Goal: Contribute content: Contribute content

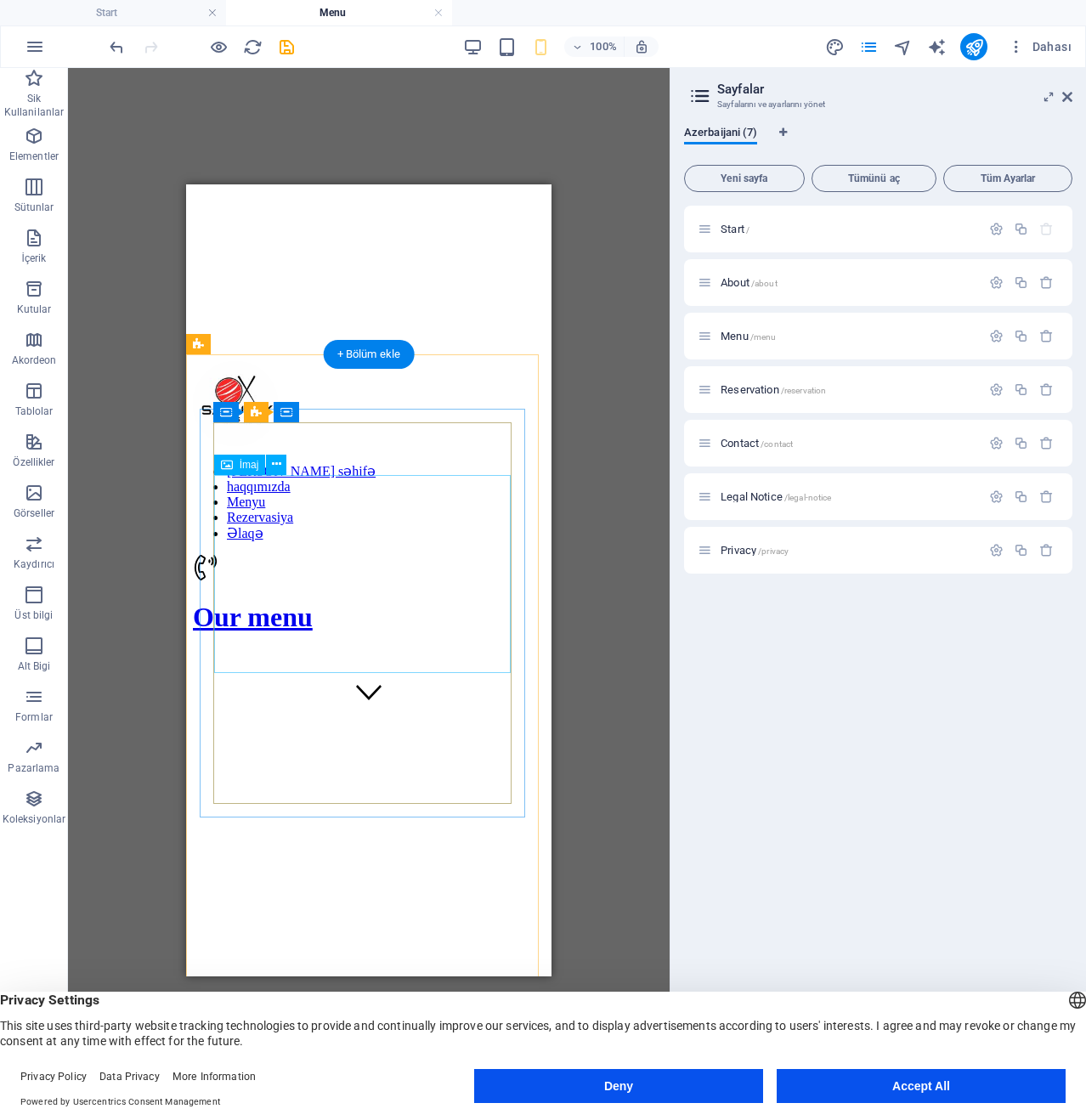
scroll to position [255, 0]
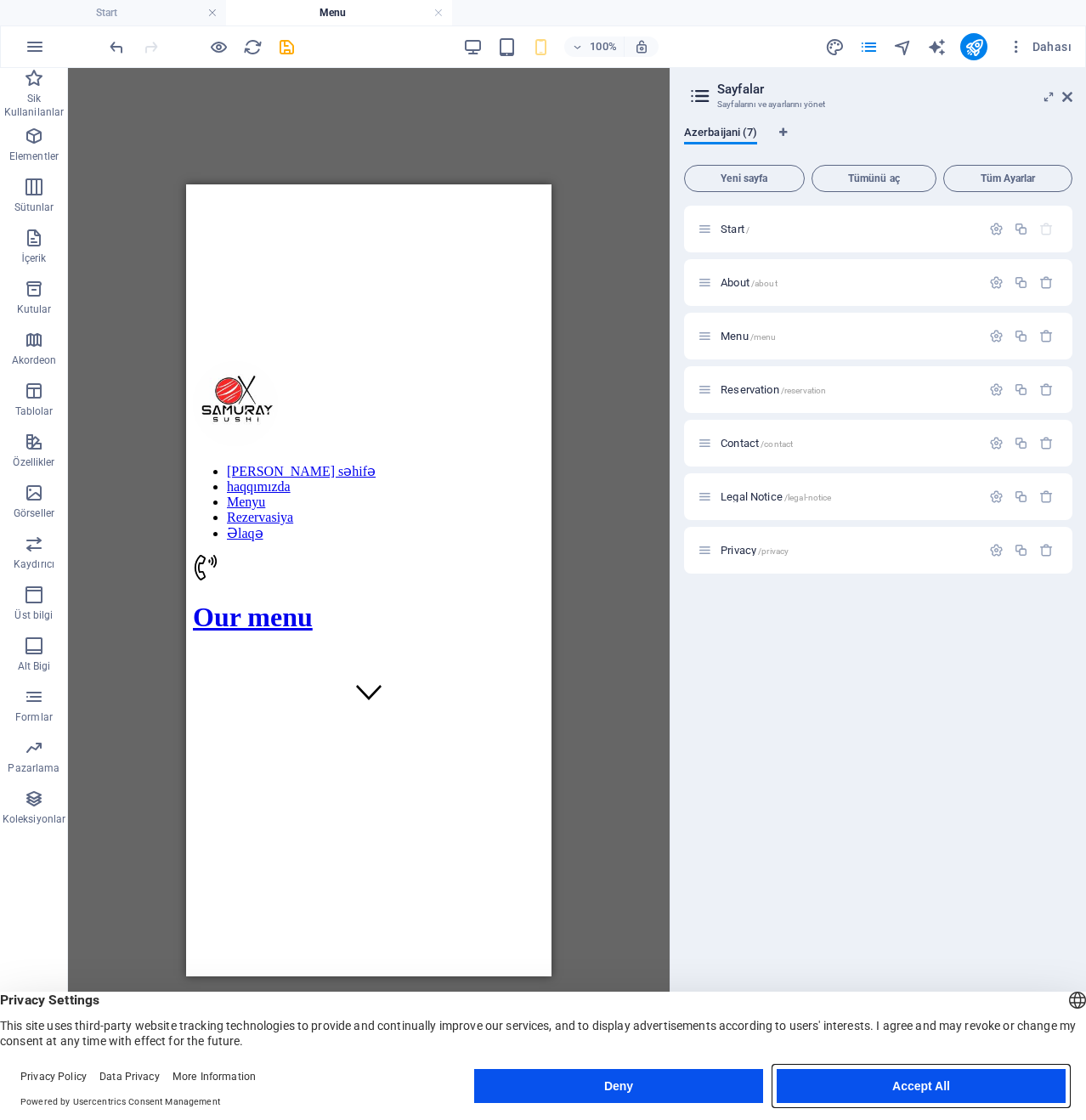
click at [887, 1093] on button "Accept All" at bounding box center [922, 1086] width 289 height 34
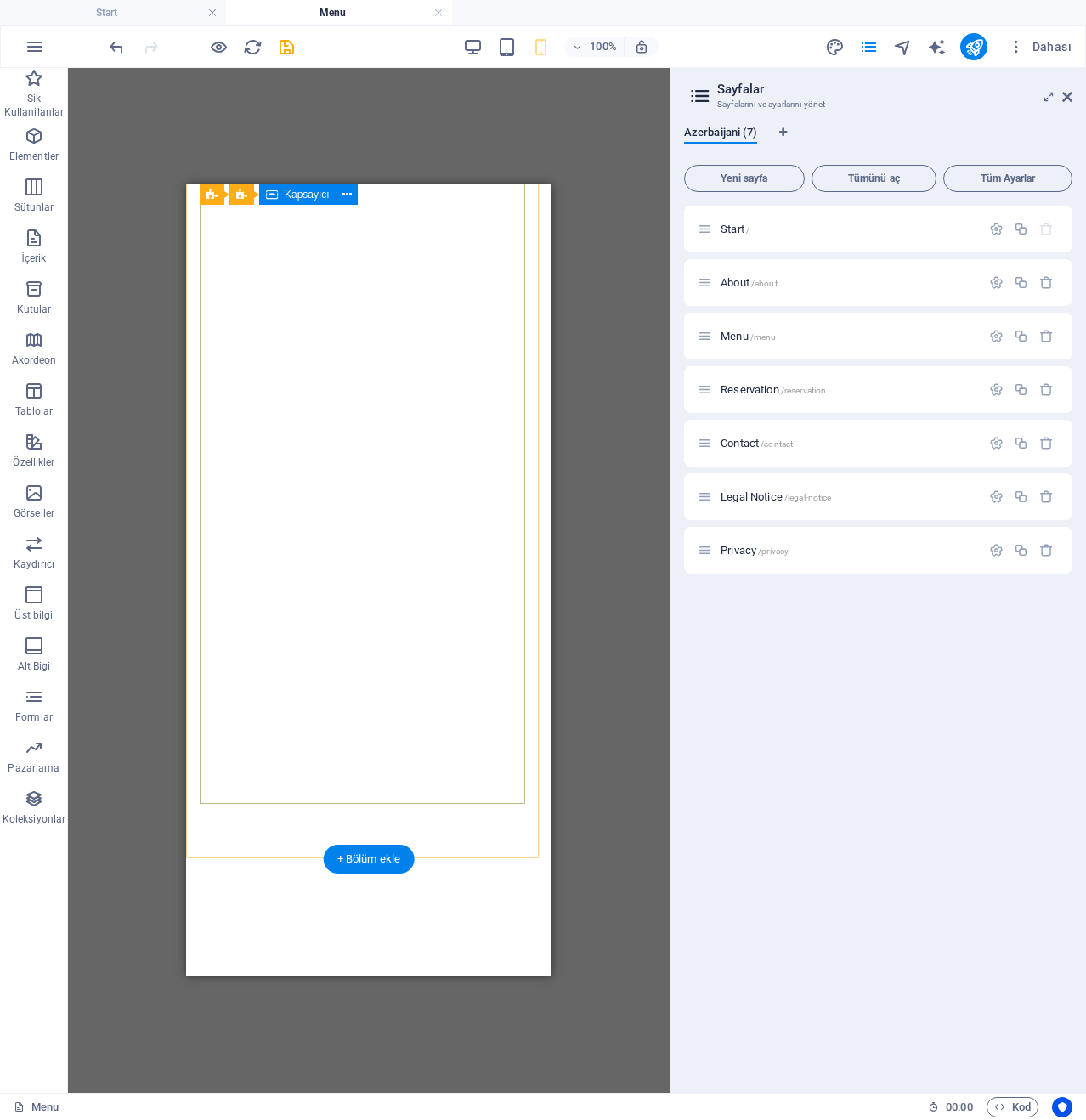
scroll to position [14191, 0]
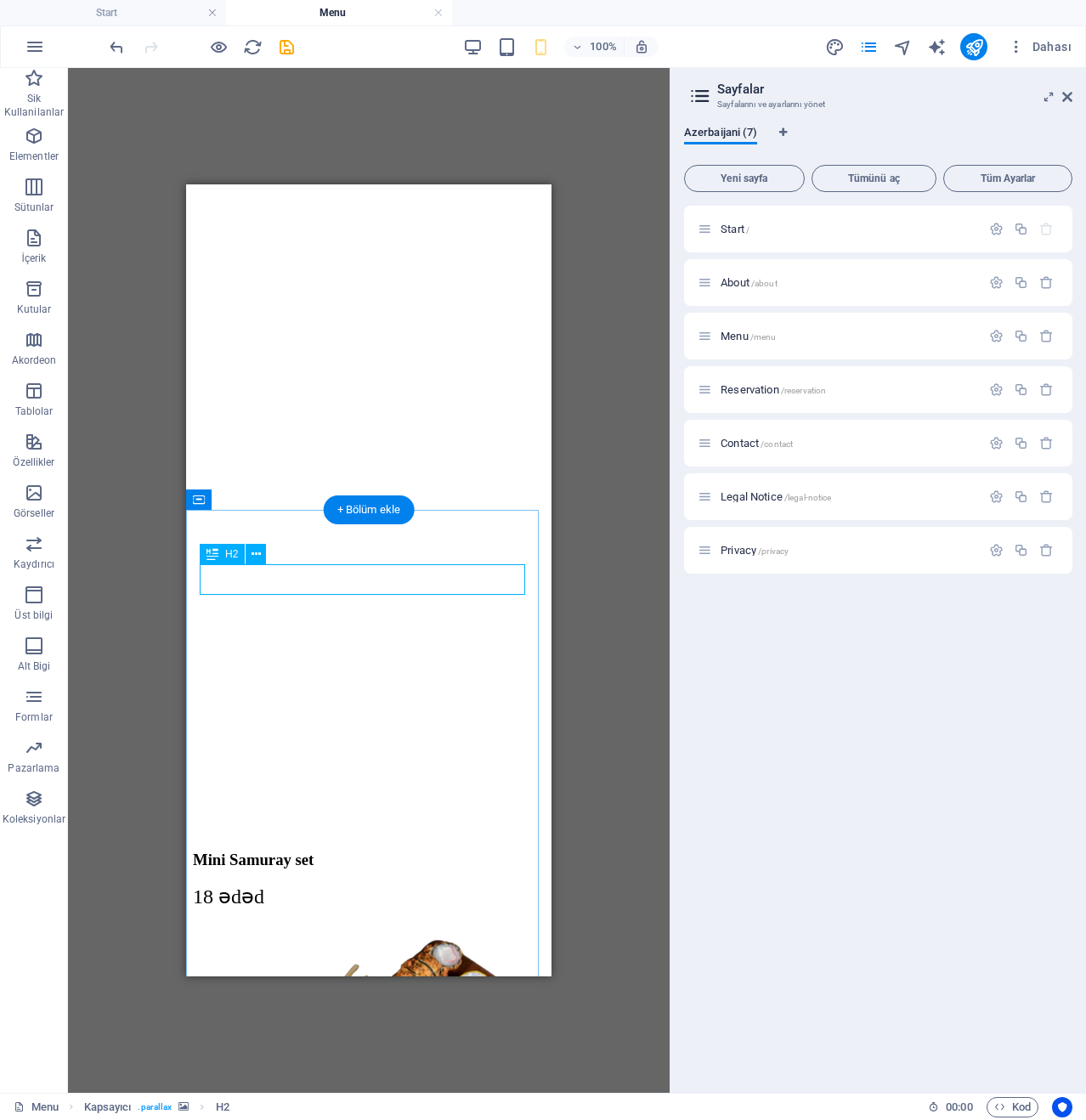
scroll to position [14276, 0]
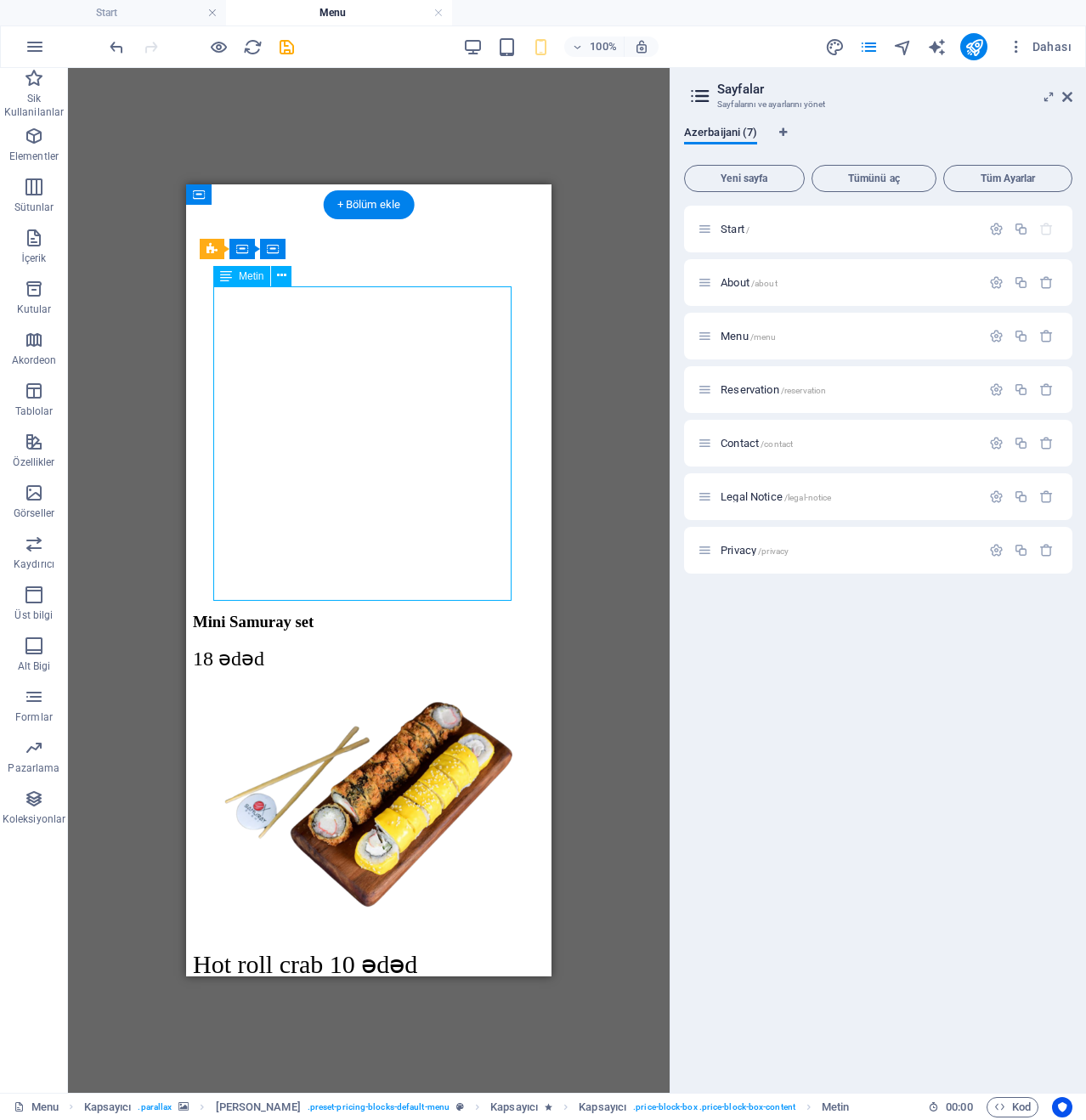
scroll to position [14531, 0]
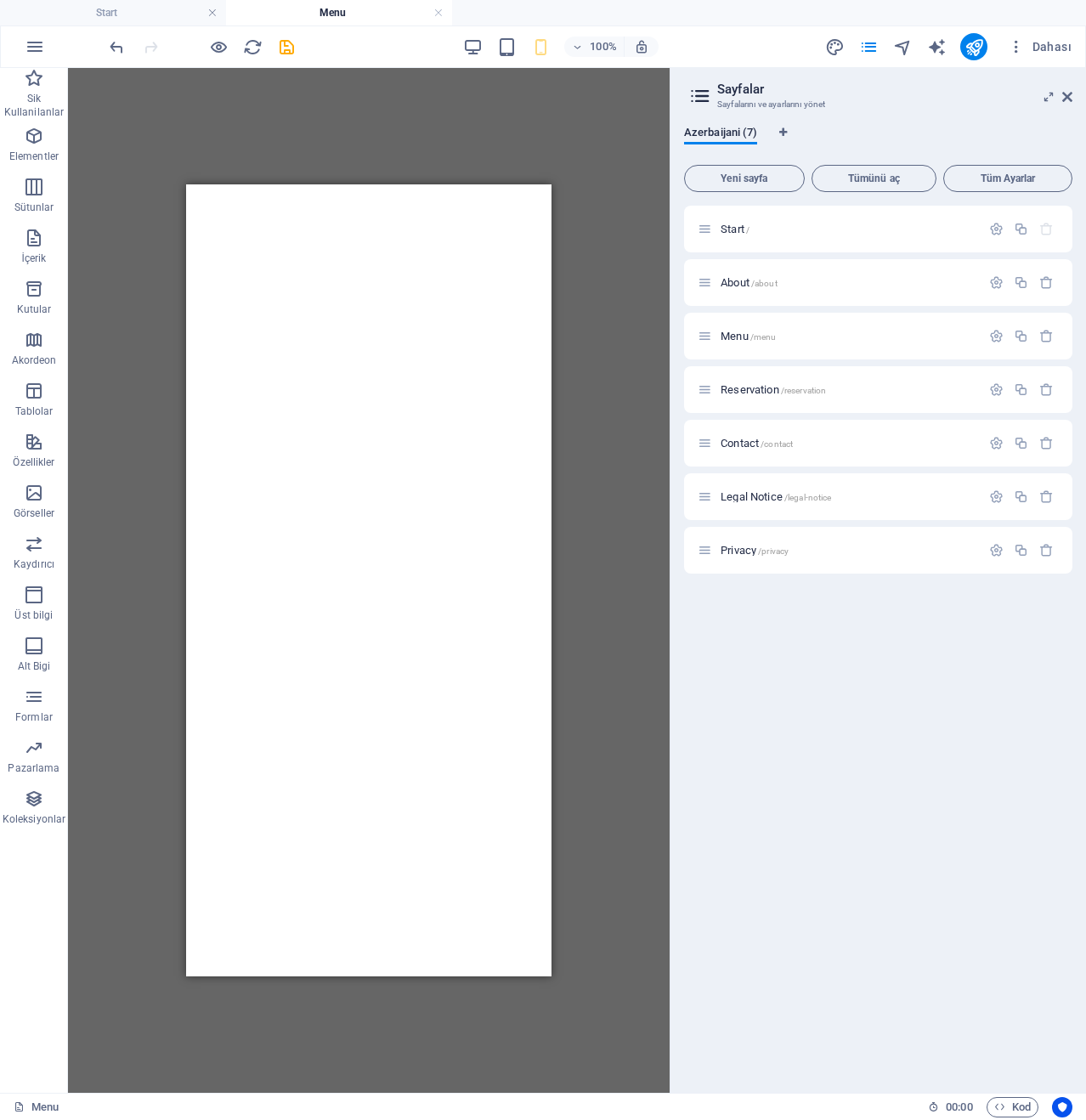
scroll to position [0, 0]
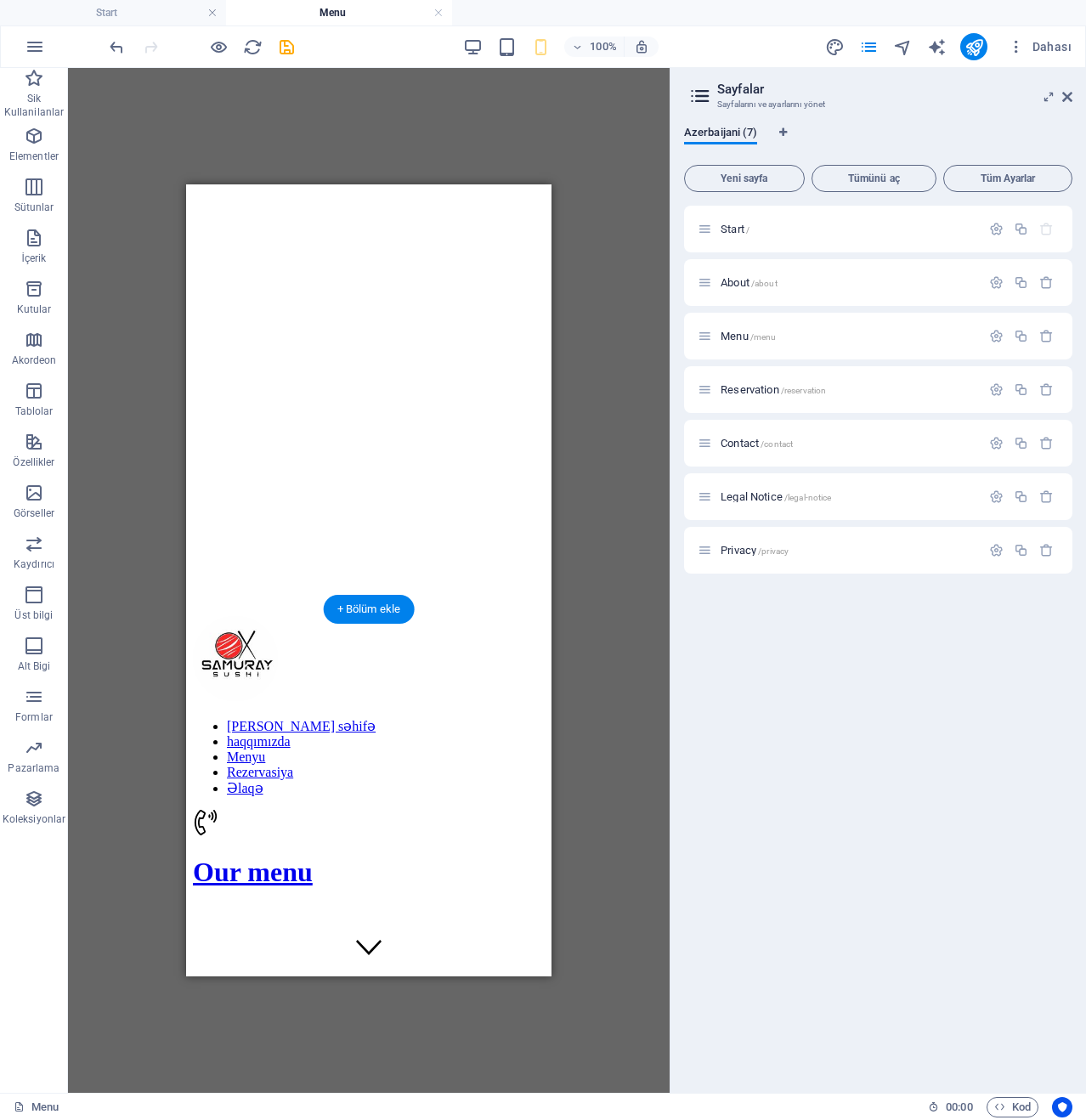
click at [295, 983] on figure at bounding box center [368, 983] width 352 height 0
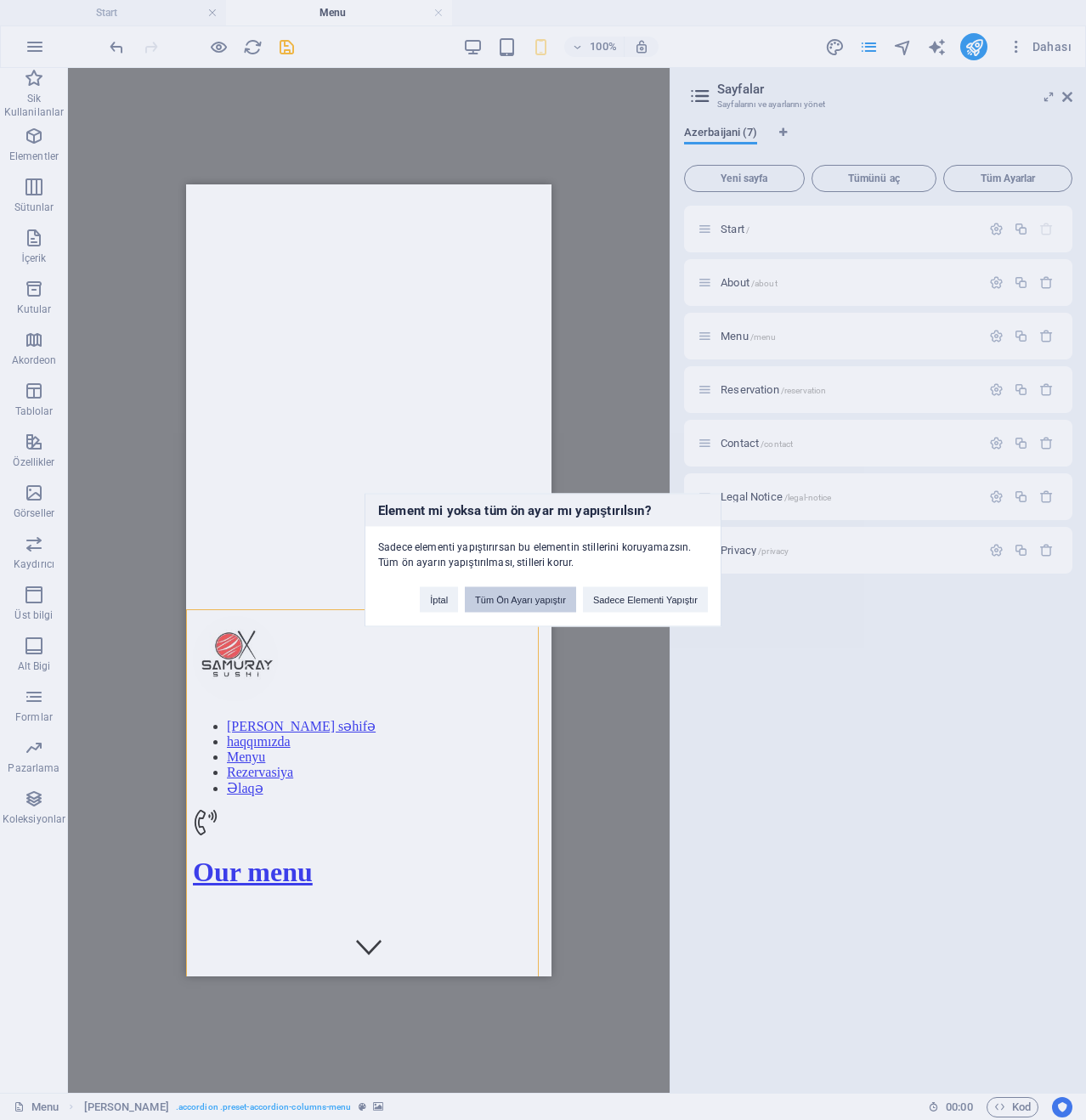
click at [558, 609] on button "Tüm Ön Ayarı yapıştır" at bounding box center [521, 600] width 112 height 26
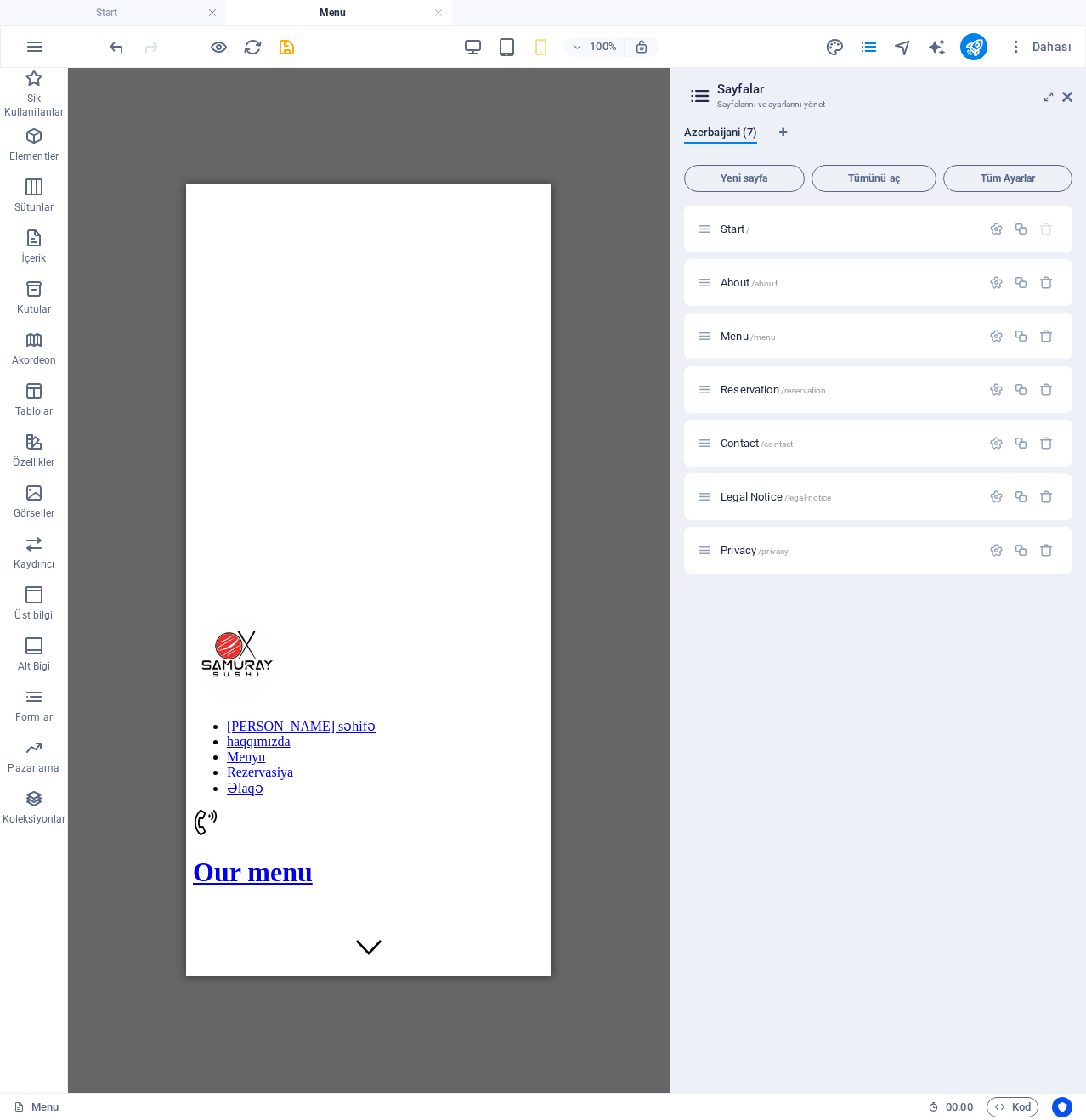
drag, startPoint x: 543, startPoint y: 669, endPoint x: 701, endPoint y: 366, distance: 341.7
click at [107, 46] on icon "undo" at bounding box center [117, 46] width 20 height 20
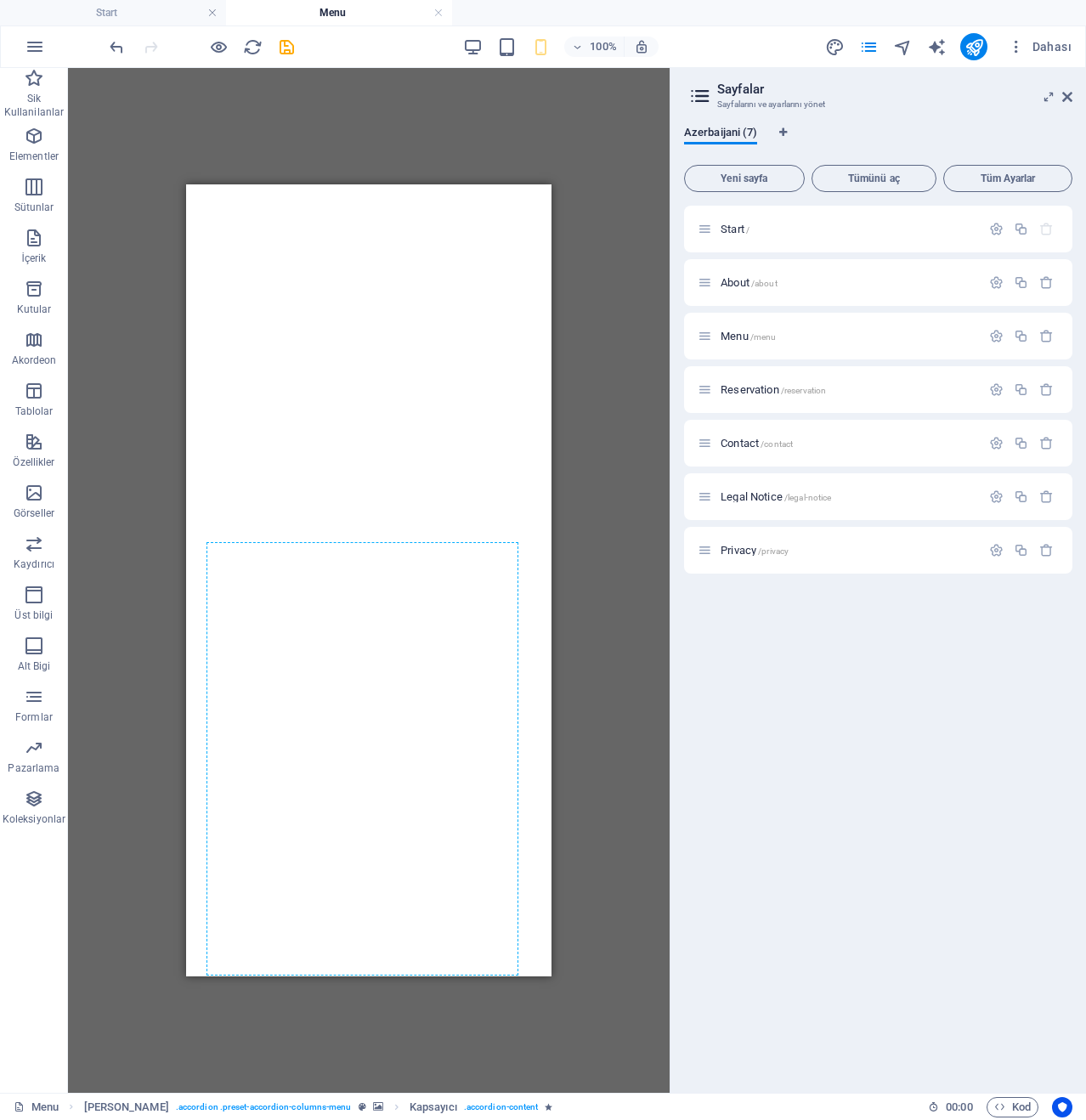
scroll to position [1045, 0]
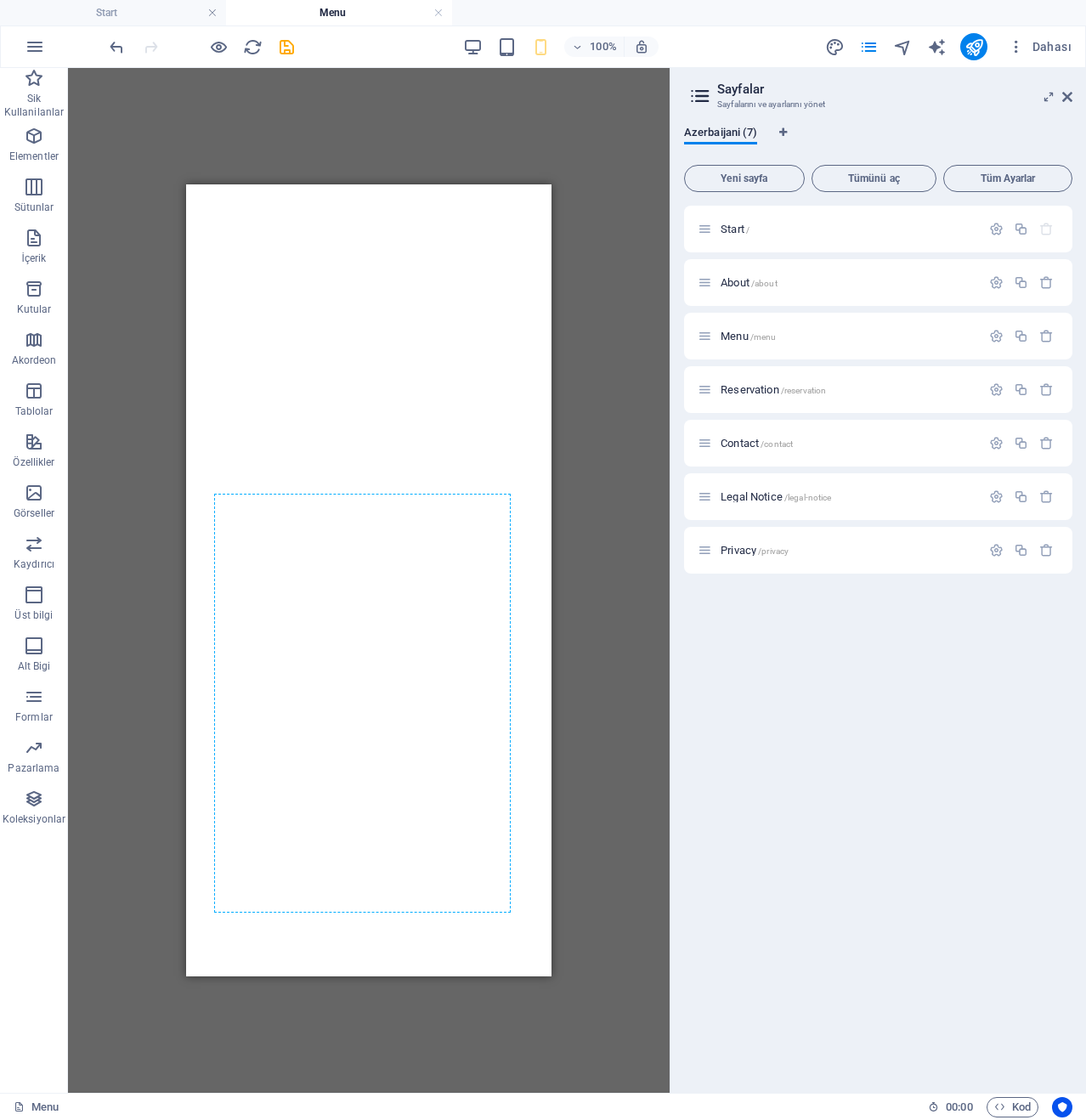
drag, startPoint x: 398, startPoint y: 311, endPoint x: 313, endPoint y: 465, distance: 175.9
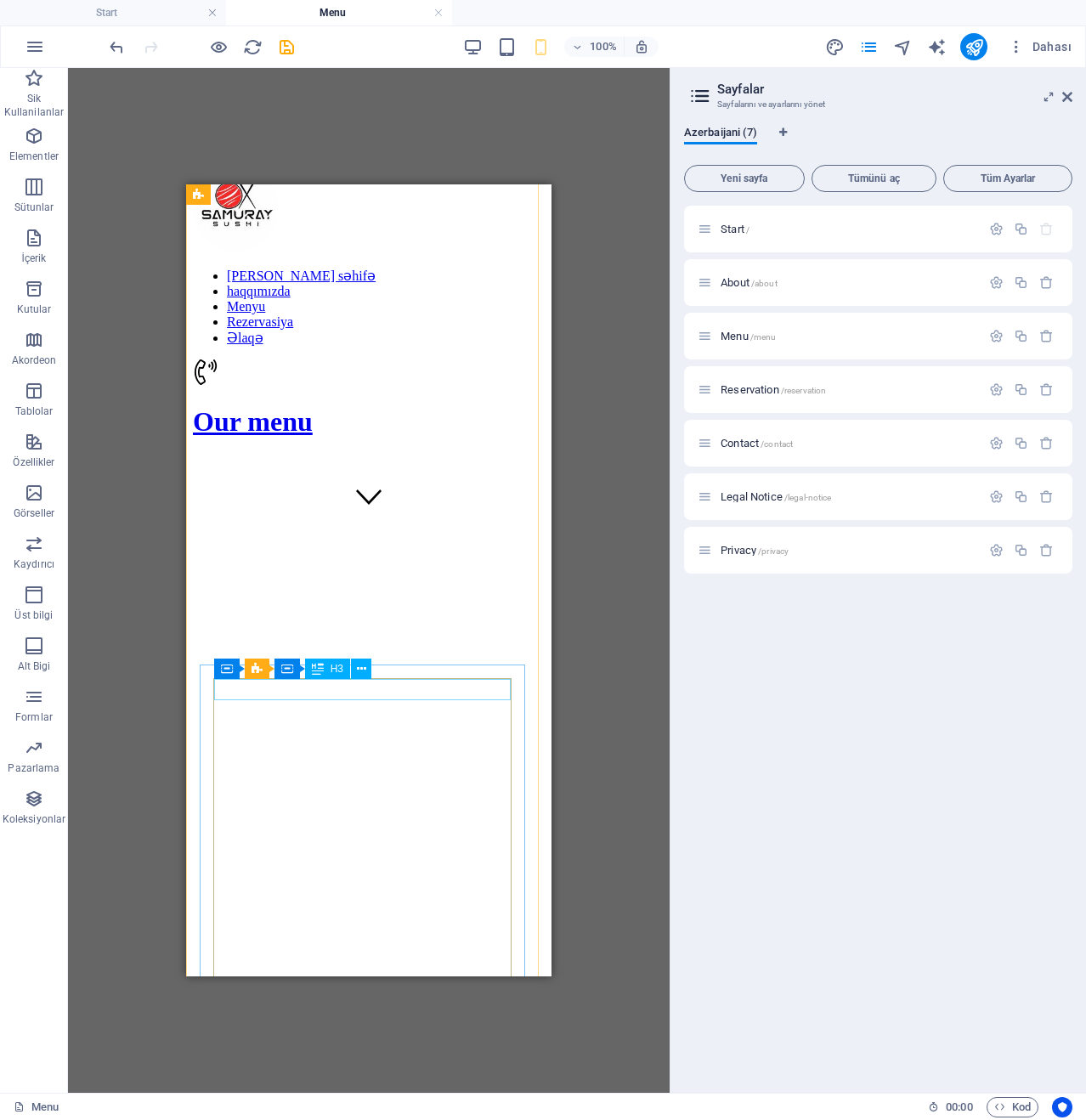
scroll to position [536, 0]
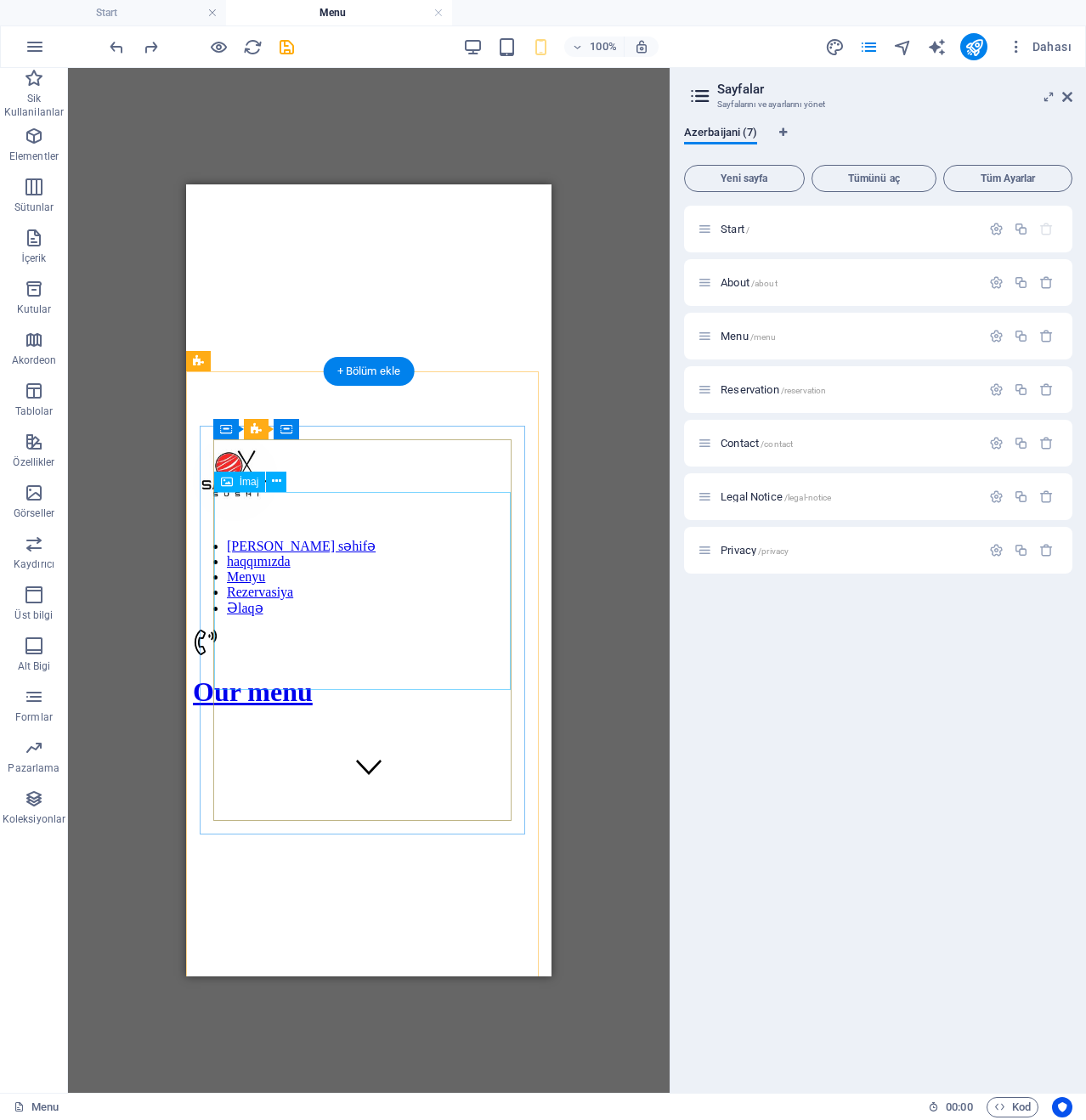
scroll to position [111, 0]
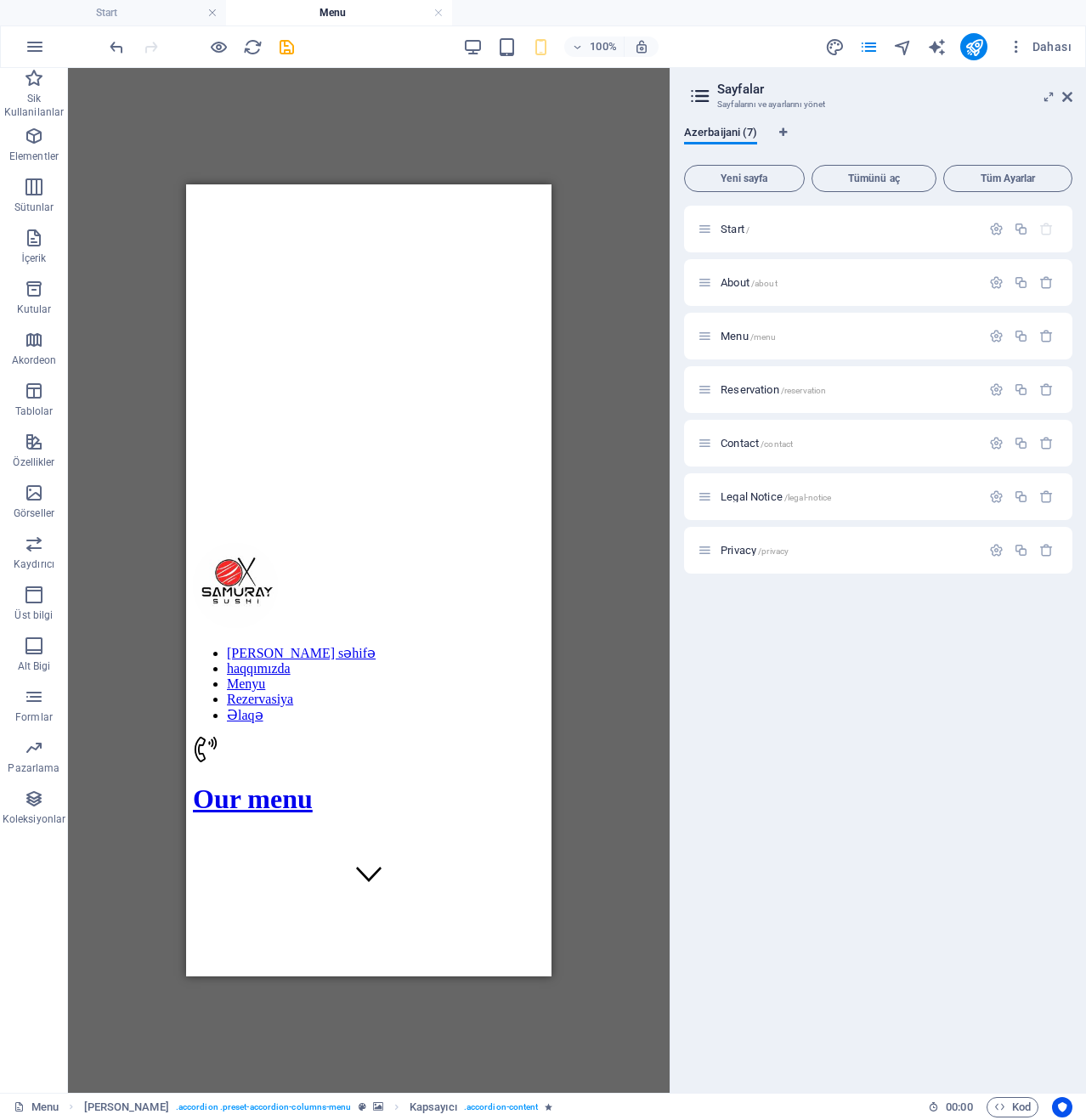
scroll to position [70, 0]
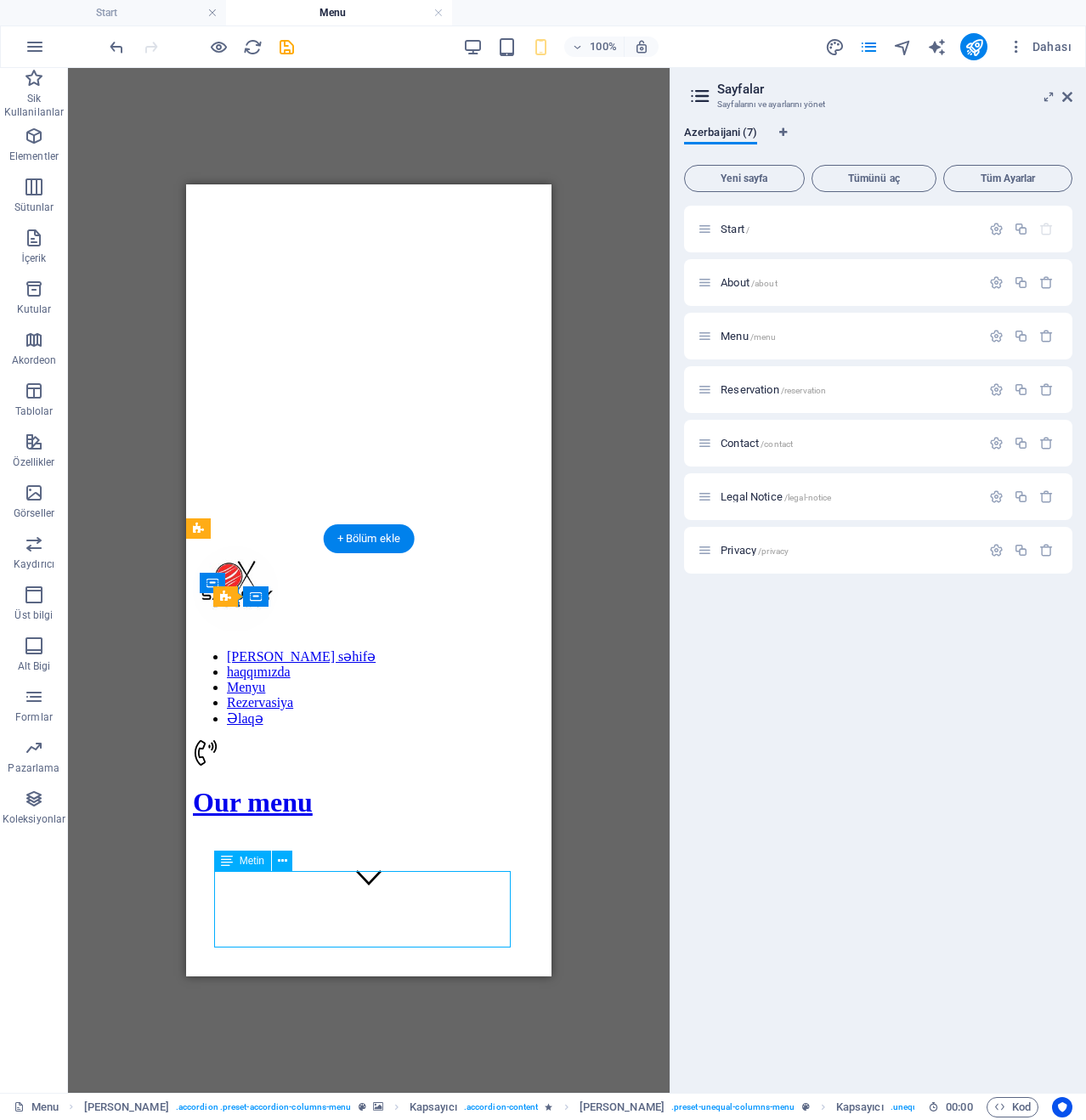
scroll to position [155, 0]
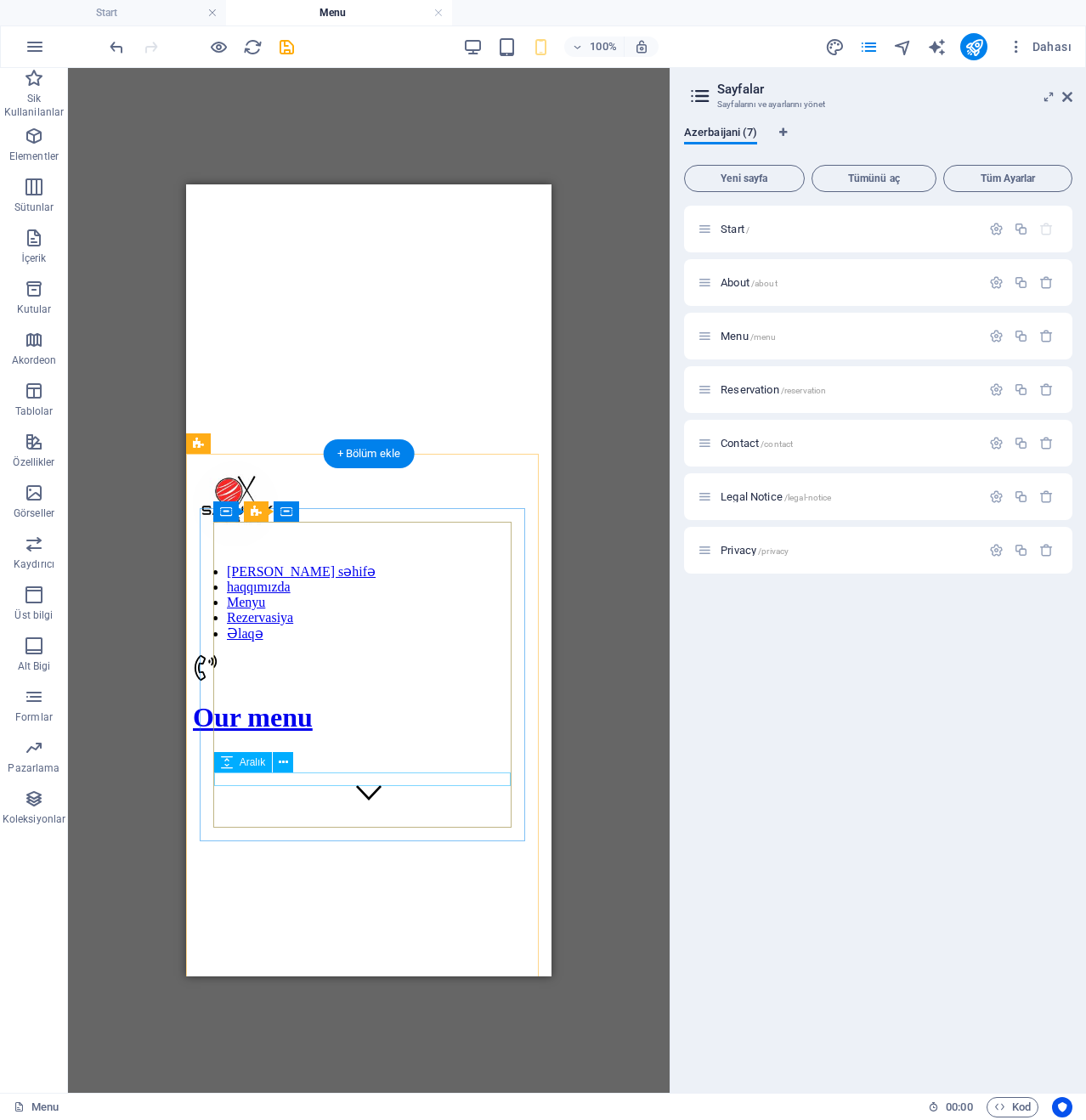
select select "%"
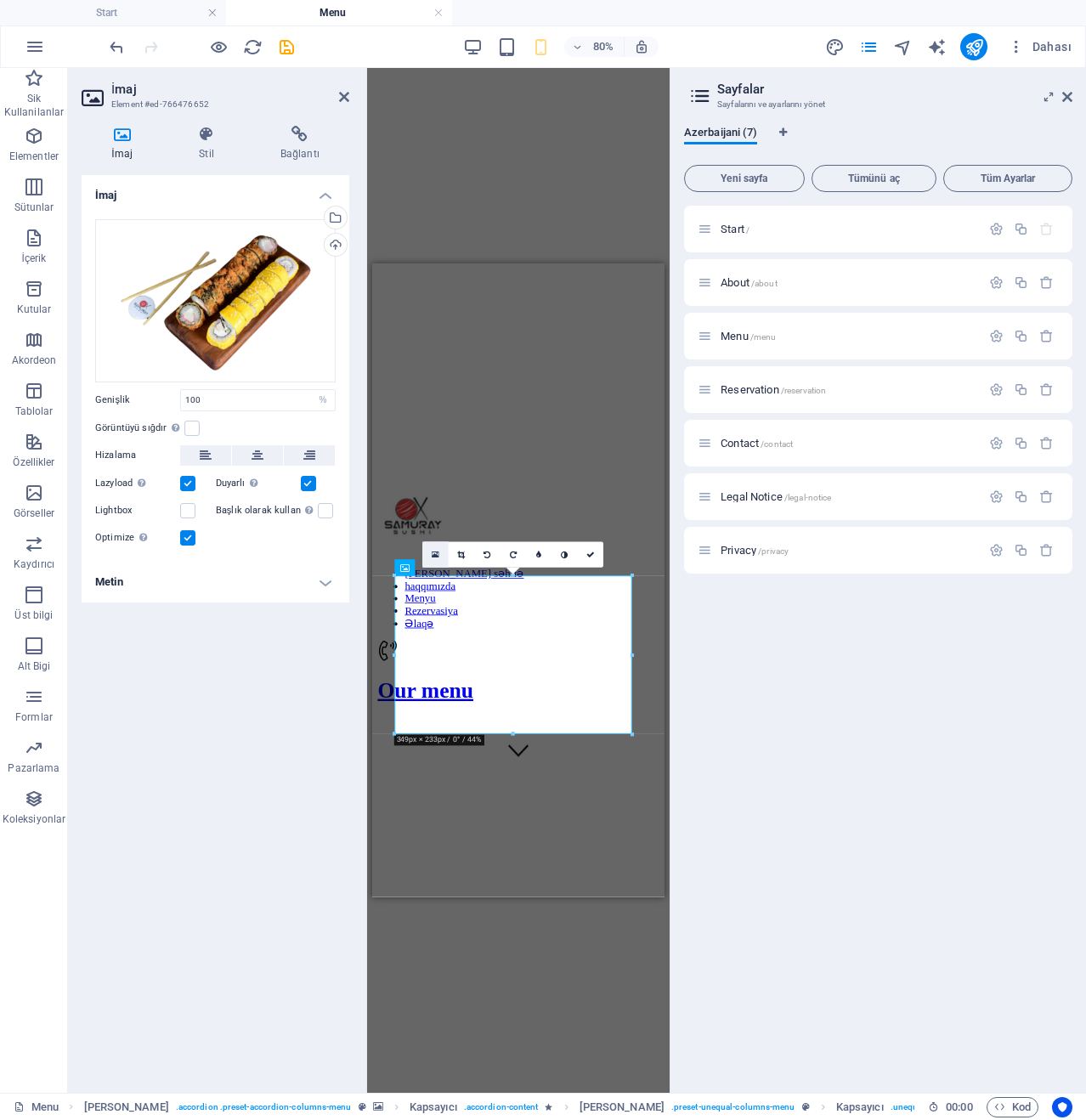
click at [439, 560] on icon at bounding box center [435, 554] width 8 height 9
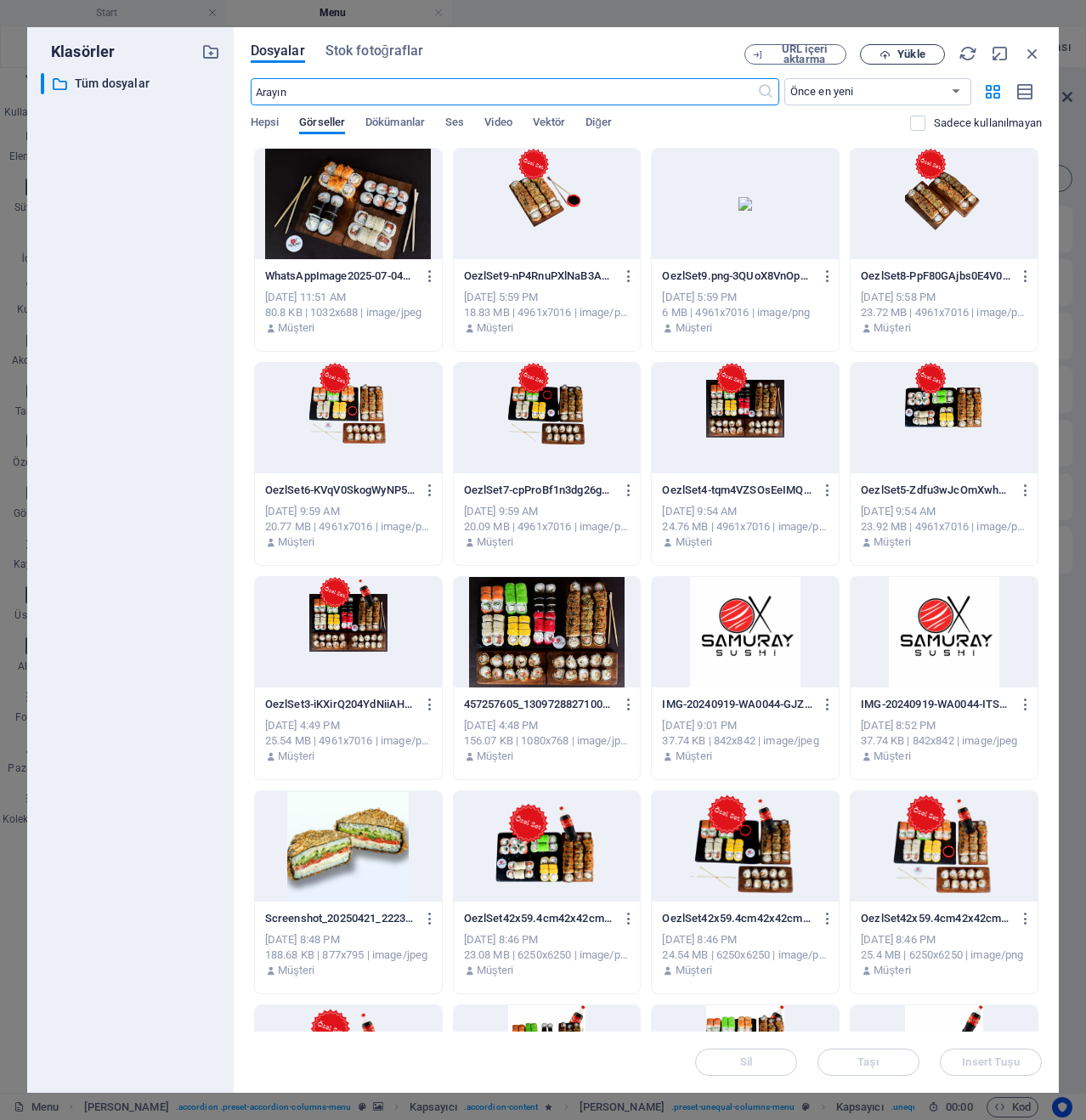
click at [875, 58] on span "Yükle" at bounding box center [902, 54] width 70 height 11
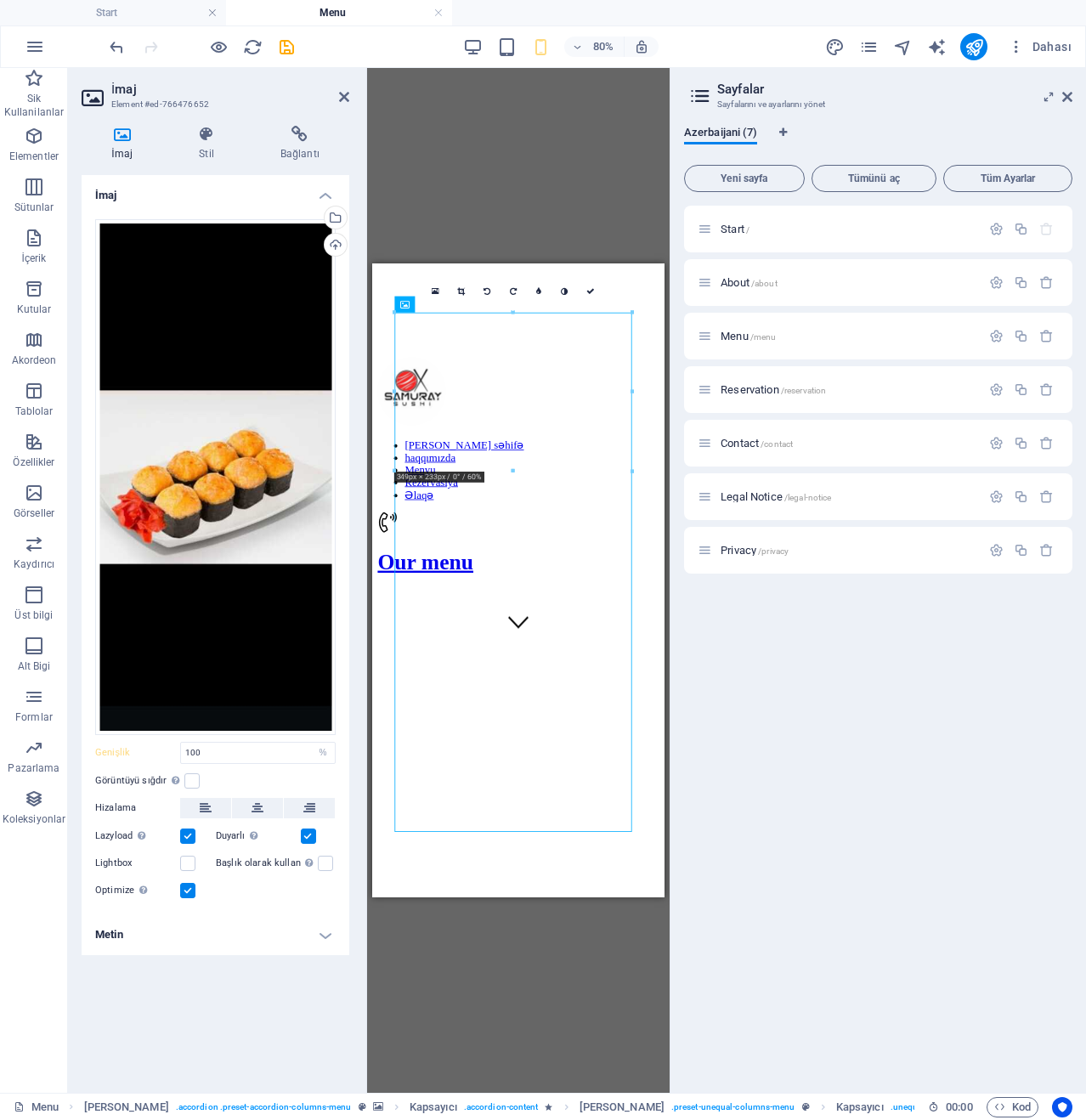
scroll to position [485, 0]
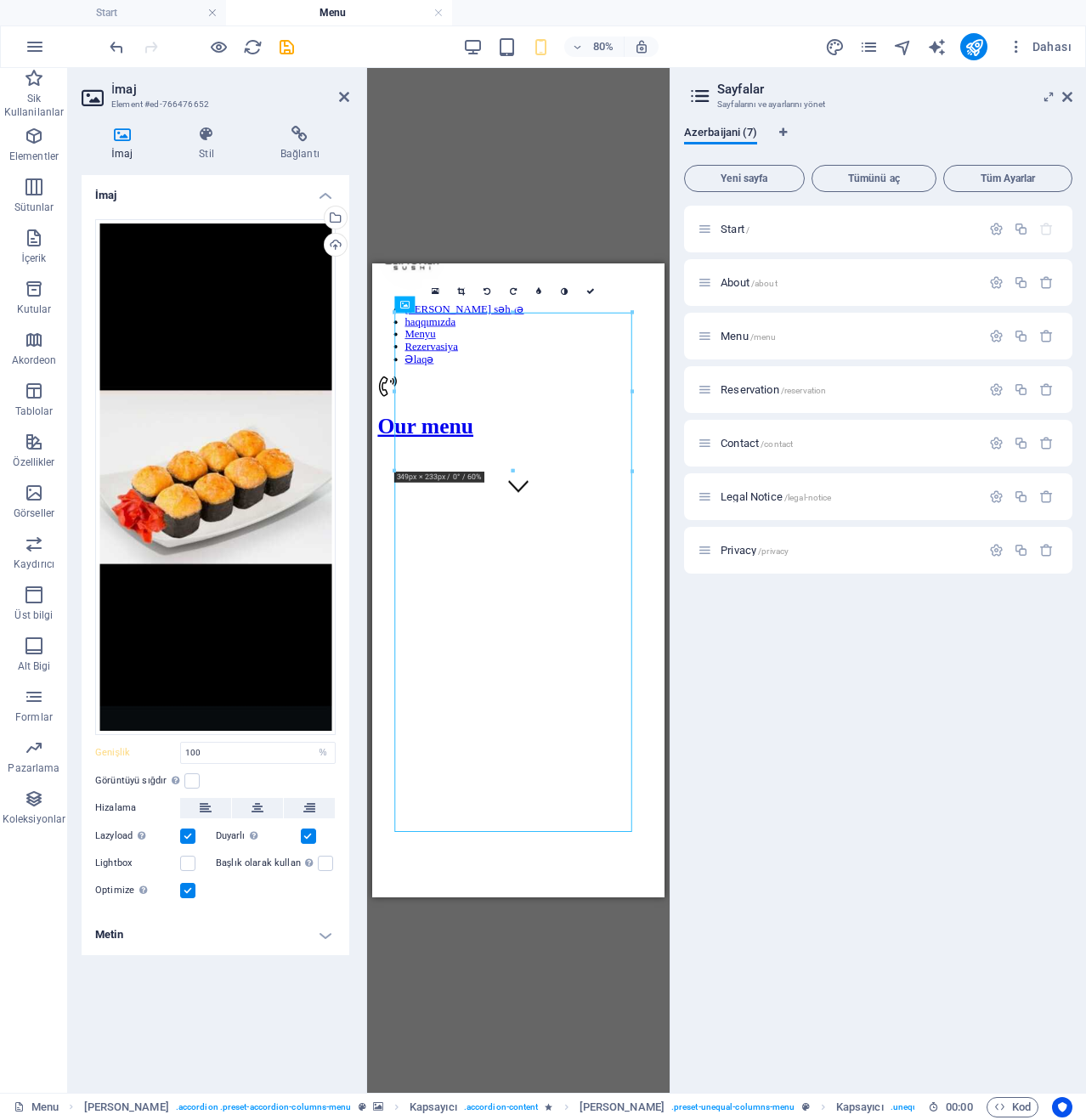
drag, startPoint x: 518, startPoint y: 916, endPoint x: 538, endPoint y: 816, distance: 102.0
click at [456, 291] on link at bounding box center [462, 291] width 26 height 26
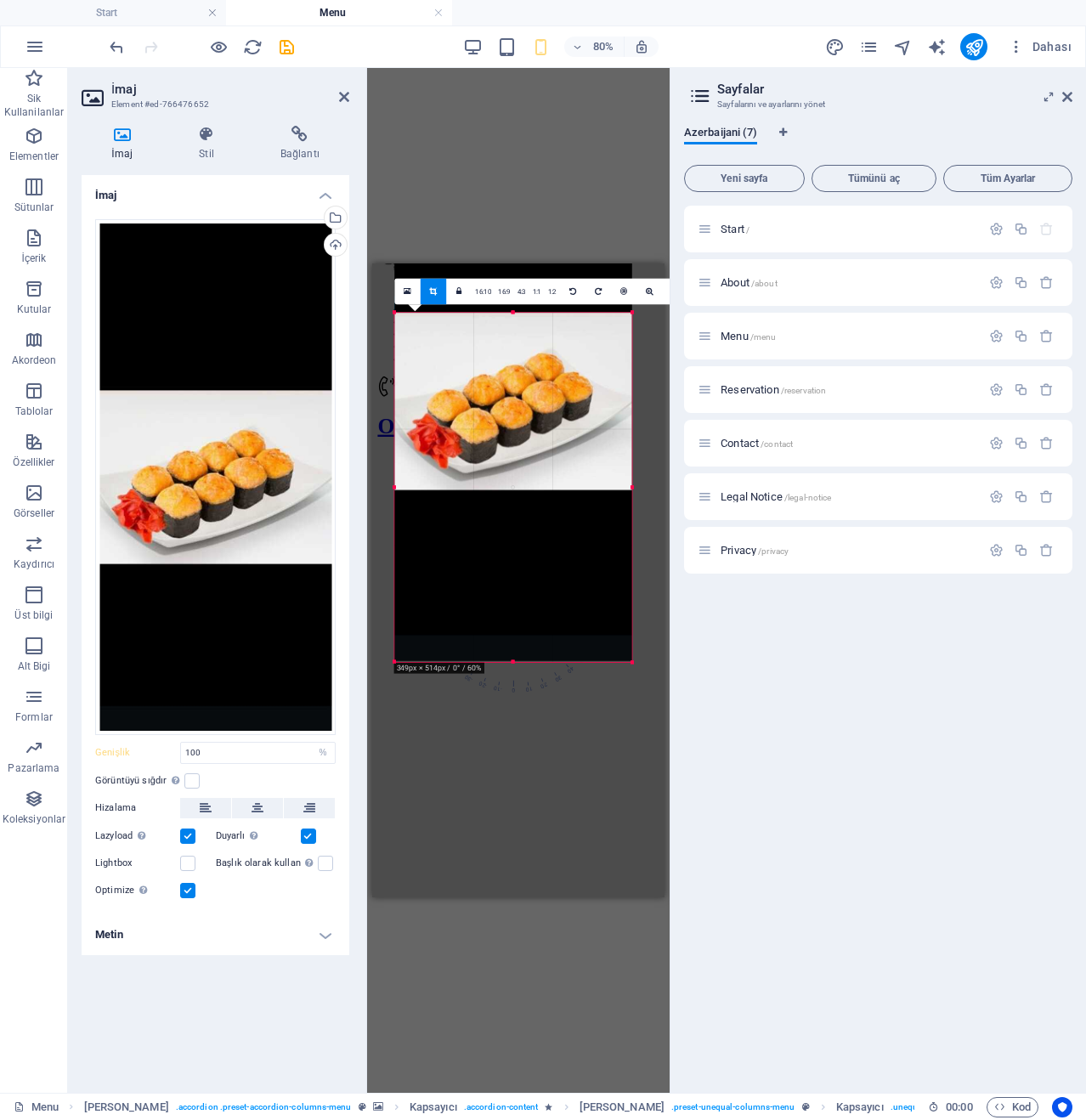
drag, startPoint x: 516, startPoint y: 312, endPoint x: 528, endPoint y: 525, distance: 213.3
click at [528, 525] on div "180 170 160 150 140 130 120 110 100 90 80 70 60 50 40 30 20 10 0 -10 -20 -30 -4…" at bounding box center [513, 487] width 237 height 349
drag, startPoint x: 512, startPoint y: 661, endPoint x: 555, endPoint y: 444, distance: 221.2
click at [555, 444] on div "180 170 160 150 140 130 120 110 100 90 80 70 60 50 40 30 20 10 0 -10 -20 -30 -4…" at bounding box center [513, 401] width 237 height 175
click at [1071, 98] on icon at bounding box center [1068, 97] width 10 height 14
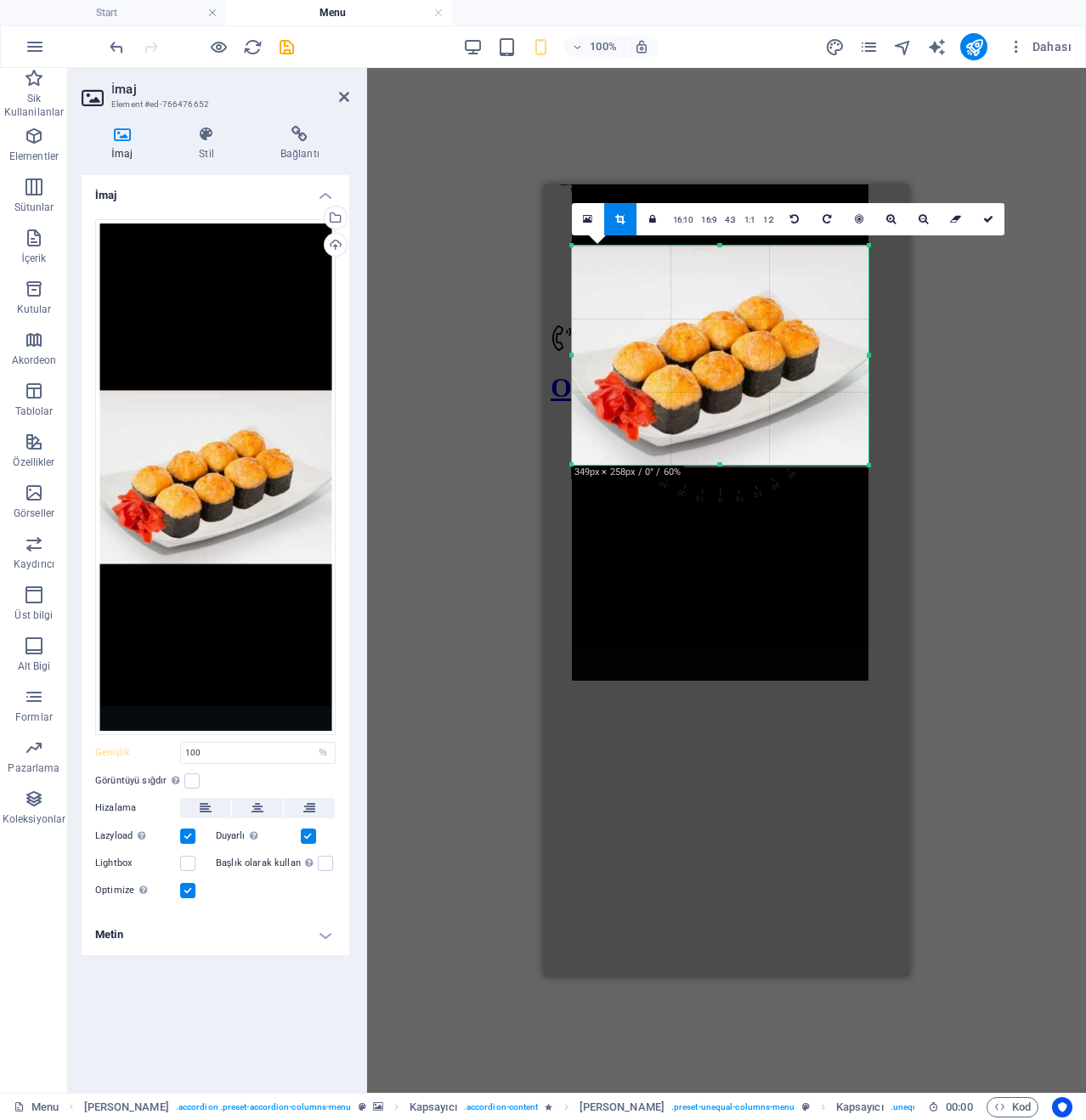
click at [628, 233] on link at bounding box center [621, 219] width 33 height 33
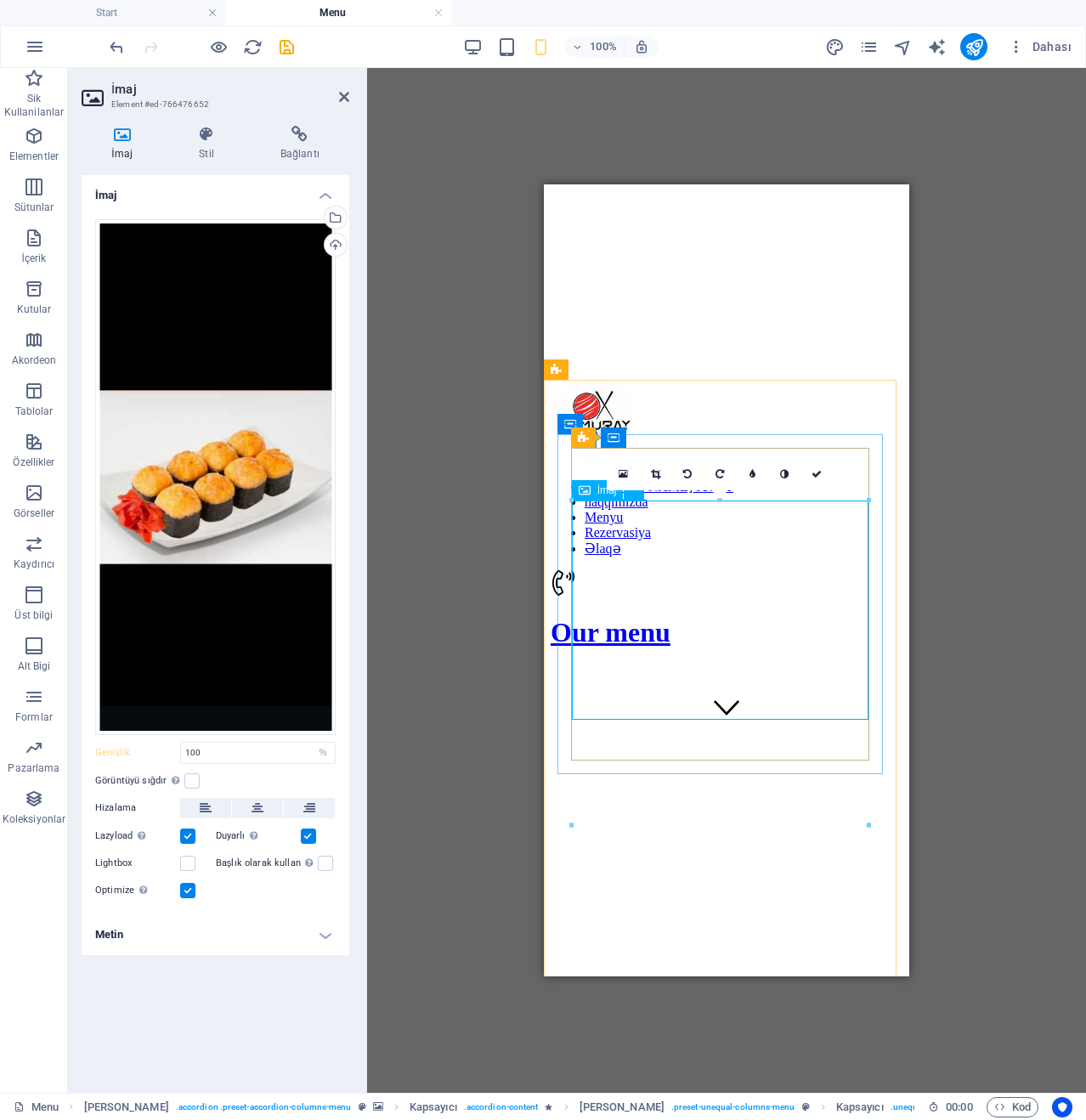
scroll to position [230, 0]
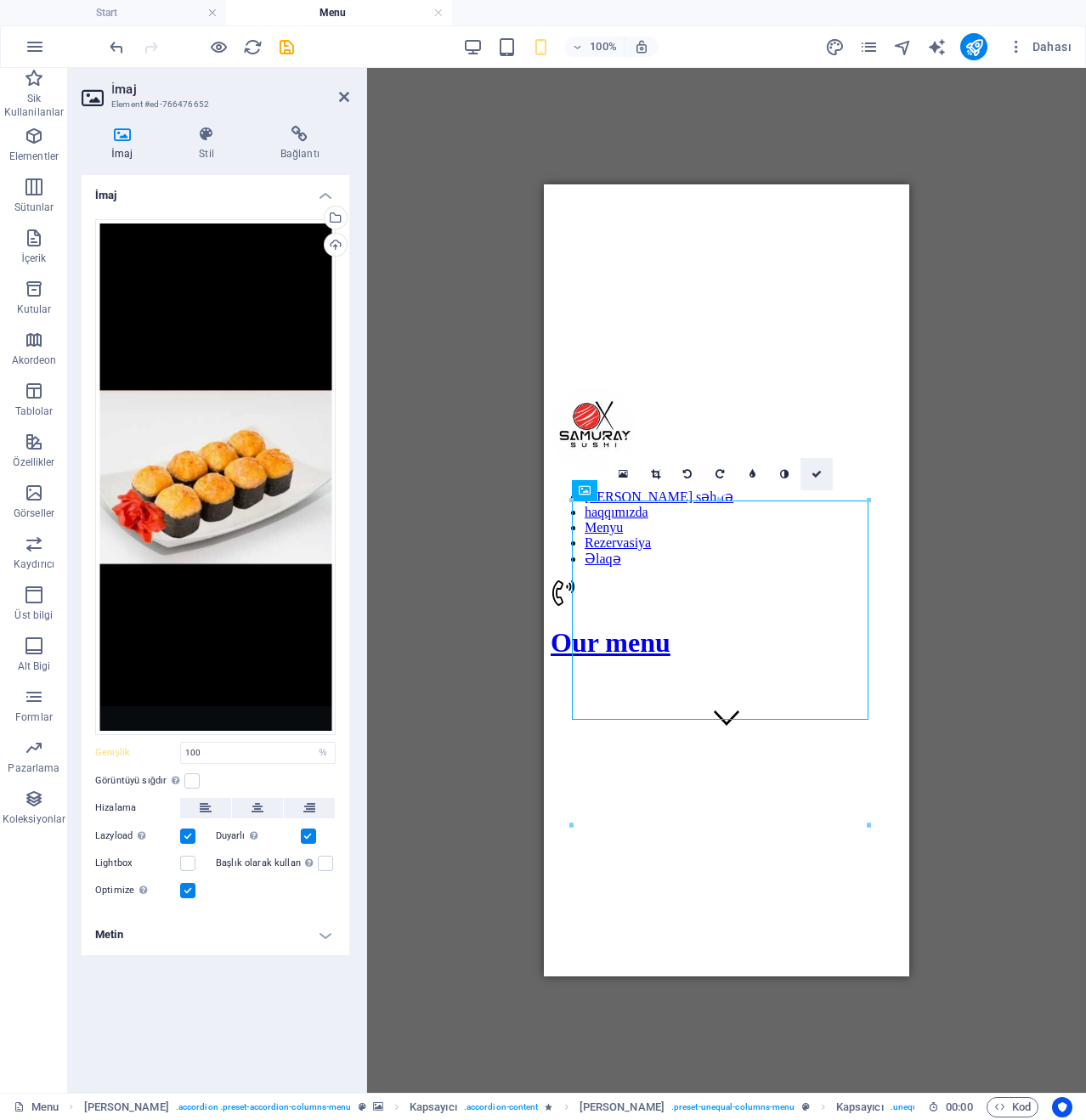
click at [811, 481] on link at bounding box center [817, 474] width 33 height 33
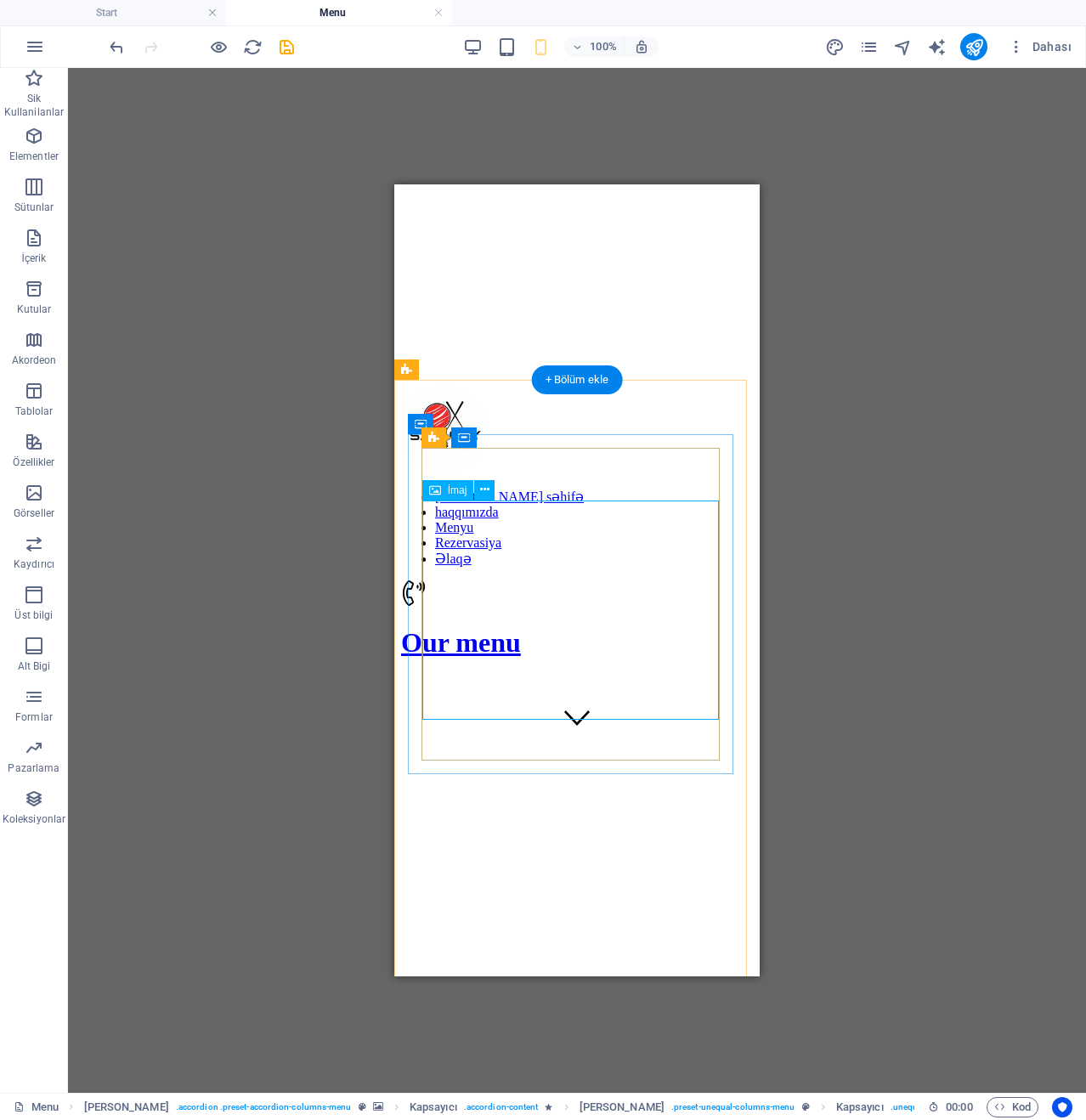
select select "%"
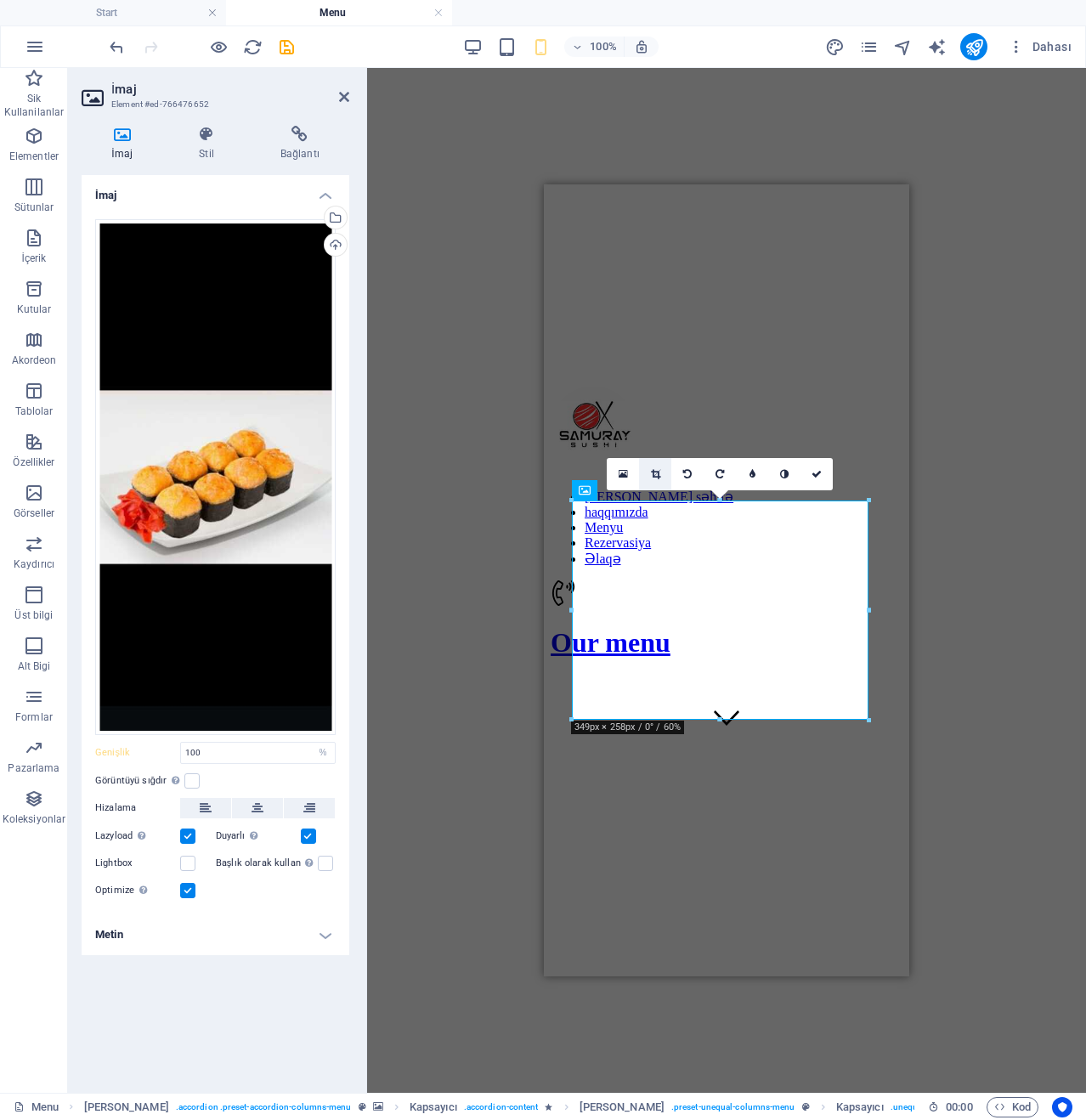
click at [644, 474] on link at bounding box center [655, 474] width 33 height 33
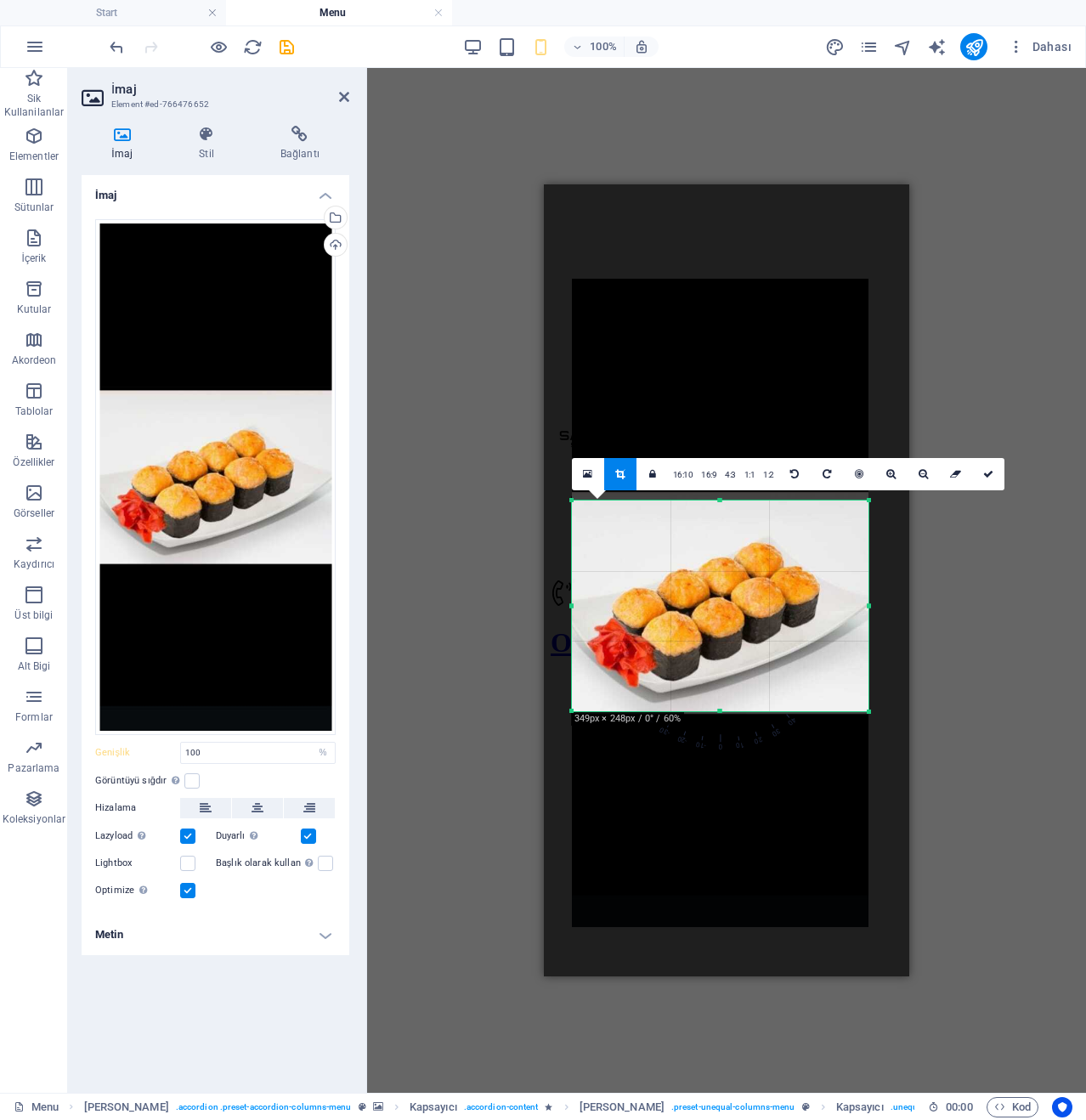
click at [717, 507] on div "180 170 160 150 140 130 120 110 100 90 80 70 60 50 40 30 20 10 0 -10 -20 -30 -4…" at bounding box center [720, 605] width 297 height 211
click at [614, 477] on link at bounding box center [621, 474] width 33 height 33
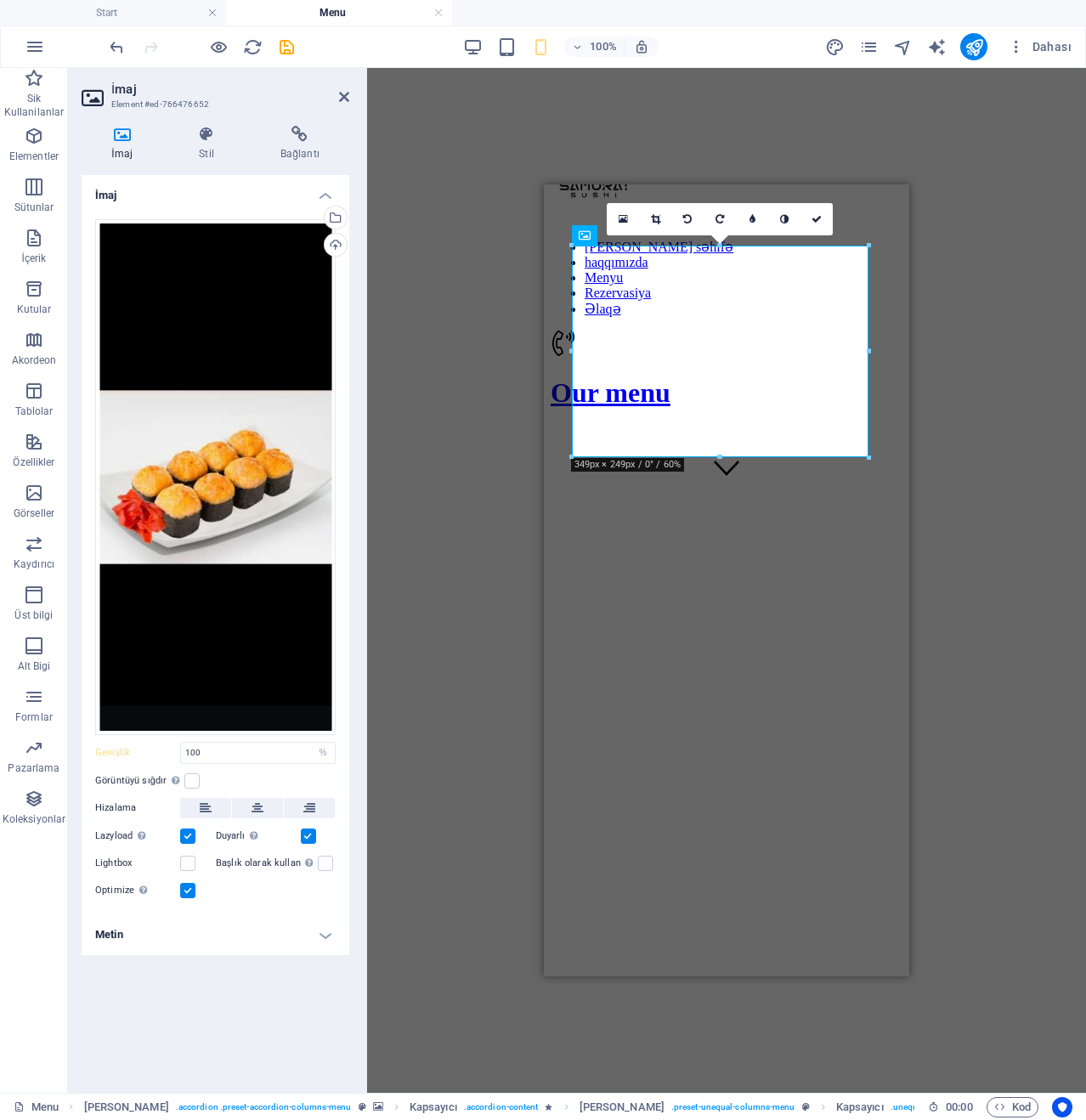
scroll to position [485, 0]
click at [513, 587] on div "Mevcut içeriği değiştirmek için buraya sürükleyin. Yeni bir element oluşturmak …" at bounding box center [727, 580] width 719 height 1025
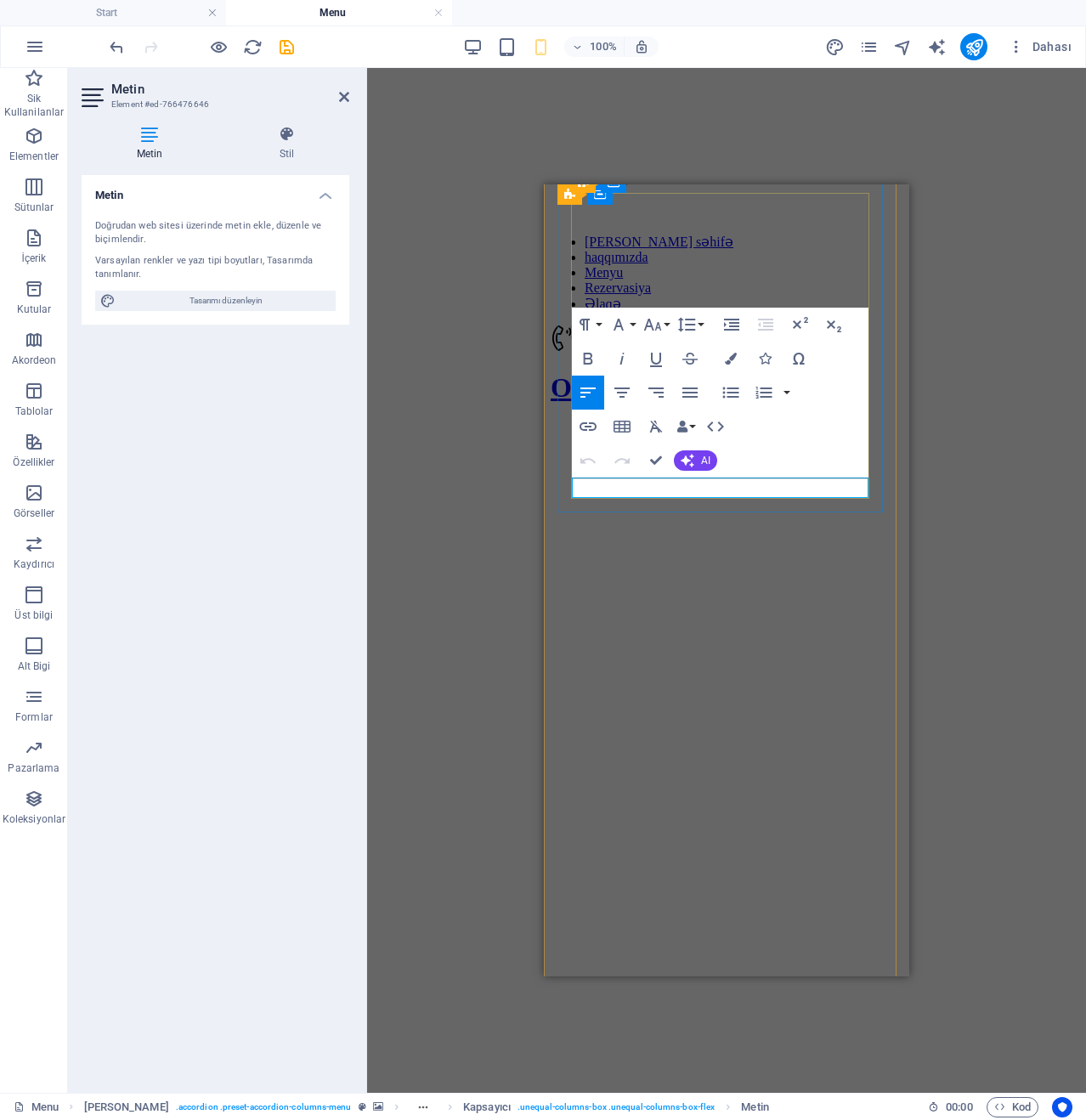
drag, startPoint x: 582, startPoint y: 490, endPoint x: 566, endPoint y: 490, distance: 16.0
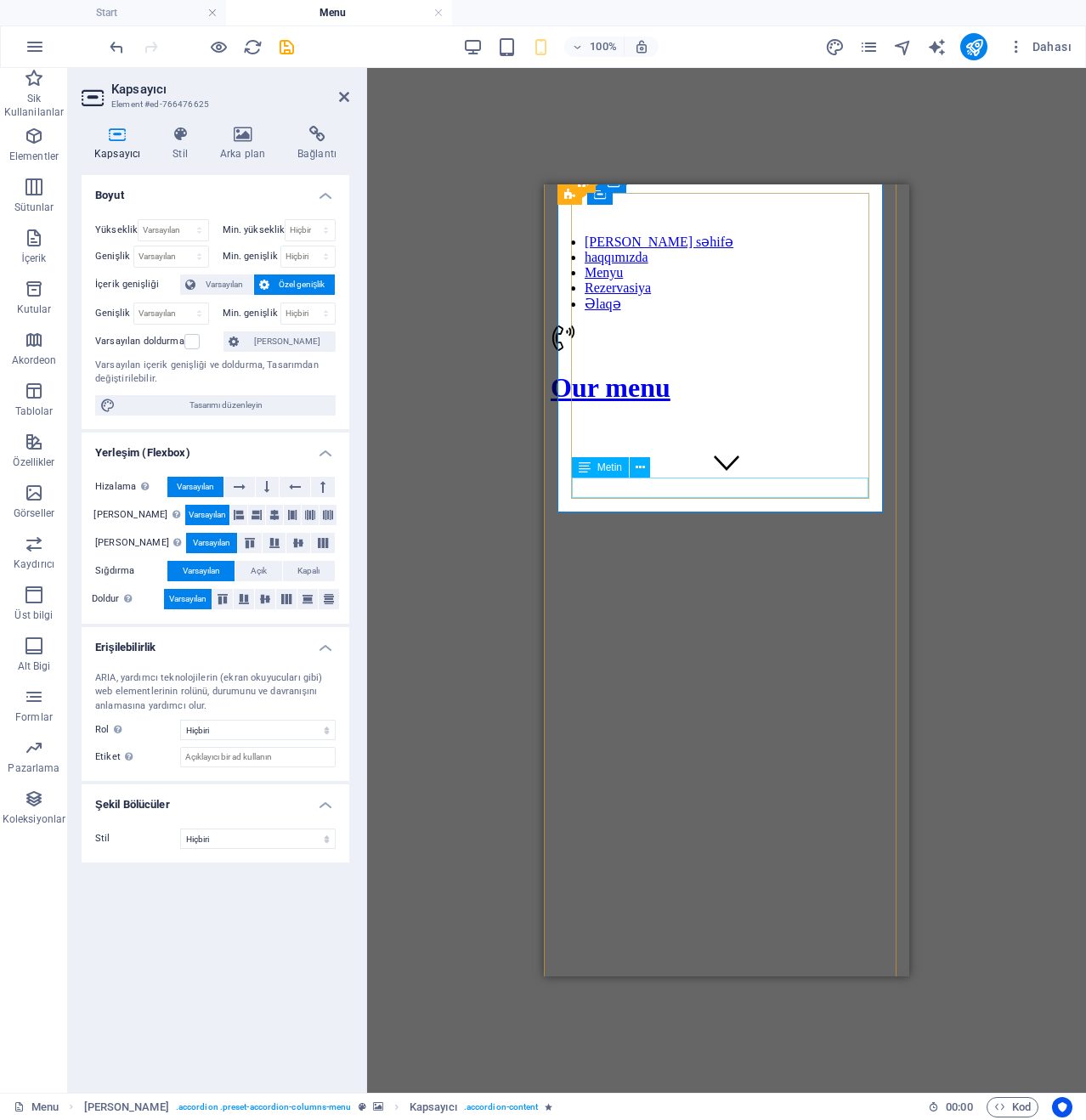
scroll to position [144, 0]
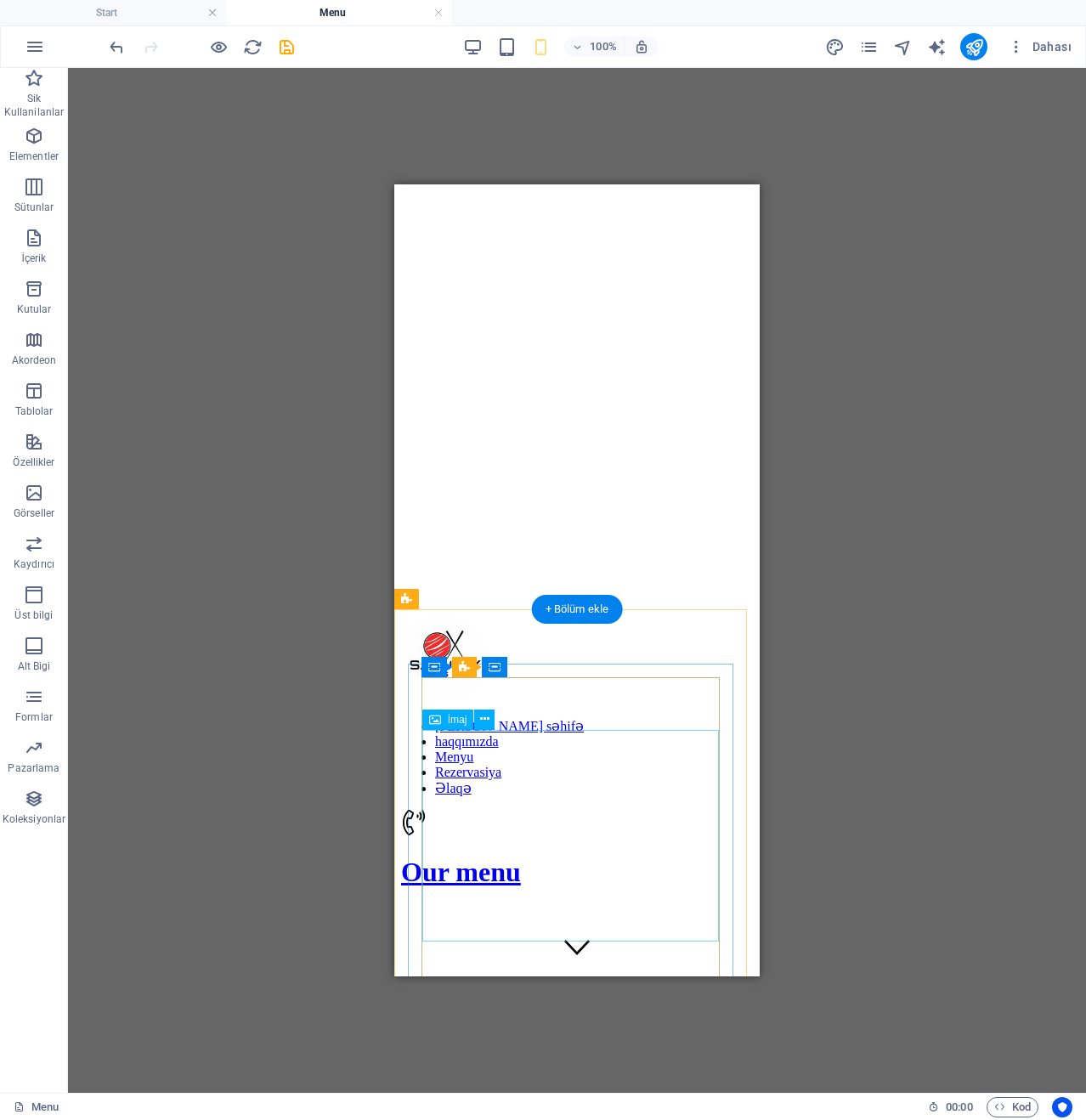
scroll to position [170, 0]
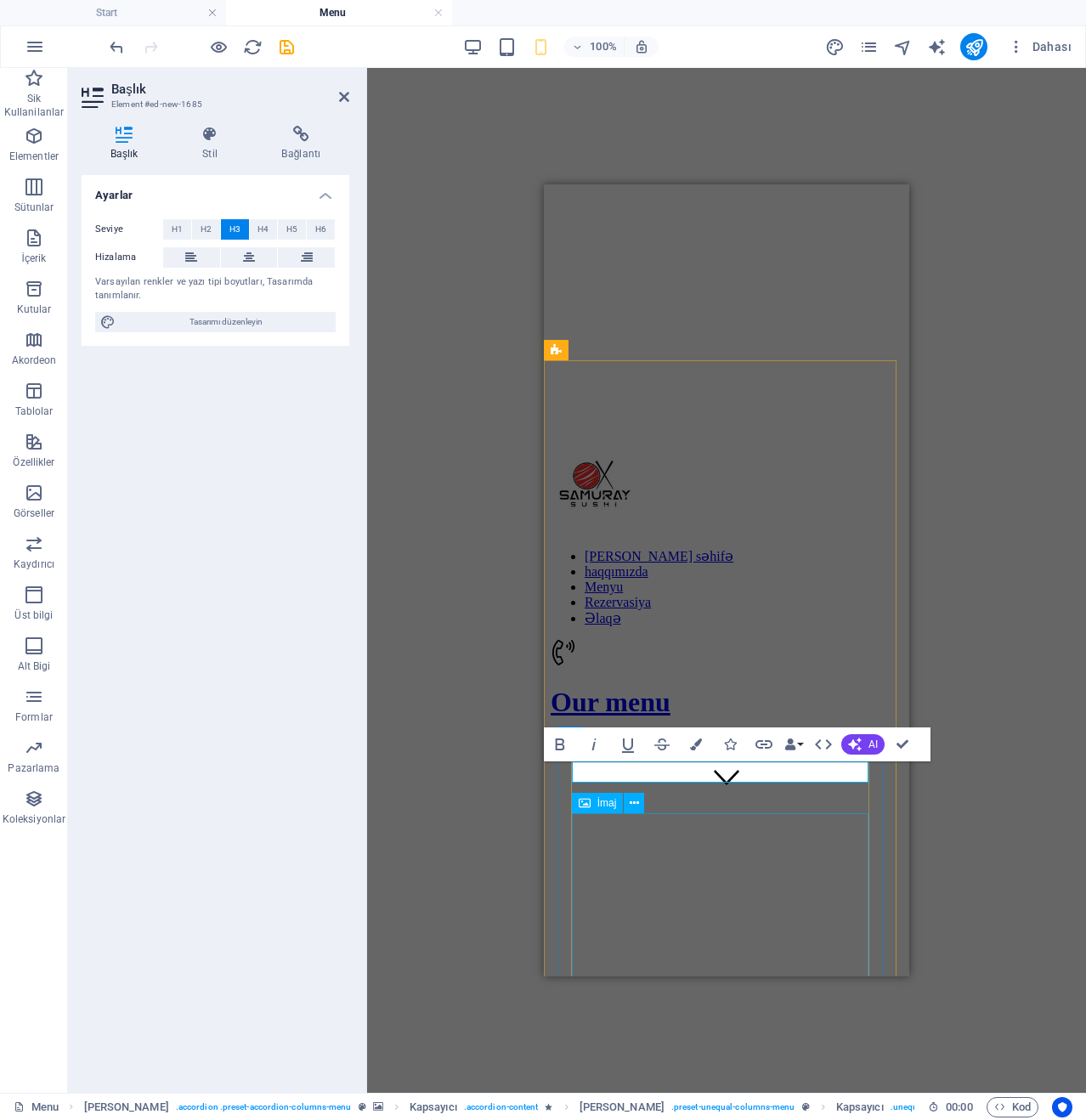
scroll to position [255, 0]
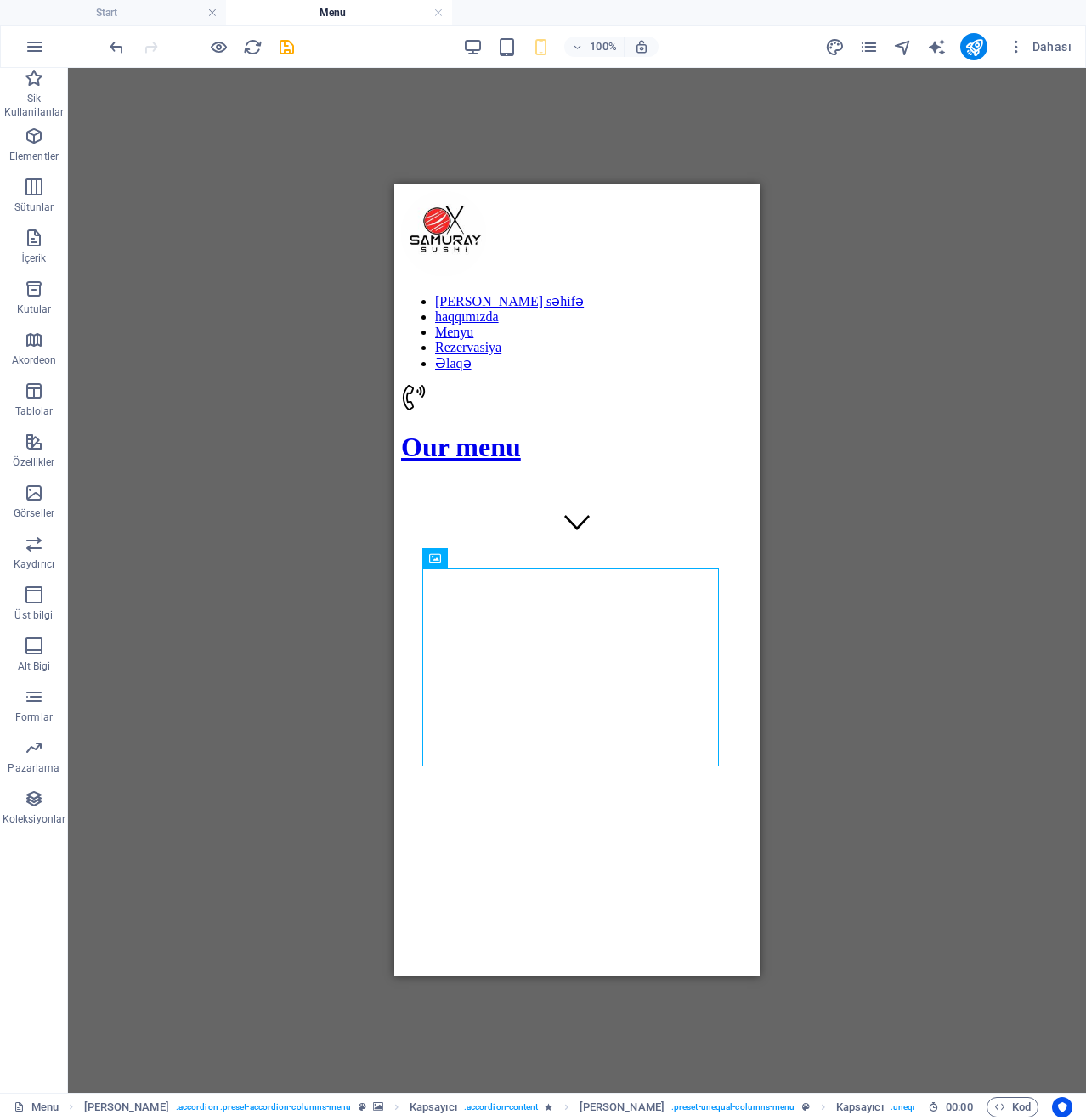
scroll to position [510, 0]
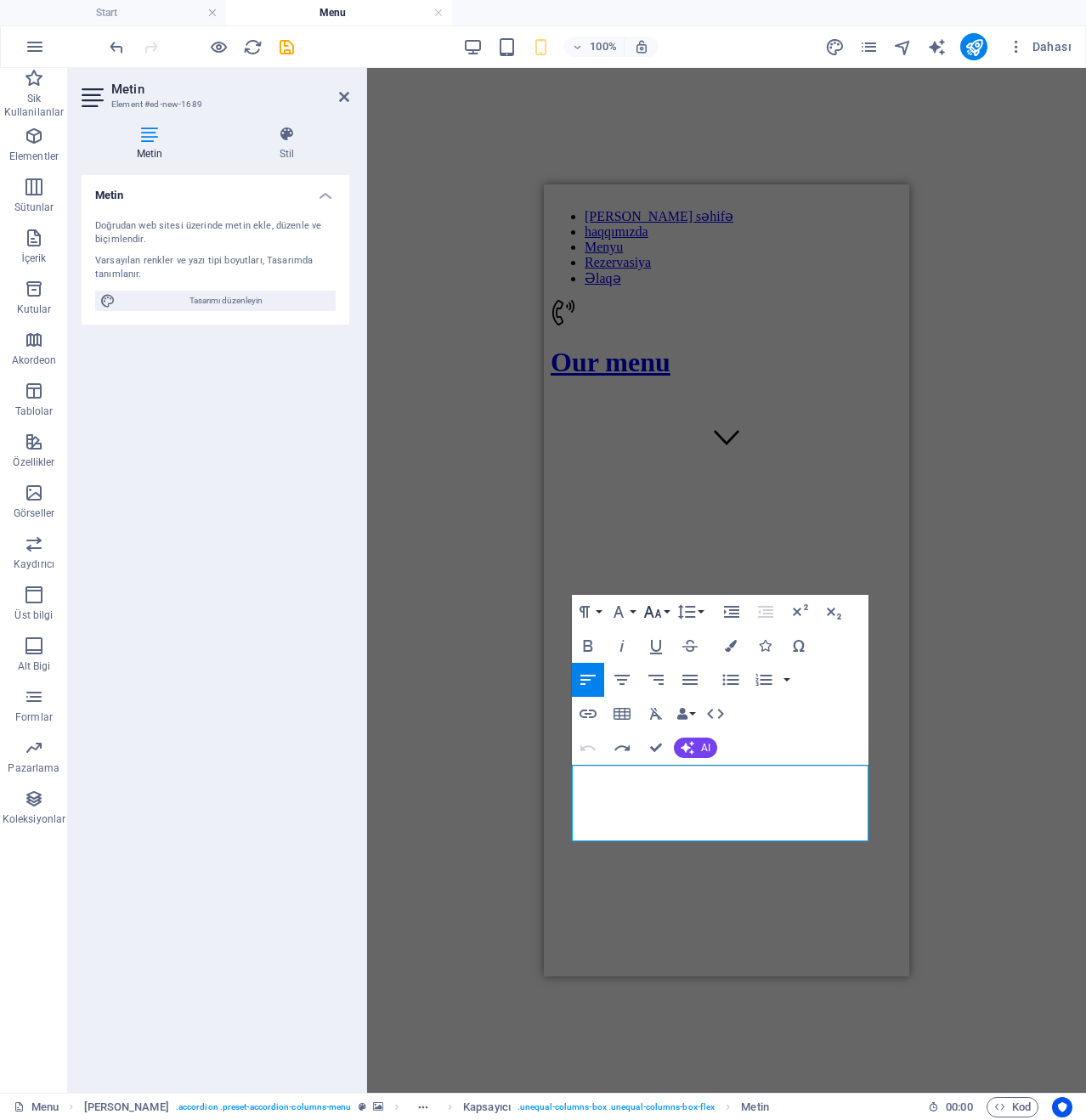
click at [666, 603] on button "Font Size" at bounding box center [656, 612] width 33 height 34
click at [652, 615] on icon "button" at bounding box center [652, 612] width 18 height 12
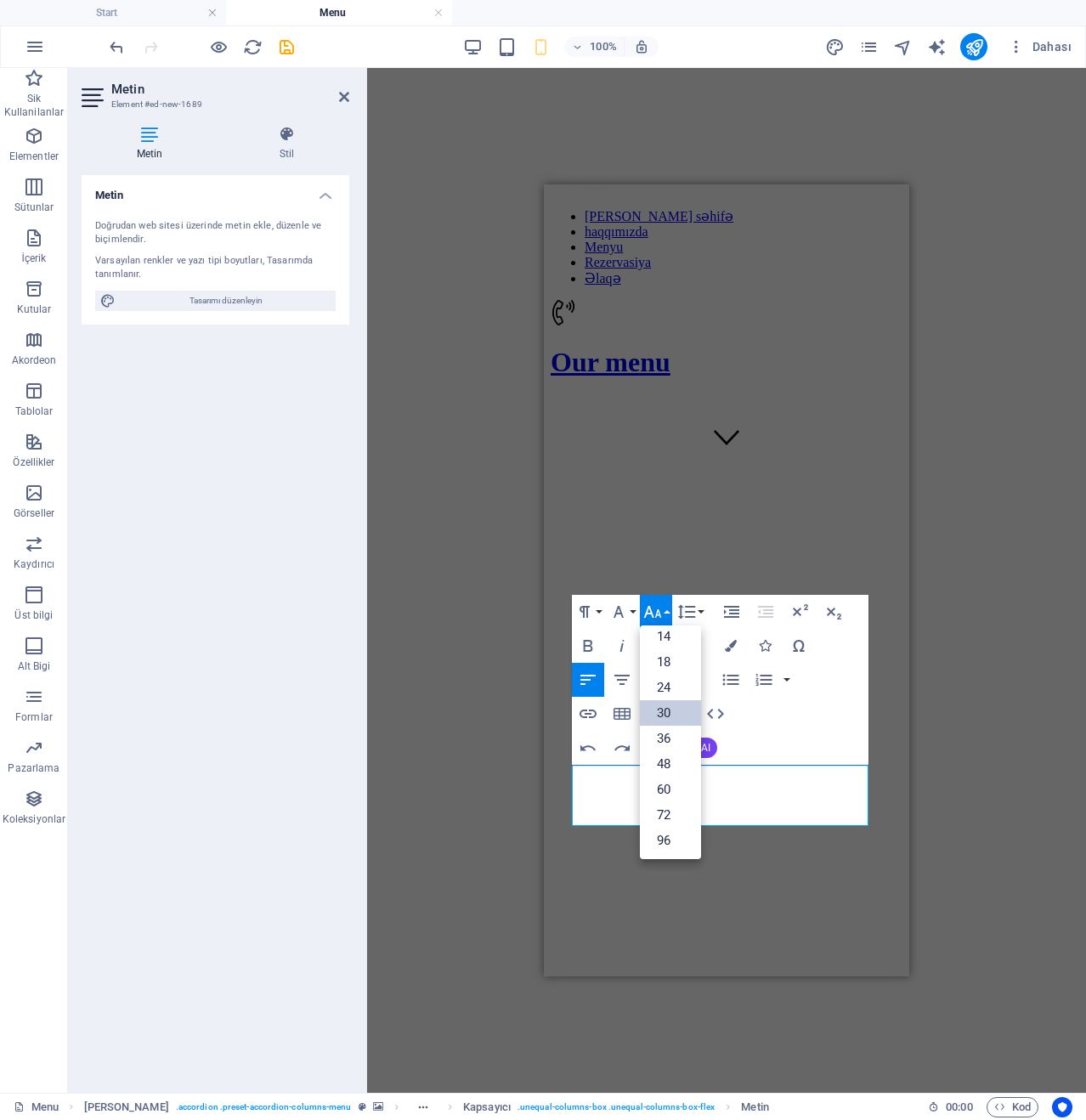
click at [668, 716] on link "30" at bounding box center [670, 713] width 61 height 26
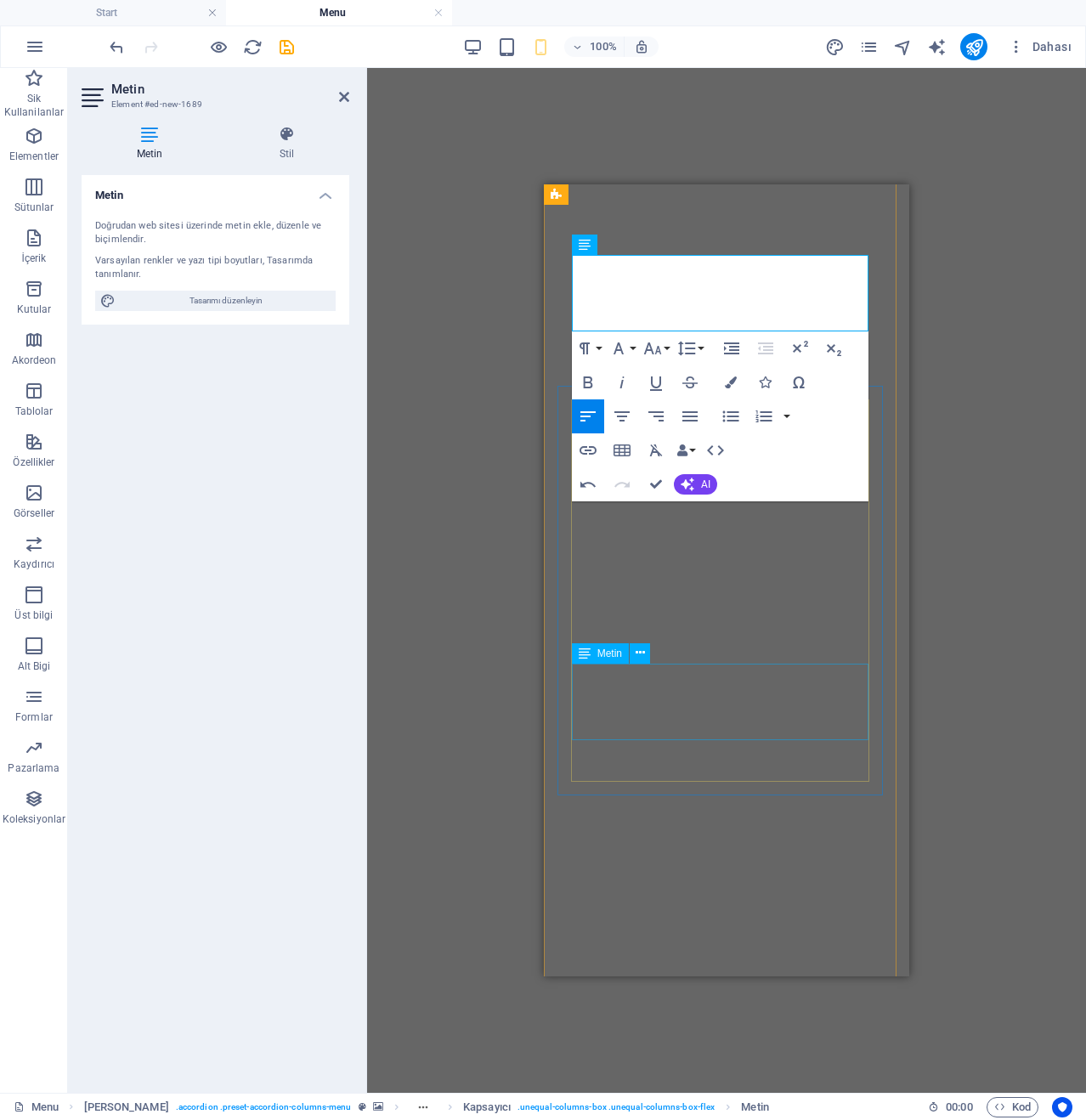
scroll to position [850, 0]
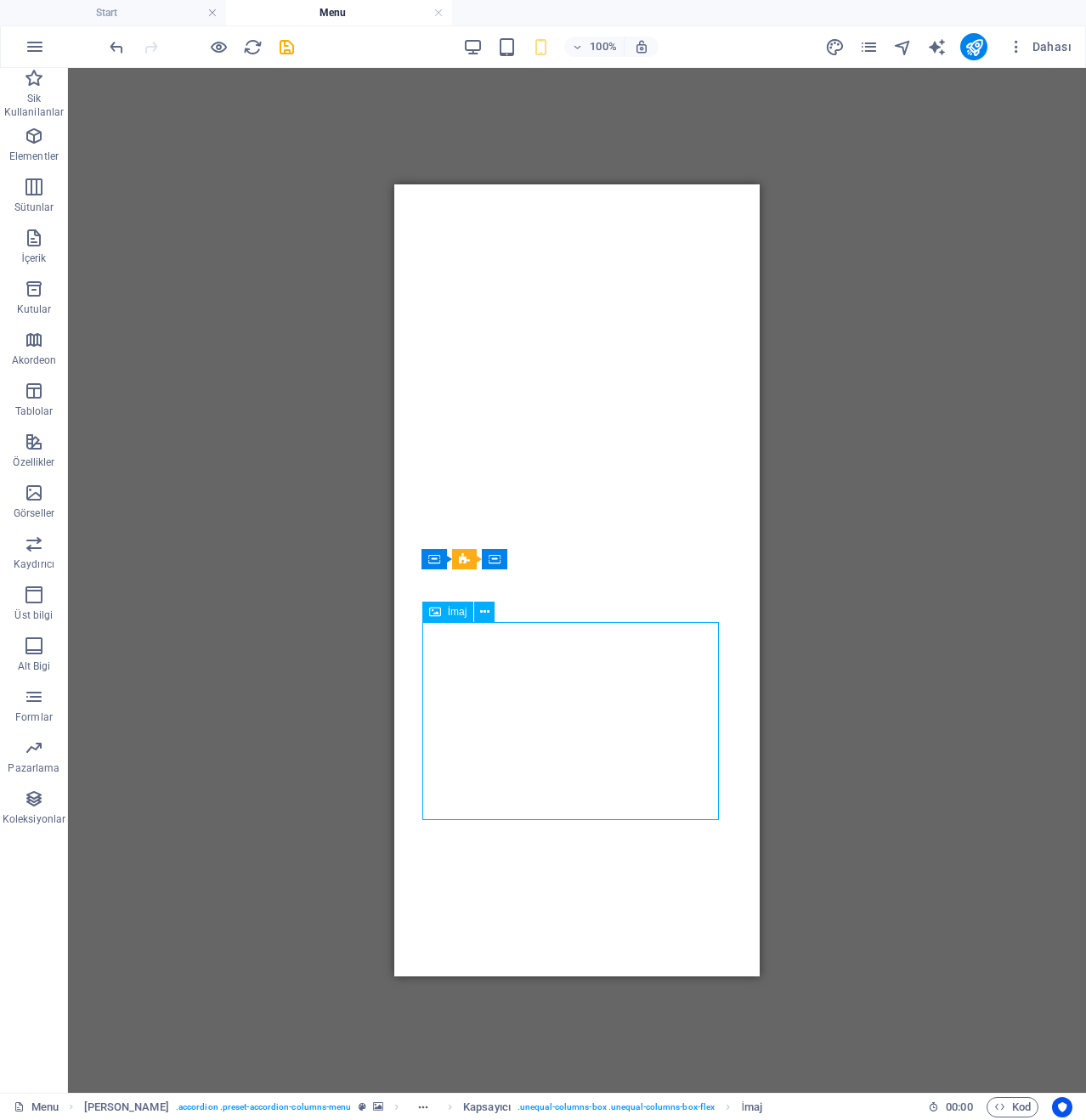
scroll to position [765, 0]
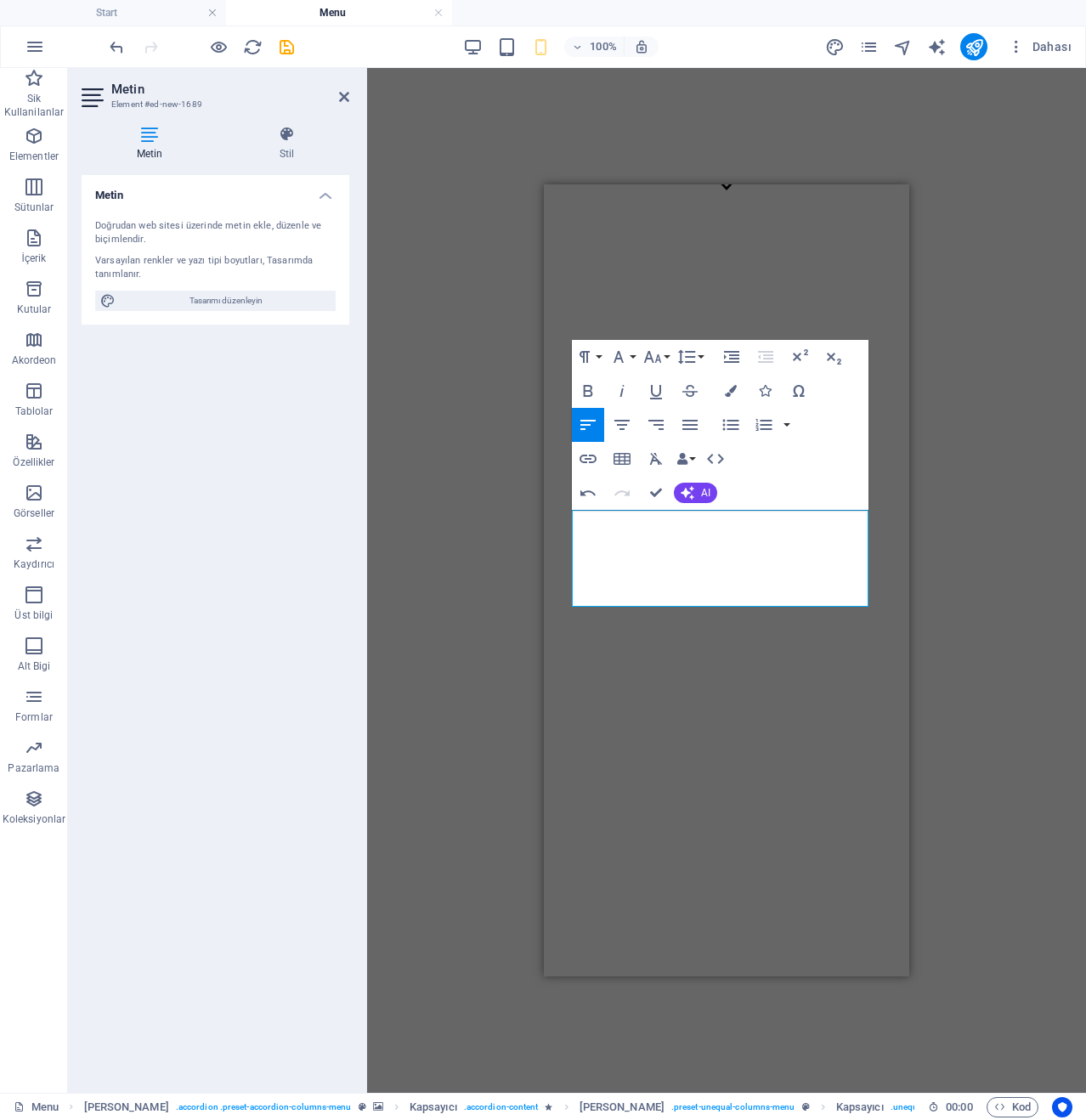
scroll to position [0, 5]
click at [651, 358] on icon "button" at bounding box center [652, 357] width 18 height 12
click at [654, 590] on link "30" at bounding box center [670, 594] width 61 height 26
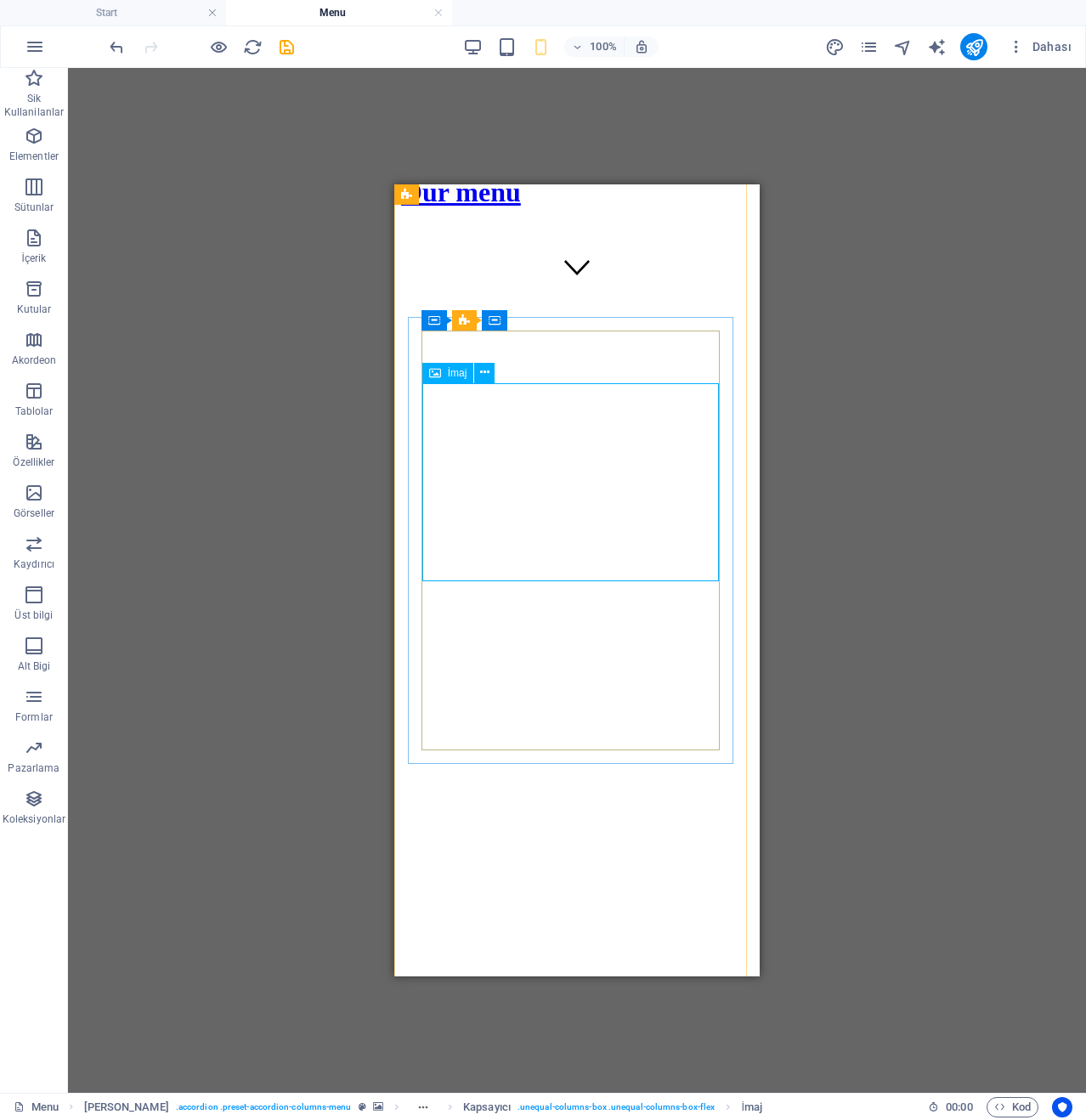
select select "%"
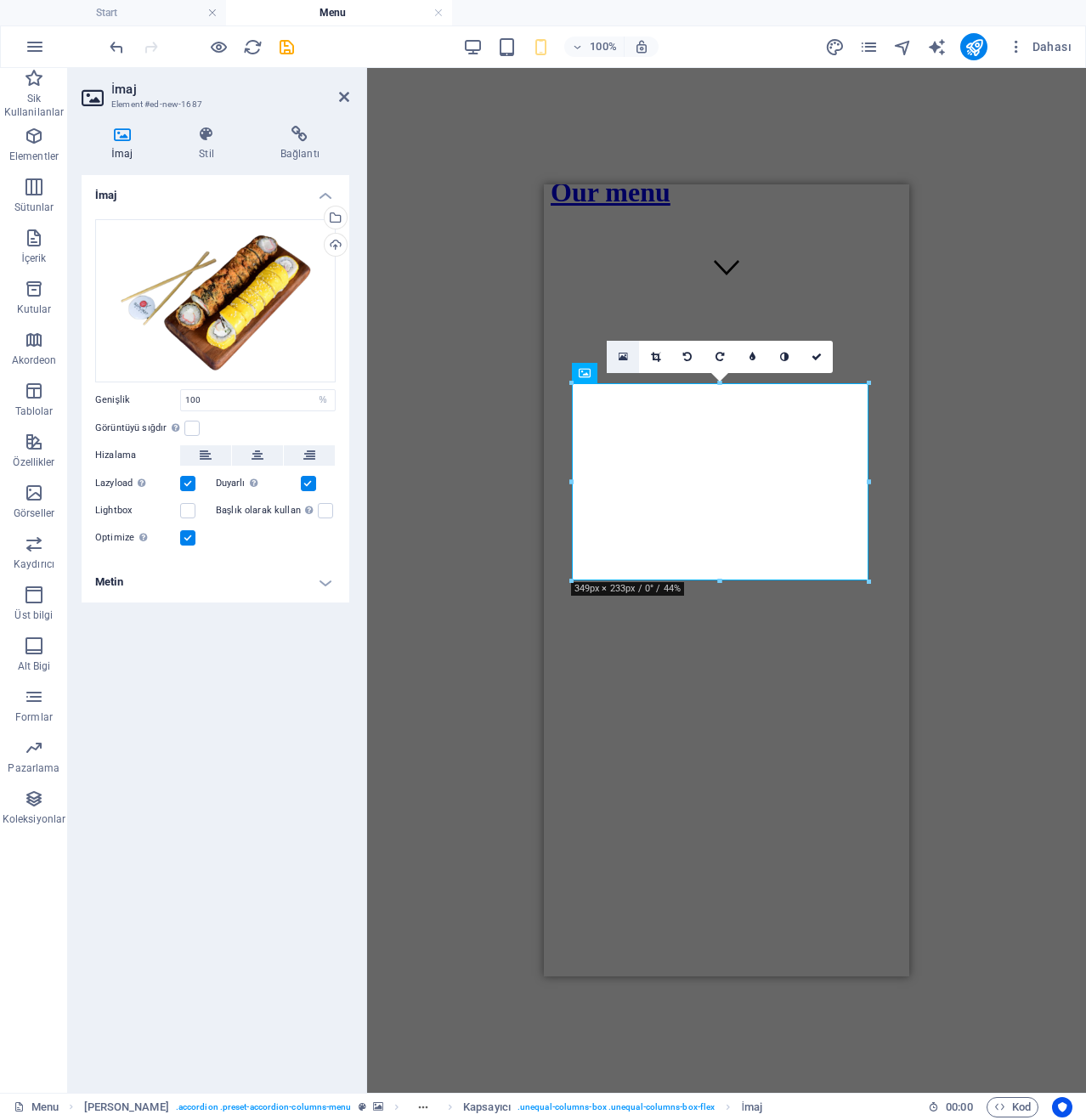
click at [617, 364] on link at bounding box center [623, 357] width 33 height 33
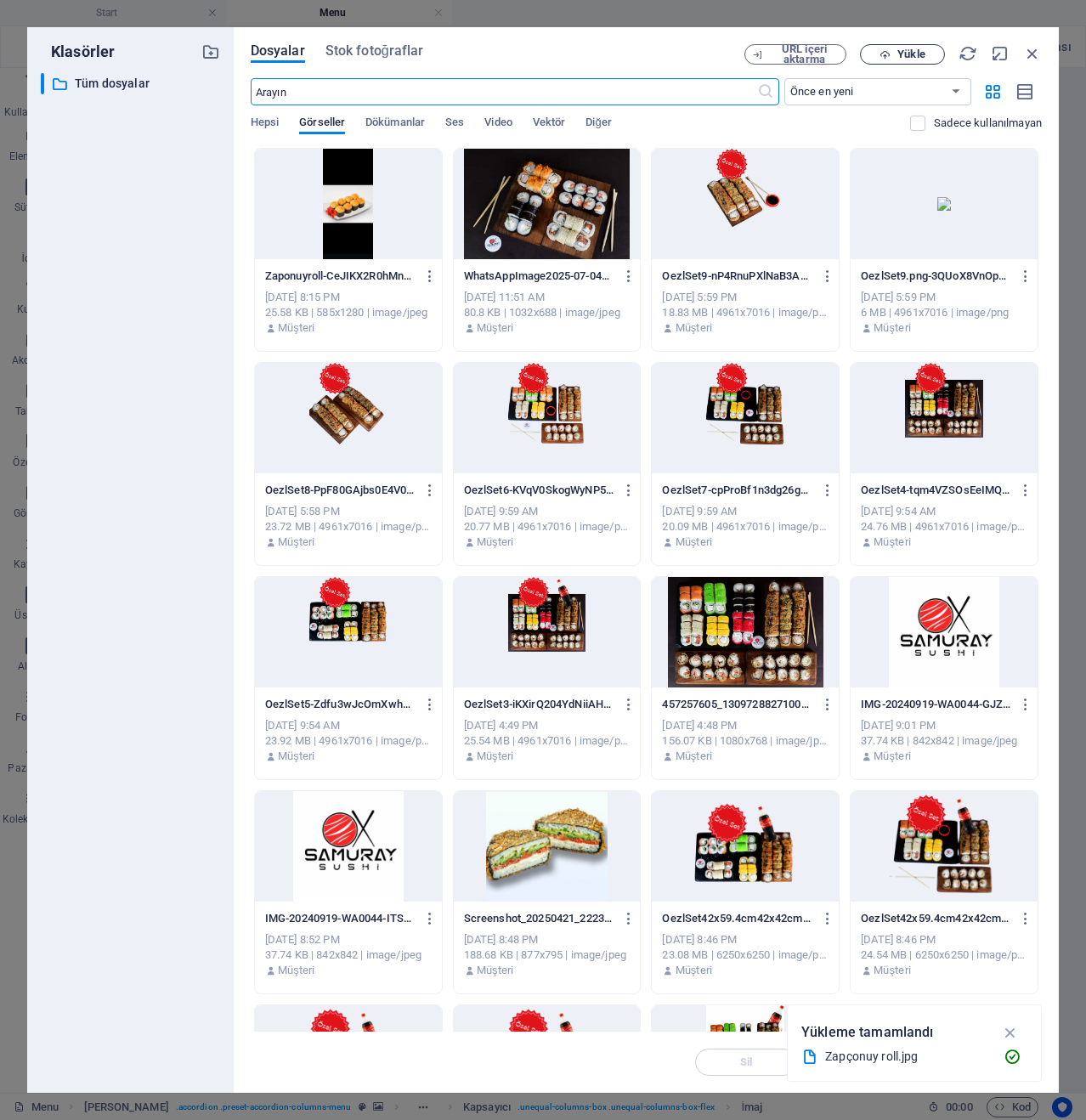
click at [935, 50] on span "Yükle" at bounding box center [902, 54] width 70 height 11
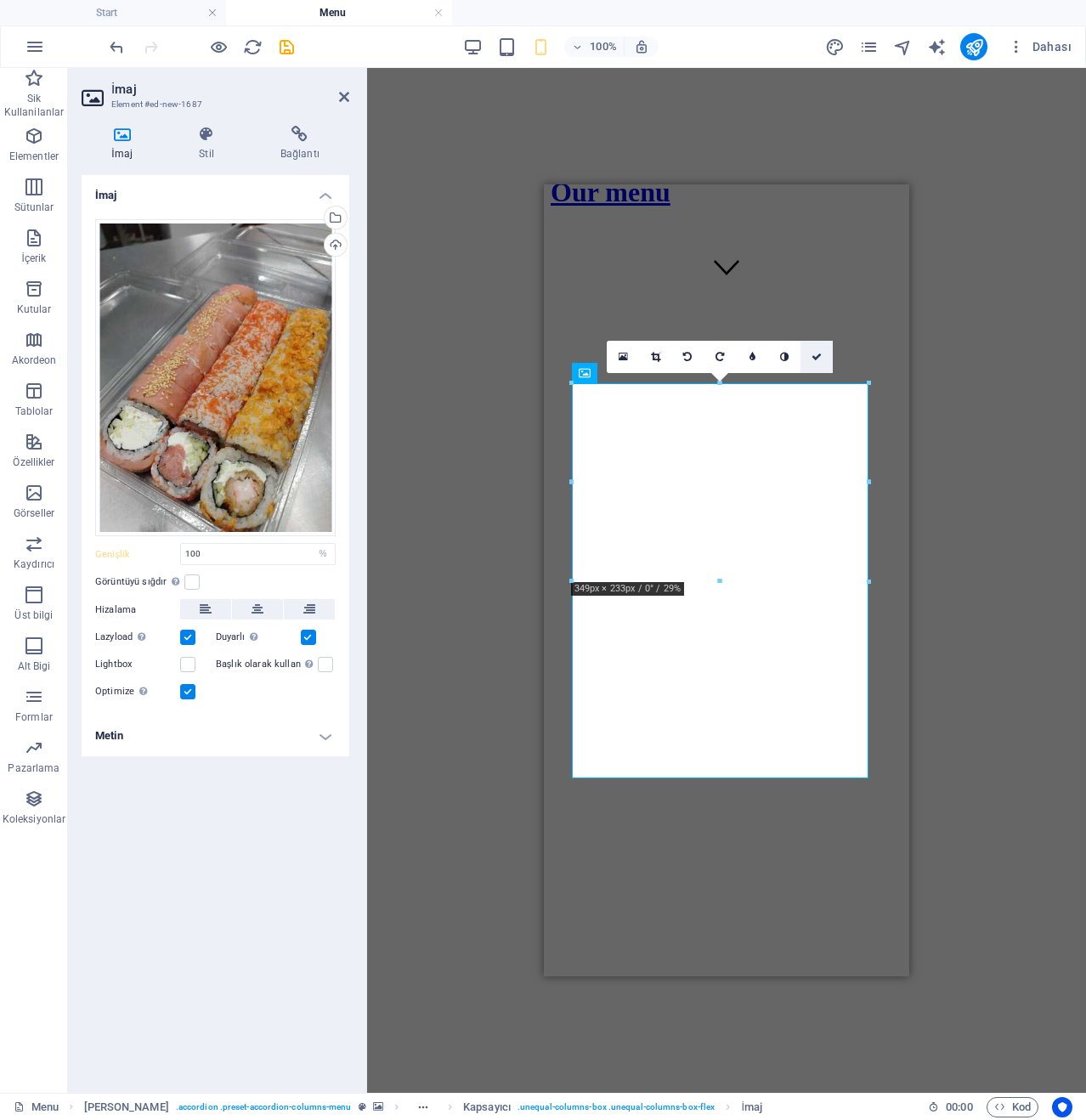
click at [807, 354] on link at bounding box center [817, 357] width 33 height 33
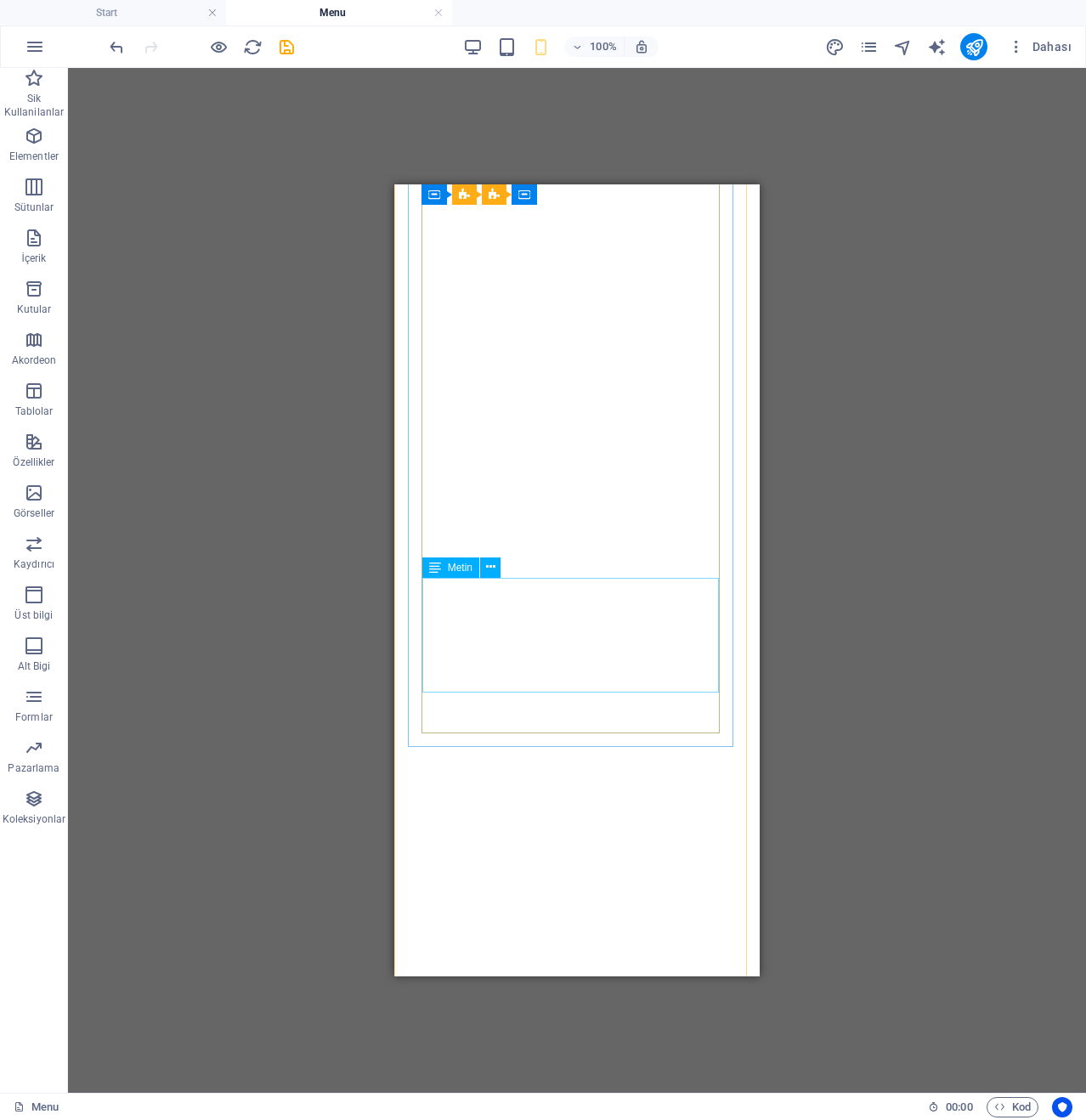
scroll to position [974, 0]
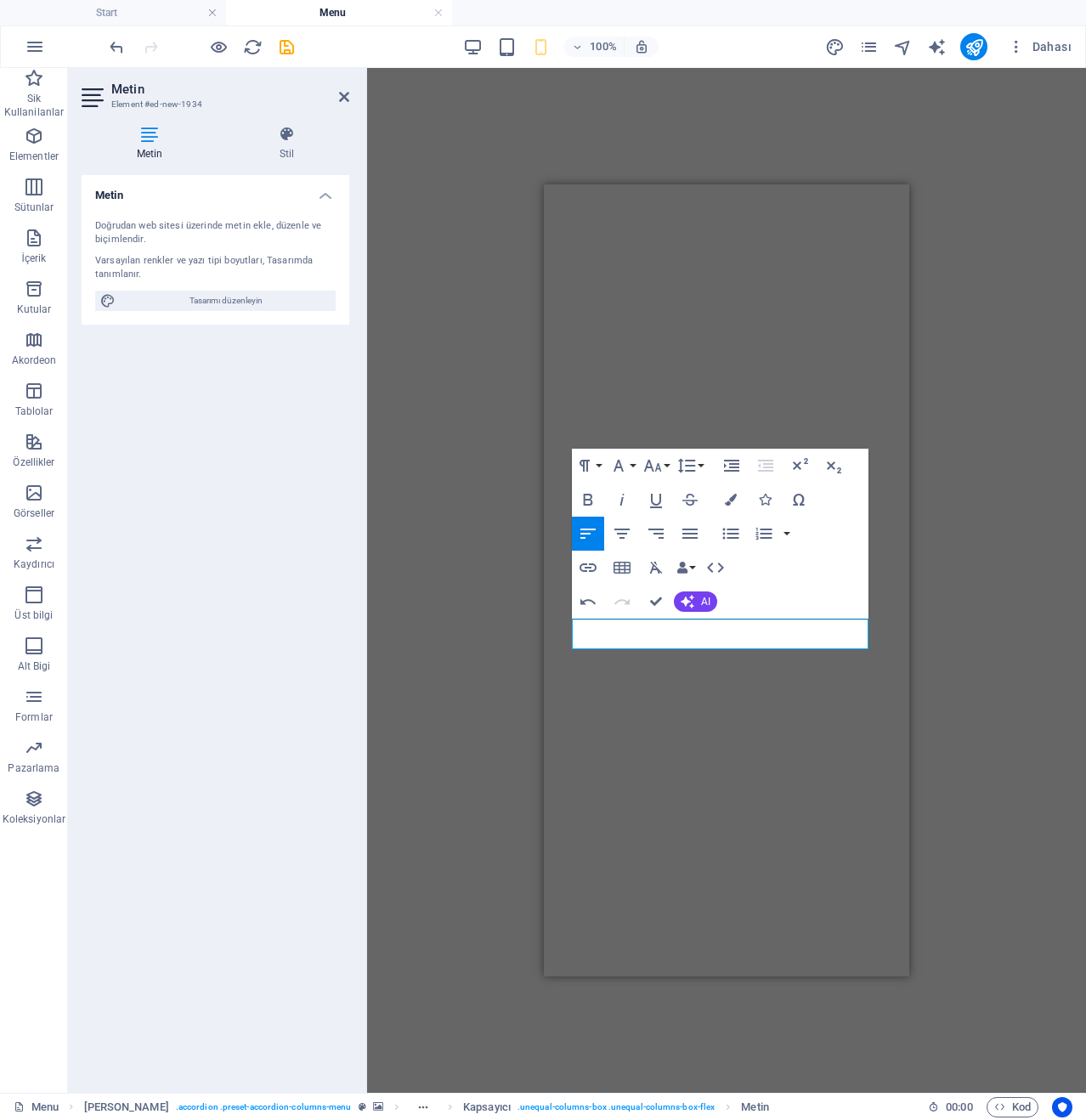
scroll to position [1144, 0]
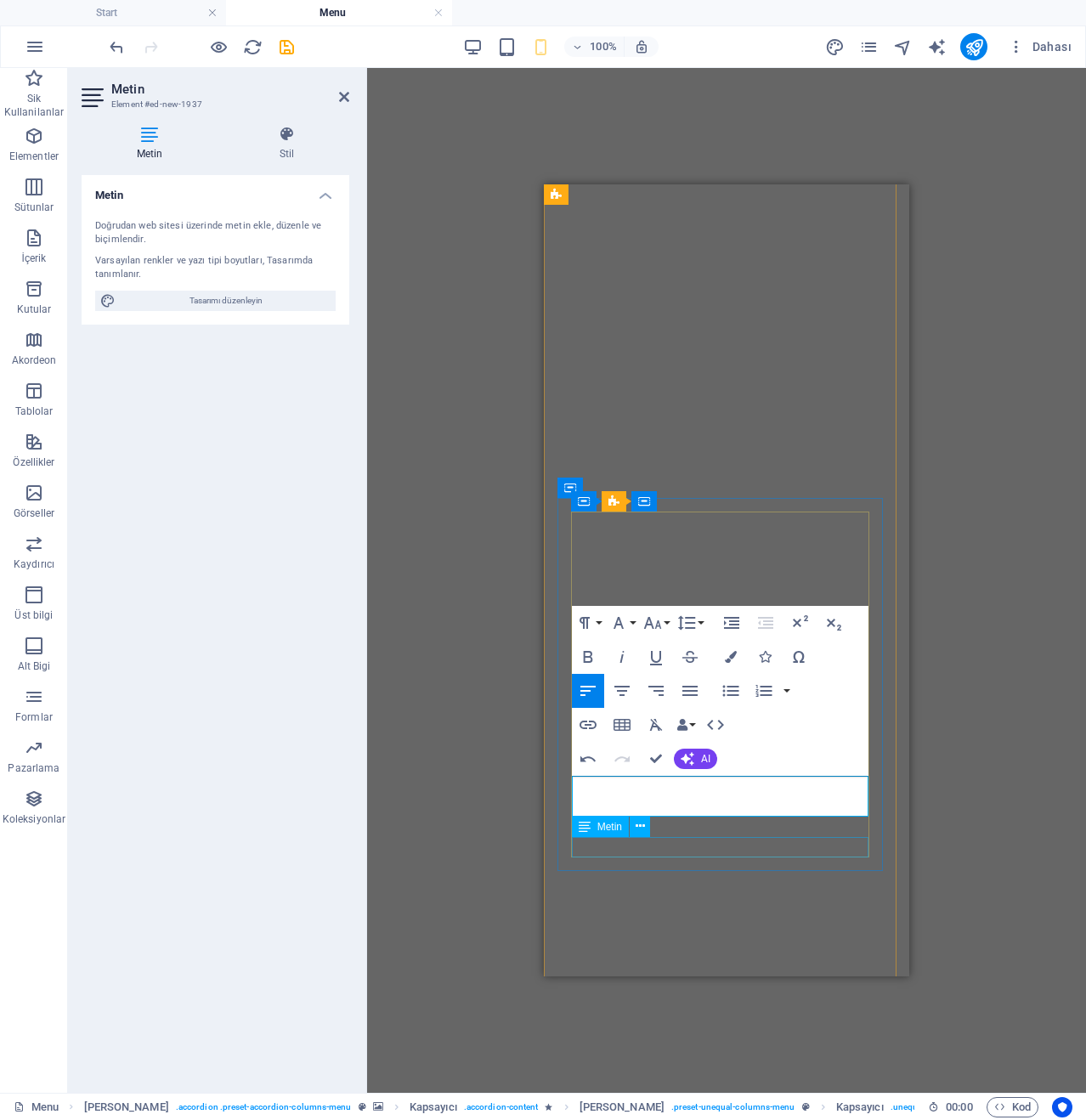
scroll to position [0, 5]
click at [661, 630] on icon "button" at bounding box center [653, 623] width 21 height 21
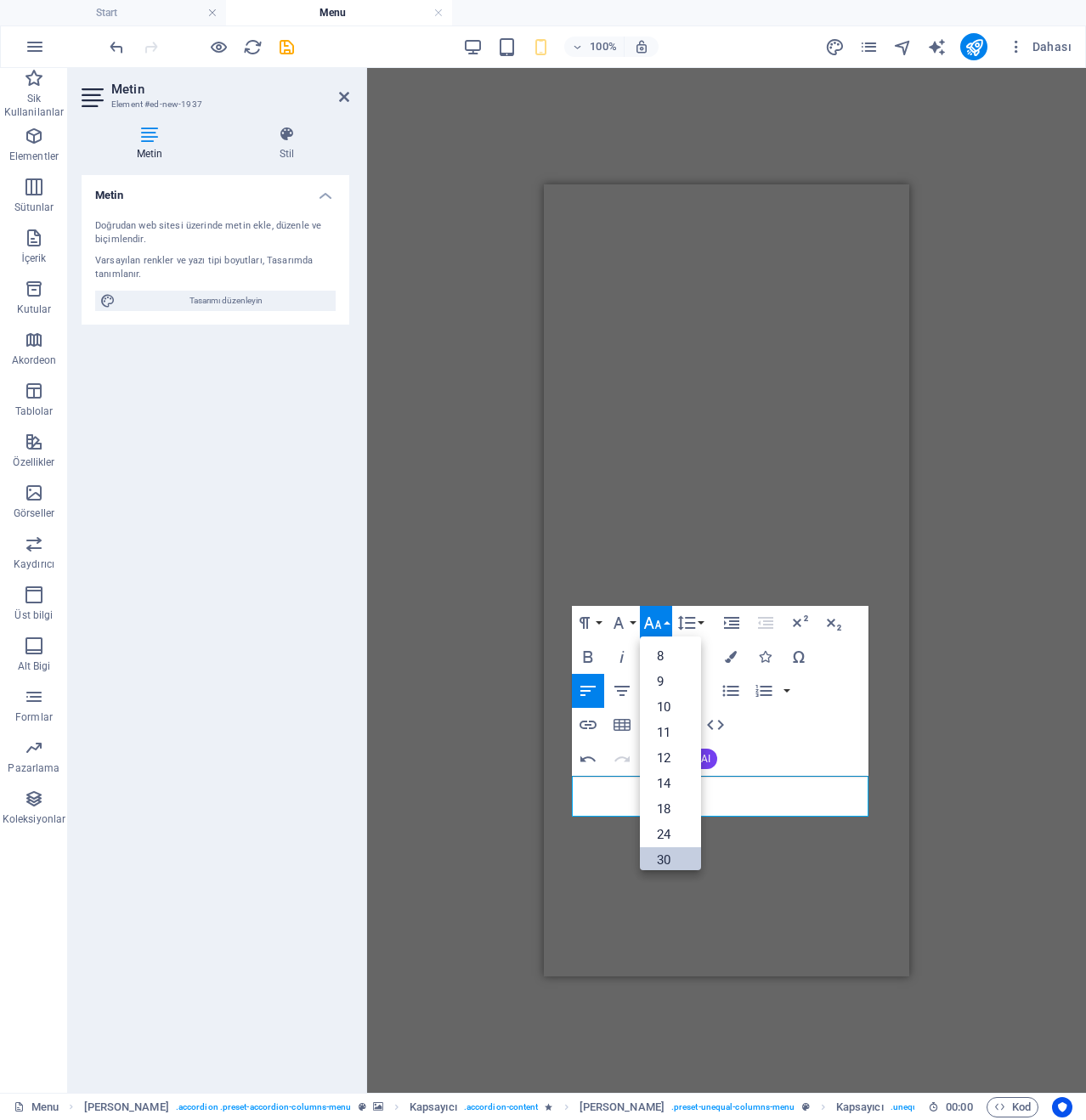
click at [679, 860] on link "30" at bounding box center [670, 860] width 61 height 26
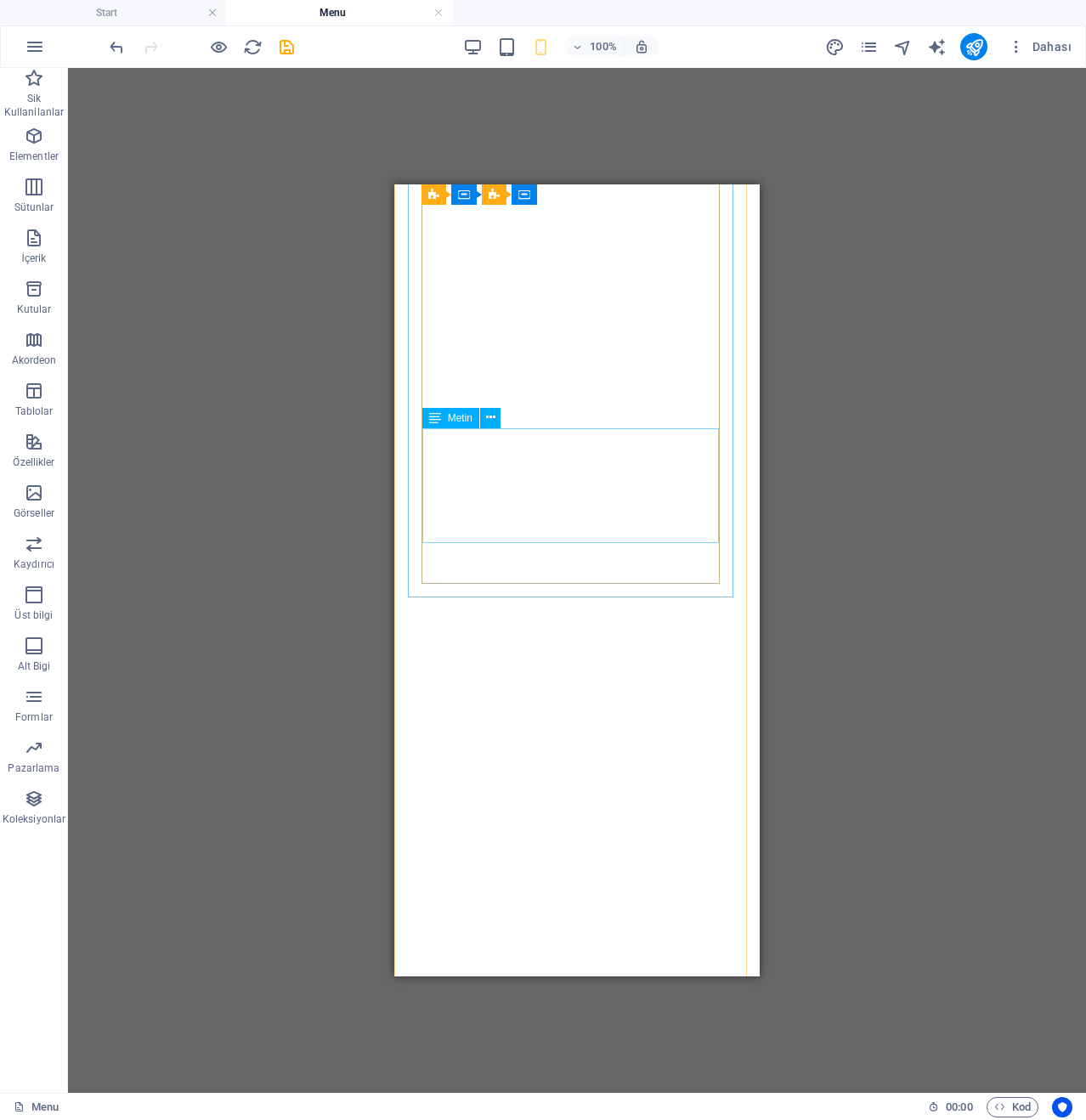
scroll to position [1144, 0]
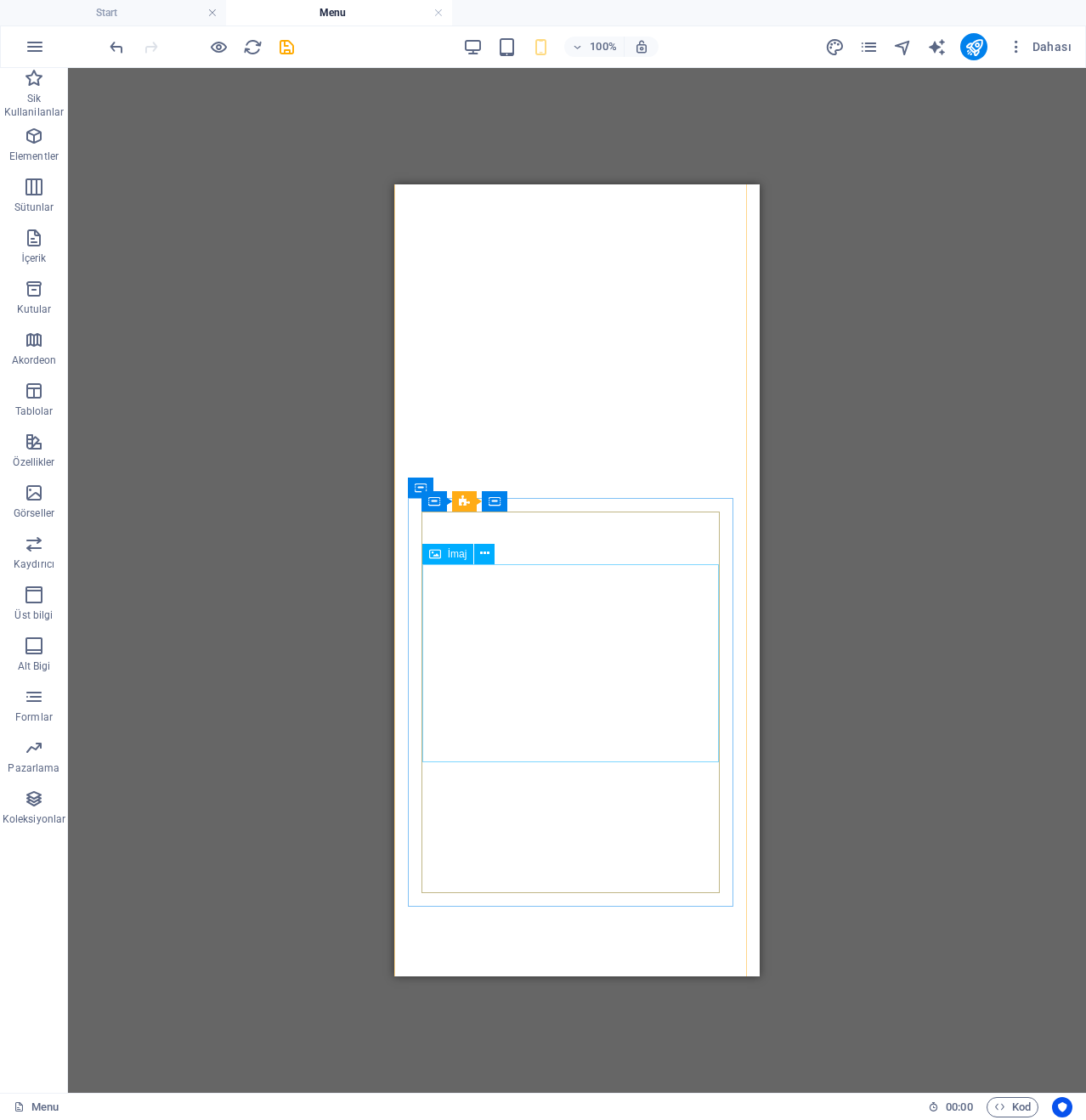
select select "%"
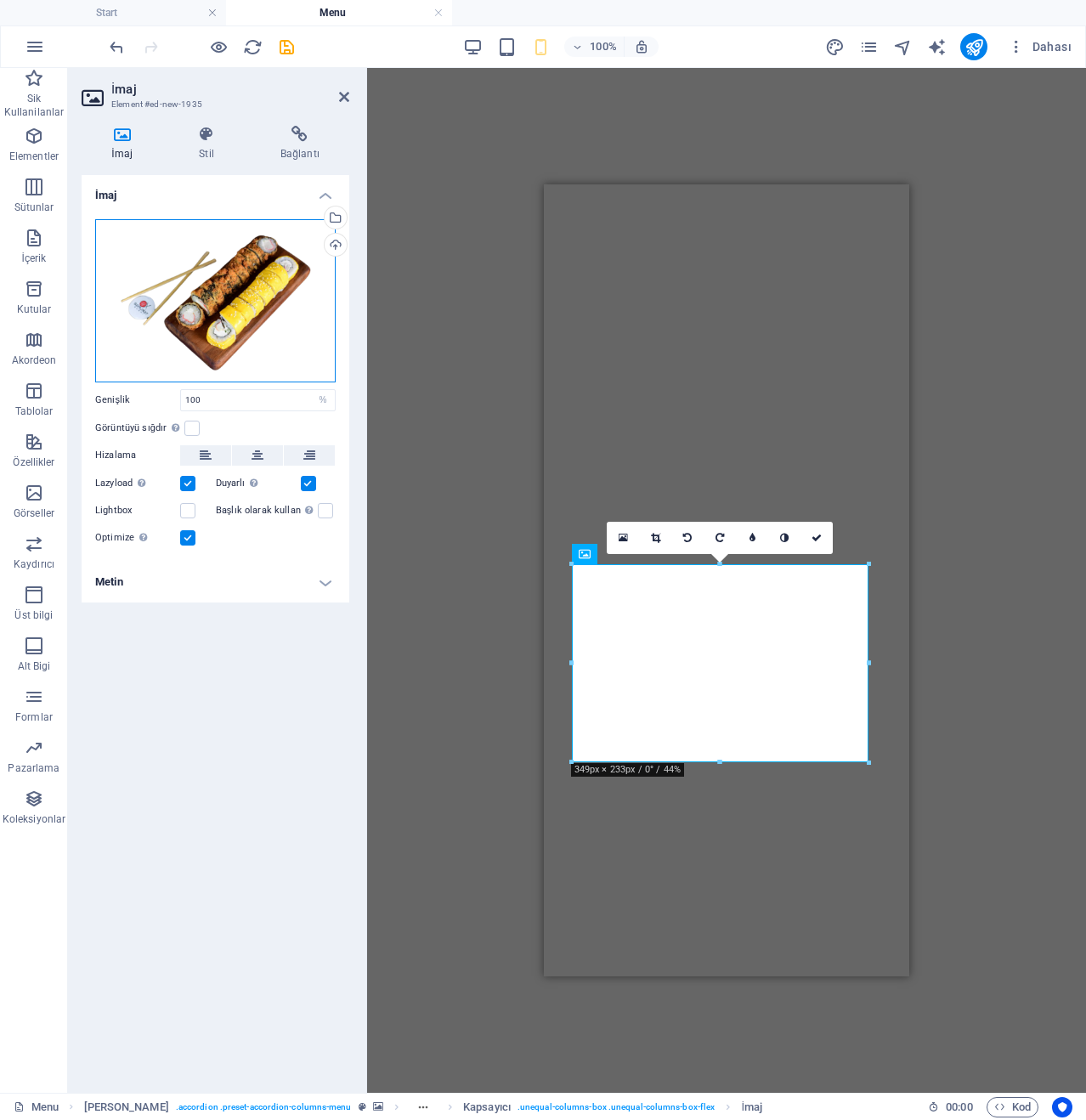
click at [197, 327] on div "Dosyaları buraya sürükleyin, dosyaları seçmek için tıklayın veya Dosyalardan ya…" at bounding box center [216, 301] width 241 height 163
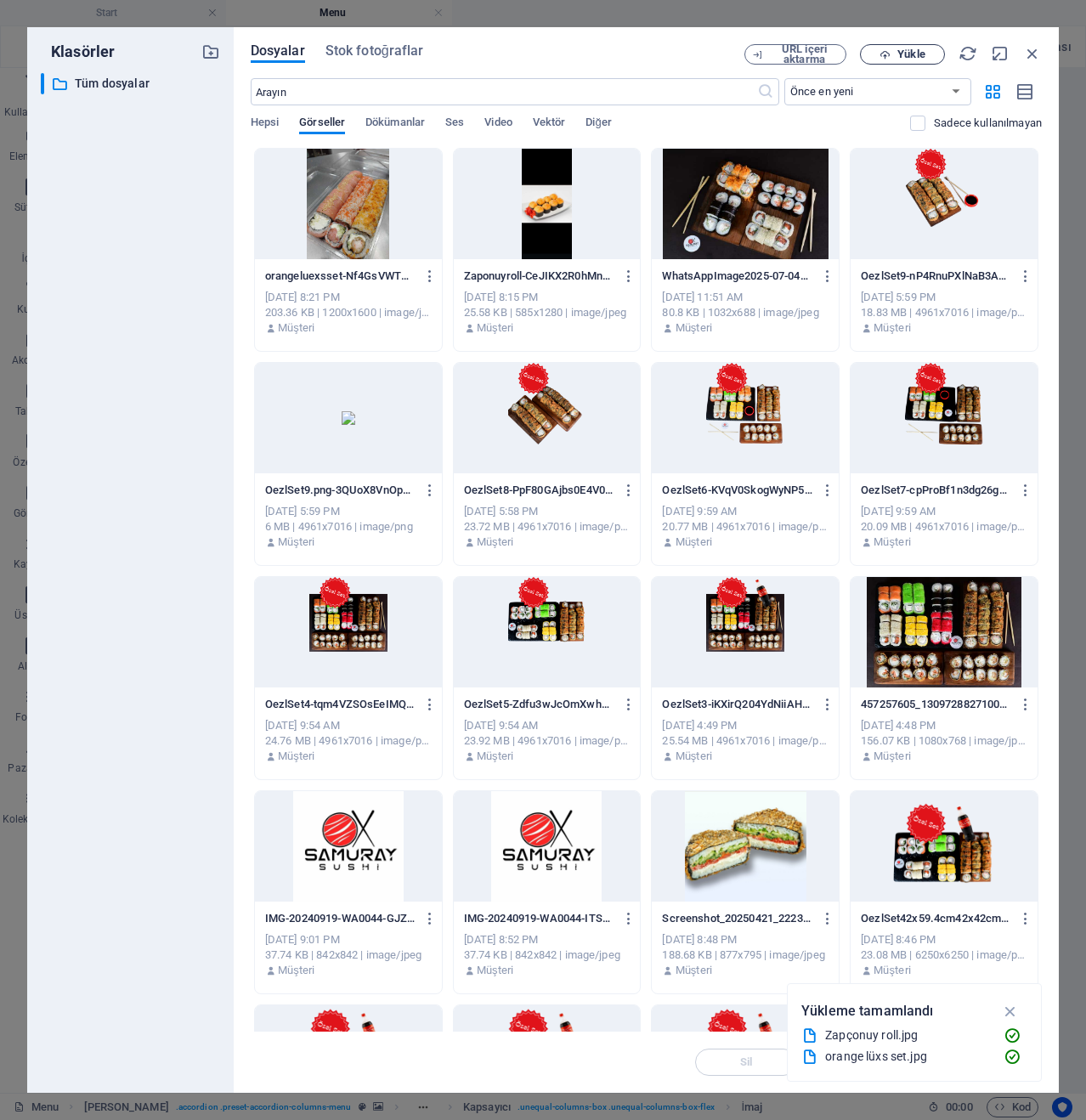
click at [893, 54] on span "Yükle" at bounding box center [902, 54] width 70 height 11
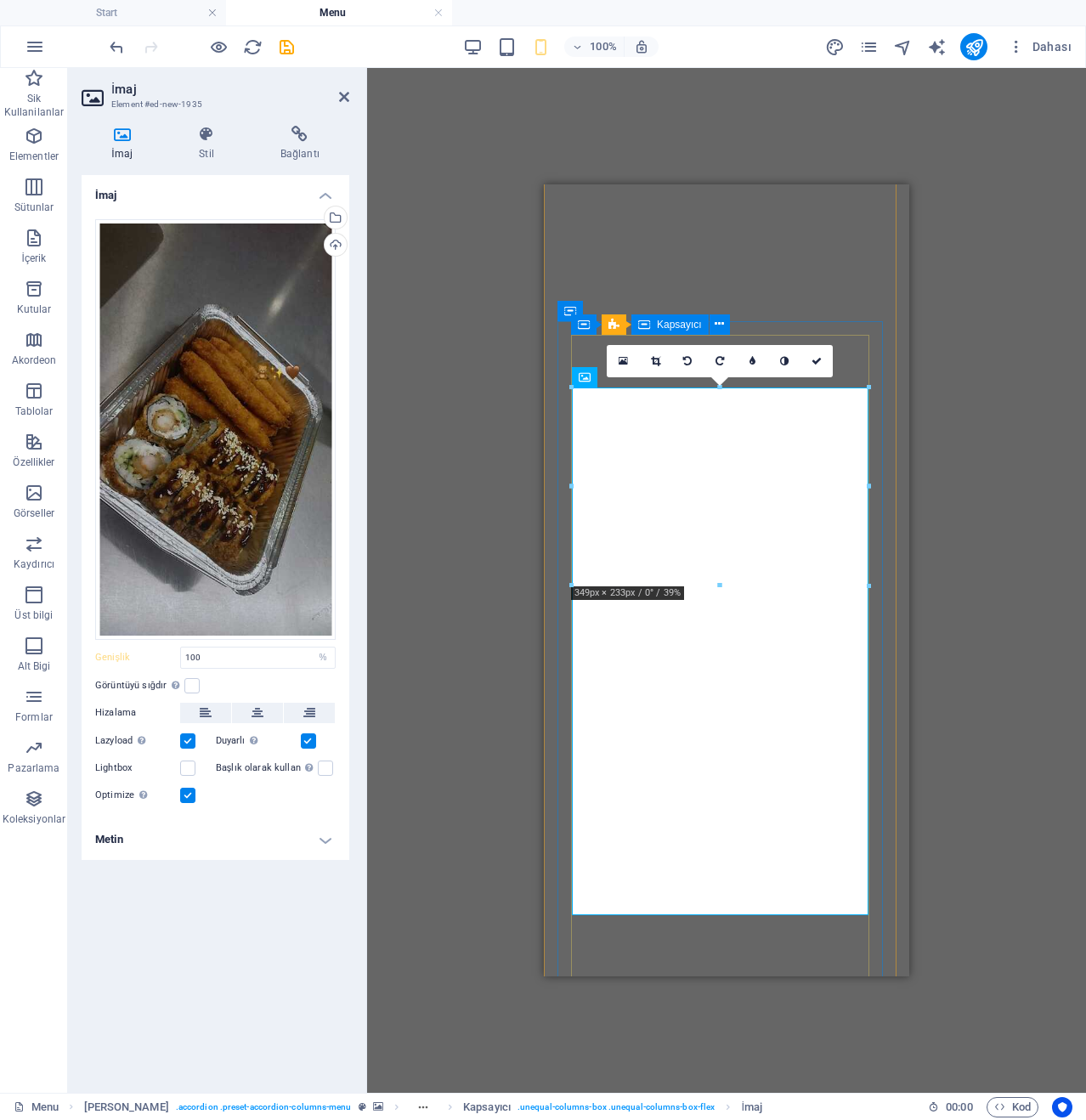
scroll to position [1484, 0]
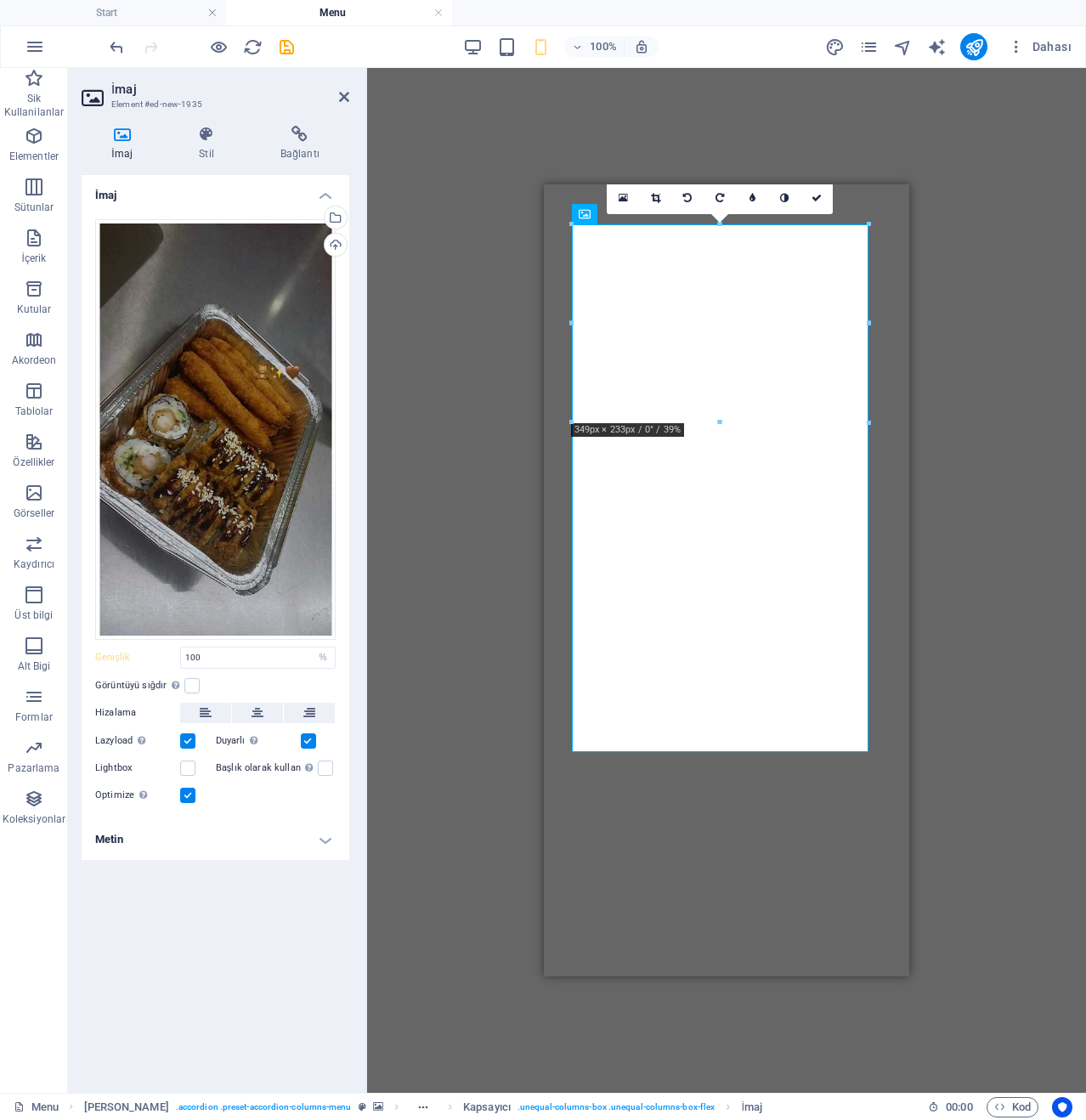
click at [821, 201] on icon at bounding box center [817, 198] width 10 height 10
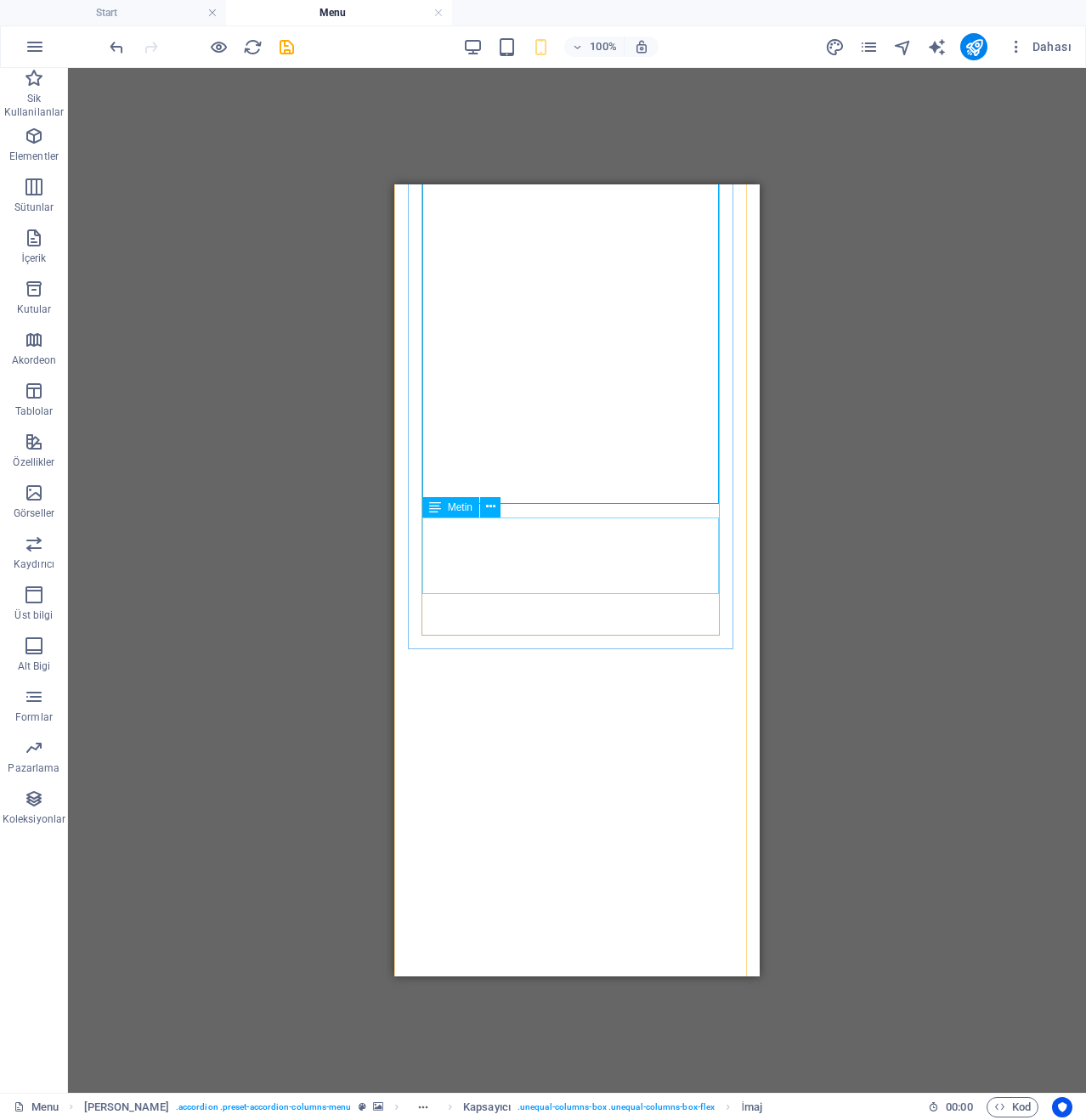
scroll to position [1739, 0]
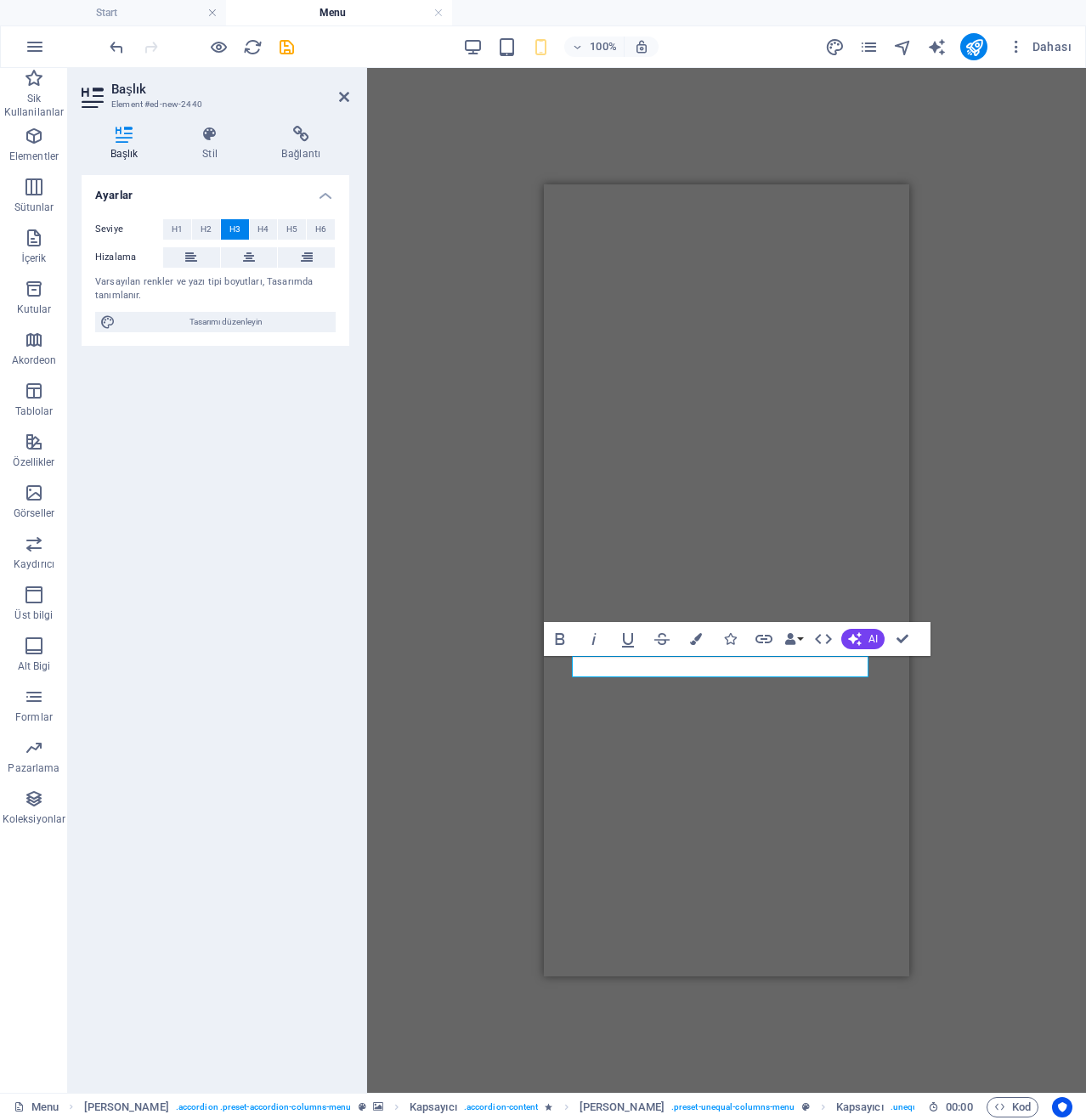
scroll to position [0, 5]
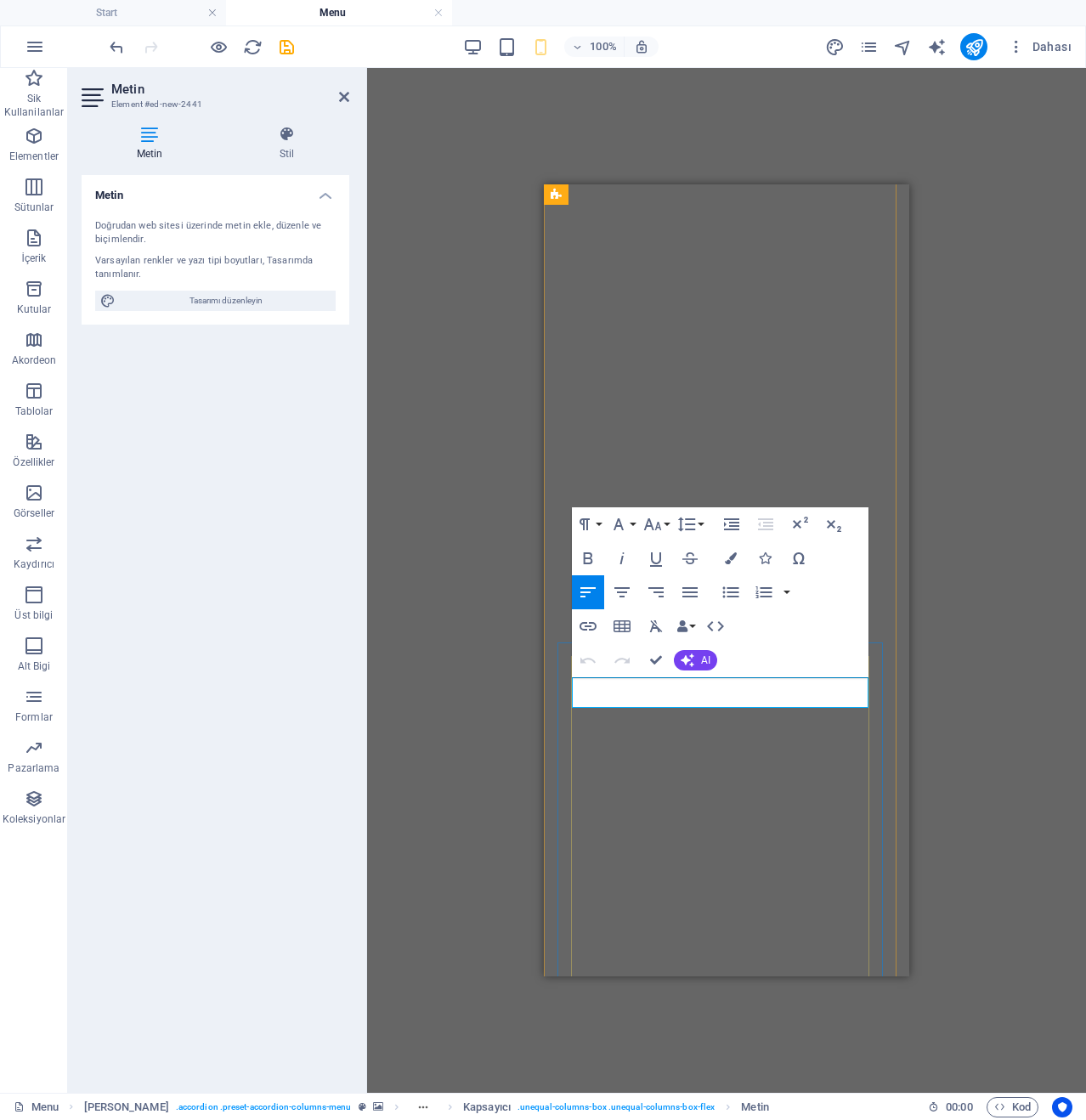
drag, startPoint x: 591, startPoint y: 684, endPoint x: 578, endPoint y: 684, distance: 13.0
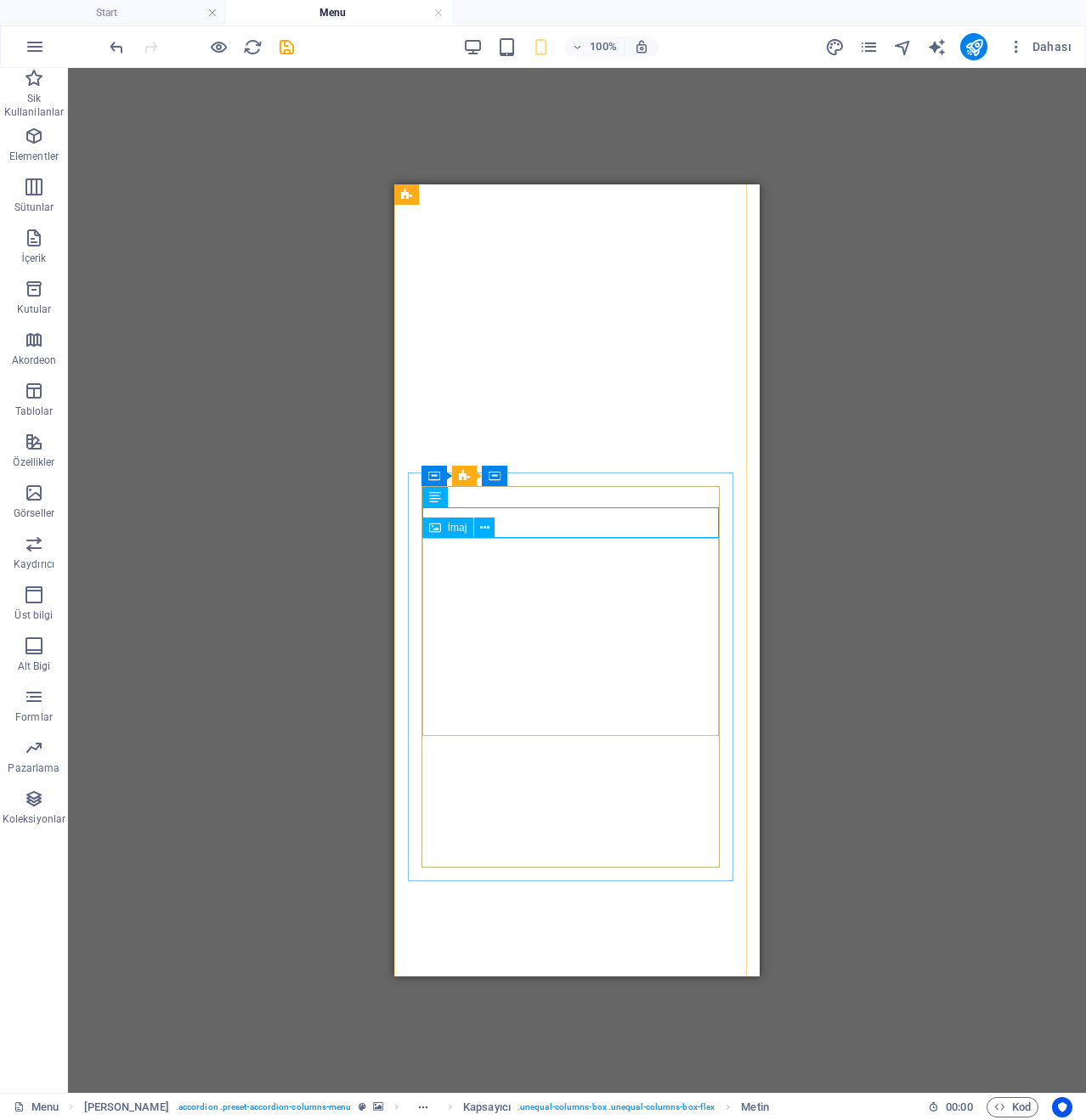
scroll to position [1993, 0]
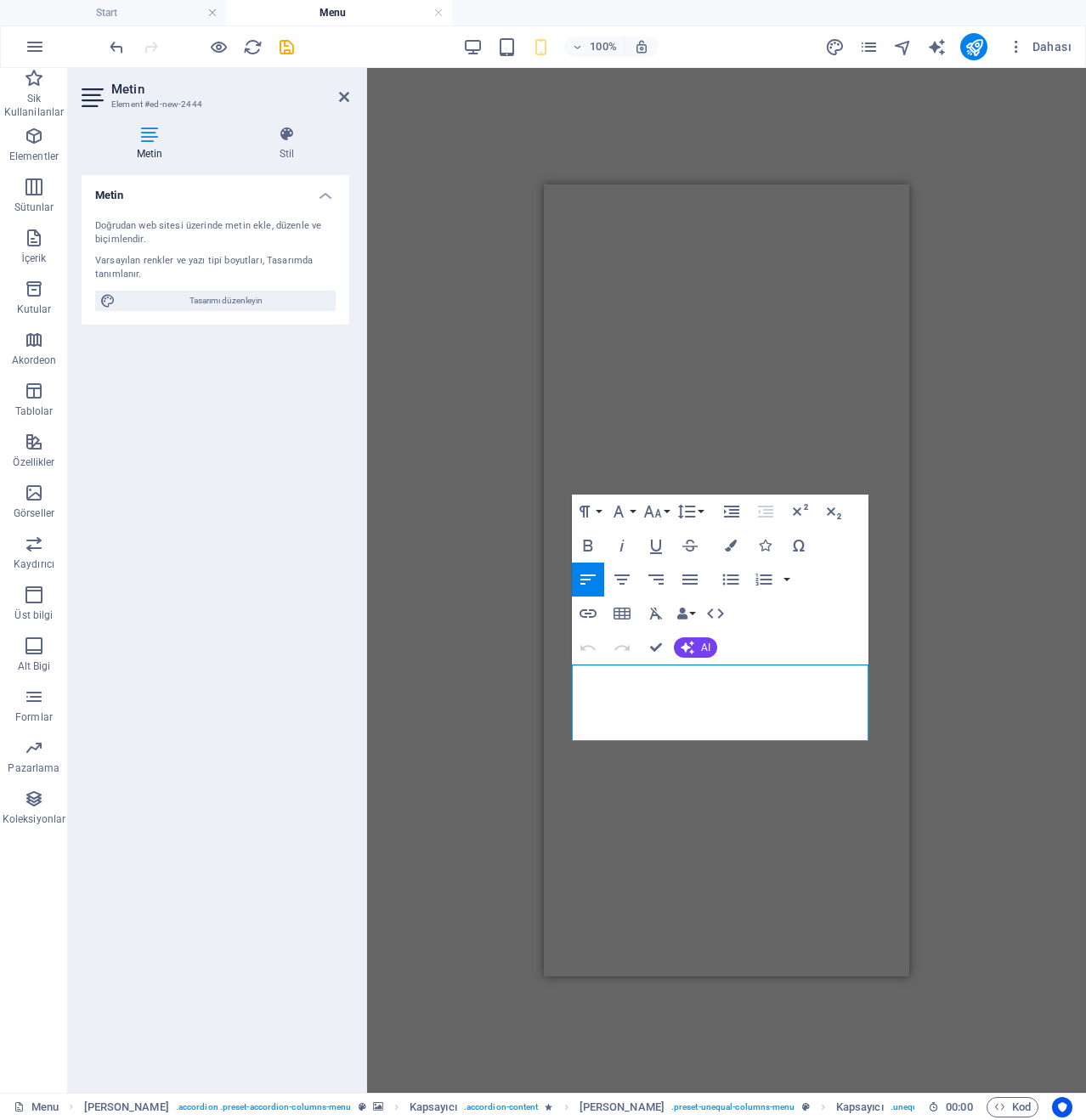
click at [919, 707] on div "H1 Banner Banner Kapsayıcı Referans Kapsayıcı Ön ayar İmaj Kapsayıcı Ön [PERSON…" at bounding box center [727, 580] width 719 height 1025
click at [254, 682] on div "Metin Doğrudan web sitesi üzerinde metin ekle, düzenle ve biçimlendir. Varsayıl…" at bounding box center [215, 627] width 267 height 904
click at [426, 629] on div "H1 Banner Banner Kapsayıcı Referans Kapsayıcı Ön ayar İmaj Kapsayıcı Ön [PERSON…" at bounding box center [727, 580] width 719 height 1025
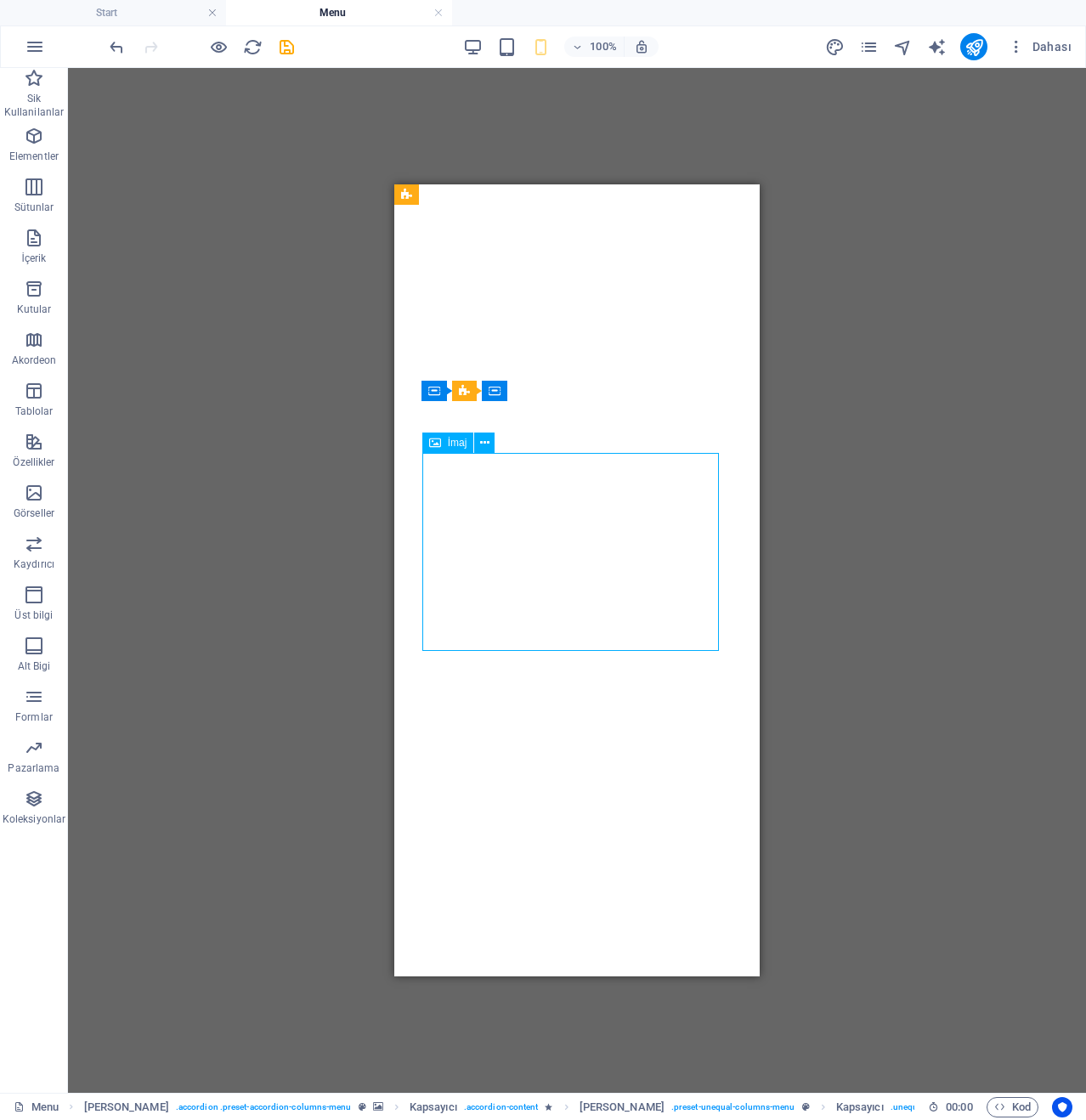
select select "%"
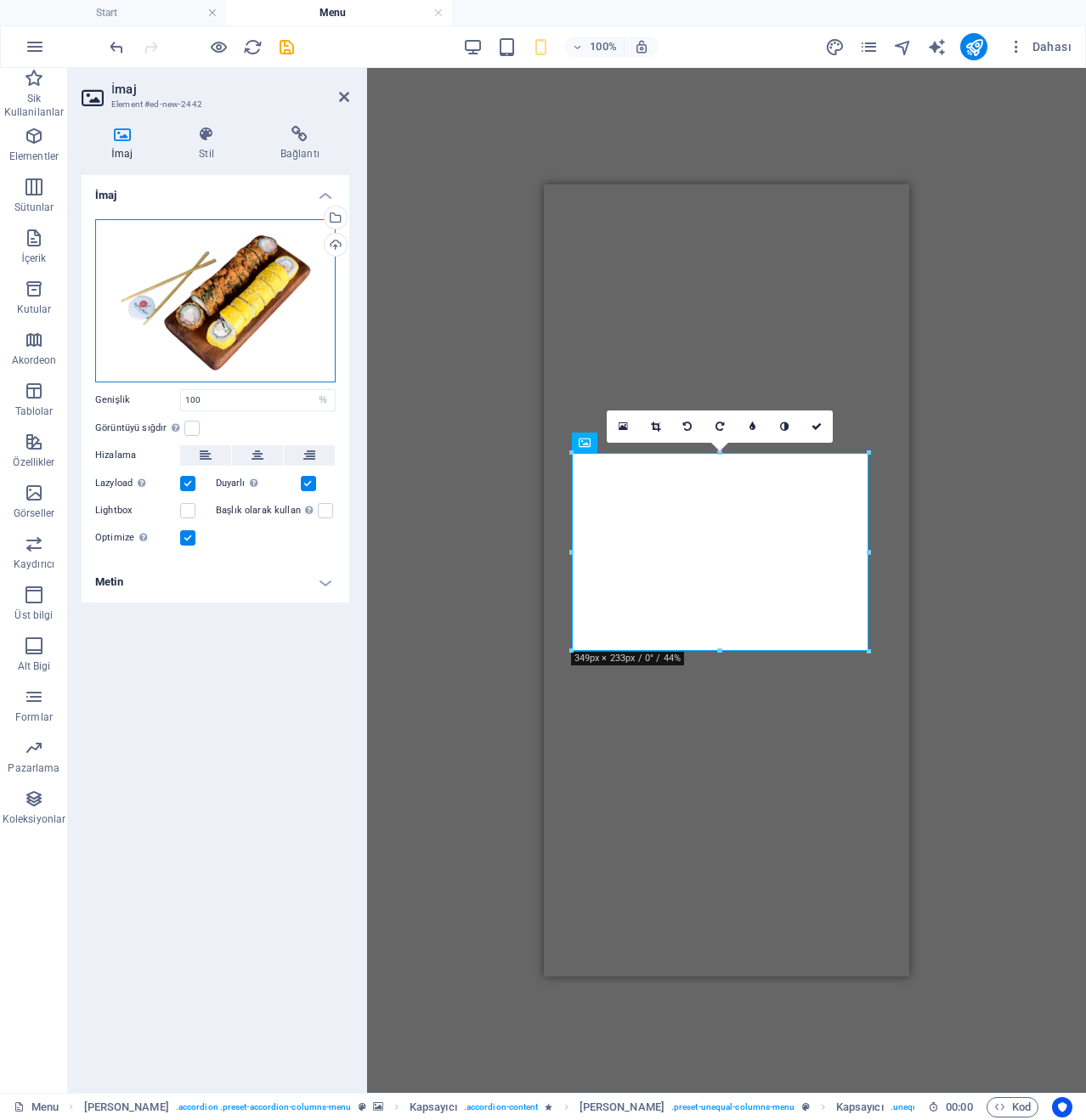
click at [283, 357] on div "Dosyaları buraya sürükleyin, dosyaları seçmek için tıklayın veya Dosyalardan ya…" at bounding box center [216, 301] width 241 height 163
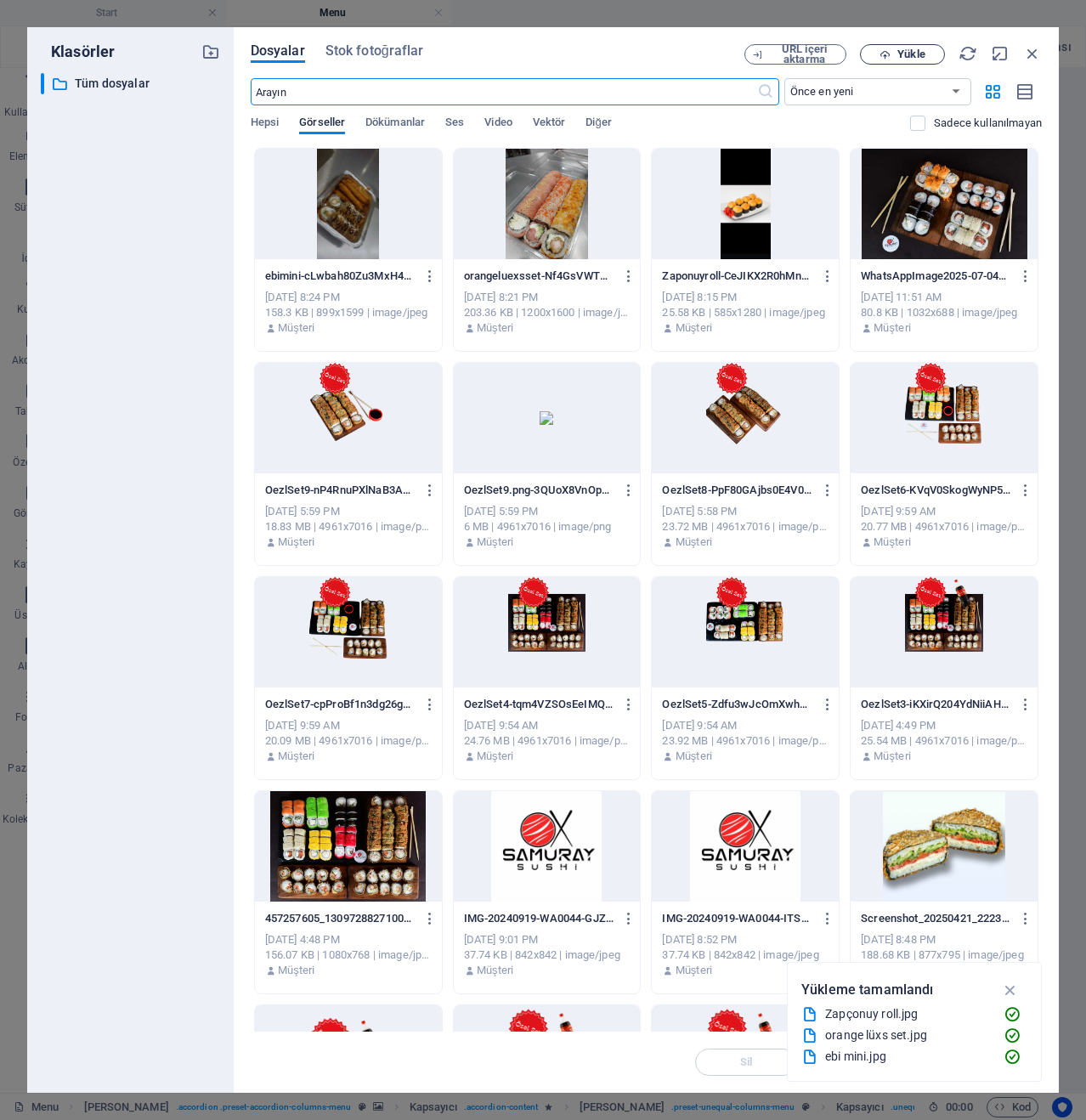
click at [913, 49] on span "Yükle" at bounding box center [911, 54] width 28 height 10
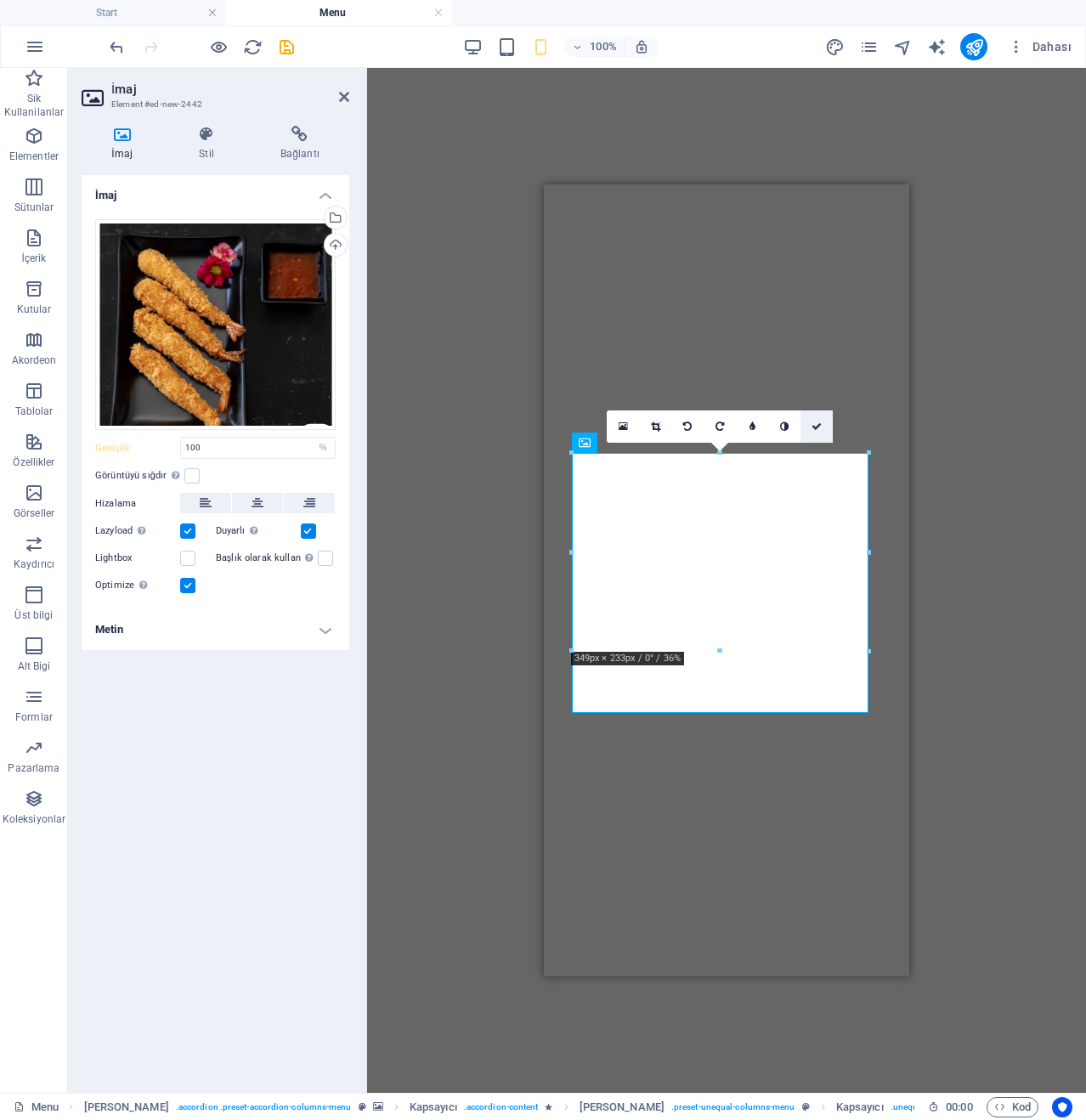
click at [818, 426] on icon at bounding box center [817, 426] width 10 height 10
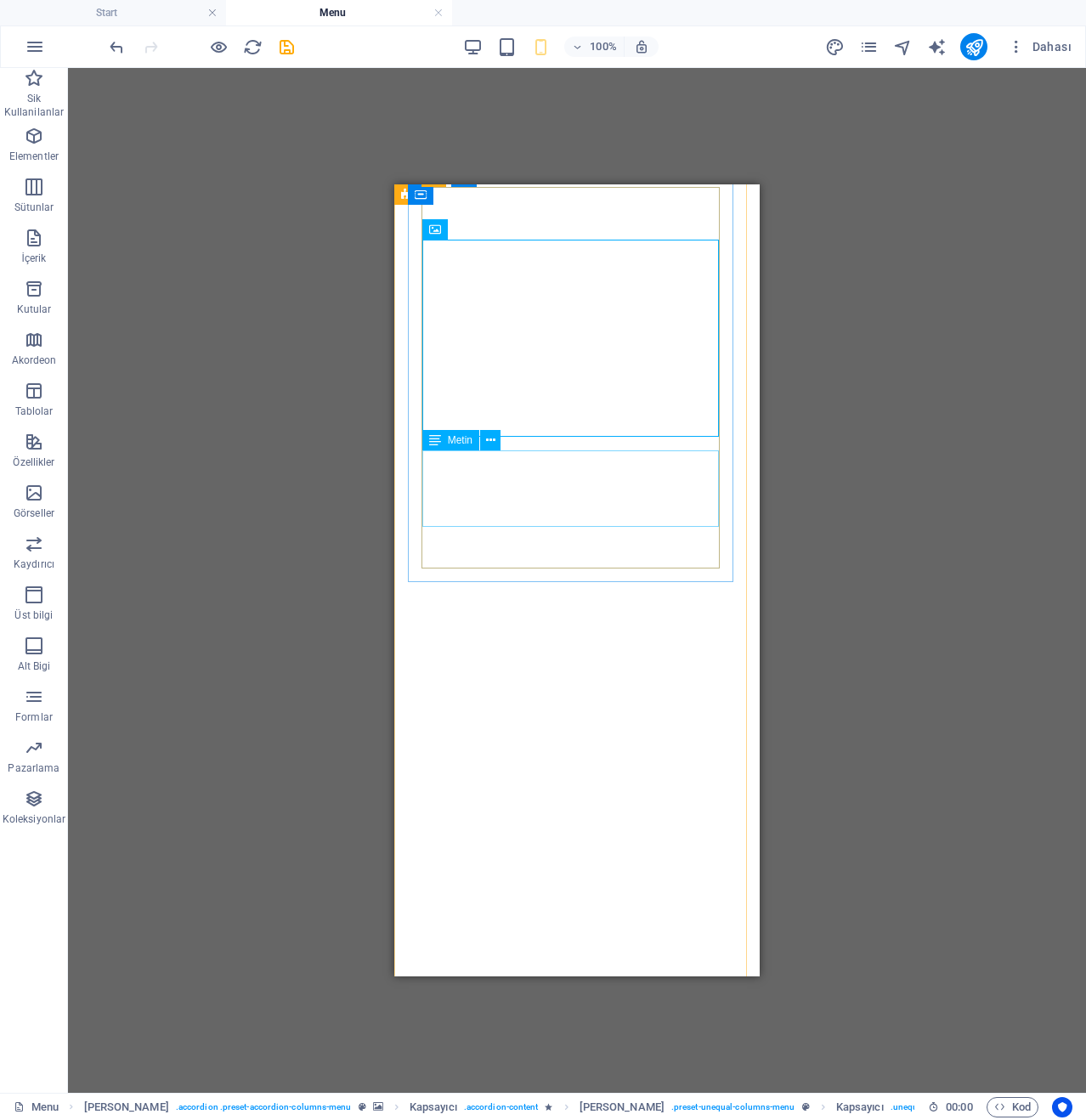
scroll to position [2334, 0]
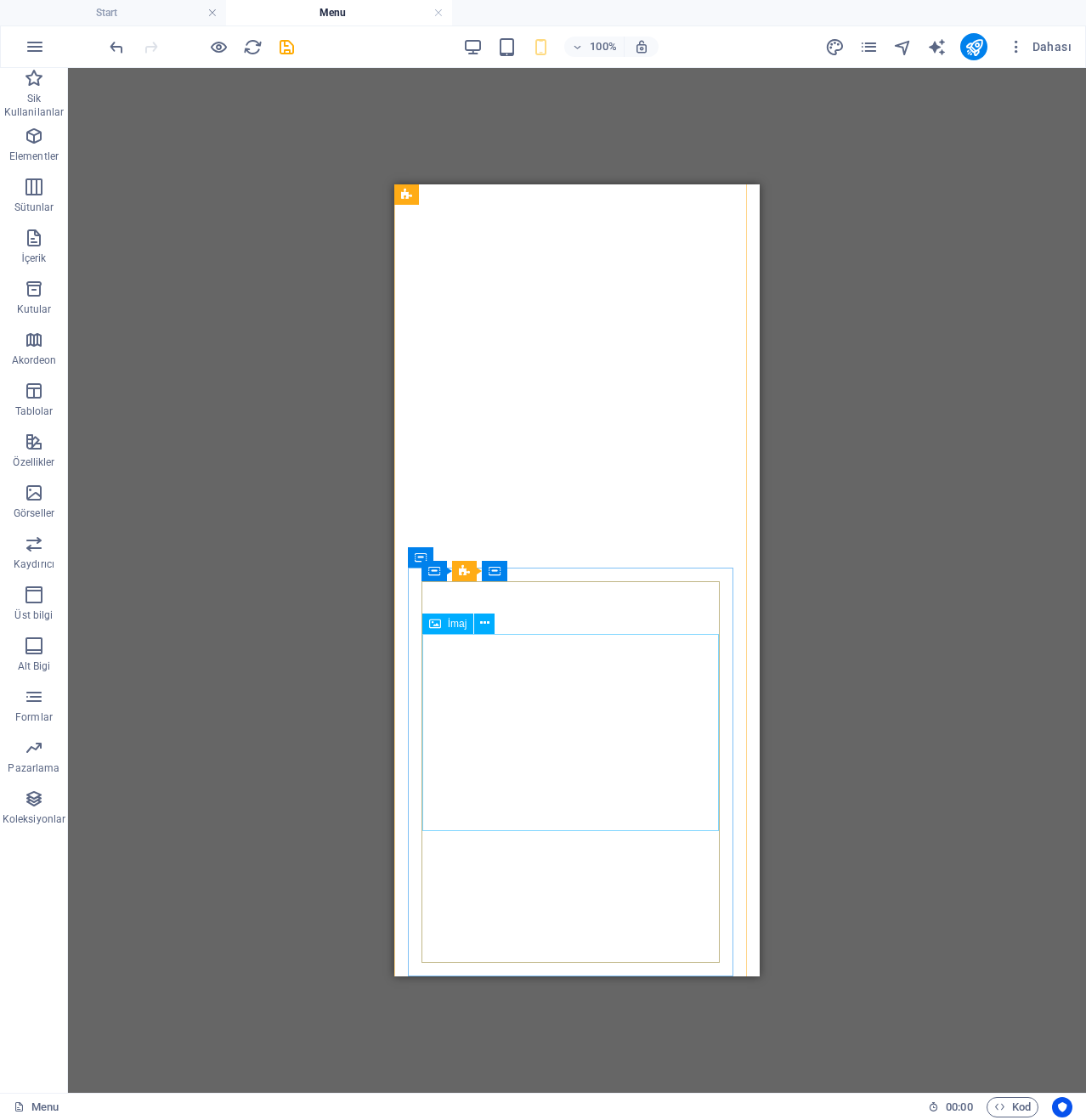
scroll to position [2206, 0]
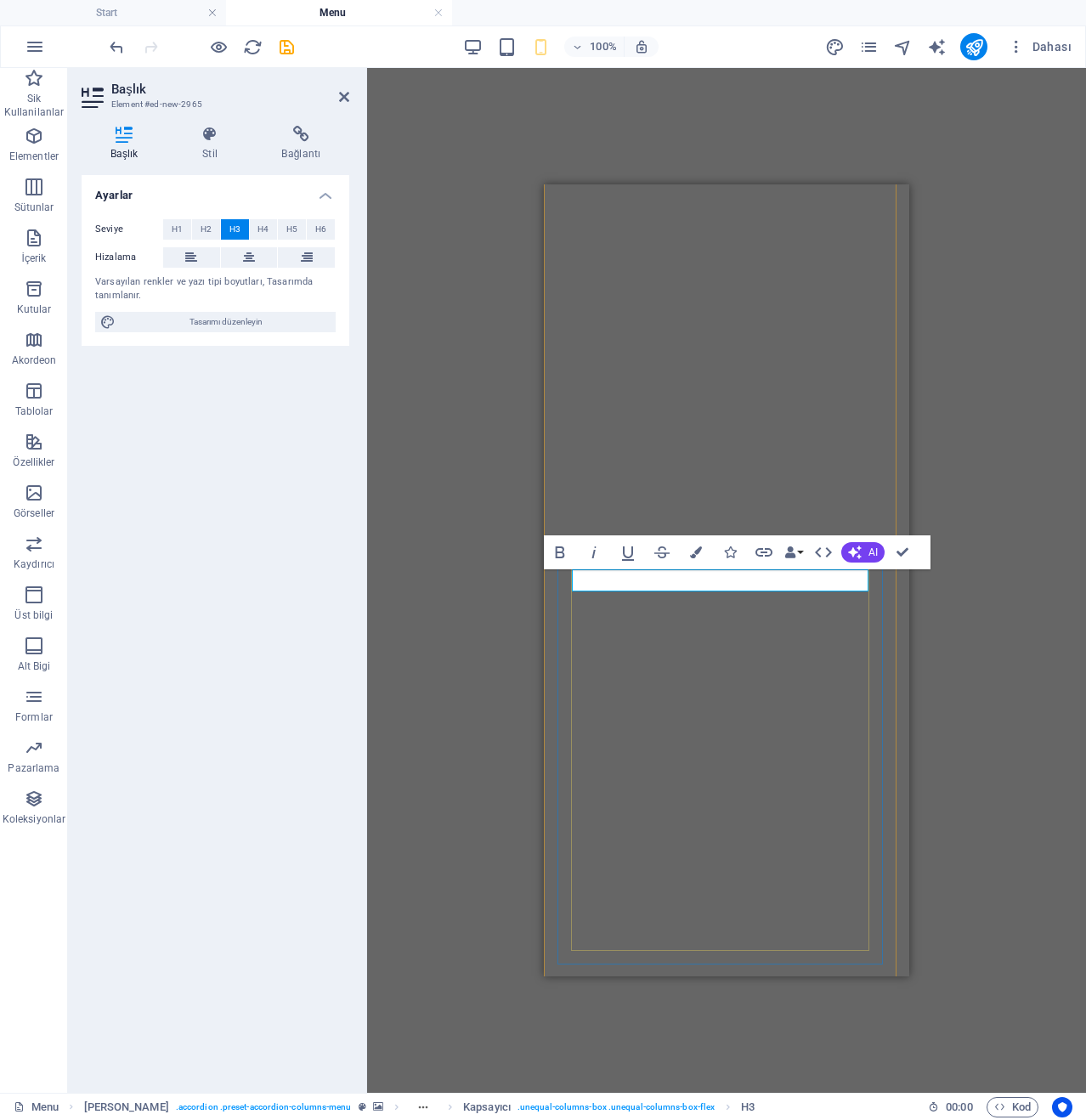
scroll to position [0, 3]
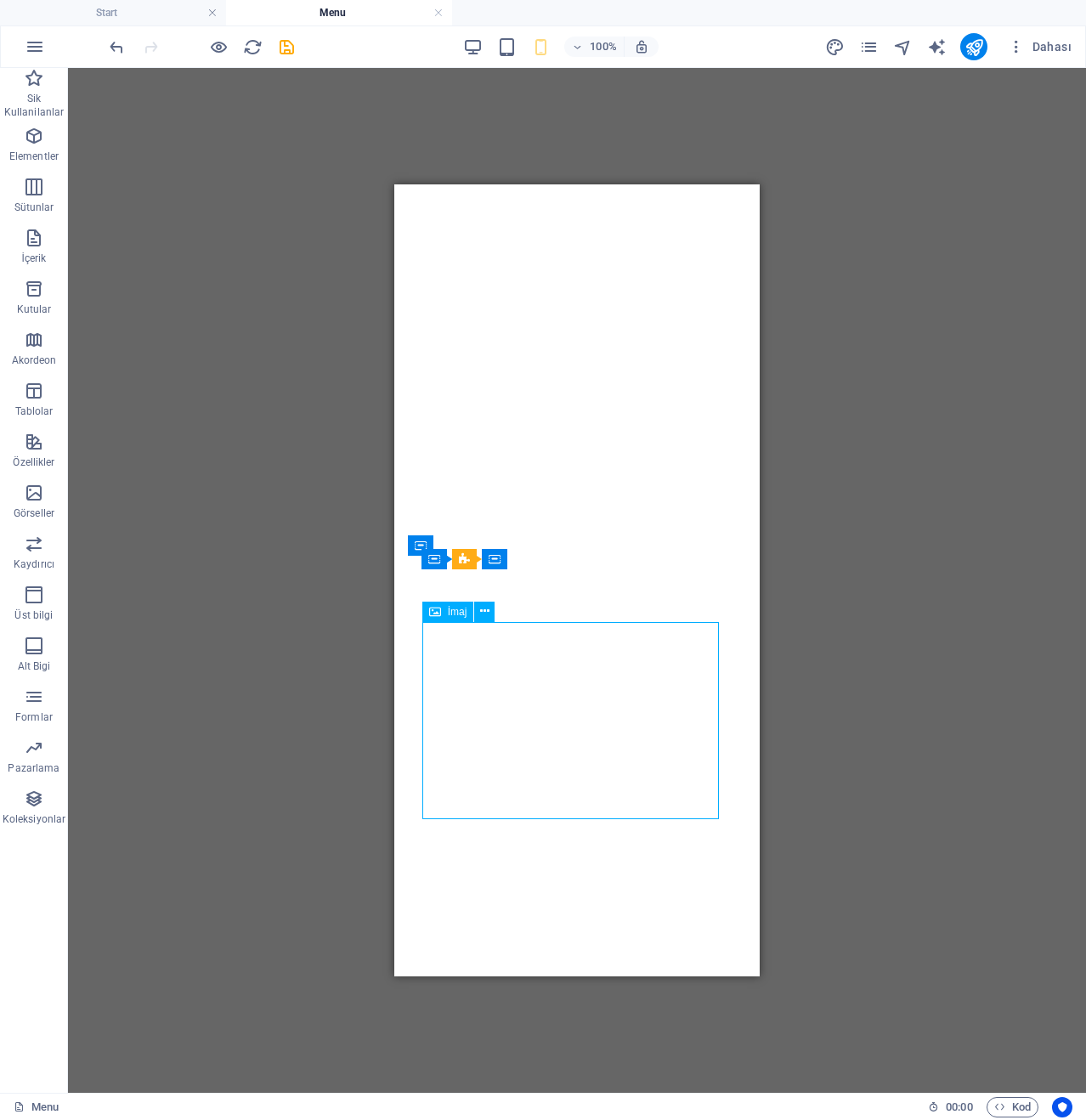
select select "%"
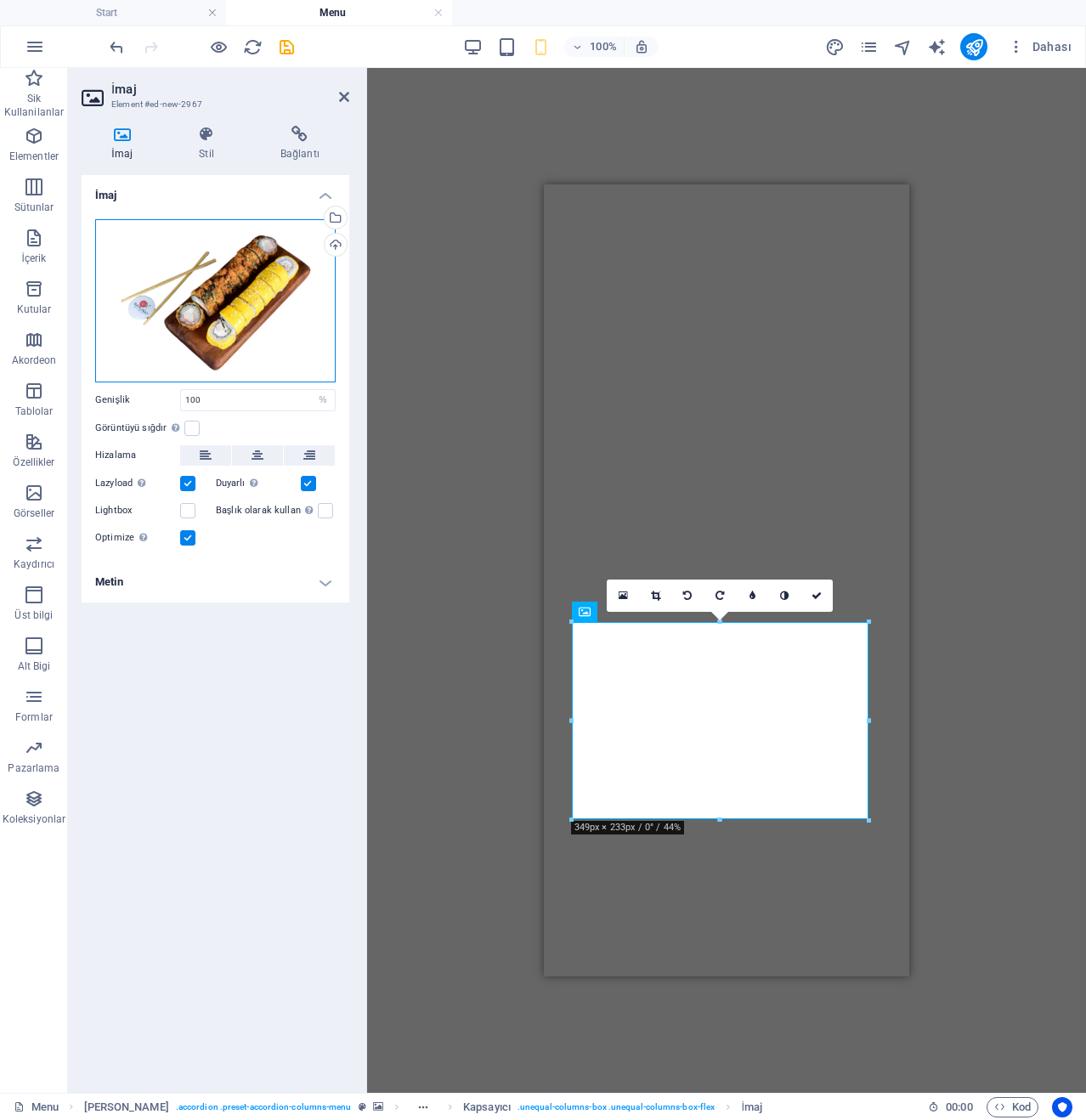
click at [273, 255] on div "Dosyaları buraya sürükleyin, dosyaları seçmek için tıklayın veya Dosyalardan ya…" at bounding box center [216, 301] width 241 height 163
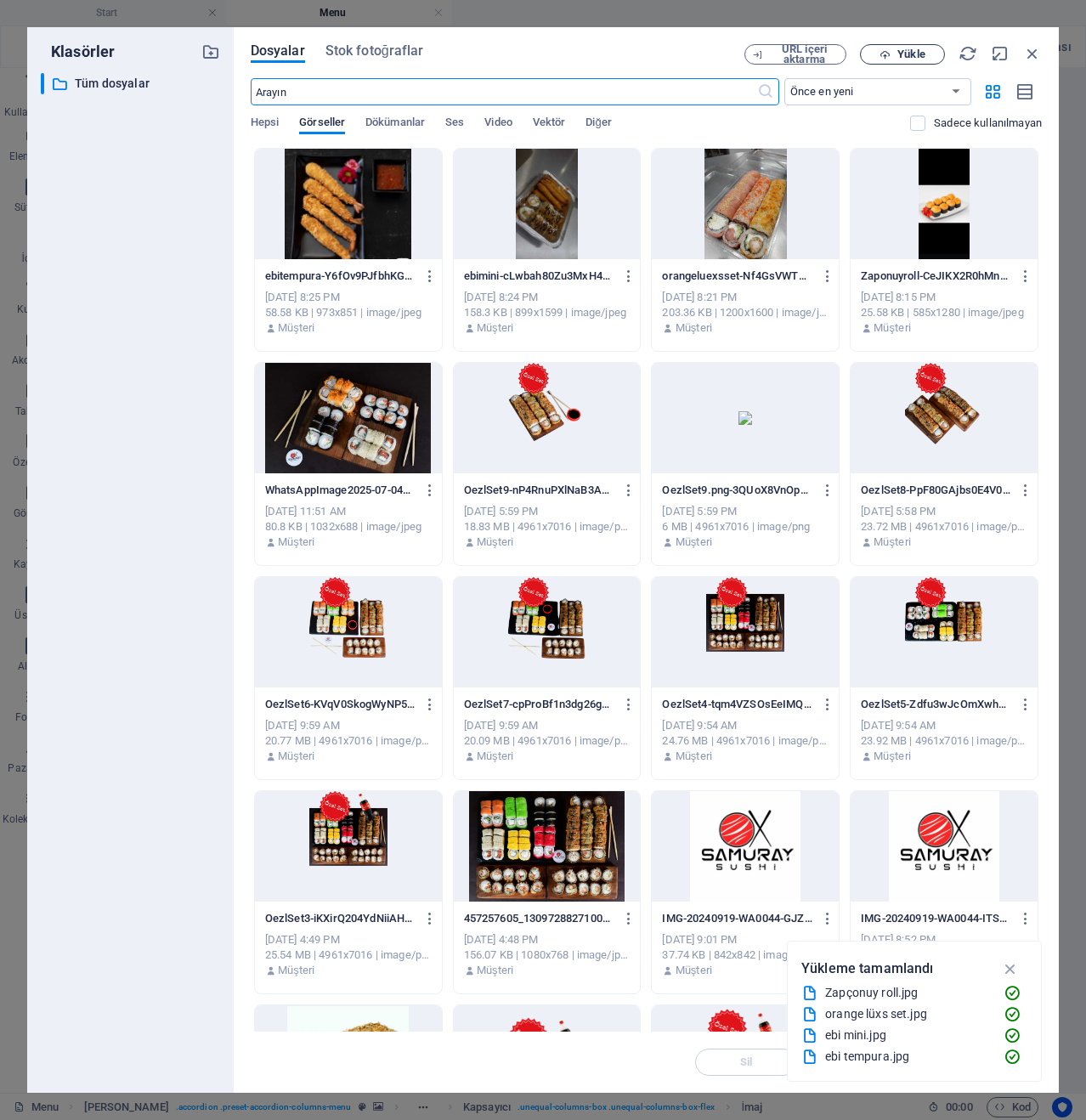
click at [900, 58] on span "Yükle" at bounding box center [911, 54] width 28 height 10
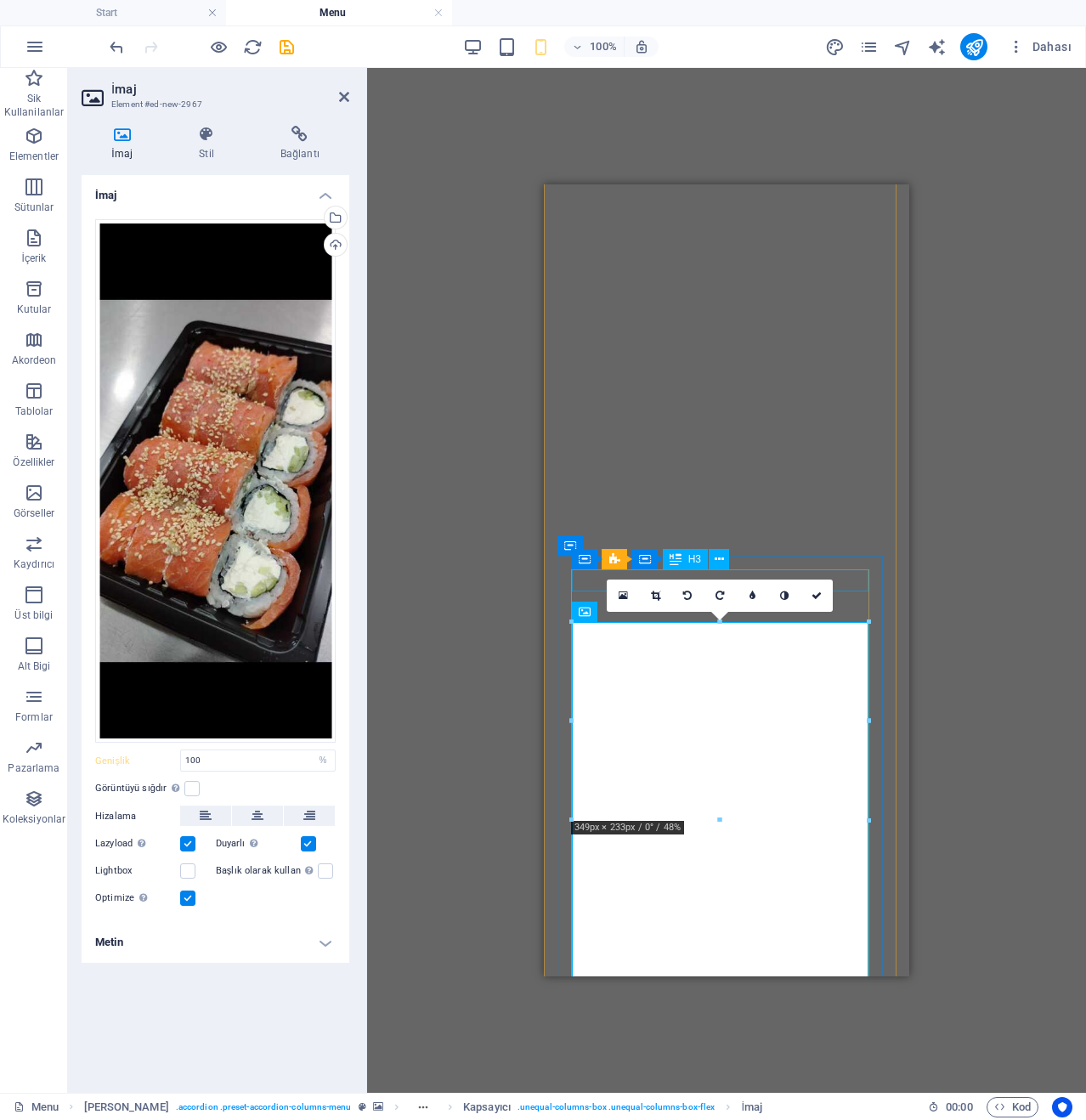
scroll to position [2546, 0]
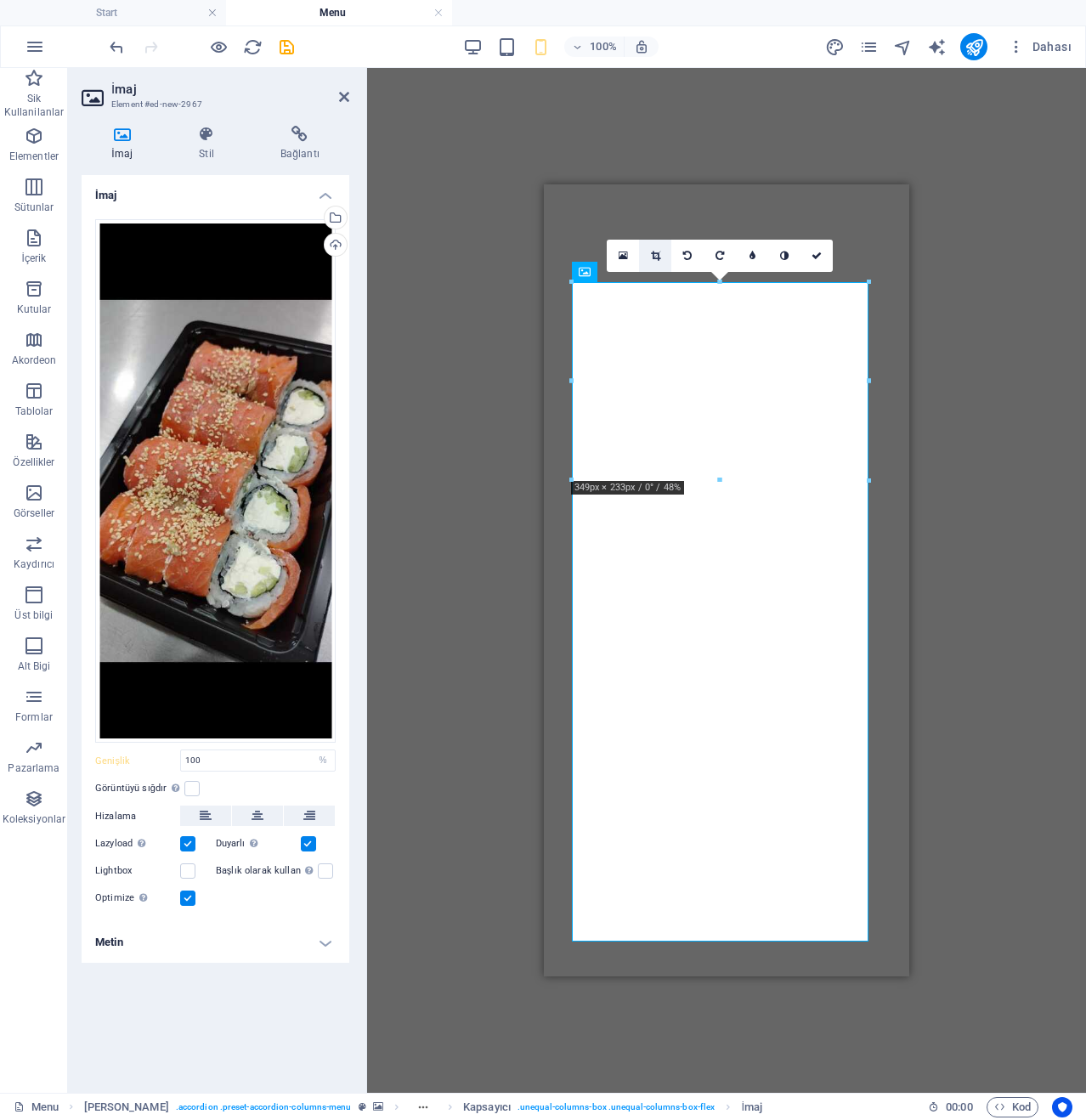
click at [657, 253] on icon at bounding box center [655, 256] width 9 height 10
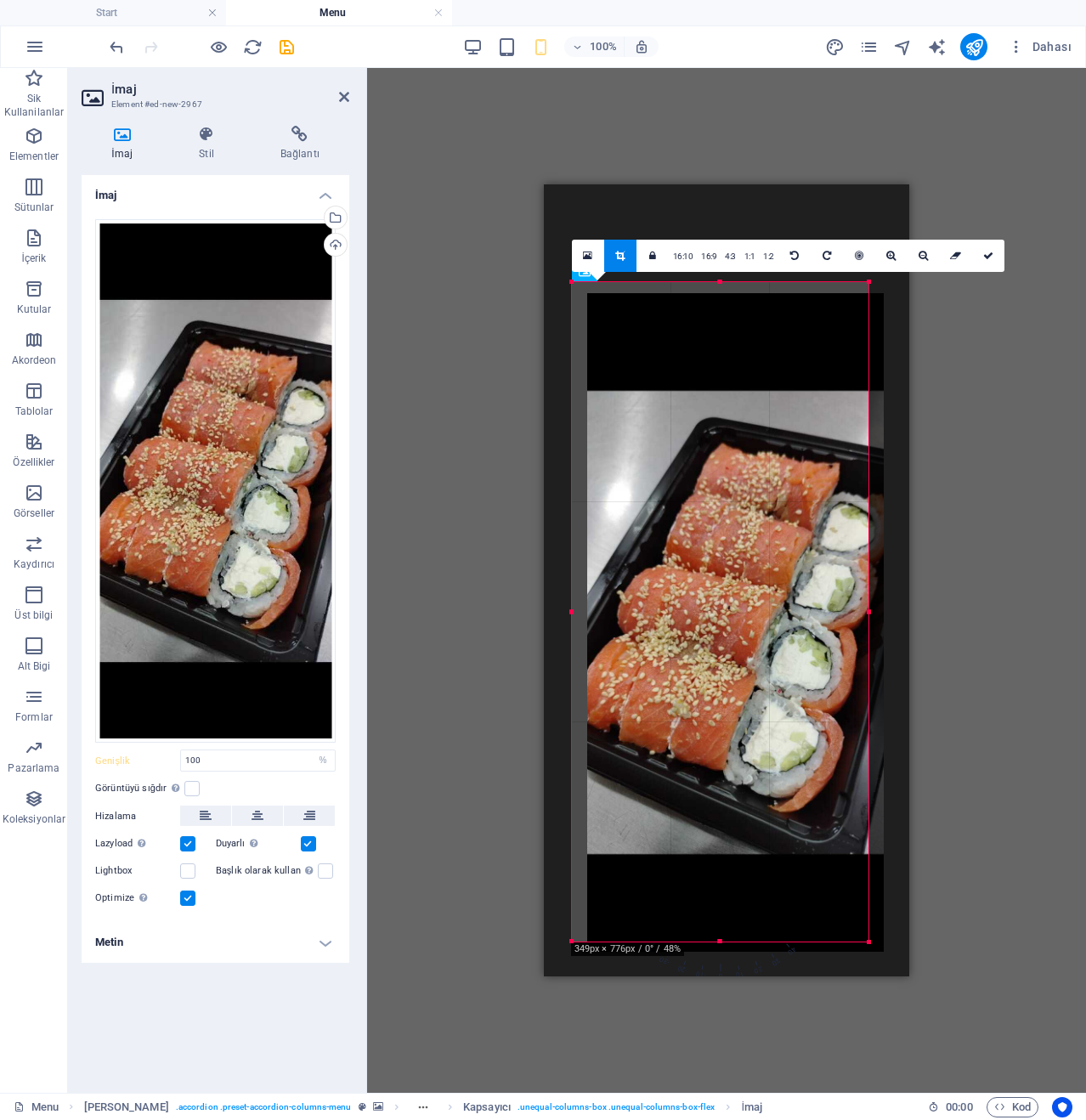
drag, startPoint x: 724, startPoint y: 285, endPoint x: 750, endPoint y: 297, distance: 28.6
click at [750, 297] on div at bounding box center [735, 622] width 297 height 659
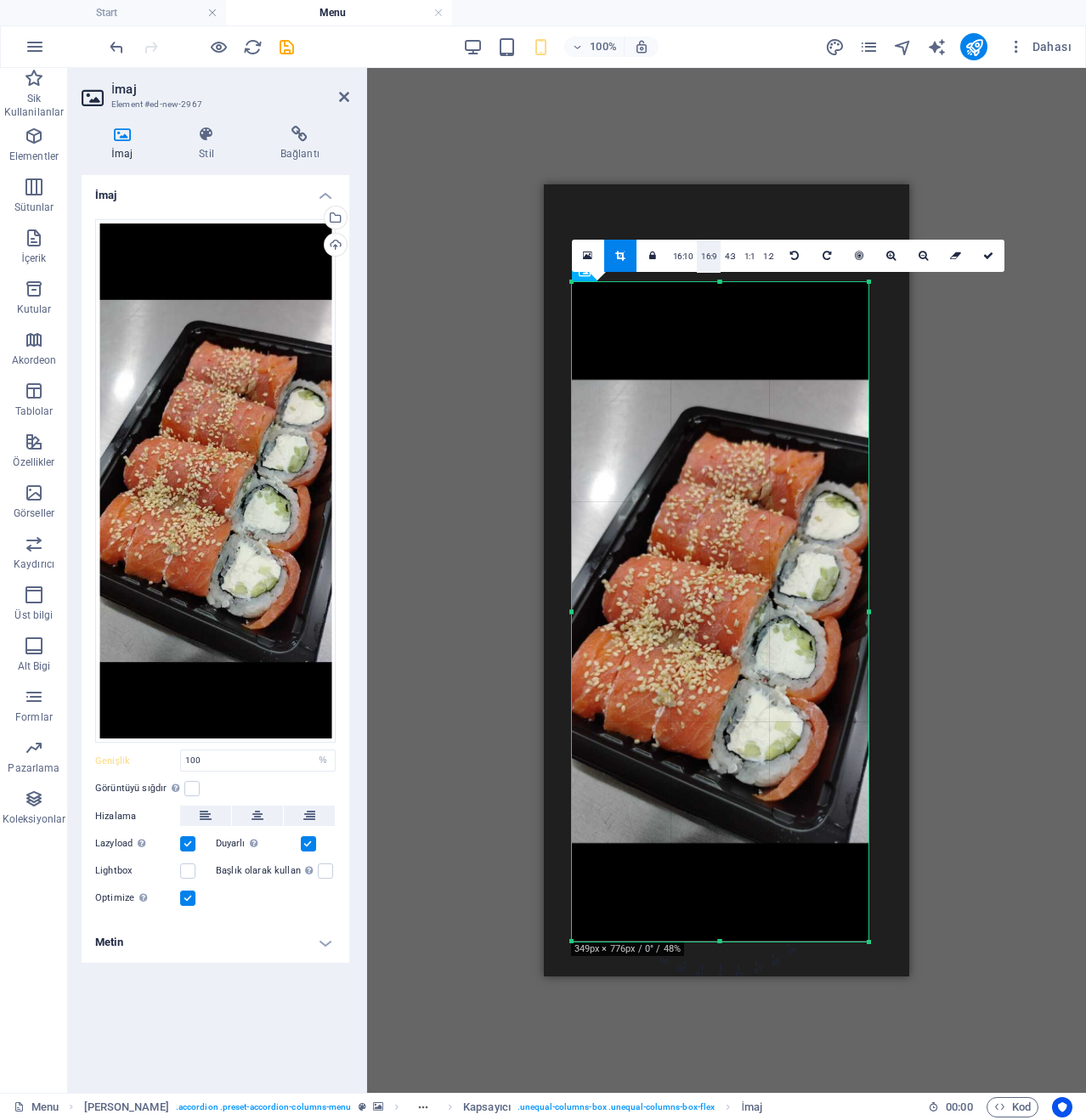
click at [714, 261] on link "16:9" at bounding box center [709, 257] width 24 height 33
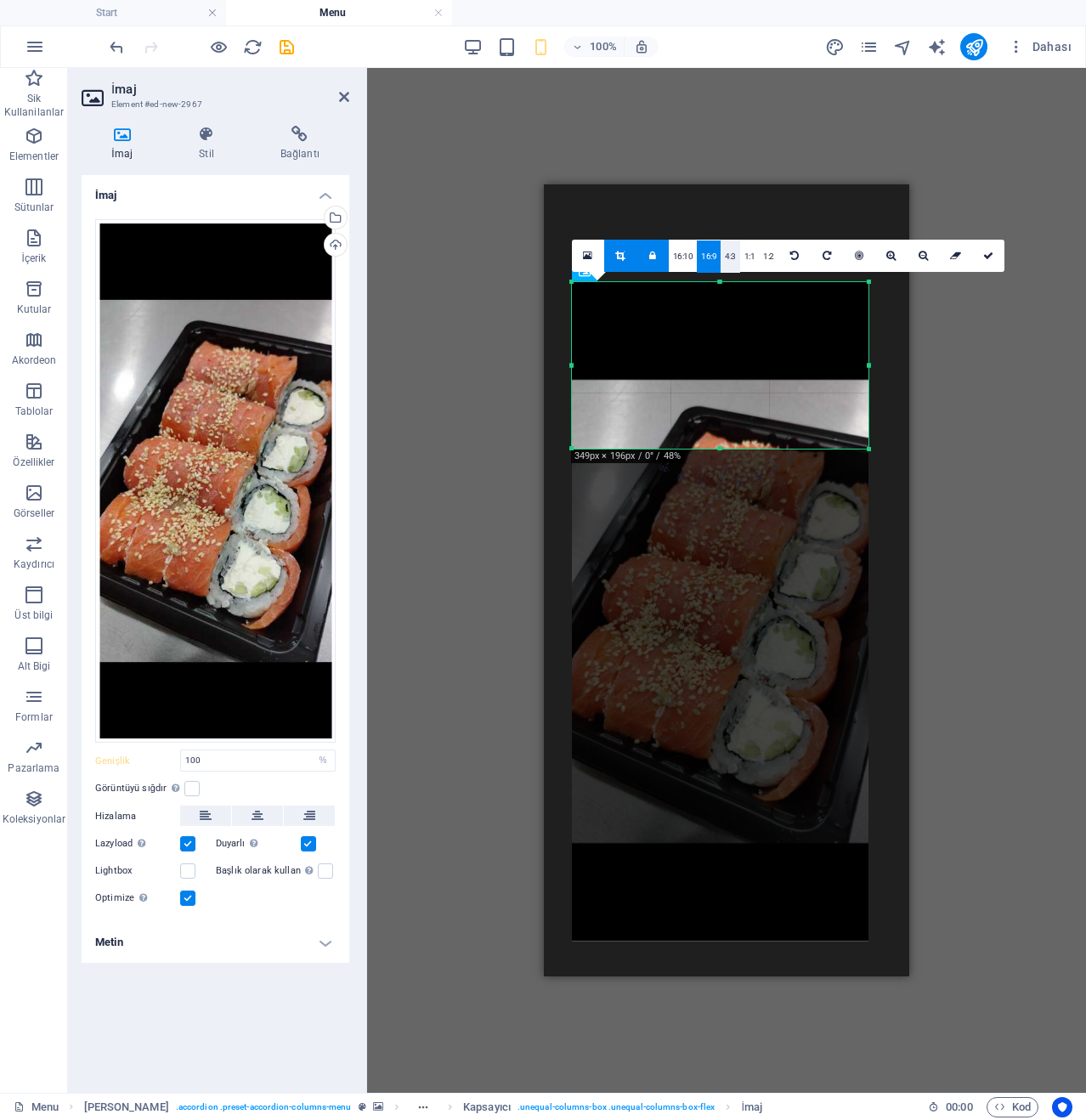
click at [731, 260] on link "4:3" at bounding box center [730, 257] width 20 height 33
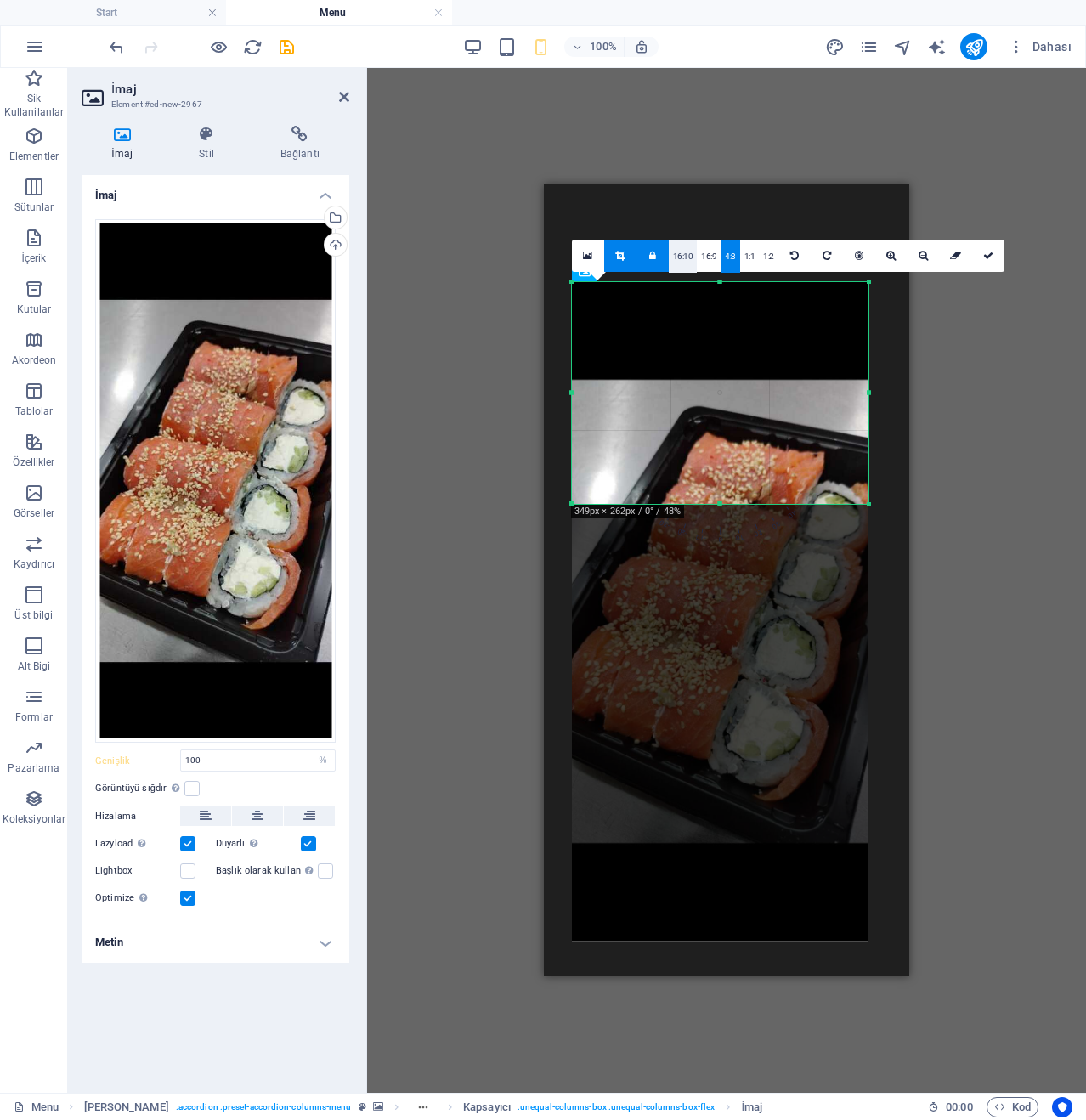
click at [686, 255] on link "16:10" at bounding box center [684, 257] width 29 height 33
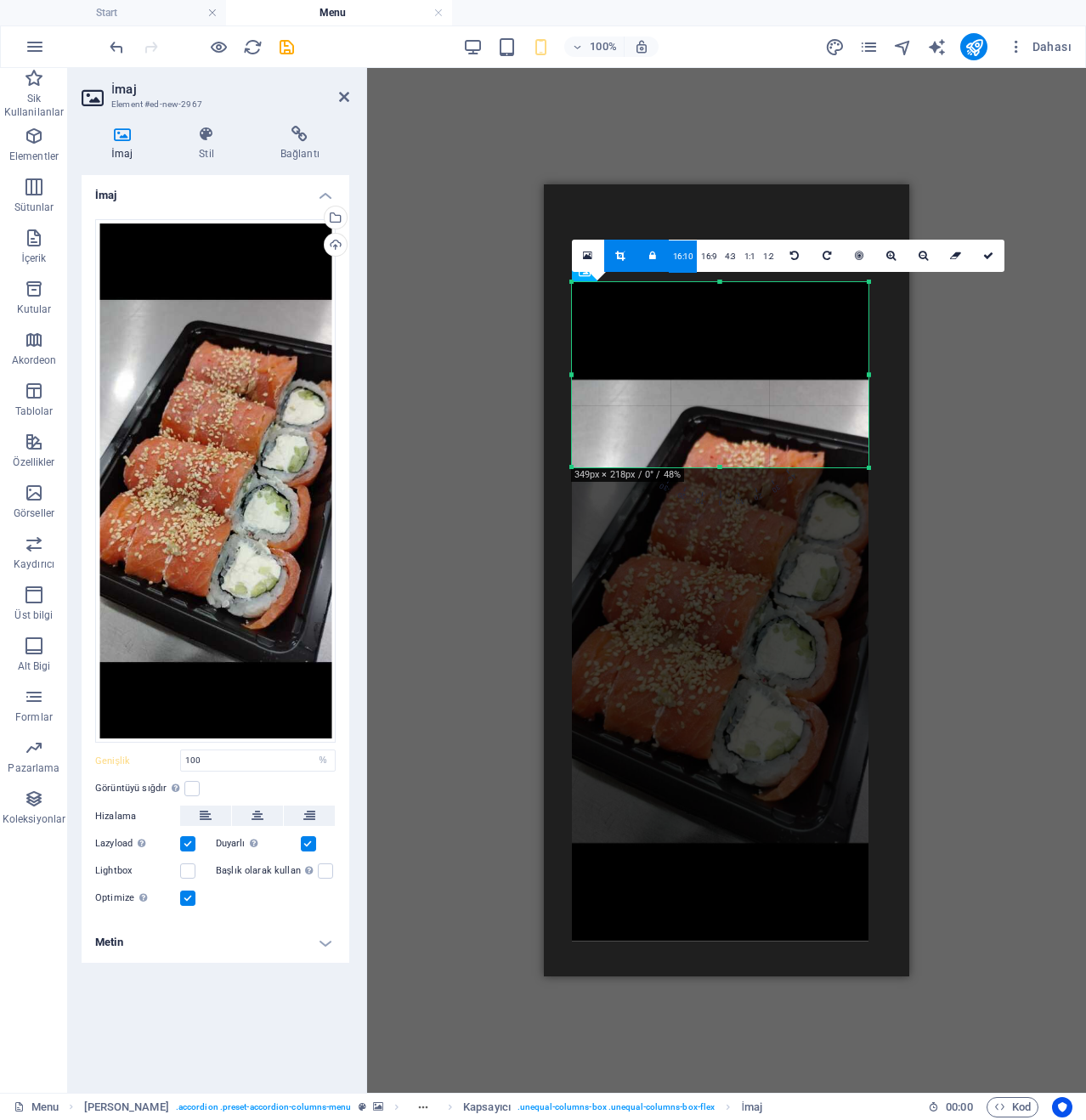
click at [685, 262] on link "16:10" at bounding box center [684, 257] width 29 height 33
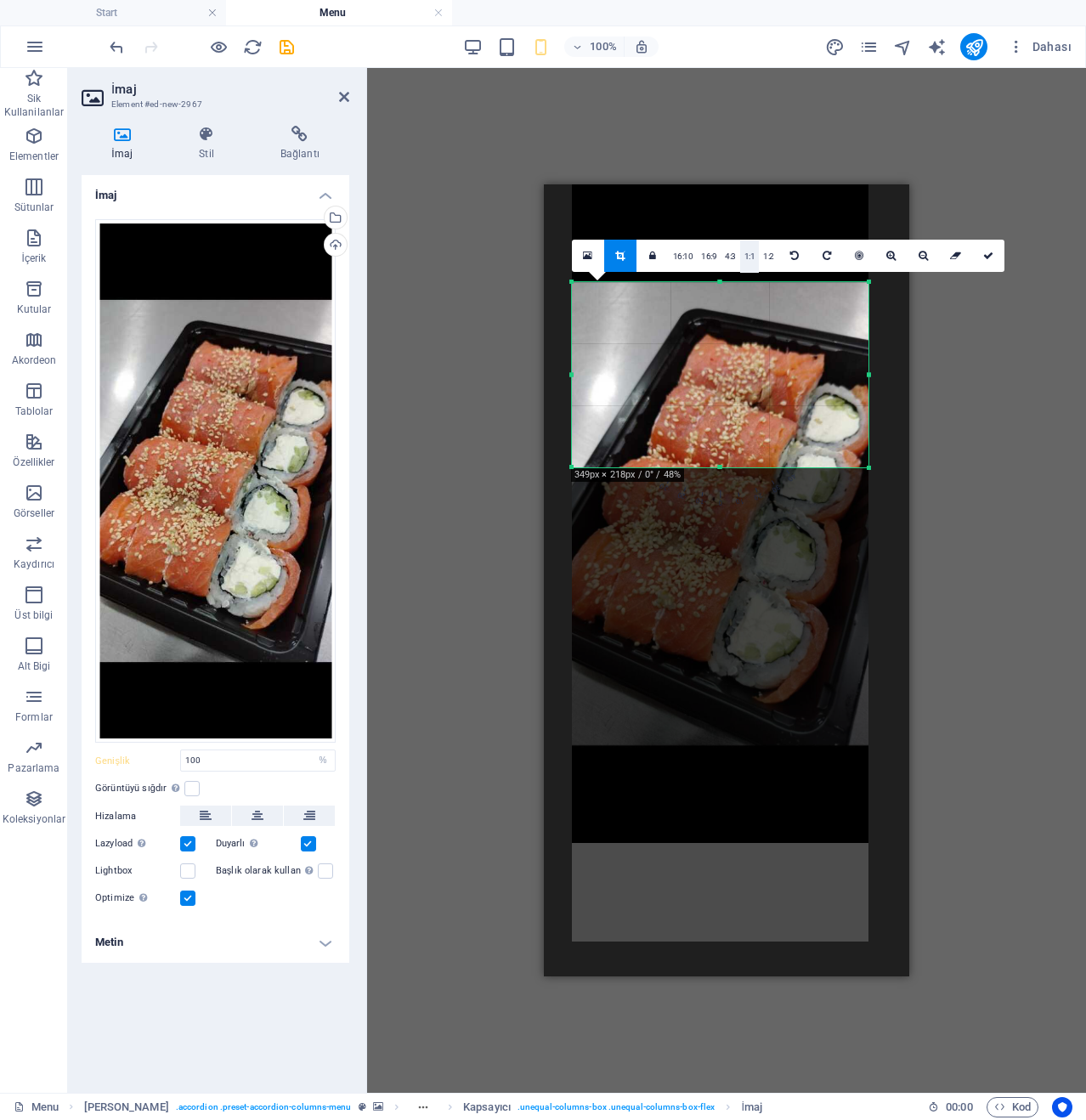
drag, startPoint x: 747, startPoint y: 376, endPoint x: 741, endPoint y: 255, distance: 121.1
click at [741, 282] on div "180 170 160 150 140 130 120 110 100 90 80 70 60 50 40 30 20 10 0 -10 -20 -30 -4…" at bounding box center [720, 375] width 297 height 186
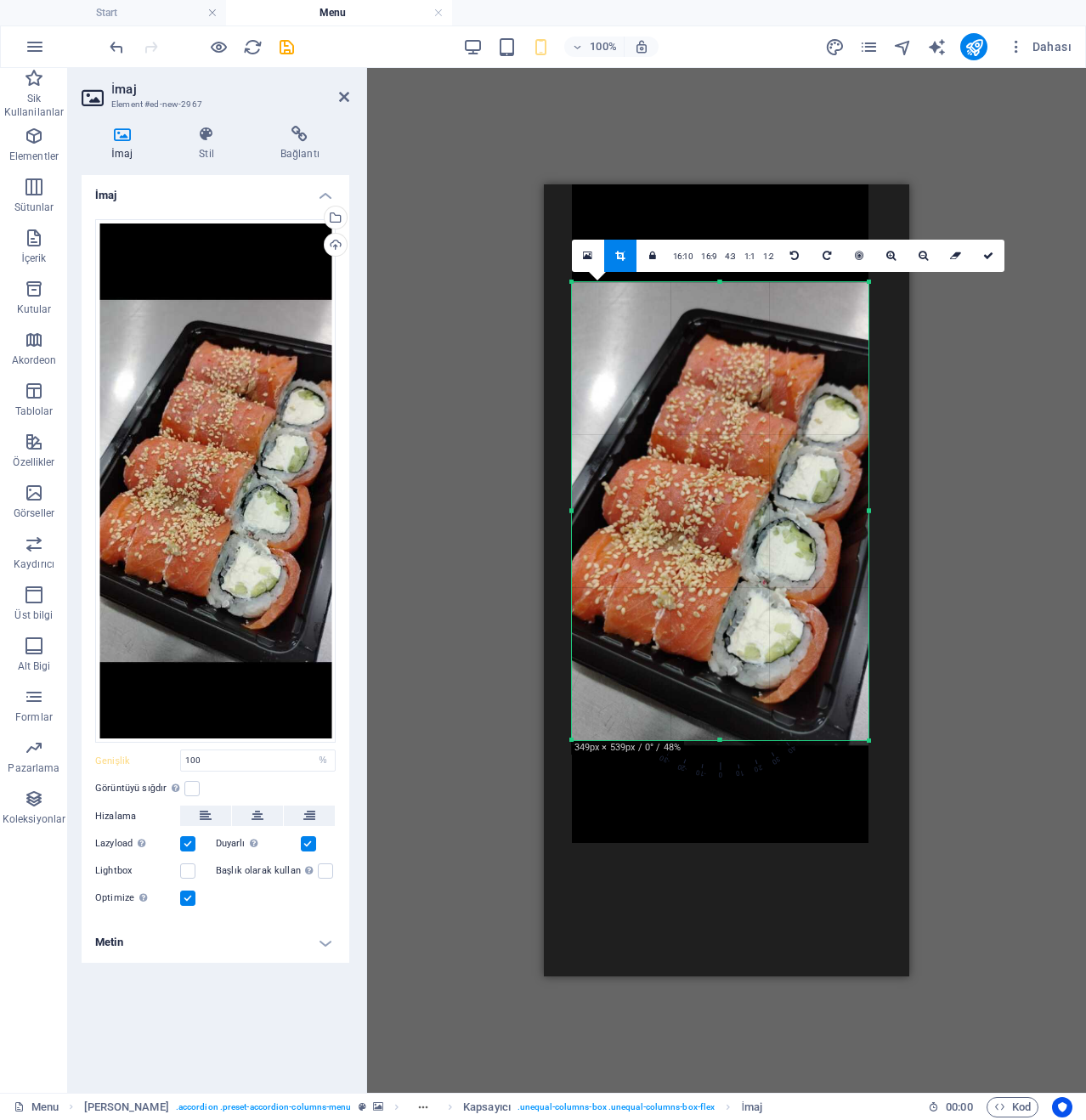
drag, startPoint x: 720, startPoint y: 464, endPoint x: 745, endPoint y: 737, distance: 274.1
click at [745, 737] on div at bounding box center [720, 740] width 297 height 6
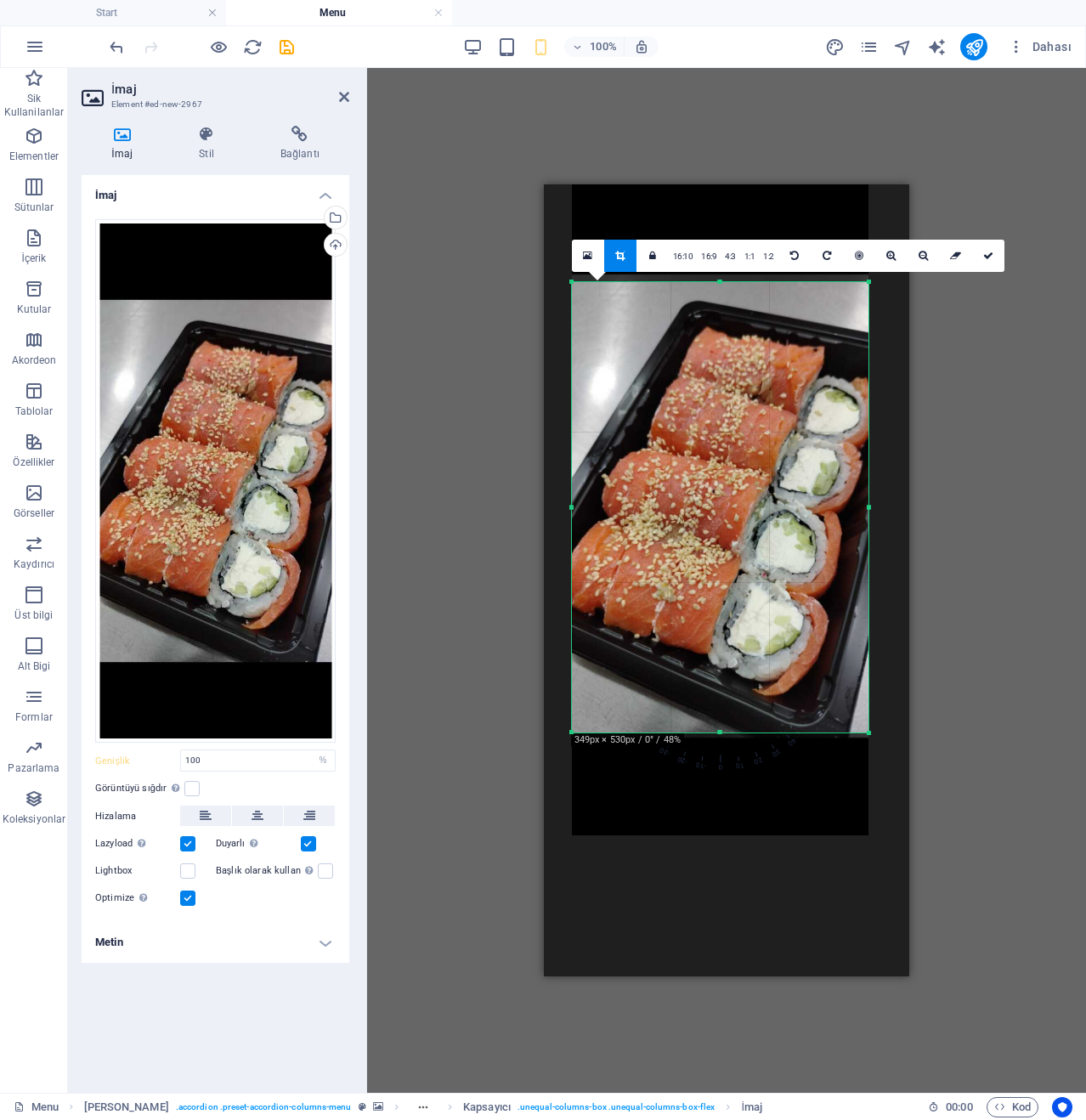
click at [722, 290] on div "180 170 160 150 140 130 120 110 100 90 80 70 60 50 40 30 20 10 0 -10 -20 -30 -4…" at bounding box center [720, 507] width 297 height 450
click at [624, 254] on icon at bounding box center [620, 256] width 9 height 10
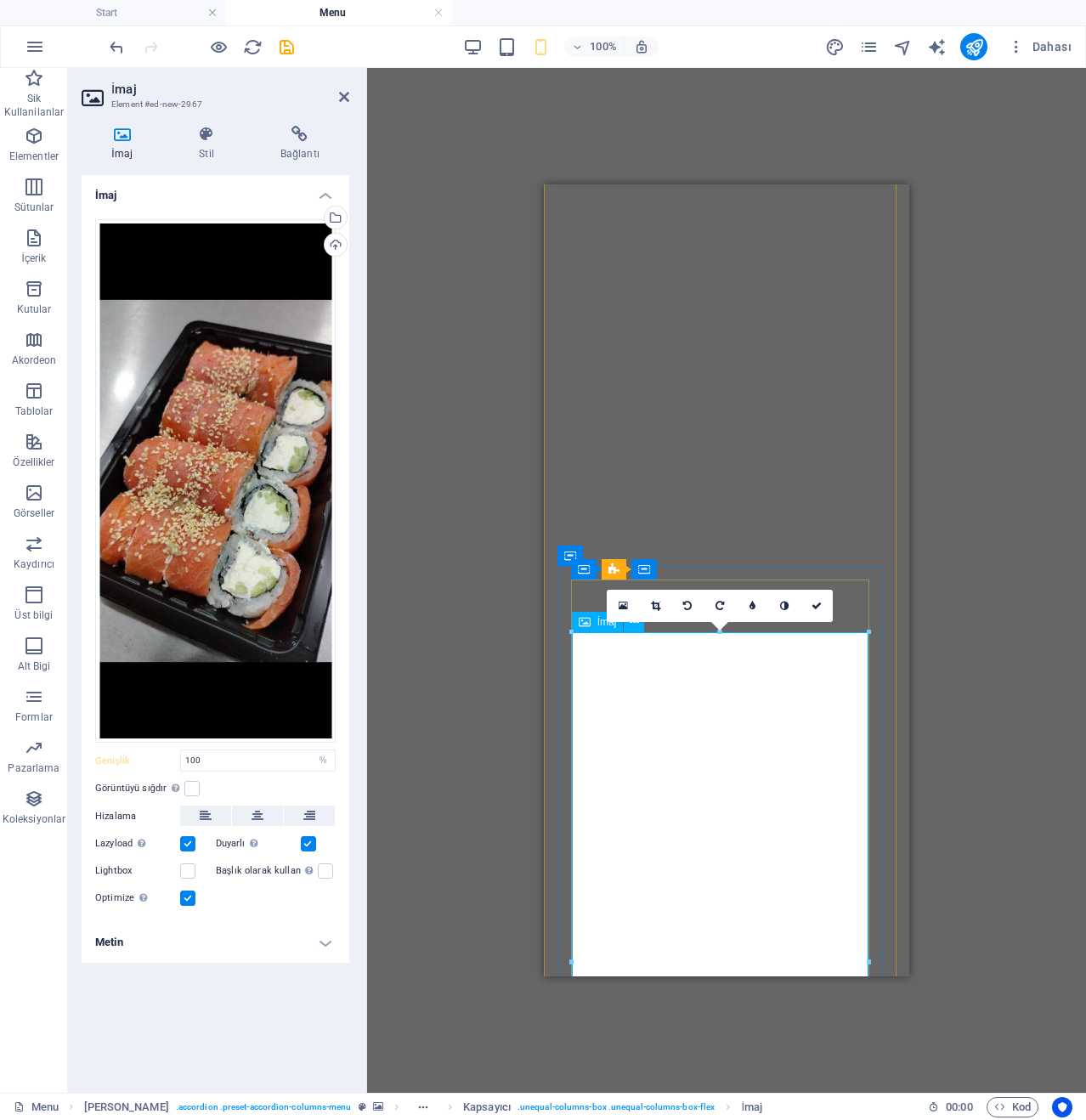
scroll to position [2036, 0]
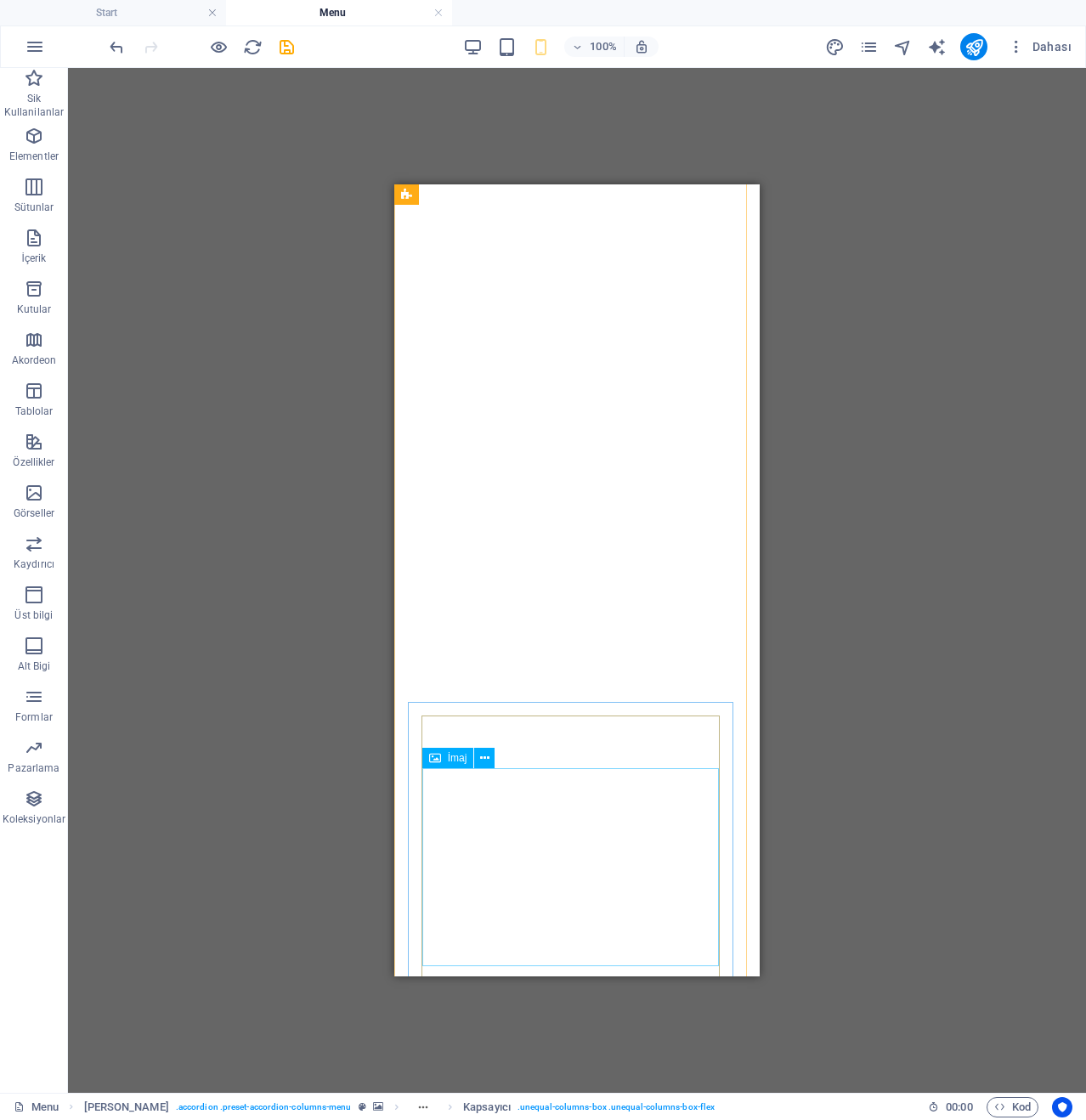
scroll to position [2716, 0]
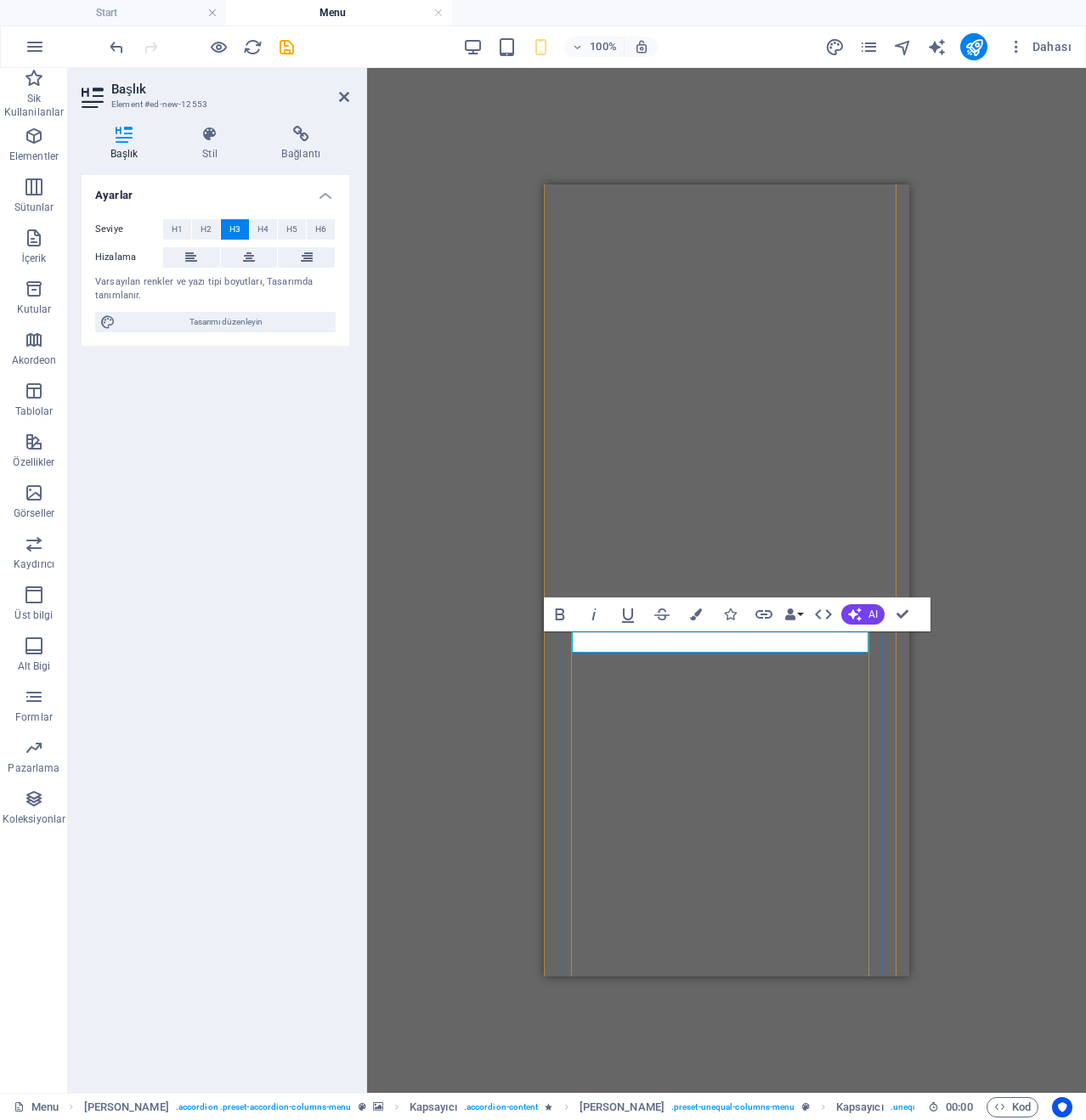
drag, startPoint x: 721, startPoint y: 645, endPoint x: 574, endPoint y: 643, distance: 147.0
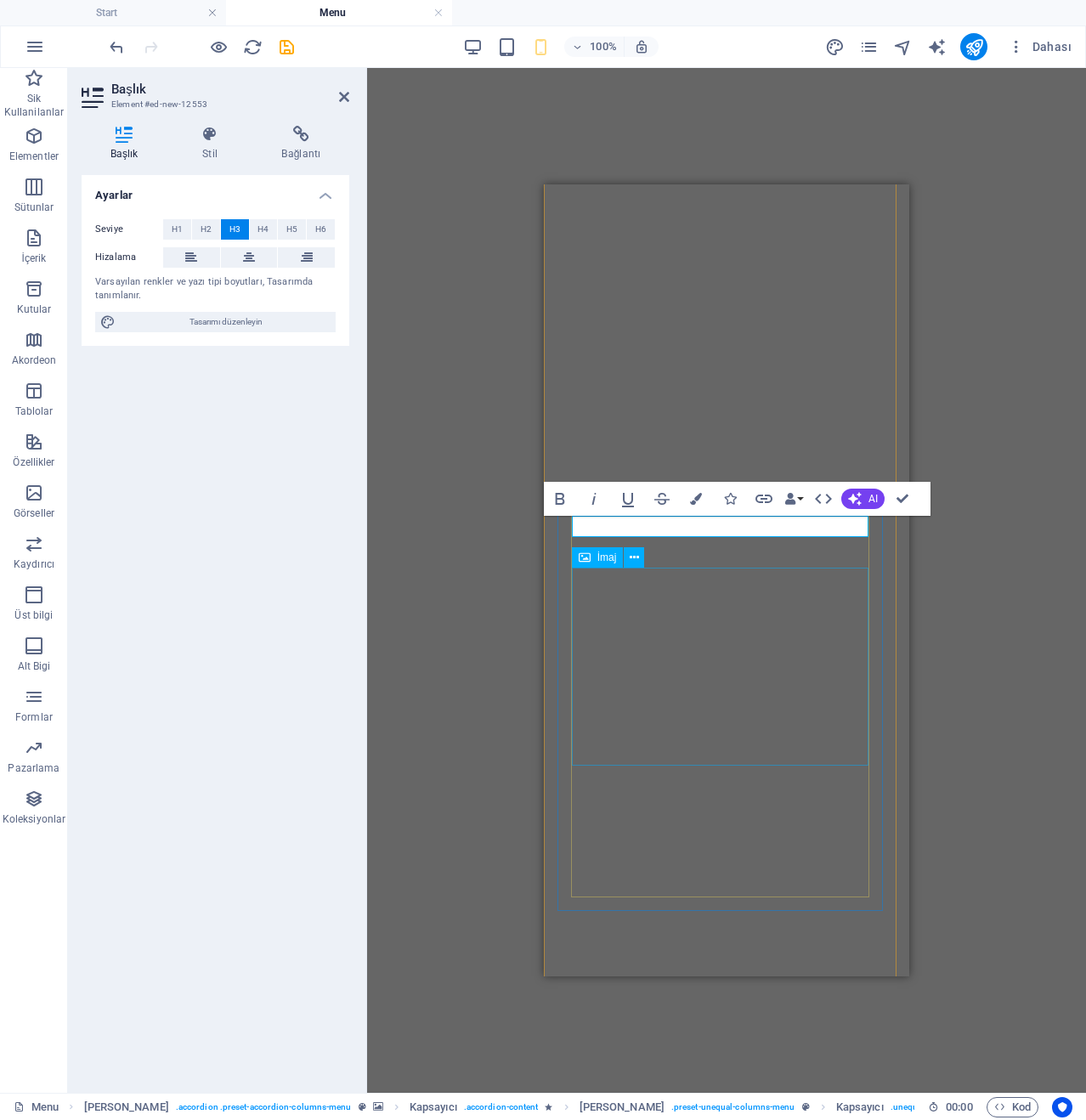
scroll to position [2886, 0]
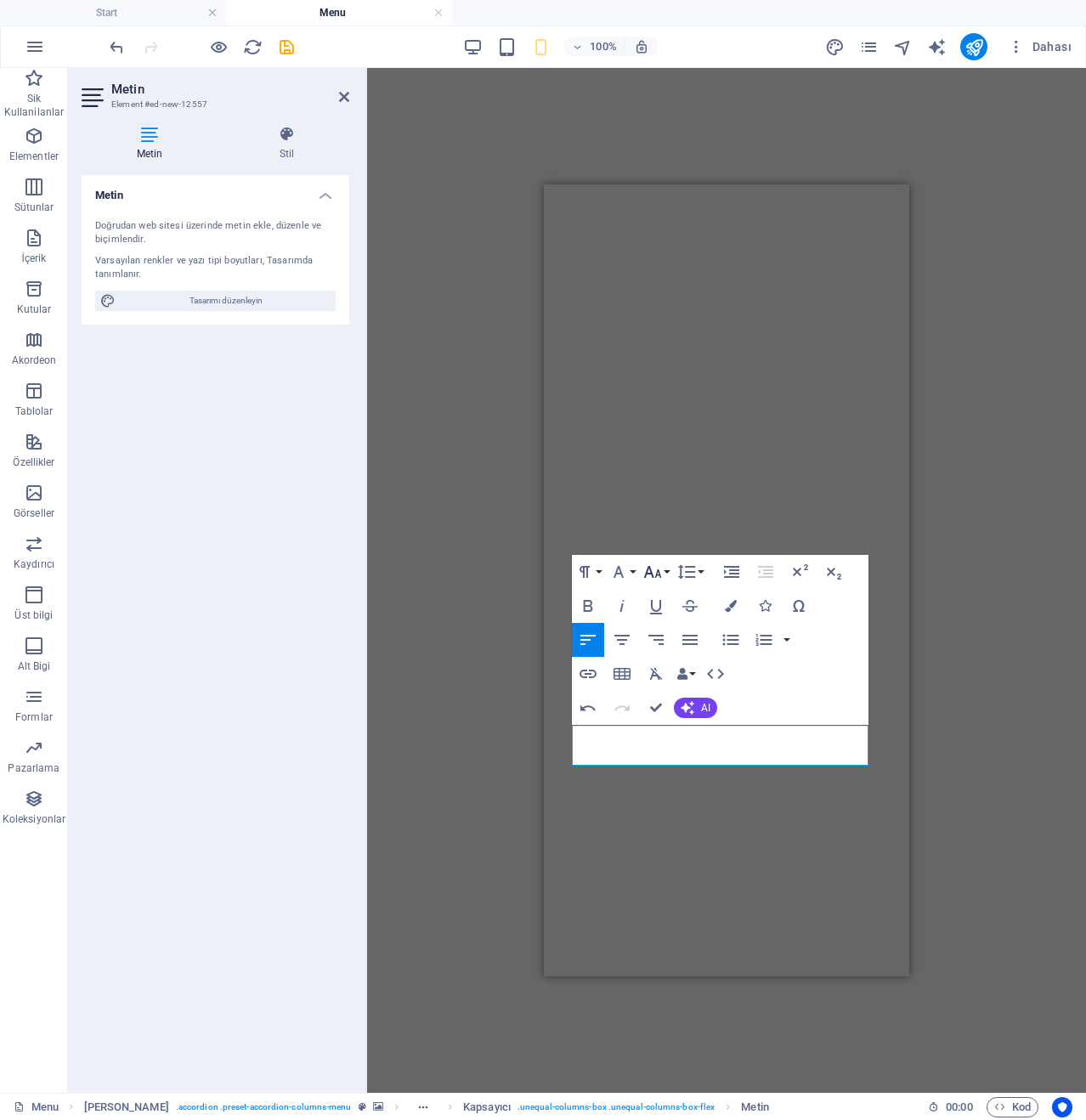
click at [661, 573] on icon "button" at bounding box center [653, 572] width 21 height 21
click at [673, 804] on link "30" at bounding box center [670, 809] width 61 height 26
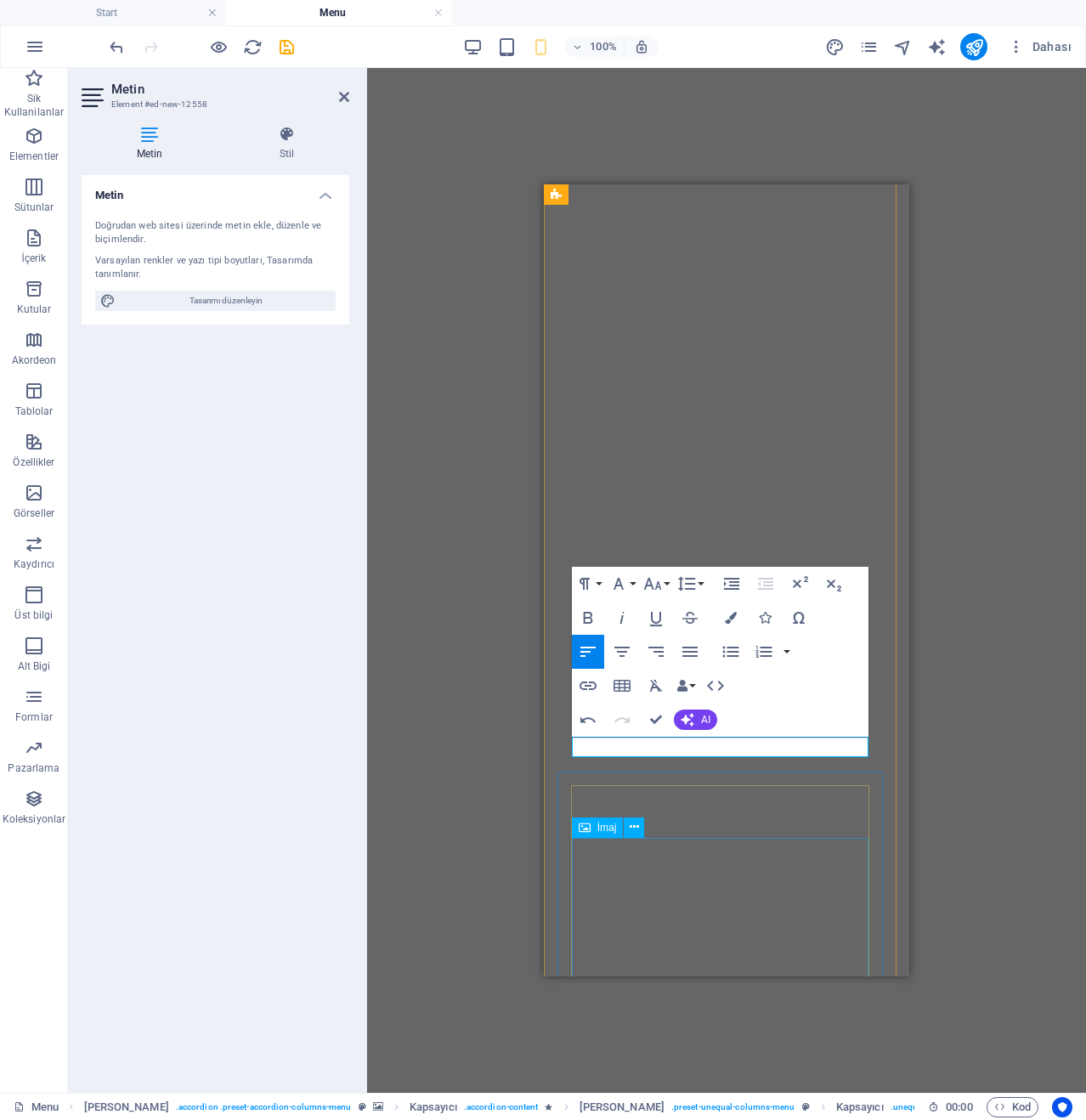
scroll to position [2971, 0]
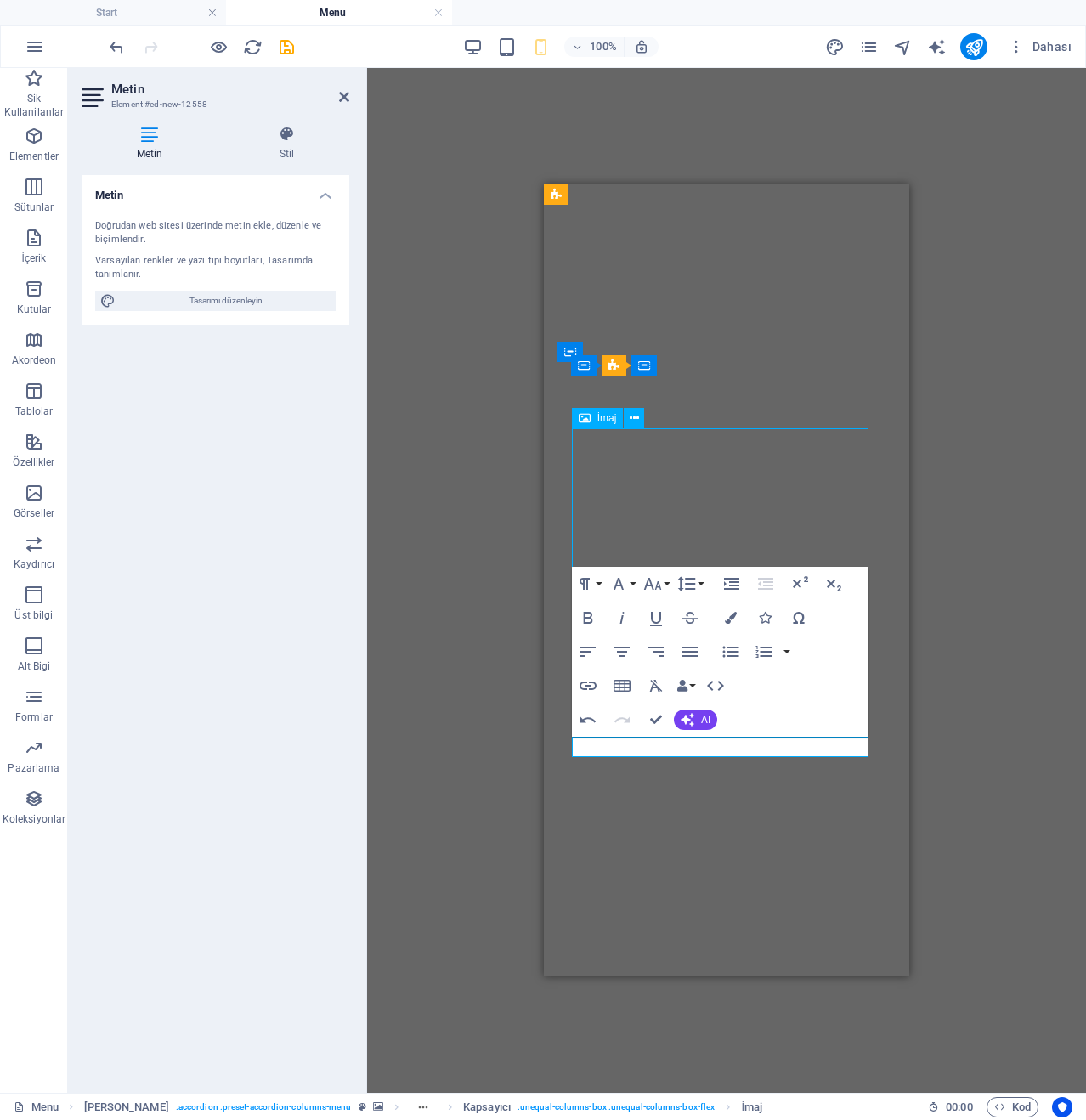
select select "%"
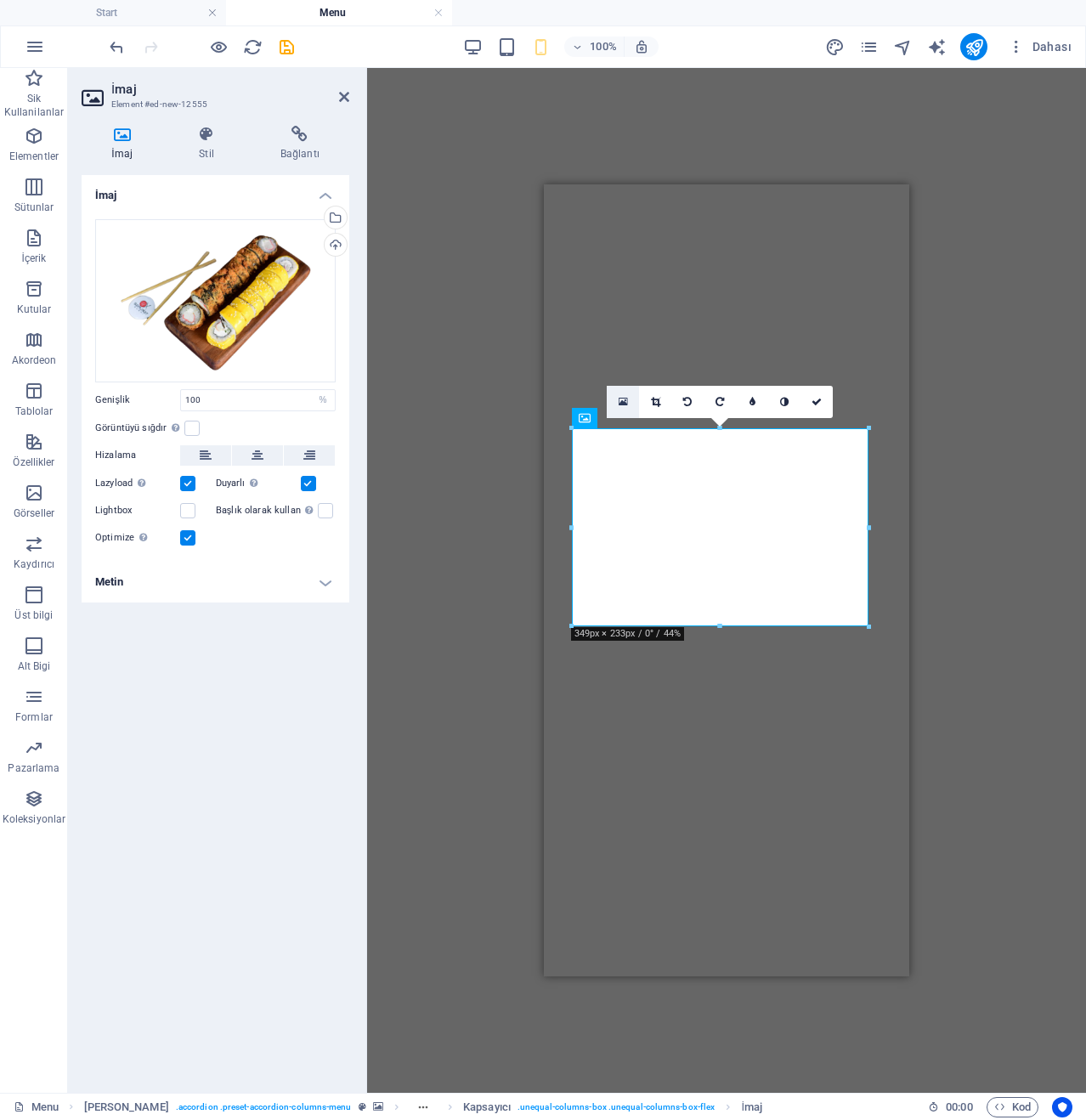
click at [619, 396] on icon at bounding box center [623, 402] width 9 height 12
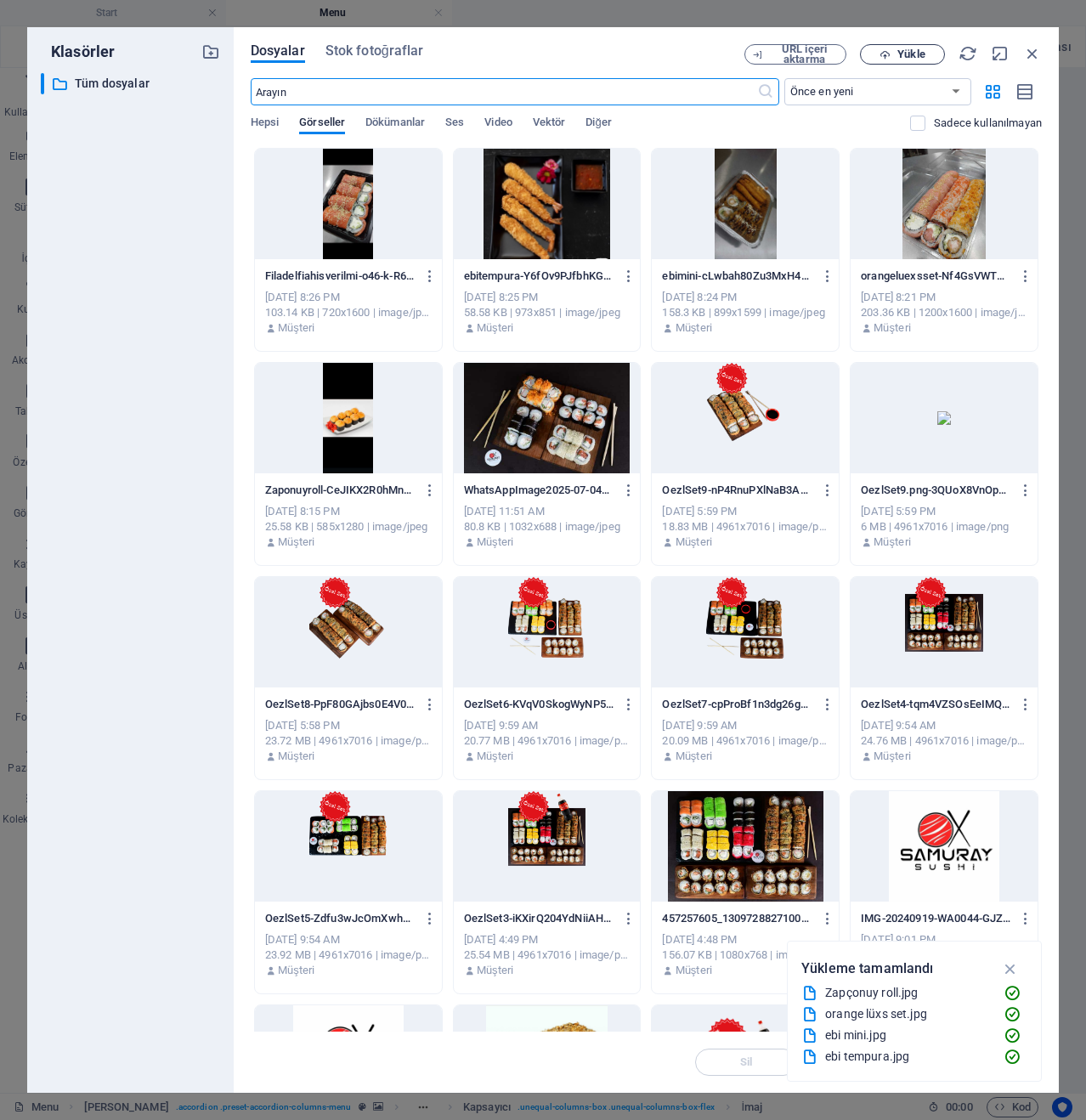
click at [922, 63] on button "Yükle" at bounding box center [902, 54] width 85 height 21
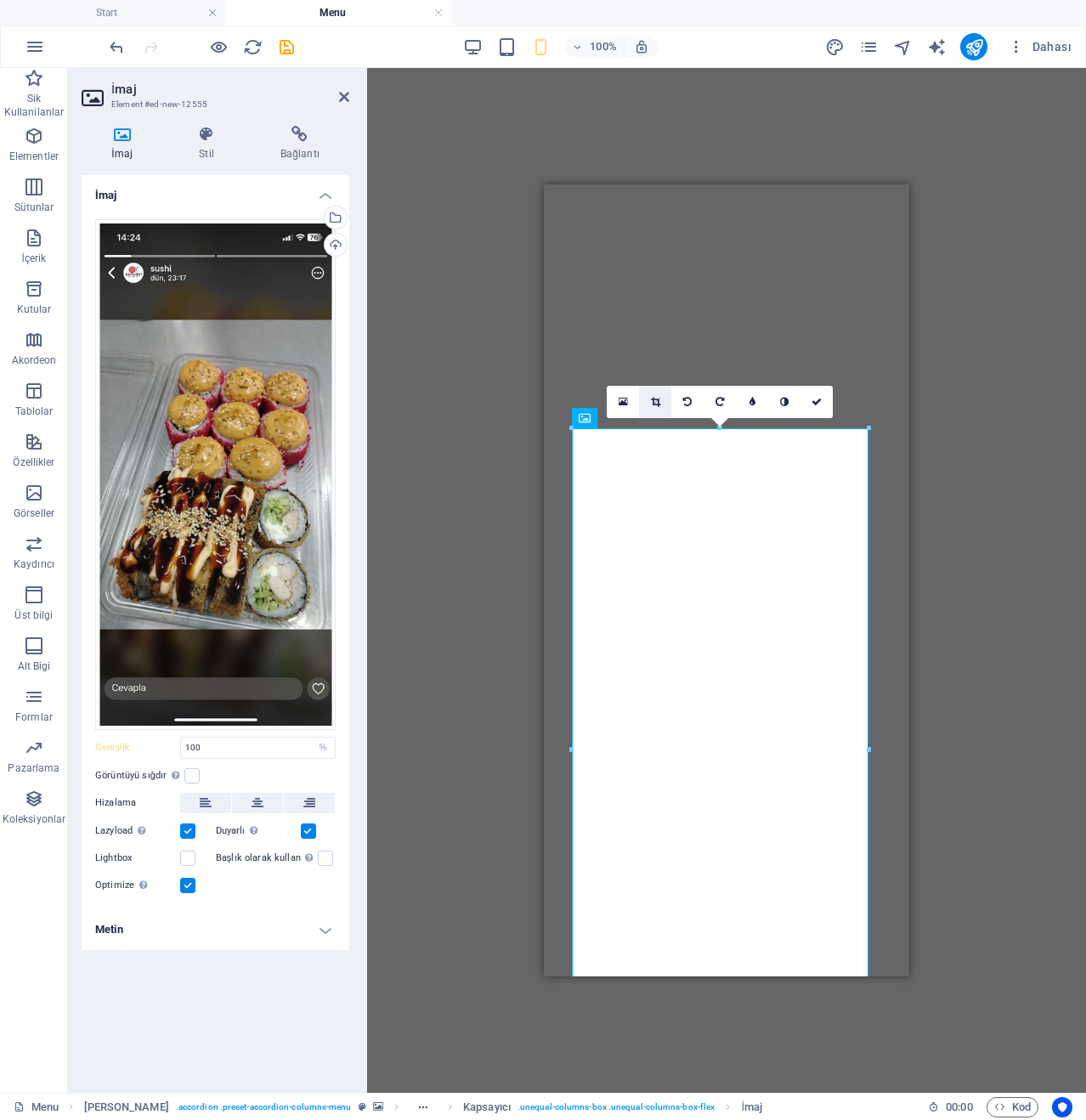
click at [655, 409] on link at bounding box center [655, 402] width 33 height 33
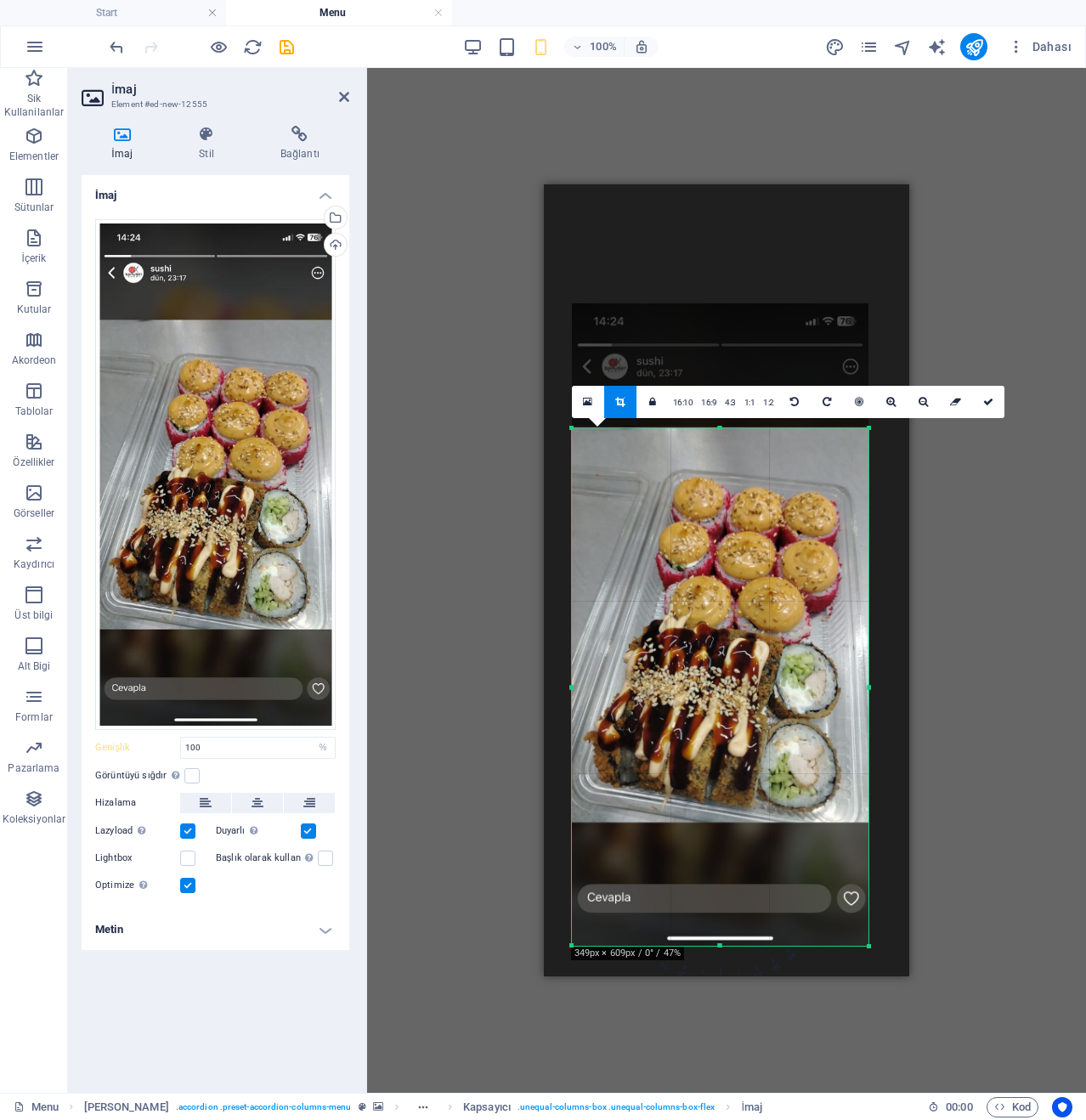
drag, startPoint x: 721, startPoint y: 428, endPoint x: 723, endPoint y: 554, distance: 126.0
click at [723, 554] on div "180 170 160 150 140 130 120 110 100 90 80 70 60 50 40 30 20 10 0 -10 -20 -30 -4…" at bounding box center [720, 687] width 297 height 517
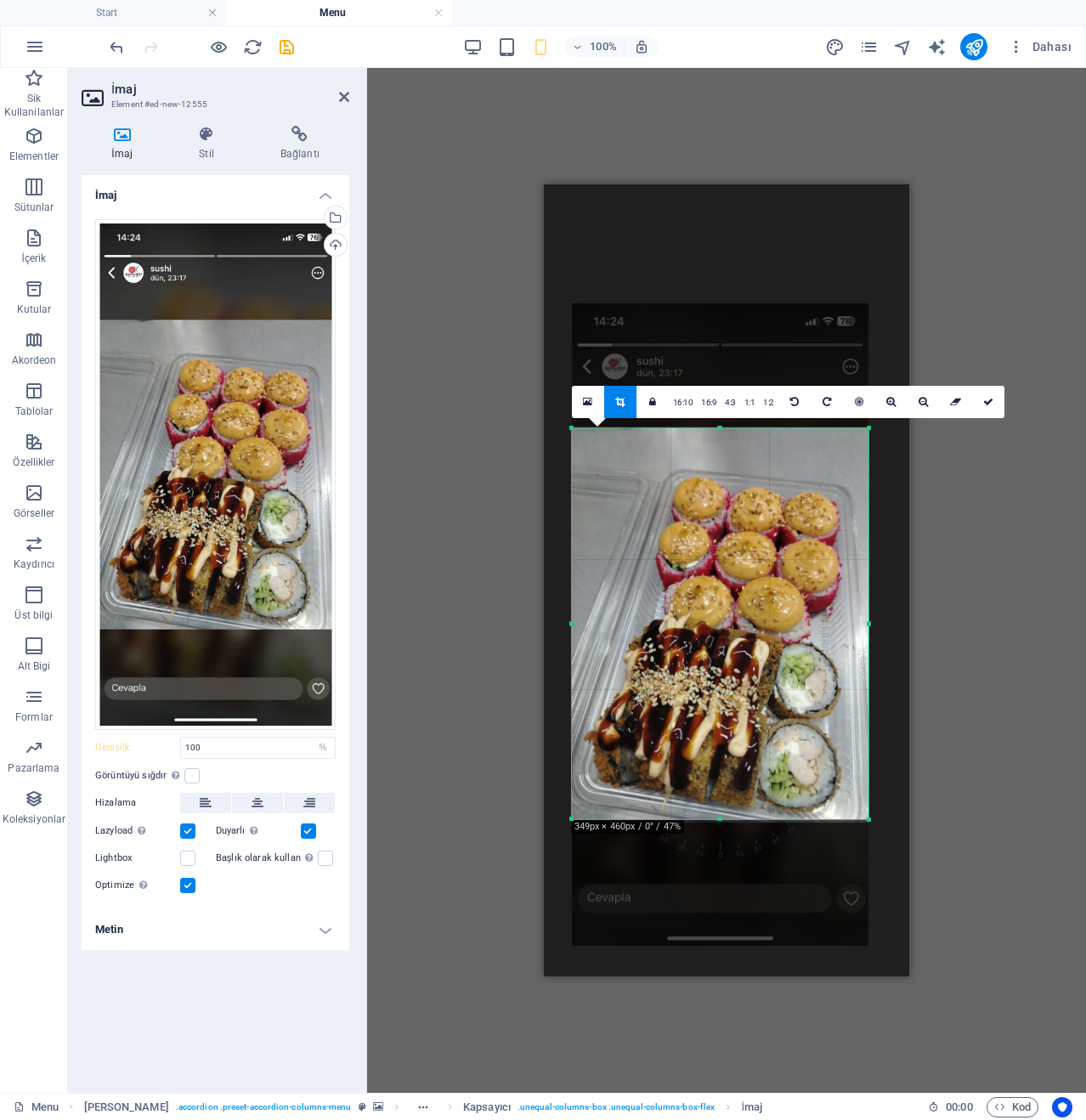
drag, startPoint x: 720, startPoint y: 947, endPoint x: 801, endPoint y: 821, distance: 149.8
click at [801, 821] on div at bounding box center [720, 819] width 297 height 6
click at [617, 410] on link at bounding box center [621, 402] width 33 height 33
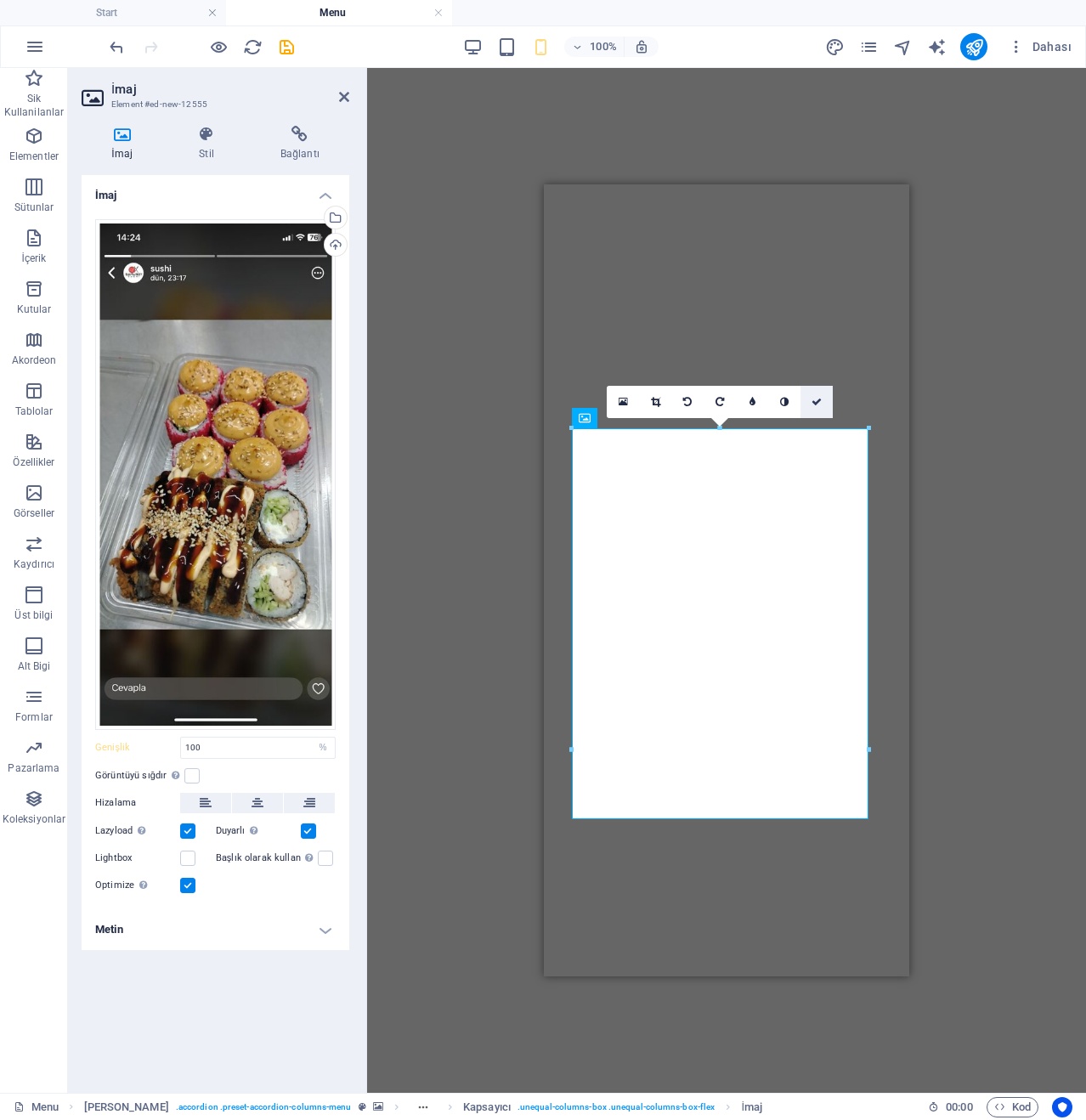
click at [817, 407] on link at bounding box center [817, 402] width 33 height 33
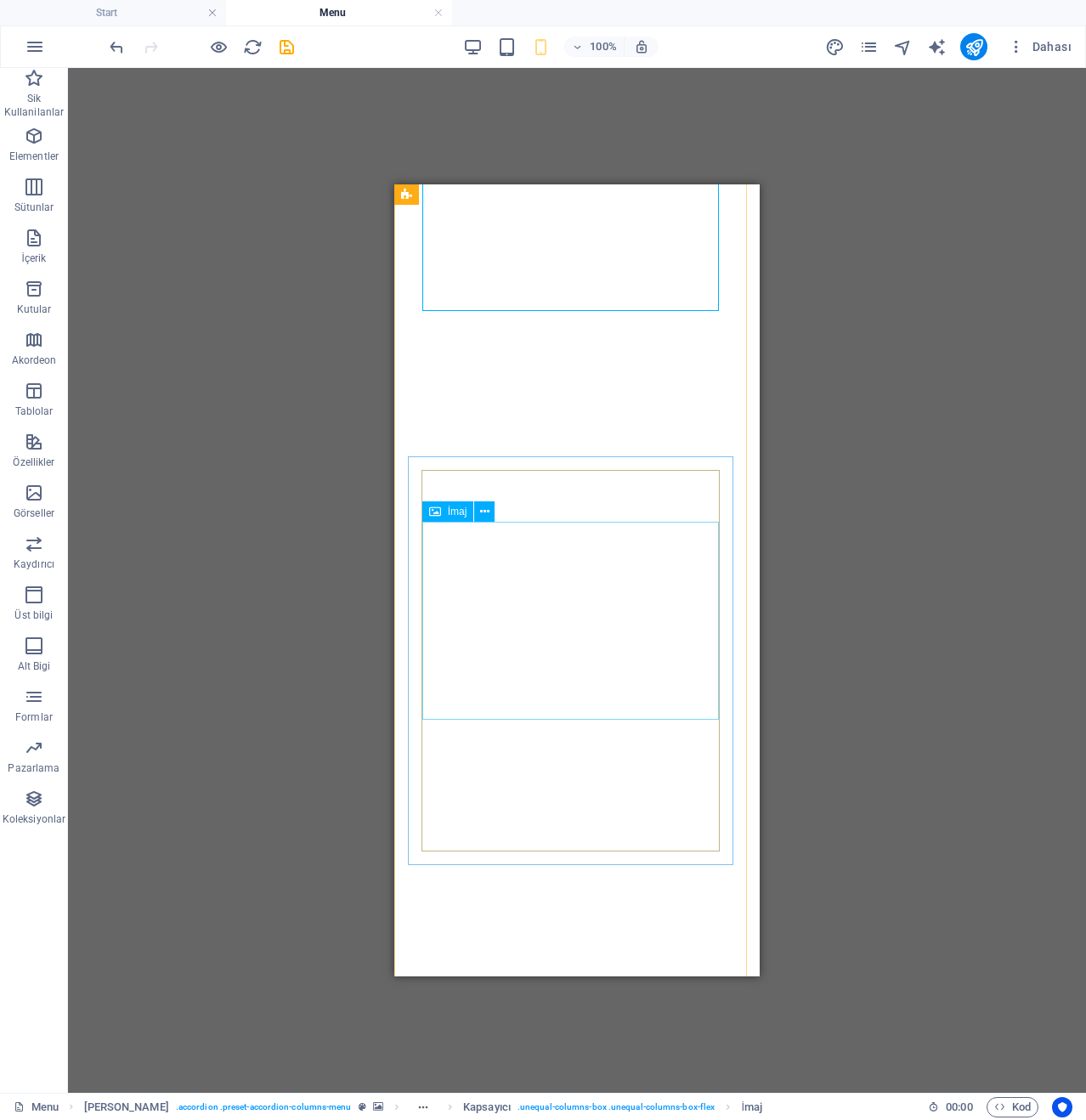
scroll to position [3480, 0]
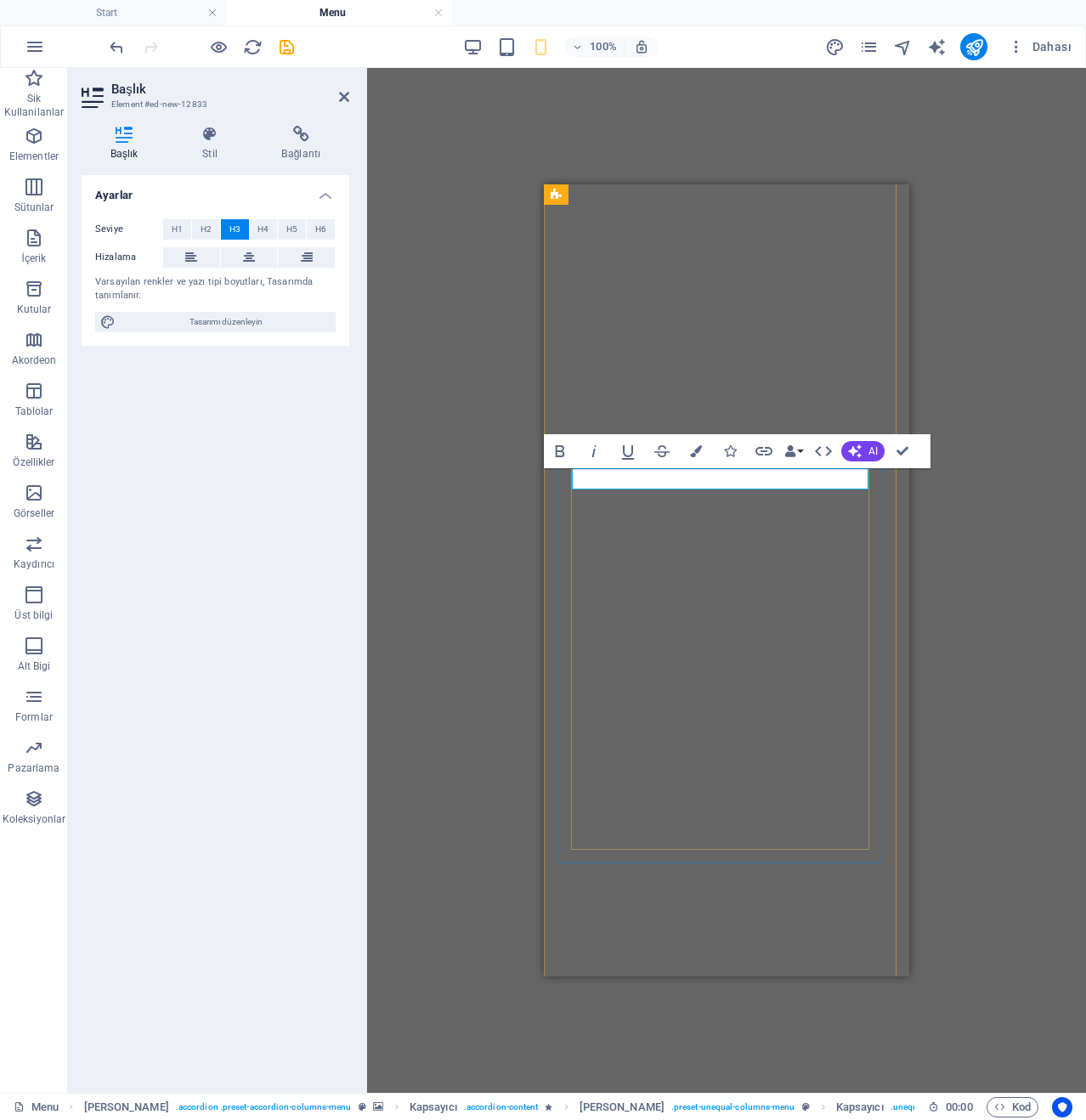
scroll to position [0, 3]
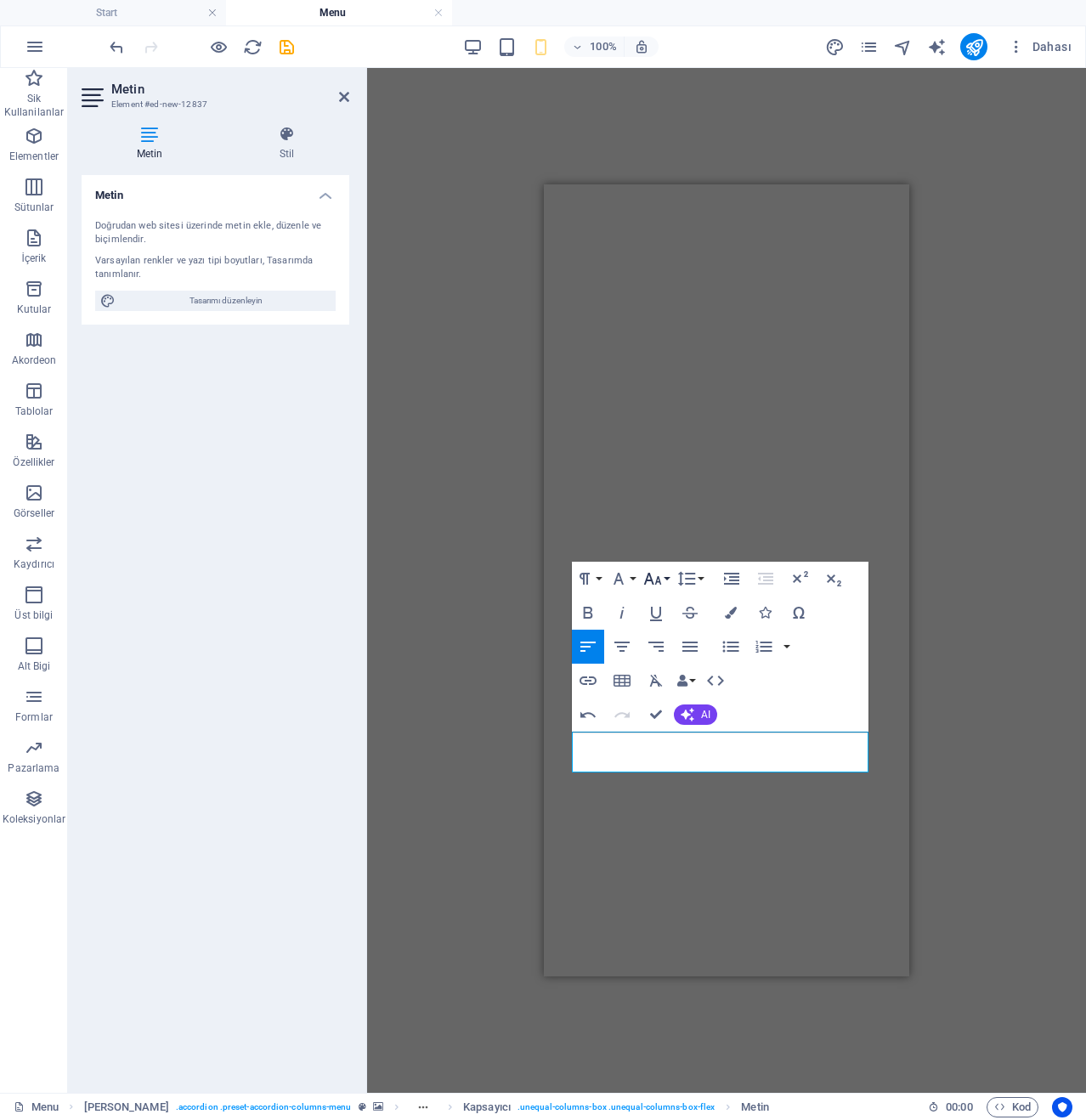
click at [665, 582] on button "Font Size" at bounding box center [656, 578] width 33 height 34
click at [684, 658] on link "10" at bounding box center [670, 663] width 61 height 26
click at [654, 582] on icon "button" at bounding box center [653, 578] width 21 height 21
drag, startPoint x: 675, startPoint y: 747, endPoint x: 112, endPoint y: 569, distance: 590.5
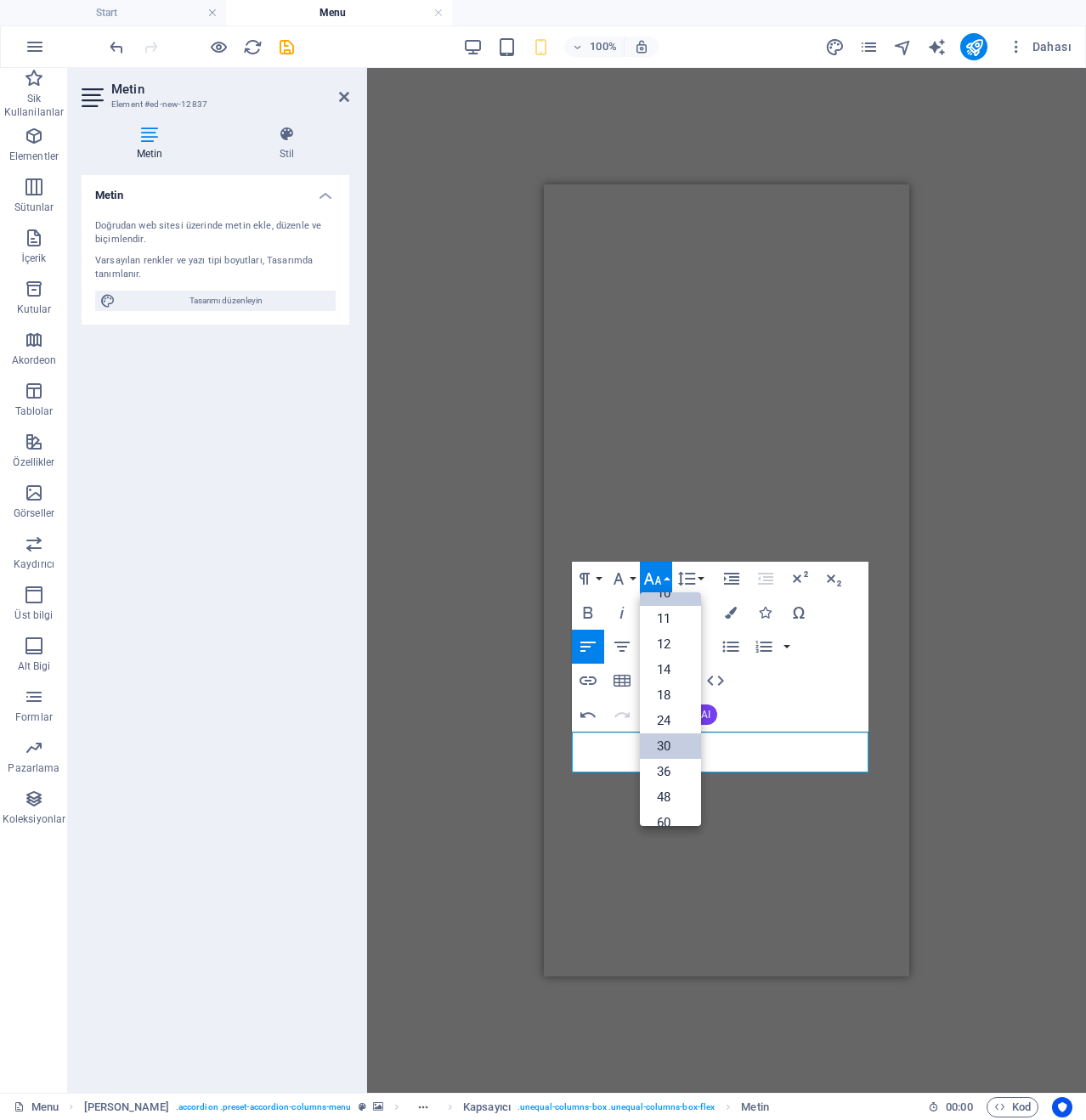
click at [675, 747] on link "30" at bounding box center [670, 746] width 61 height 26
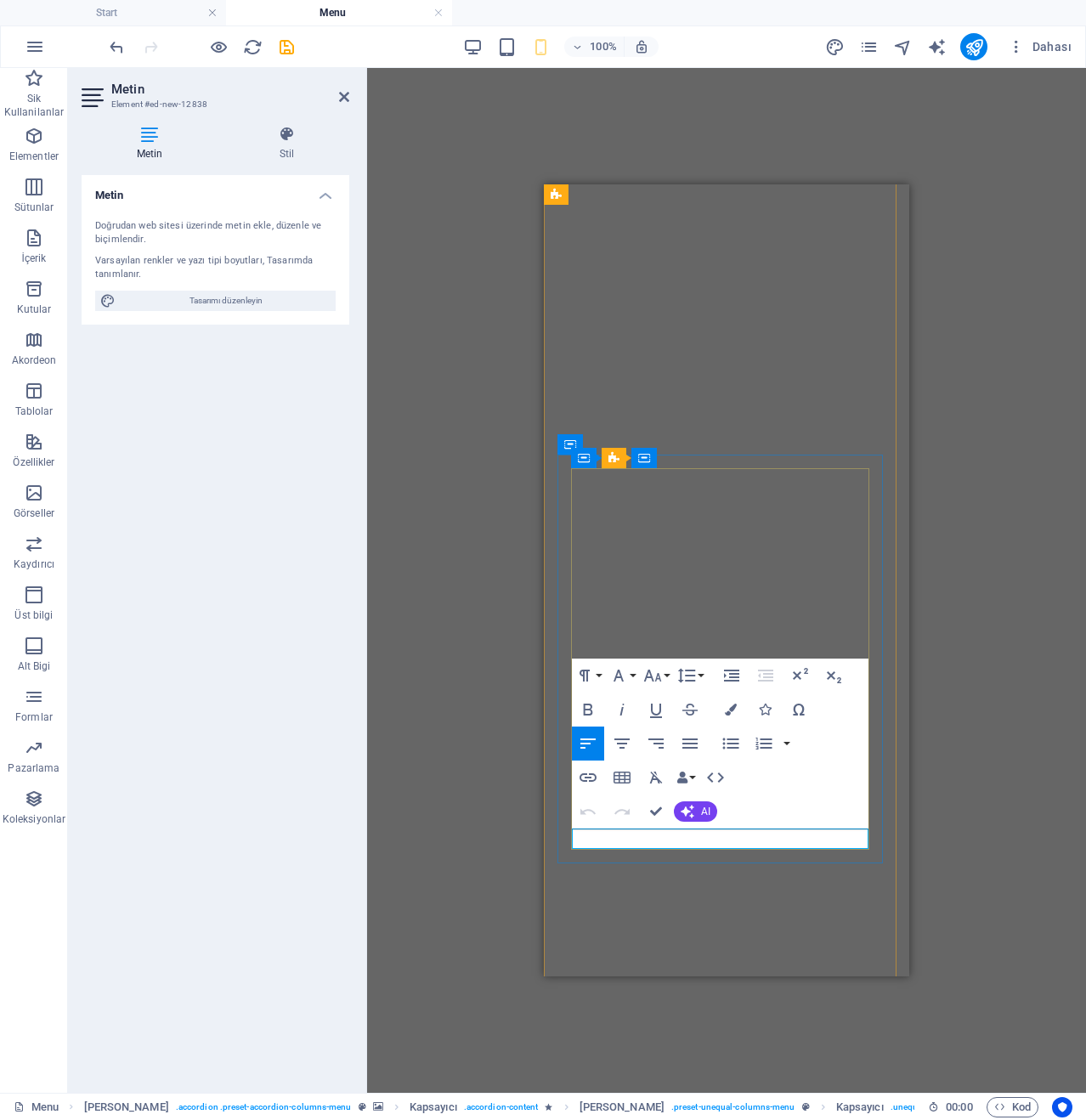
select select "%"
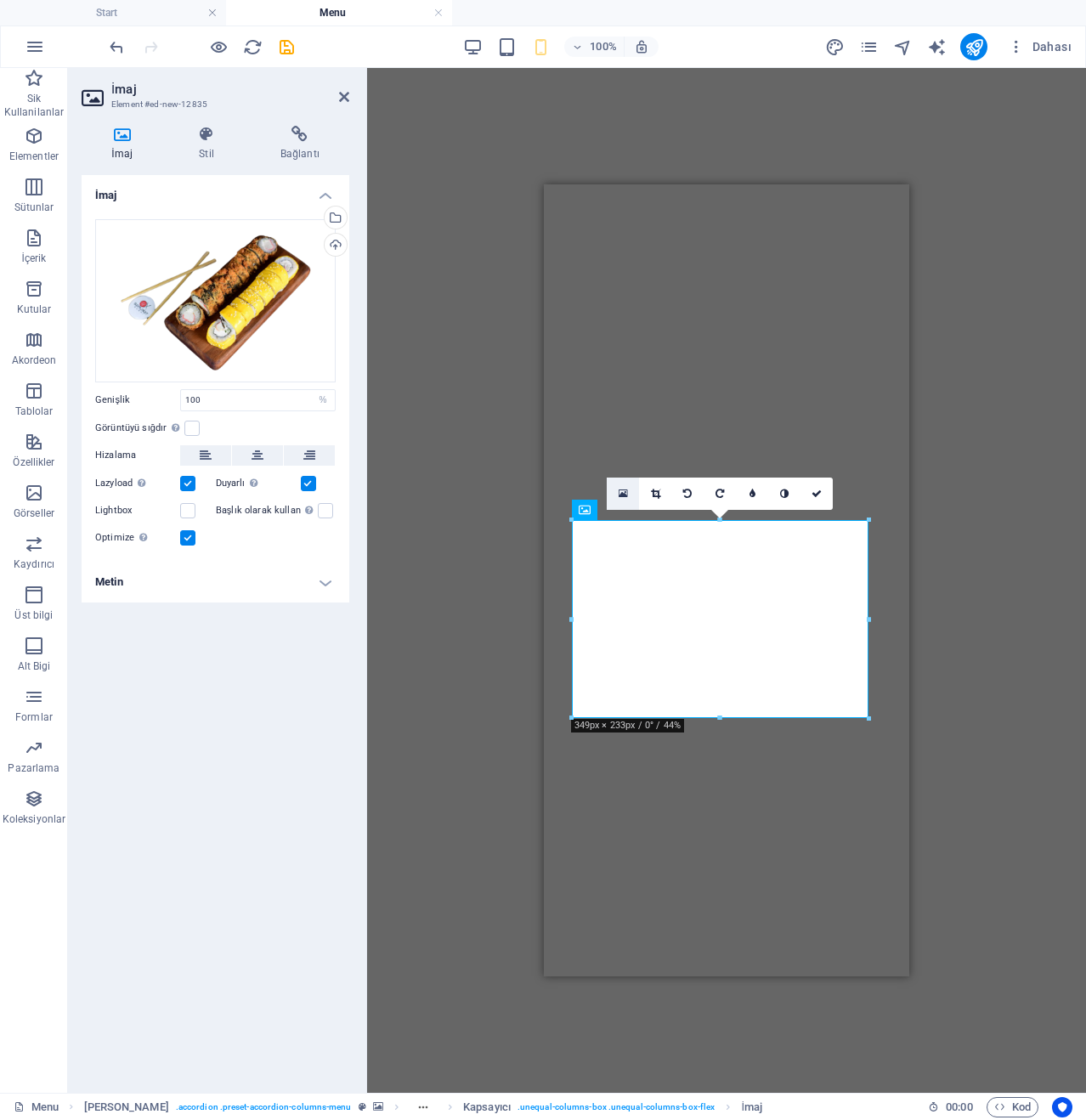
click at [617, 492] on link at bounding box center [623, 494] width 33 height 33
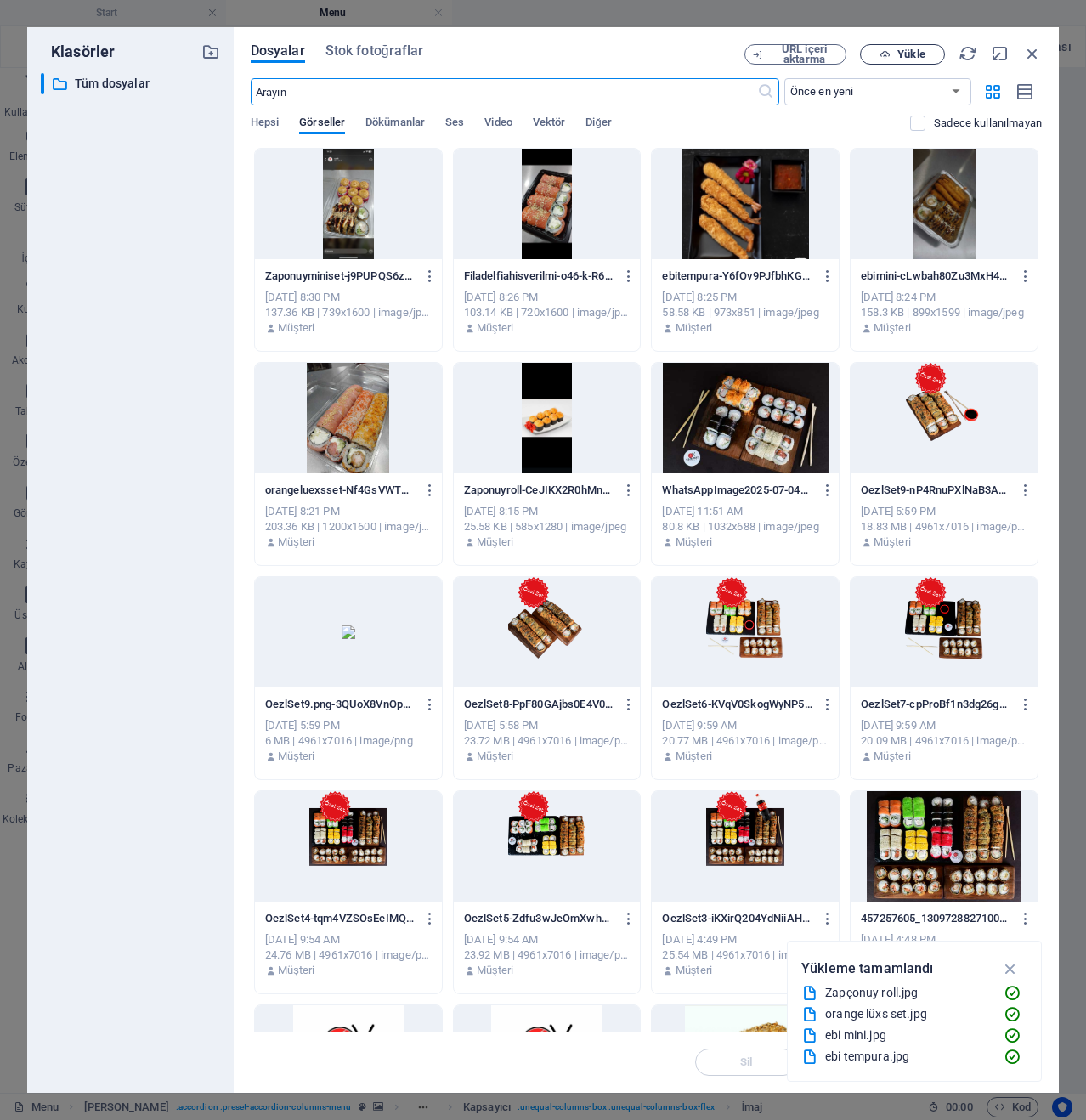
click at [899, 49] on span "Yükle" at bounding box center [911, 54] width 28 height 10
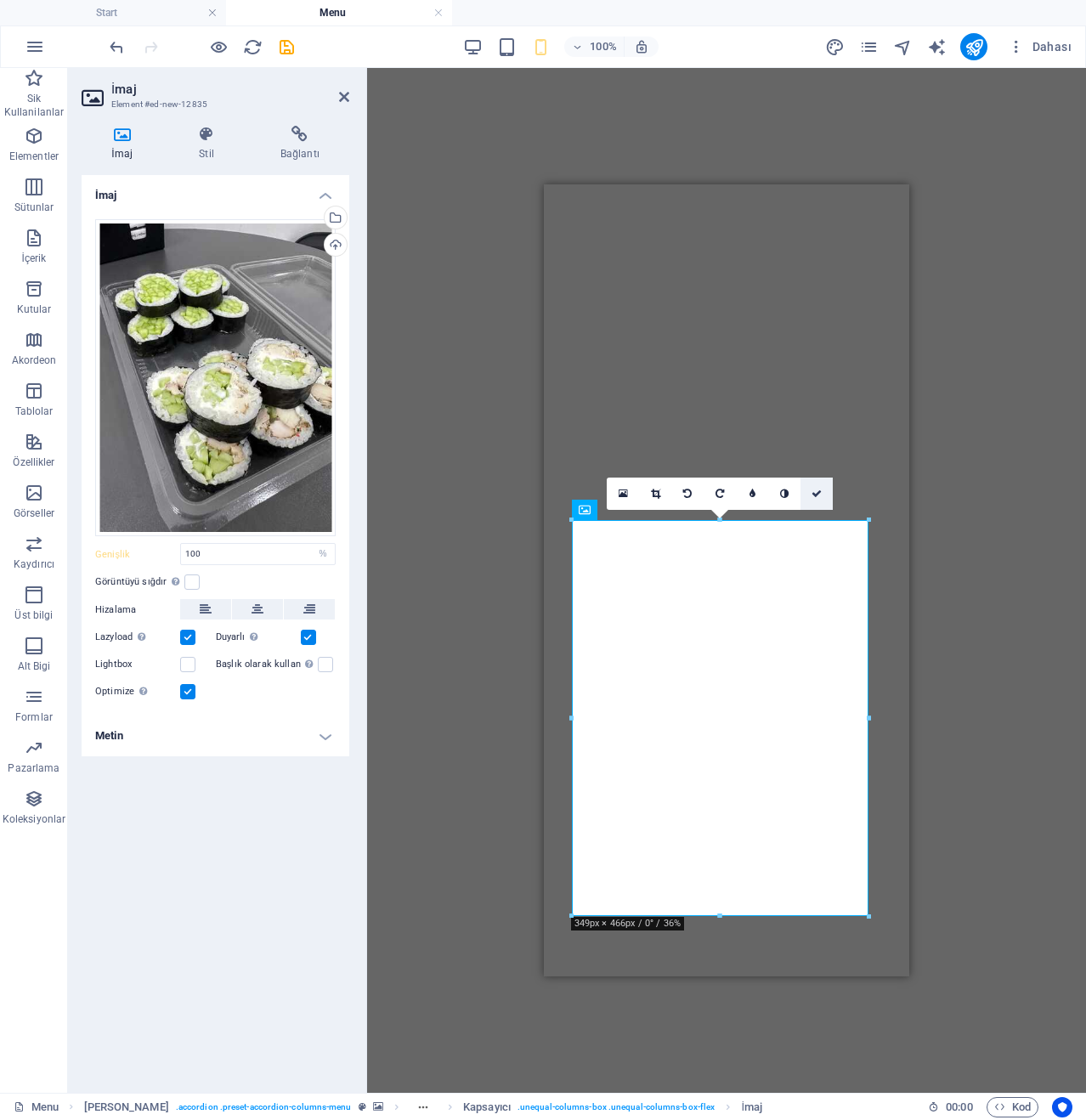
click at [819, 498] on icon at bounding box center [817, 493] width 10 height 10
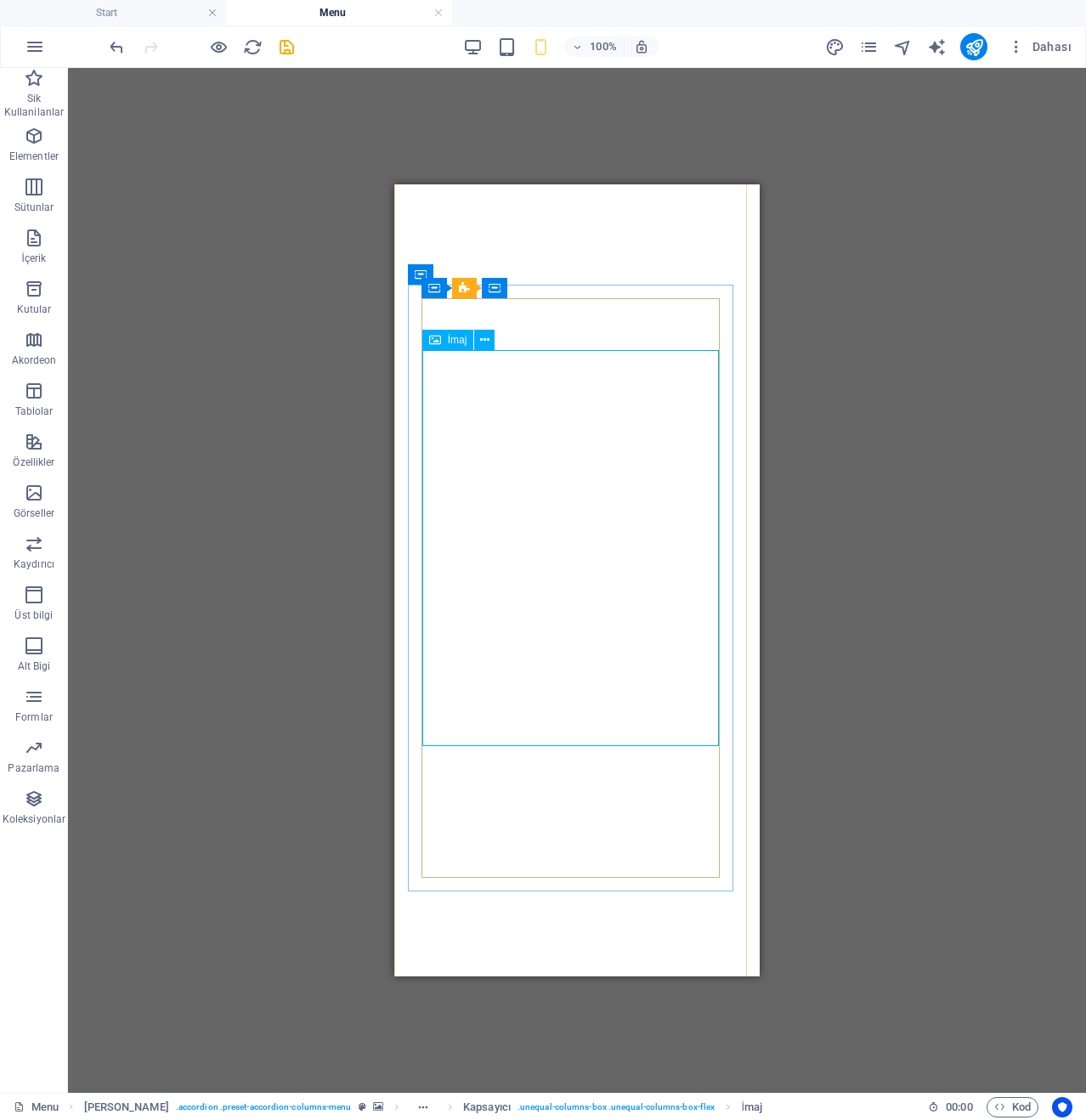
scroll to position [3311, 0]
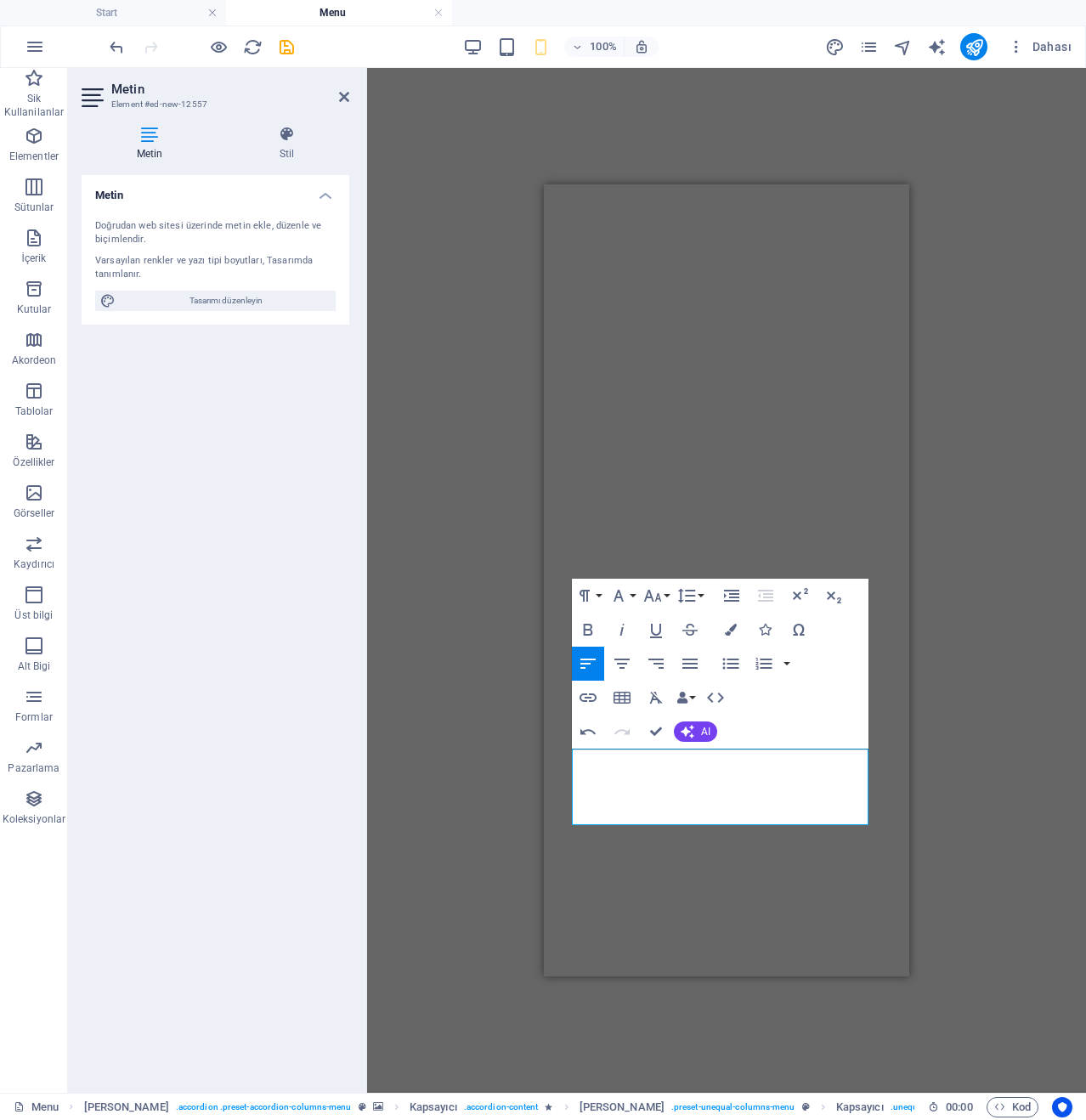
scroll to position [3056, 0]
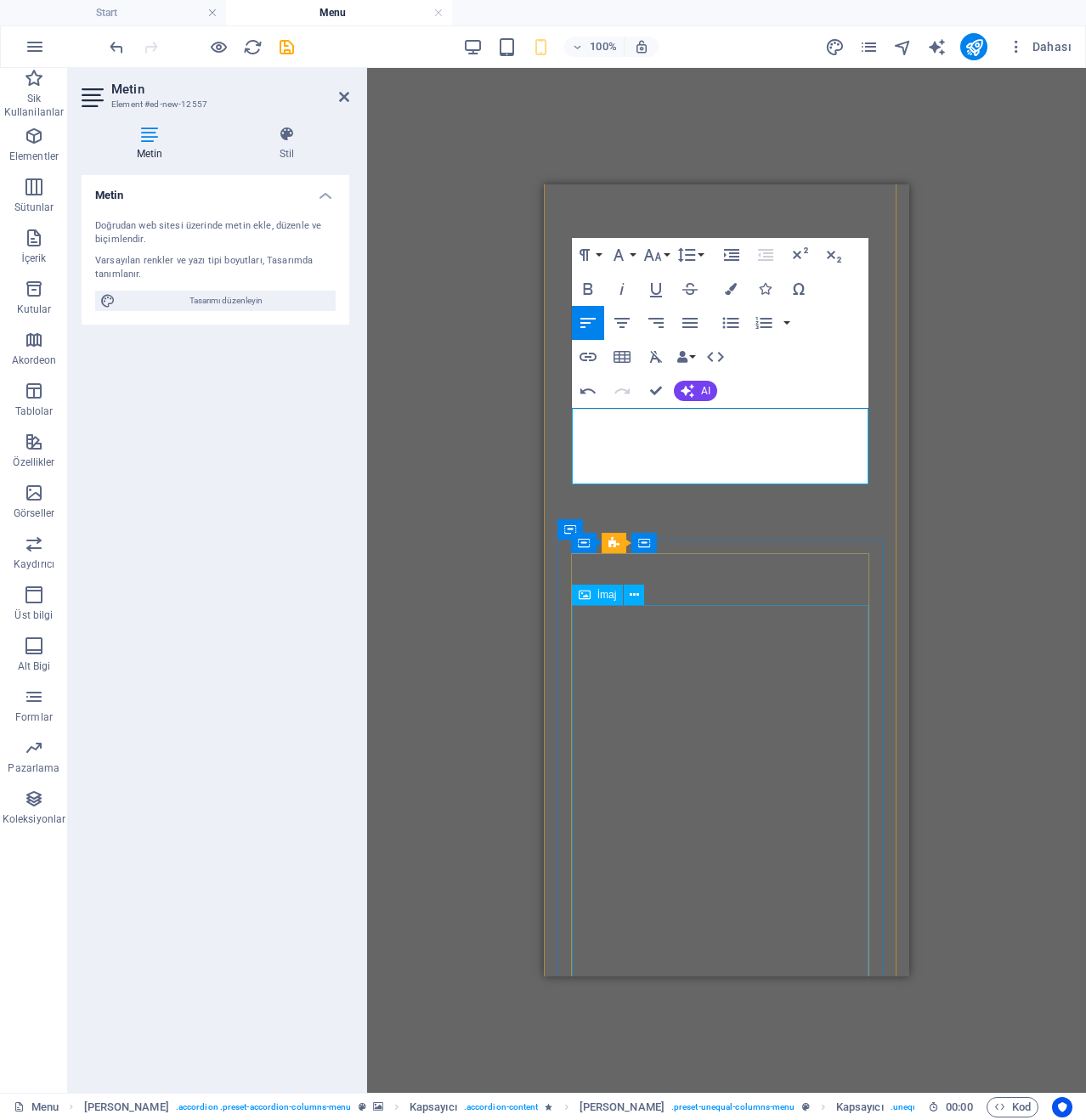
scroll to position [3395, 0]
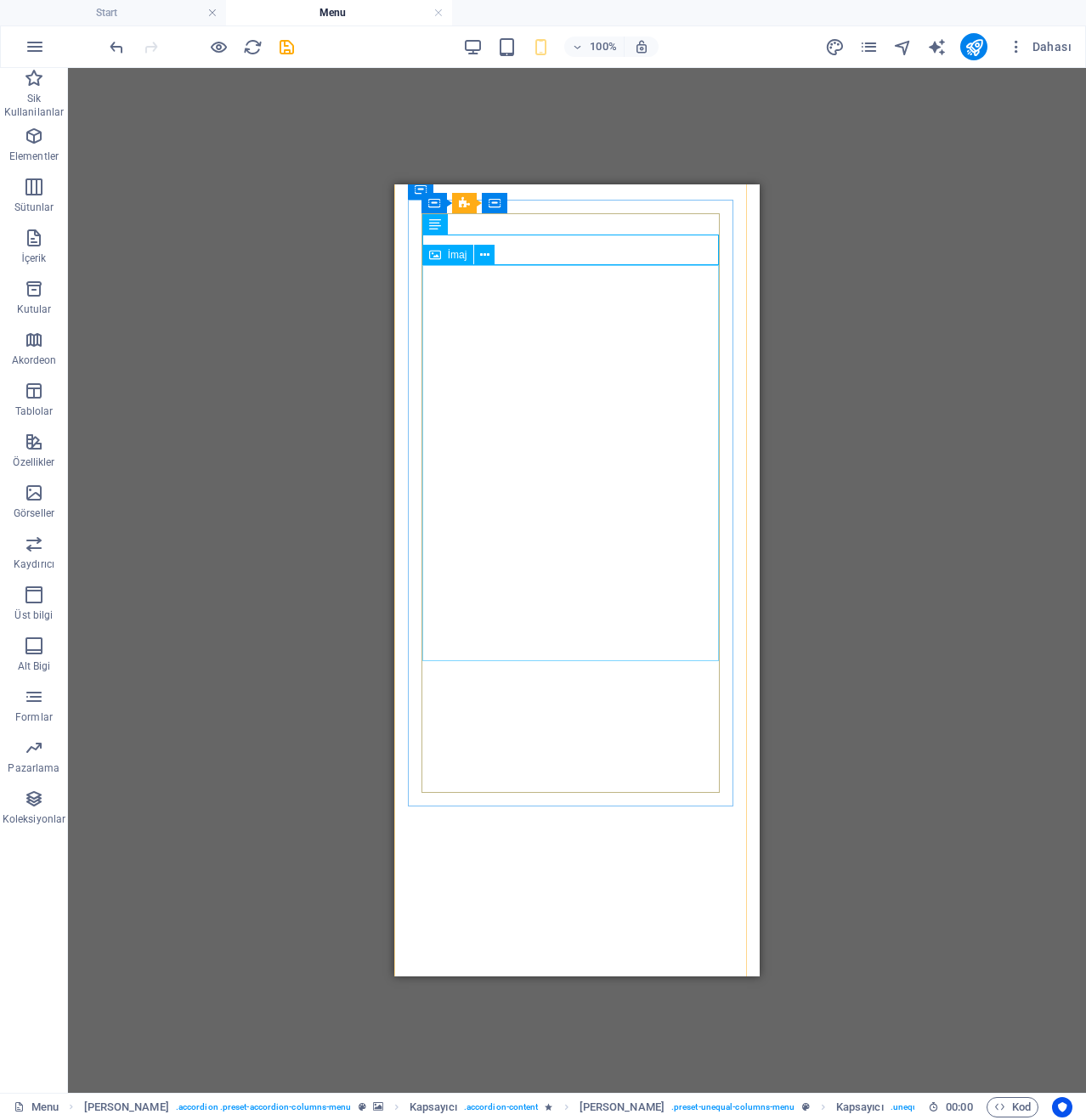
scroll to position [3736, 0]
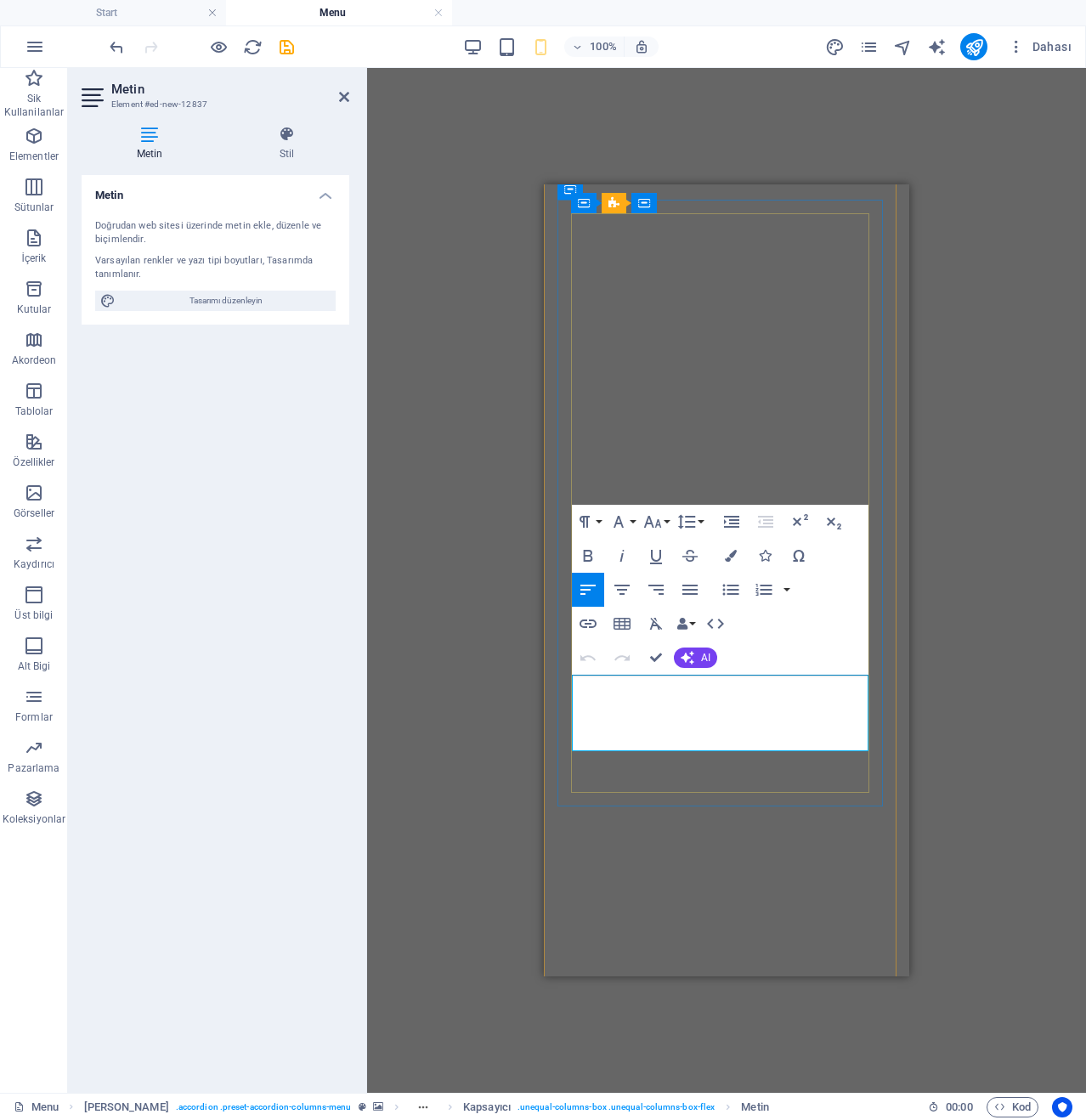
click at [991, 657] on div "H1 Banner Banner Kapsayıcı Referans Kapsayıcı Ön ayar İmaj Kapsayıcı Ön [PERSON…" at bounding box center [727, 580] width 719 height 1025
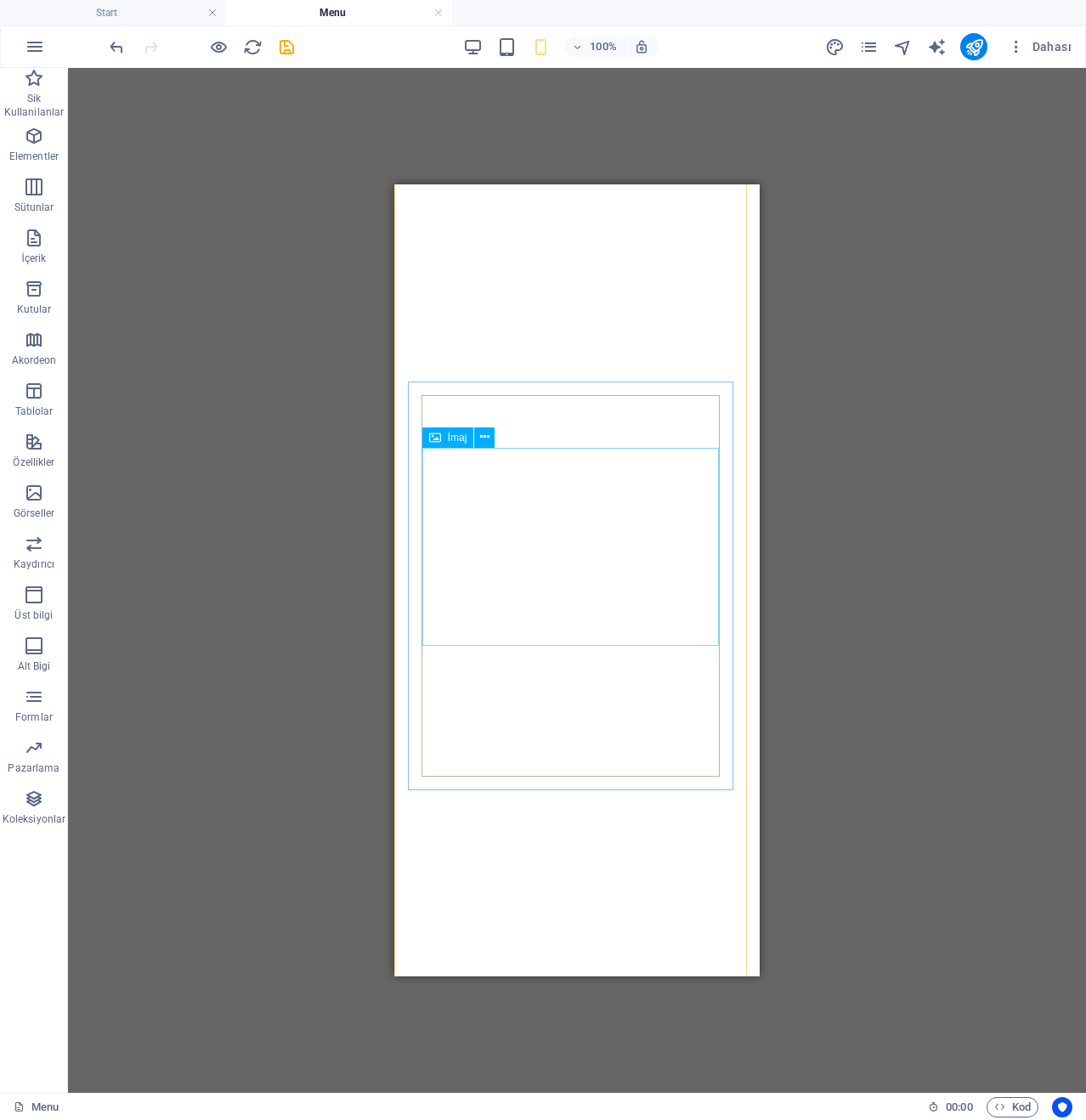
scroll to position [4160, 0]
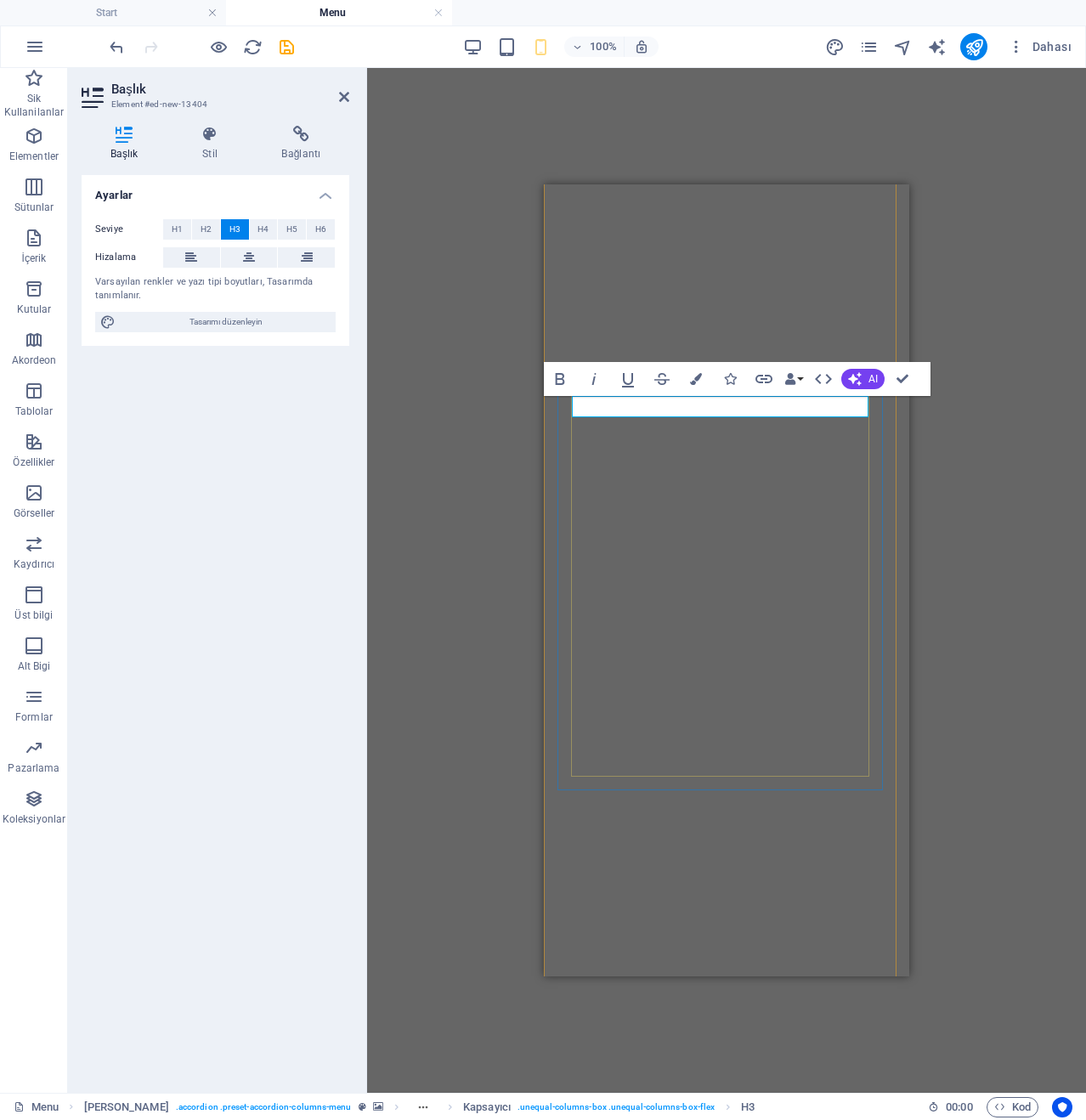
scroll to position [0, 3]
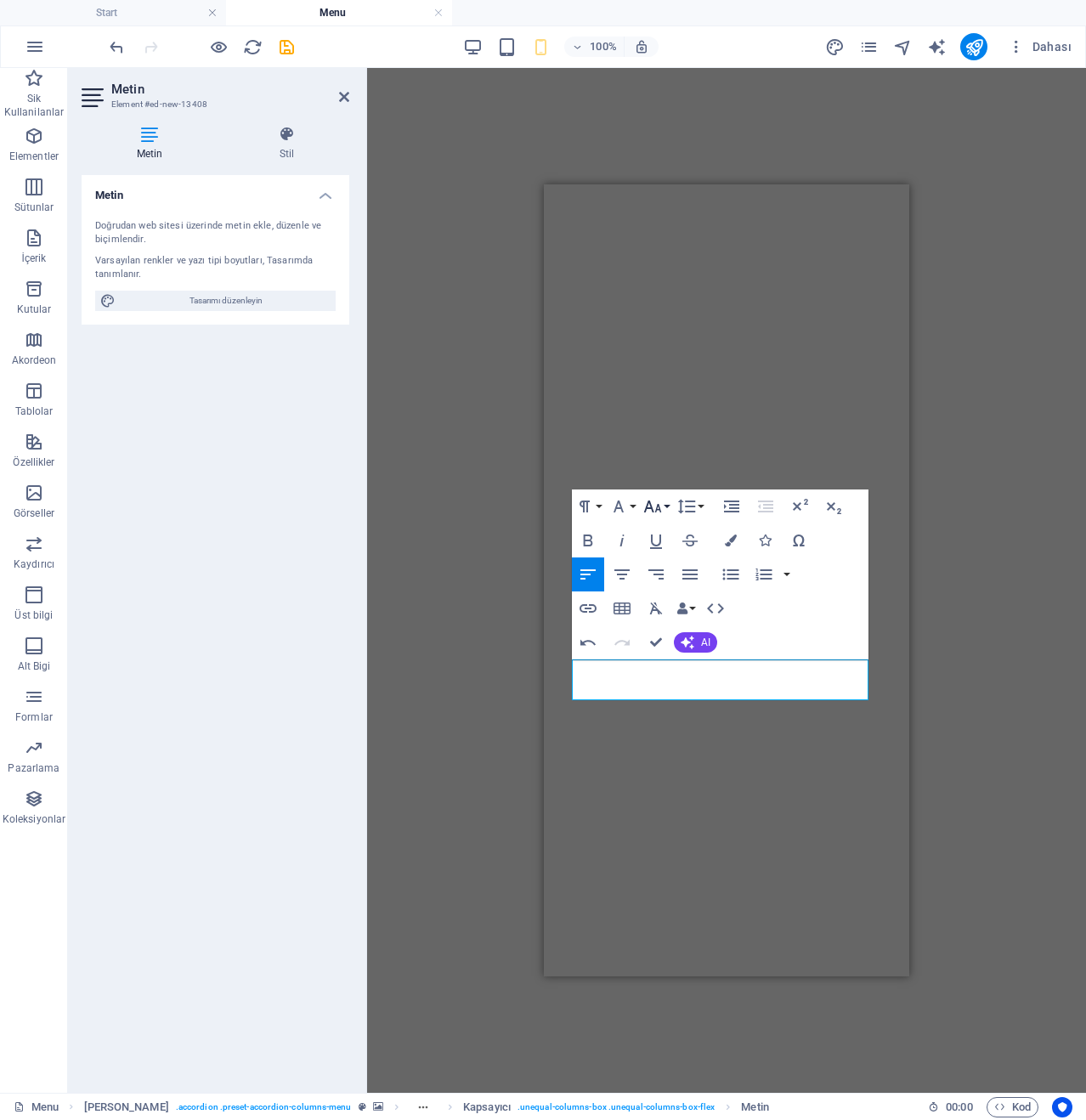
click at [658, 503] on icon "button" at bounding box center [653, 506] width 21 height 21
drag, startPoint x: 675, startPoint y: 740, endPoint x: 197, endPoint y: 512, distance: 529.6
click at [675, 740] on link "30" at bounding box center [670, 744] width 61 height 26
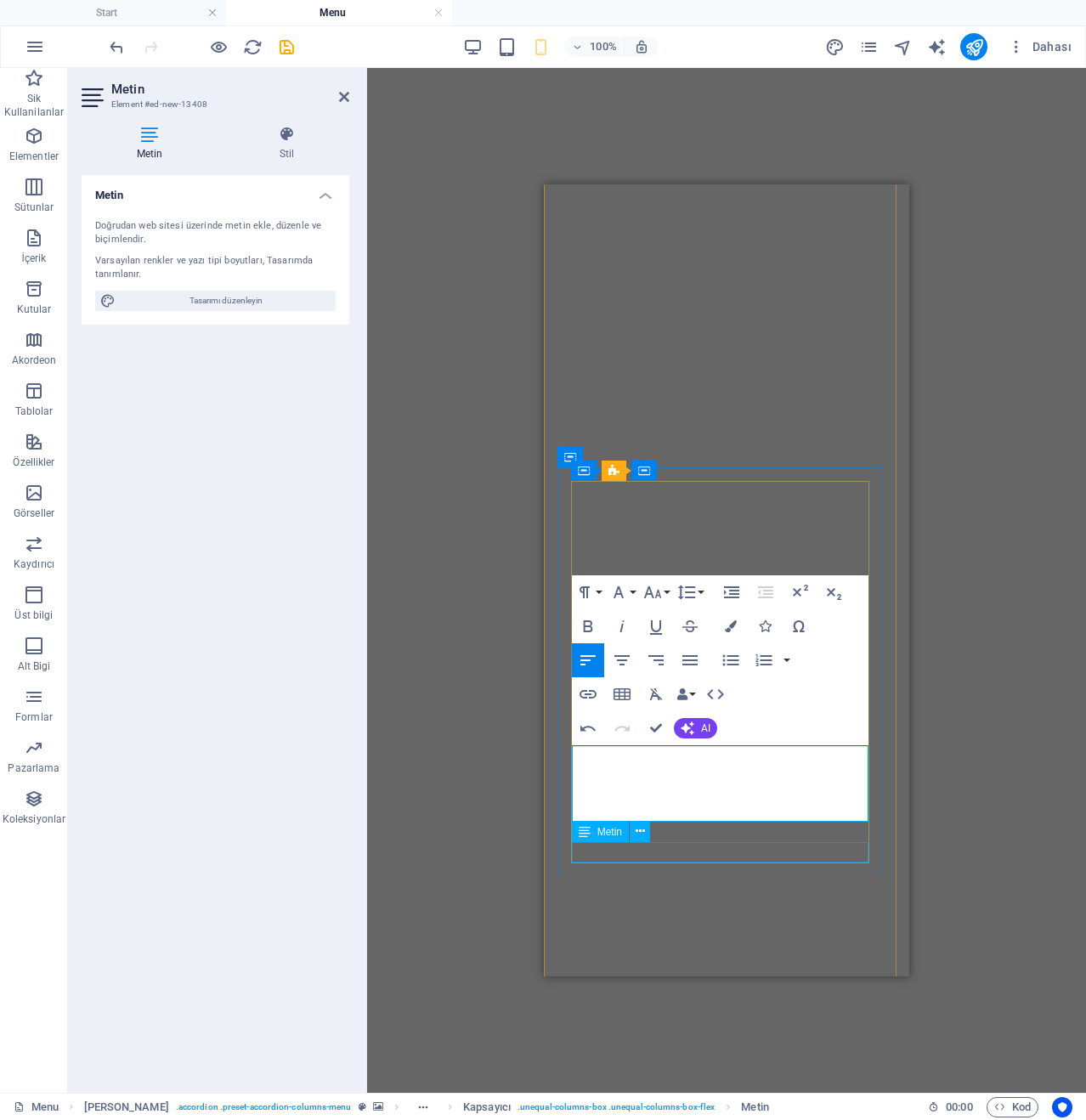
scroll to position [4075, 0]
select select "%"
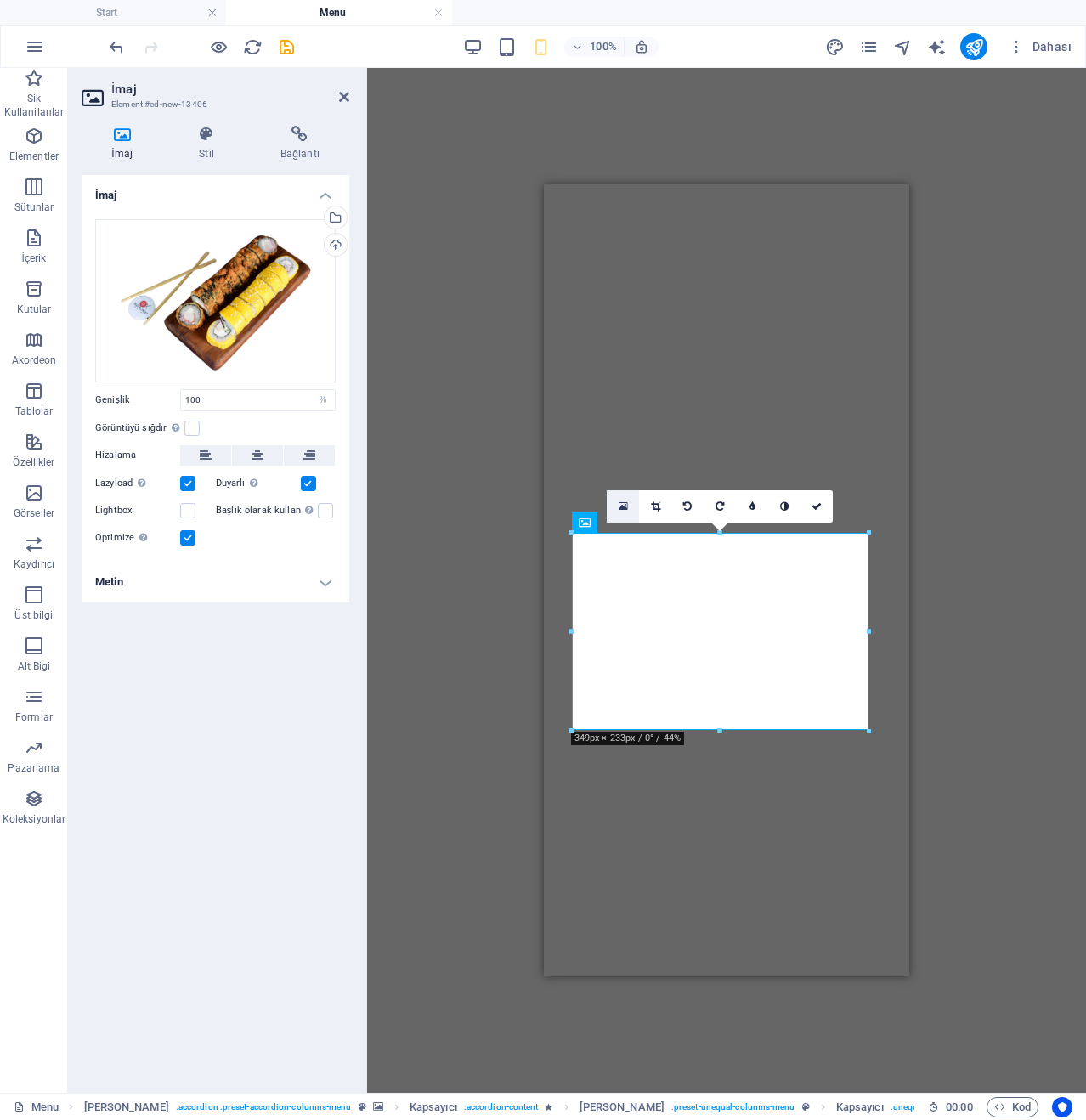
click at [631, 505] on link at bounding box center [623, 506] width 33 height 33
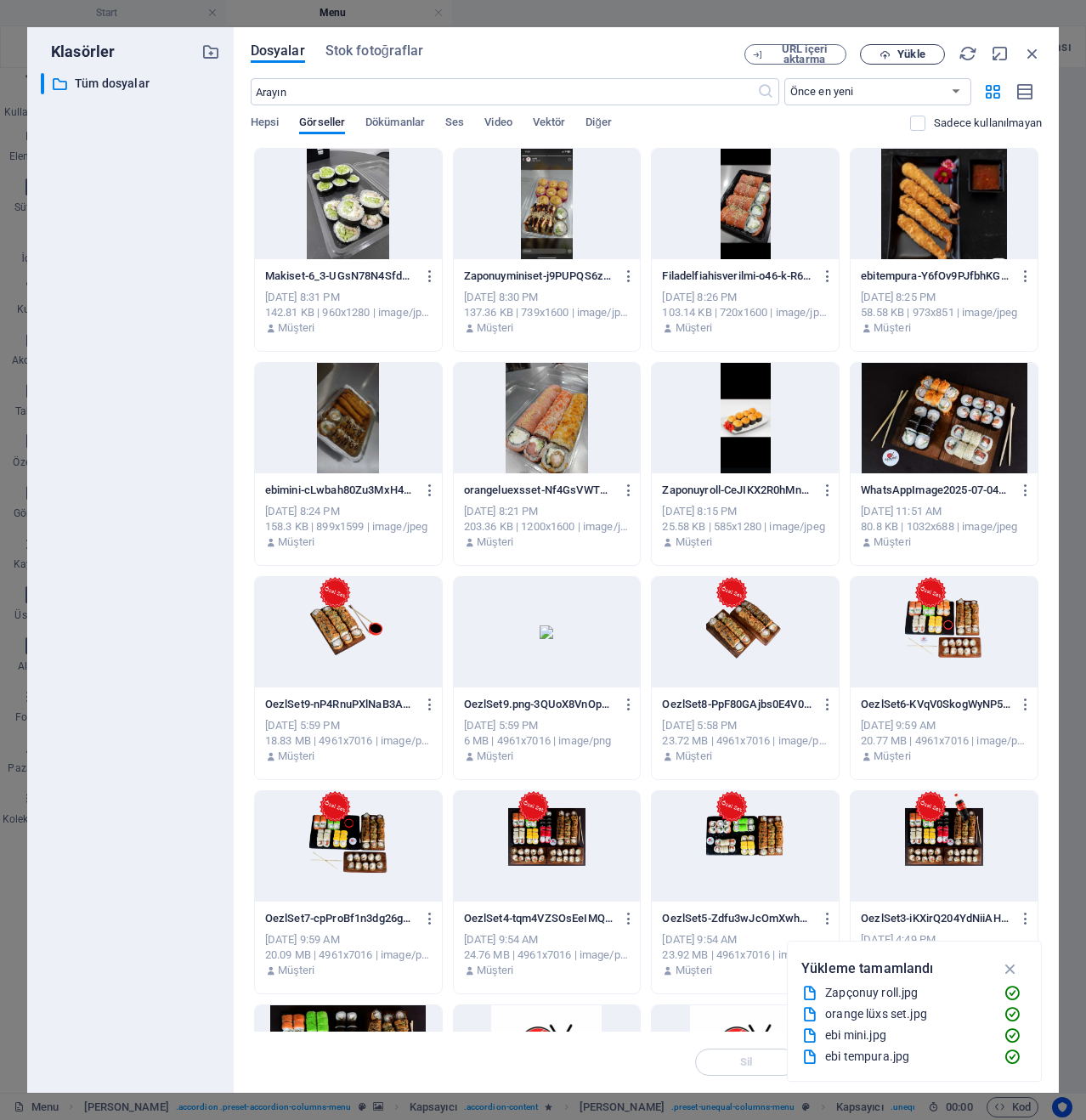
click at [911, 52] on span "Yükle" at bounding box center [911, 54] width 28 height 10
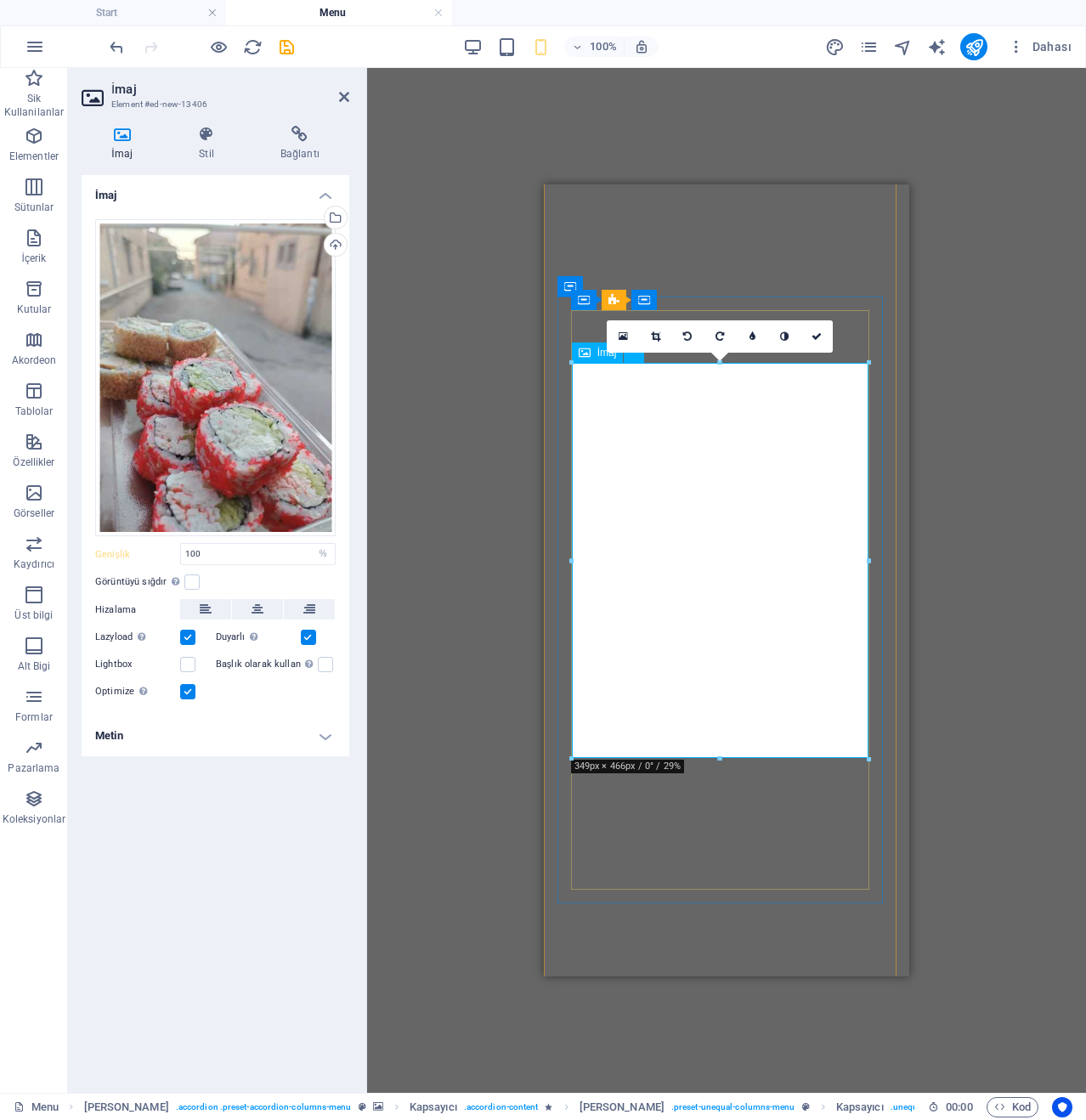
scroll to position [4245, 0]
click at [807, 344] on link at bounding box center [817, 337] width 33 height 33
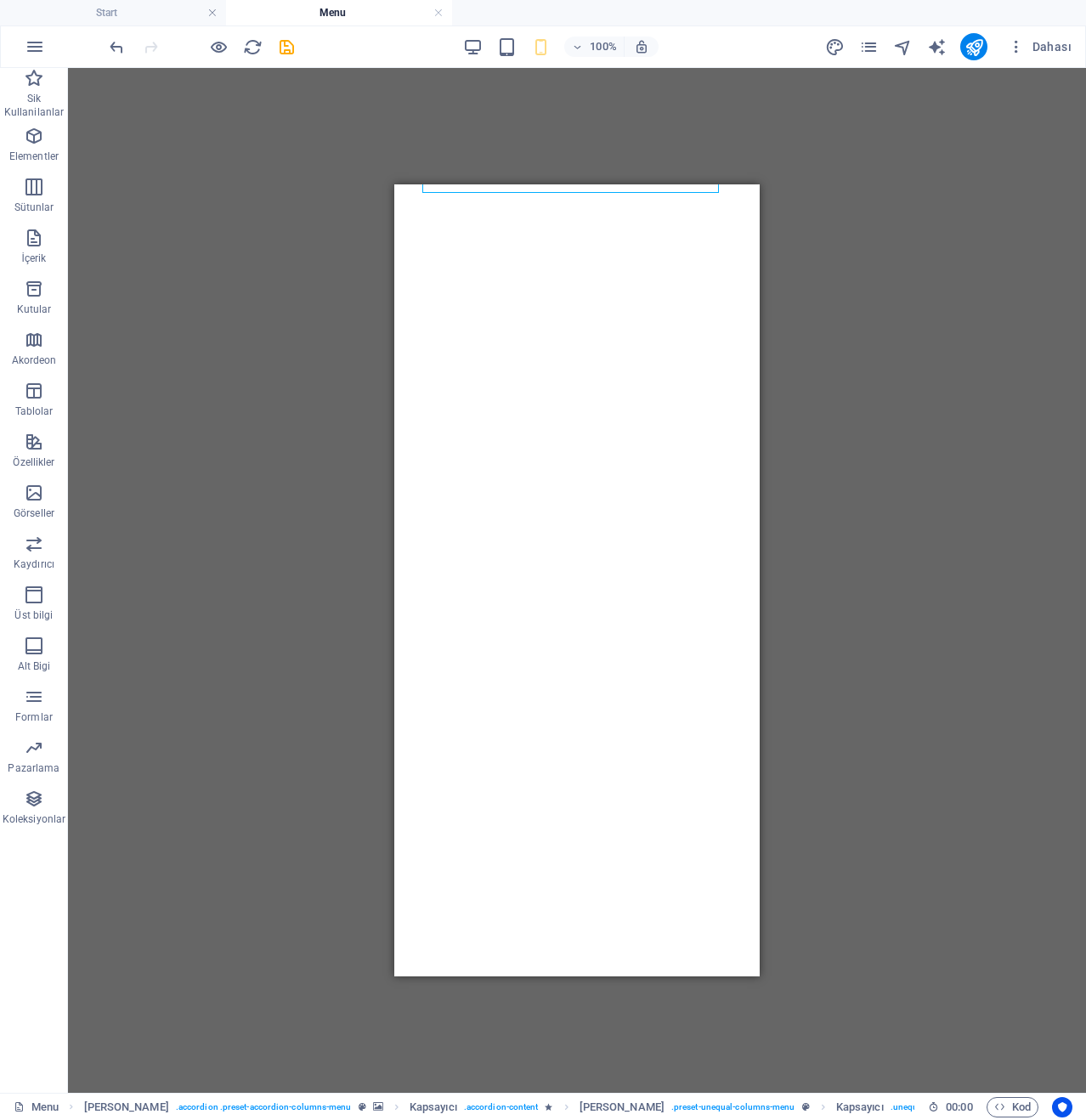
scroll to position [4840, 0]
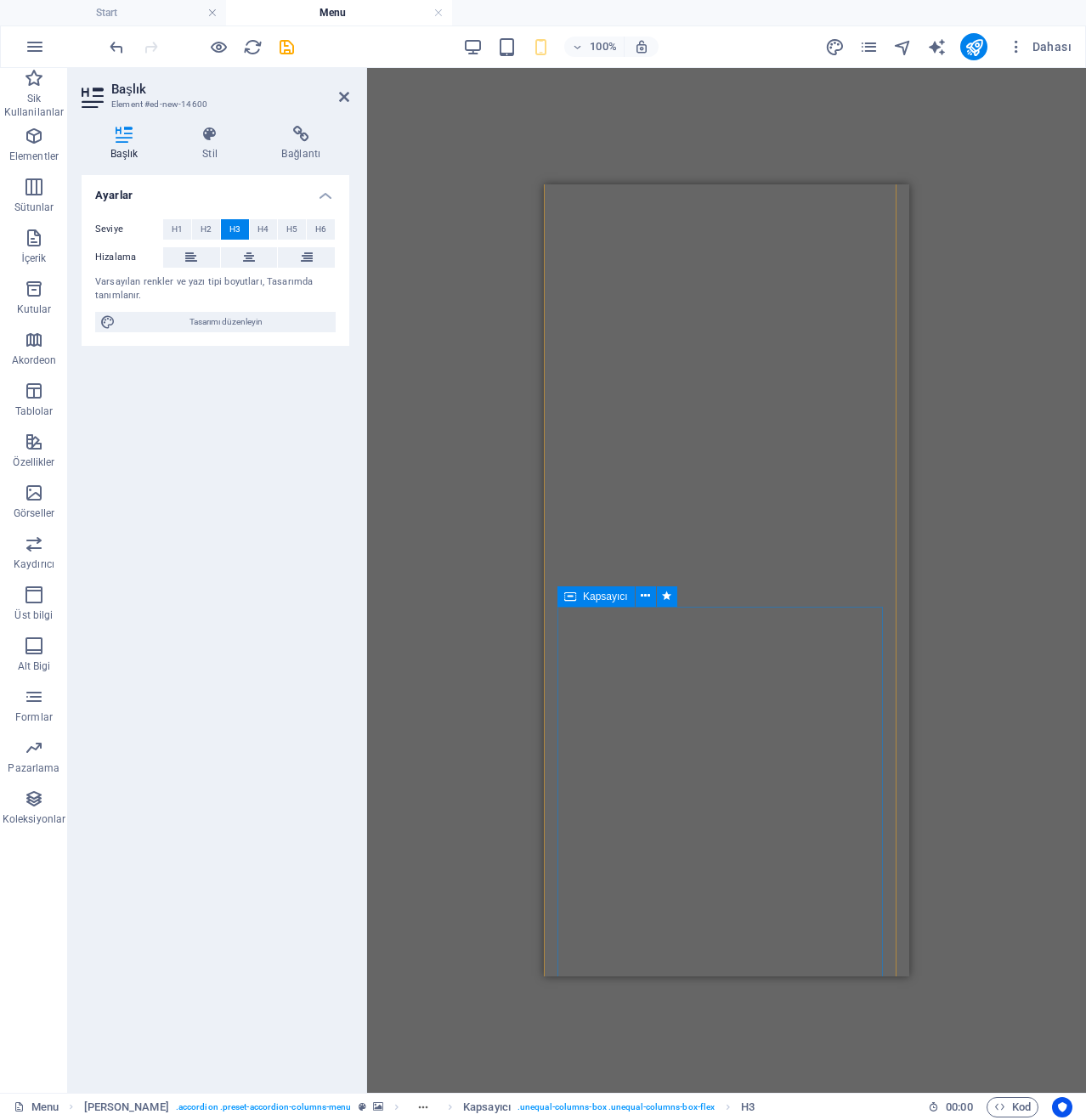
scroll to position [4586, 0]
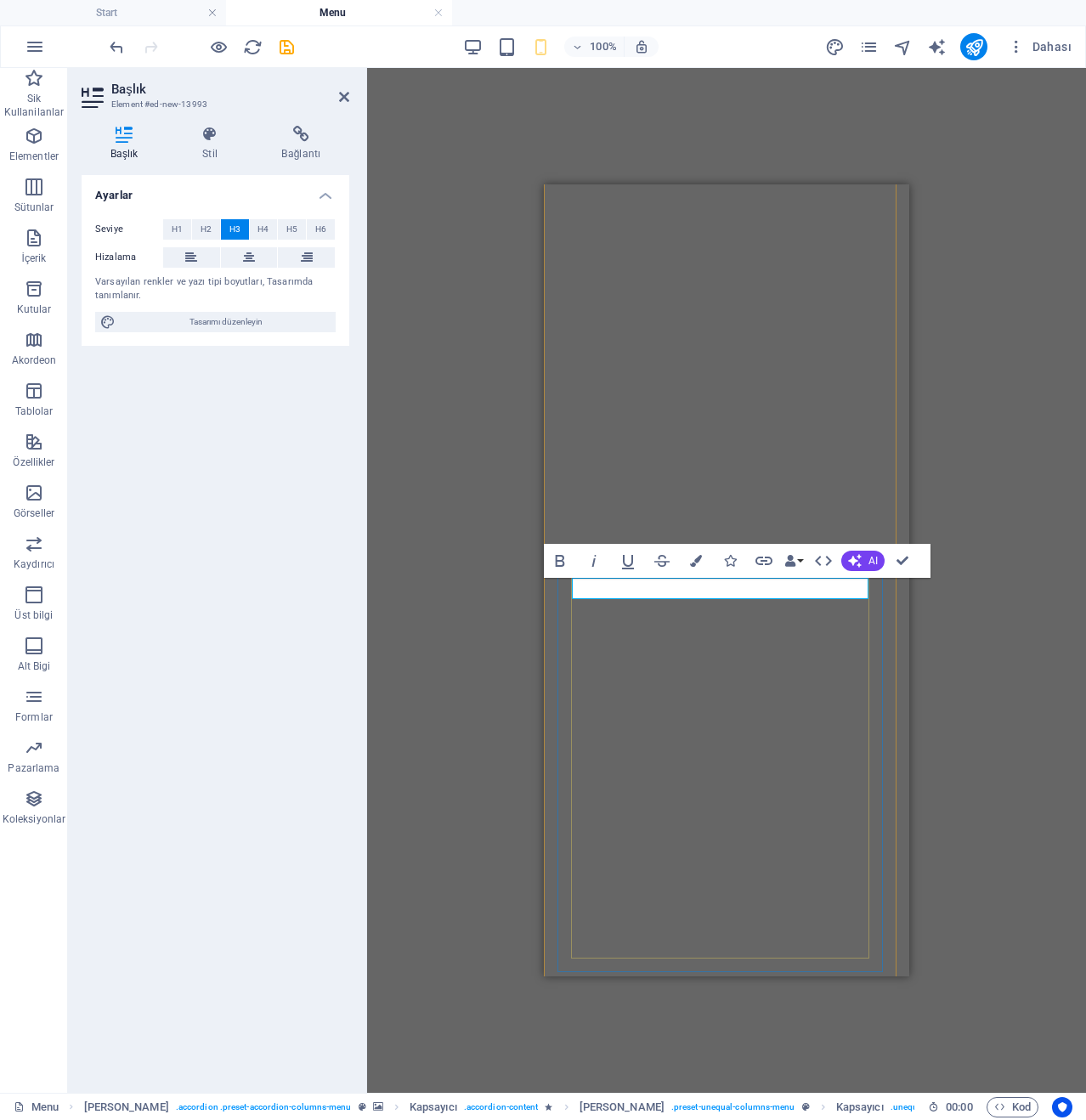
scroll to position [0, 3]
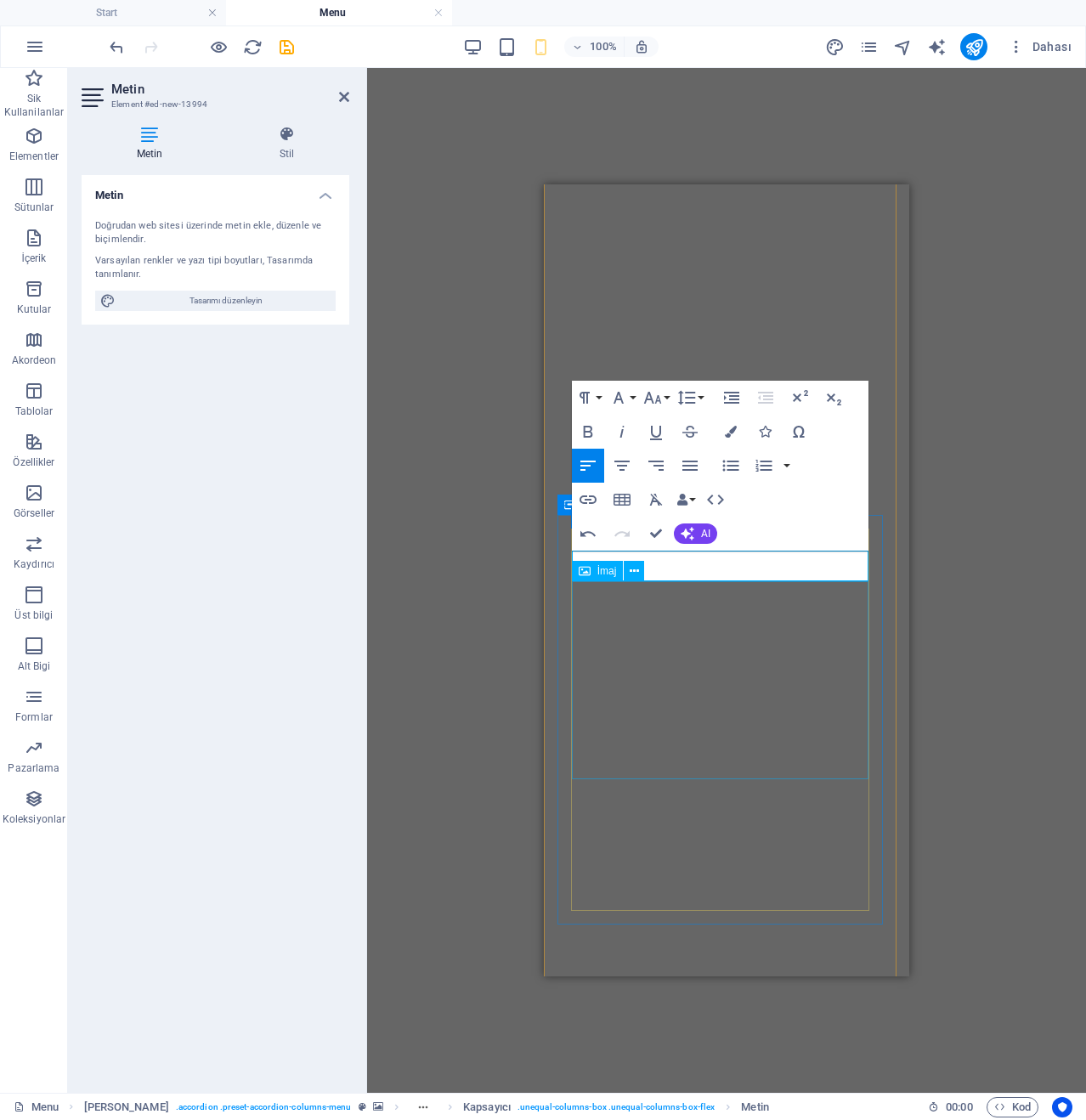
scroll to position [4755, 0]
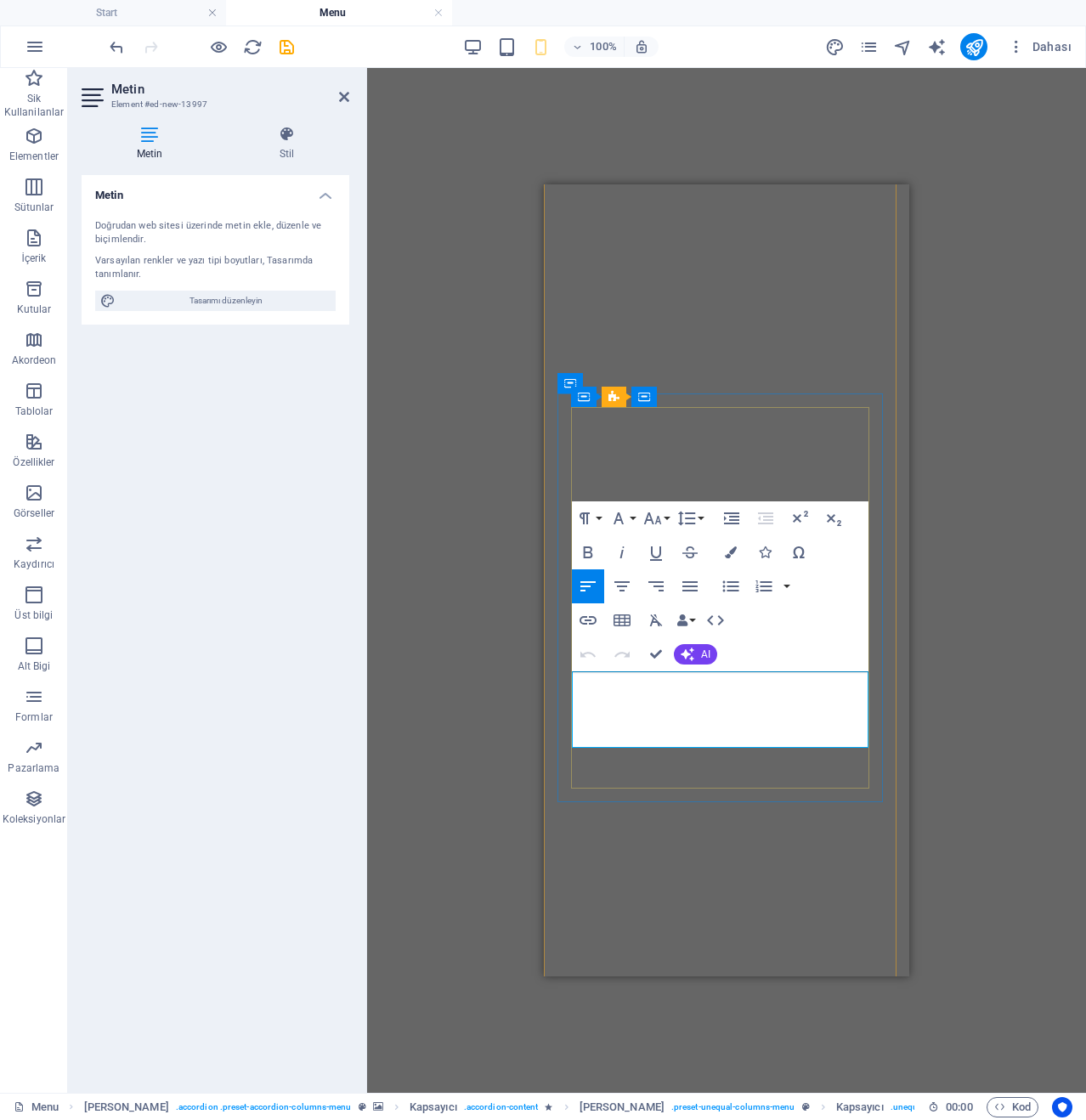
click at [646, 516] on icon "button" at bounding box center [653, 518] width 21 height 21
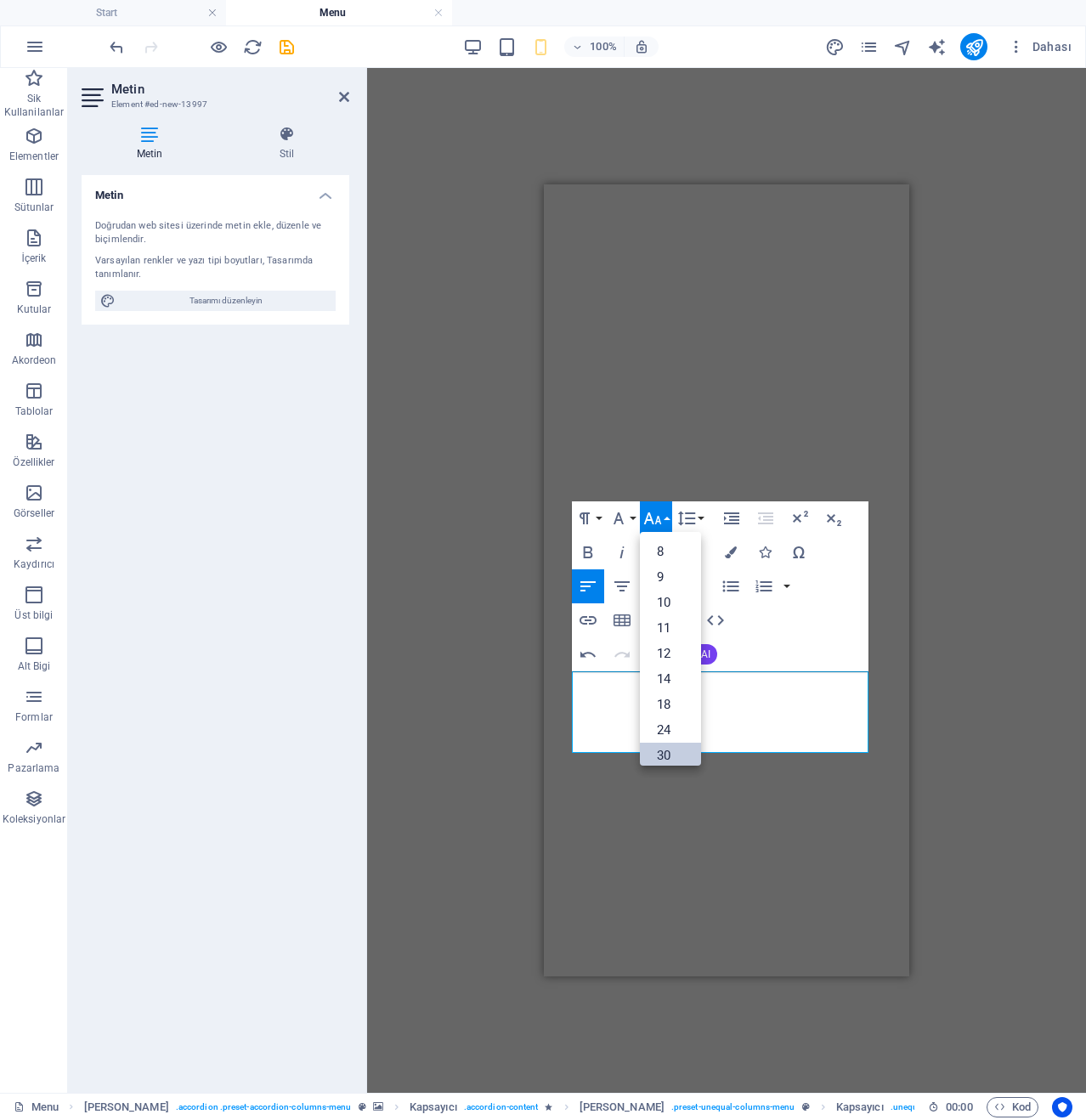
drag, startPoint x: 663, startPoint y: 749, endPoint x: 144, endPoint y: 522, distance: 566.5
click at [663, 749] on link "30" at bounding box center [670, 756] width 61 height 26
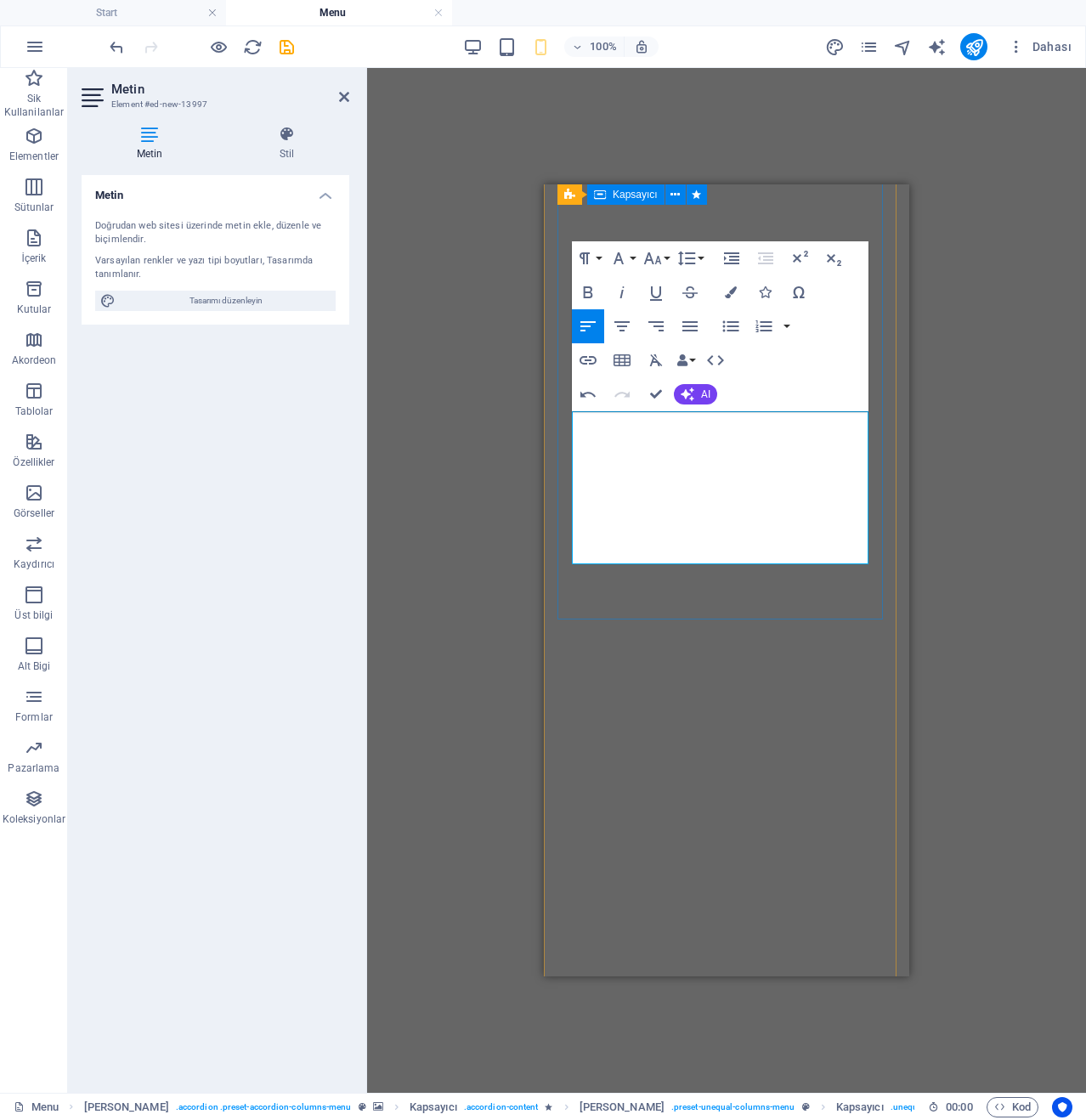
scroll to position [4925, 0]
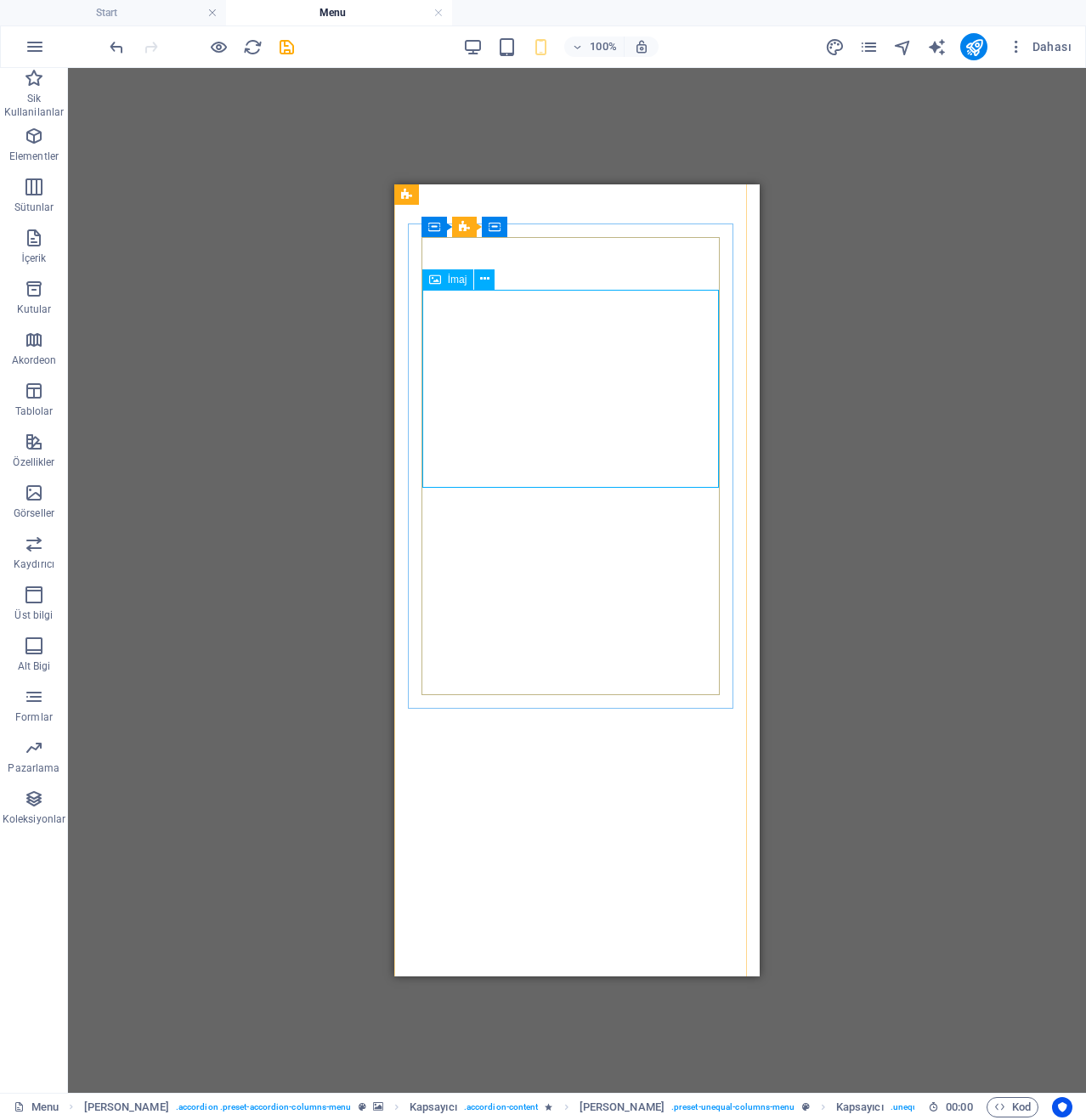
select select "%"
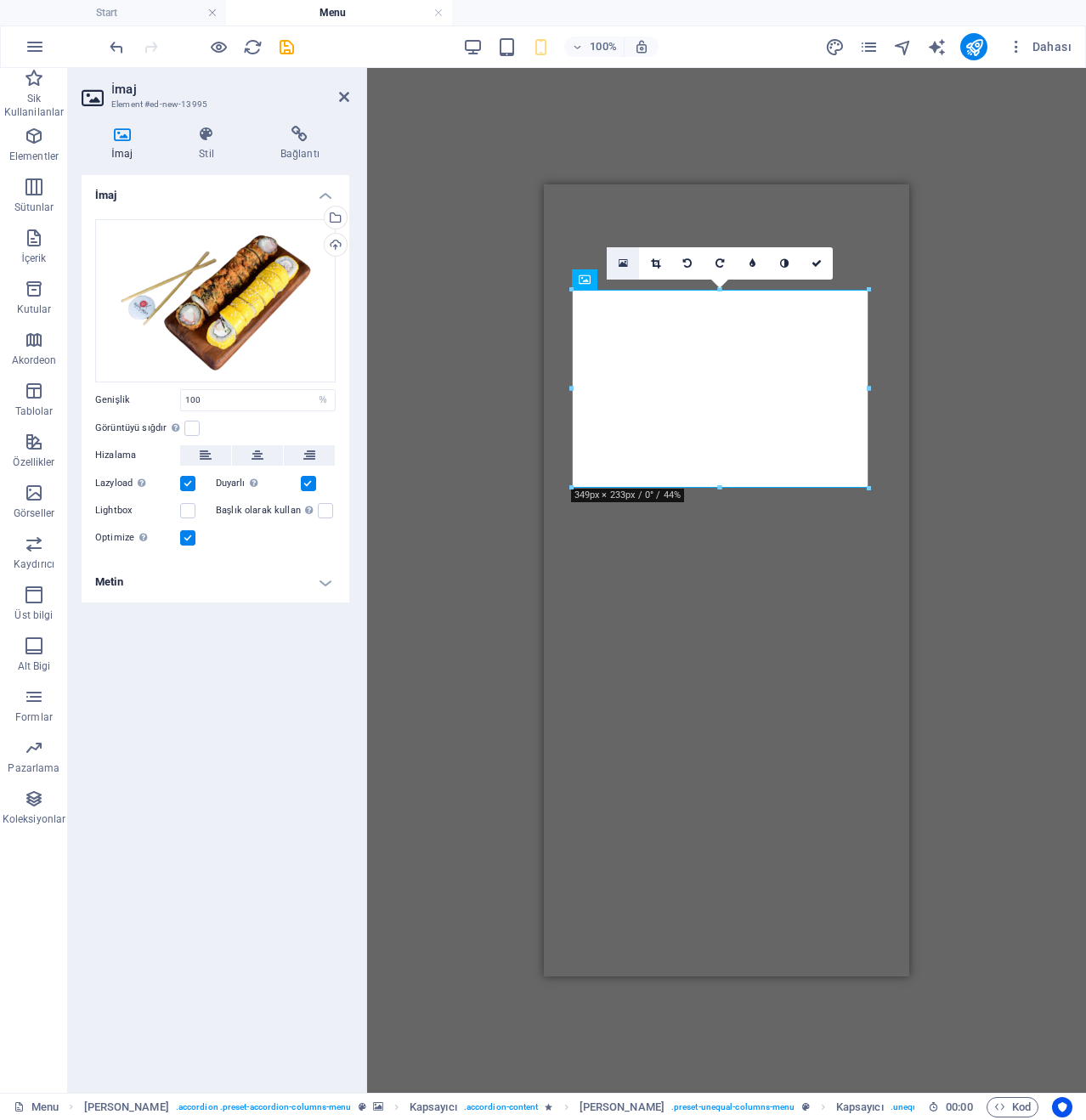
click at [631, 272] on link at bounding box center [623, 264] width 33 height 33
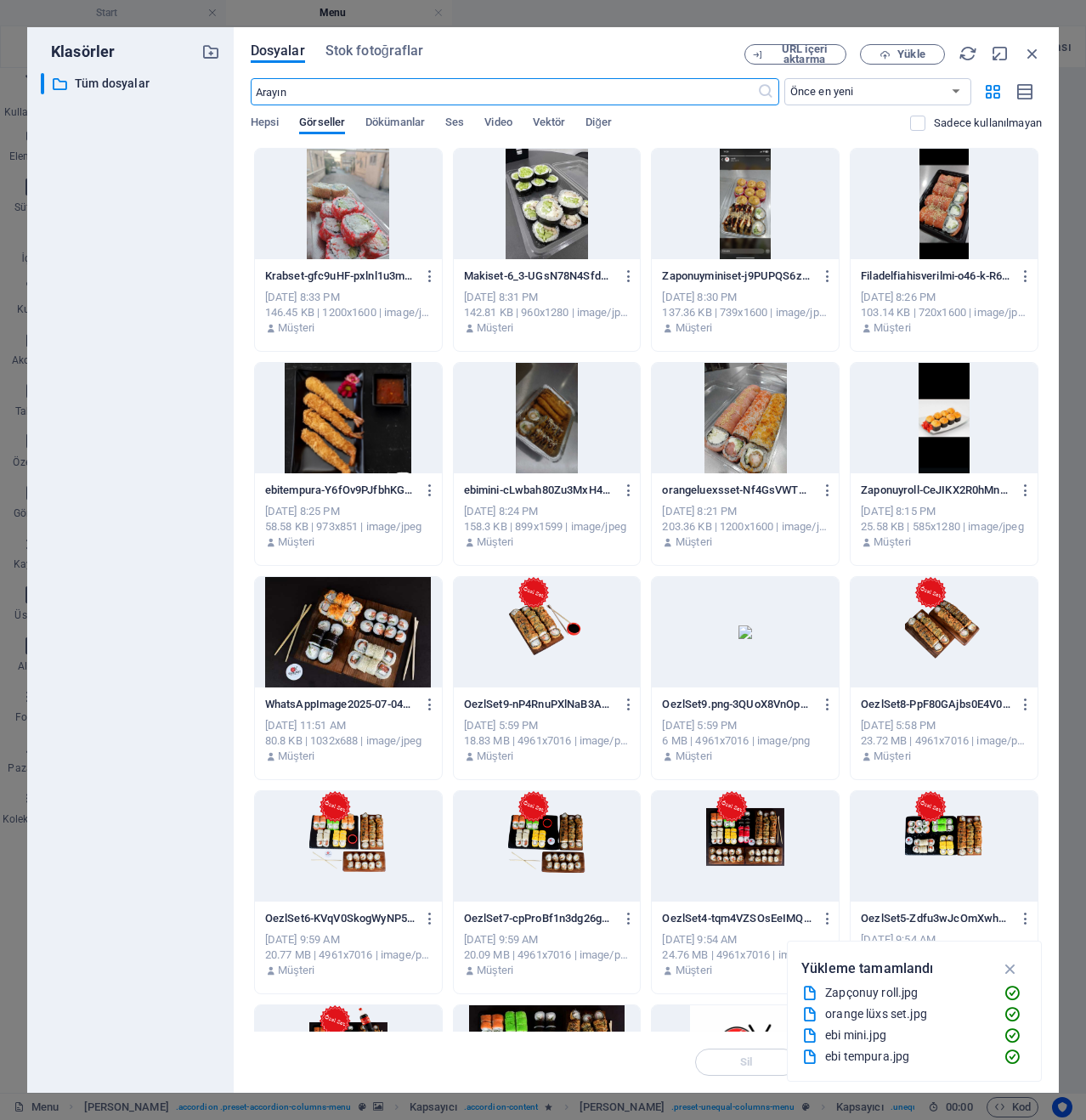
click at [899, 67] on div "Dosyalar Stok fotoğraflar URL içeri aktarma Yükle ​ Önce en yeni Önce en eski A…" at bounding box center [647, 560] width 791 height 1031
click at [900, 55] on span "Yükle" at bounding box center [911, 54] width 28 height 10
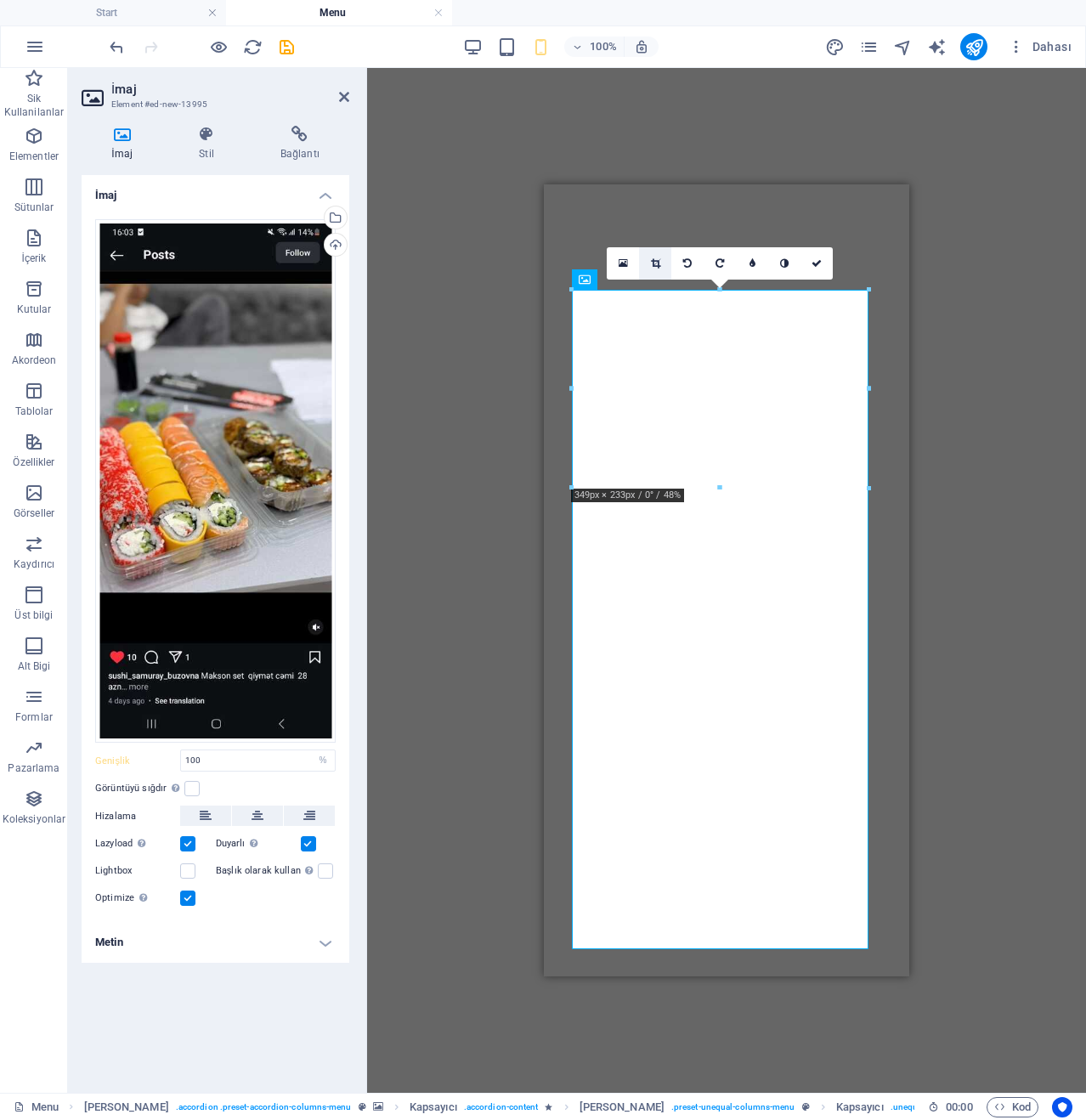
click at [647, 263] on link at bounding box center [655, 264] width 33 height 33
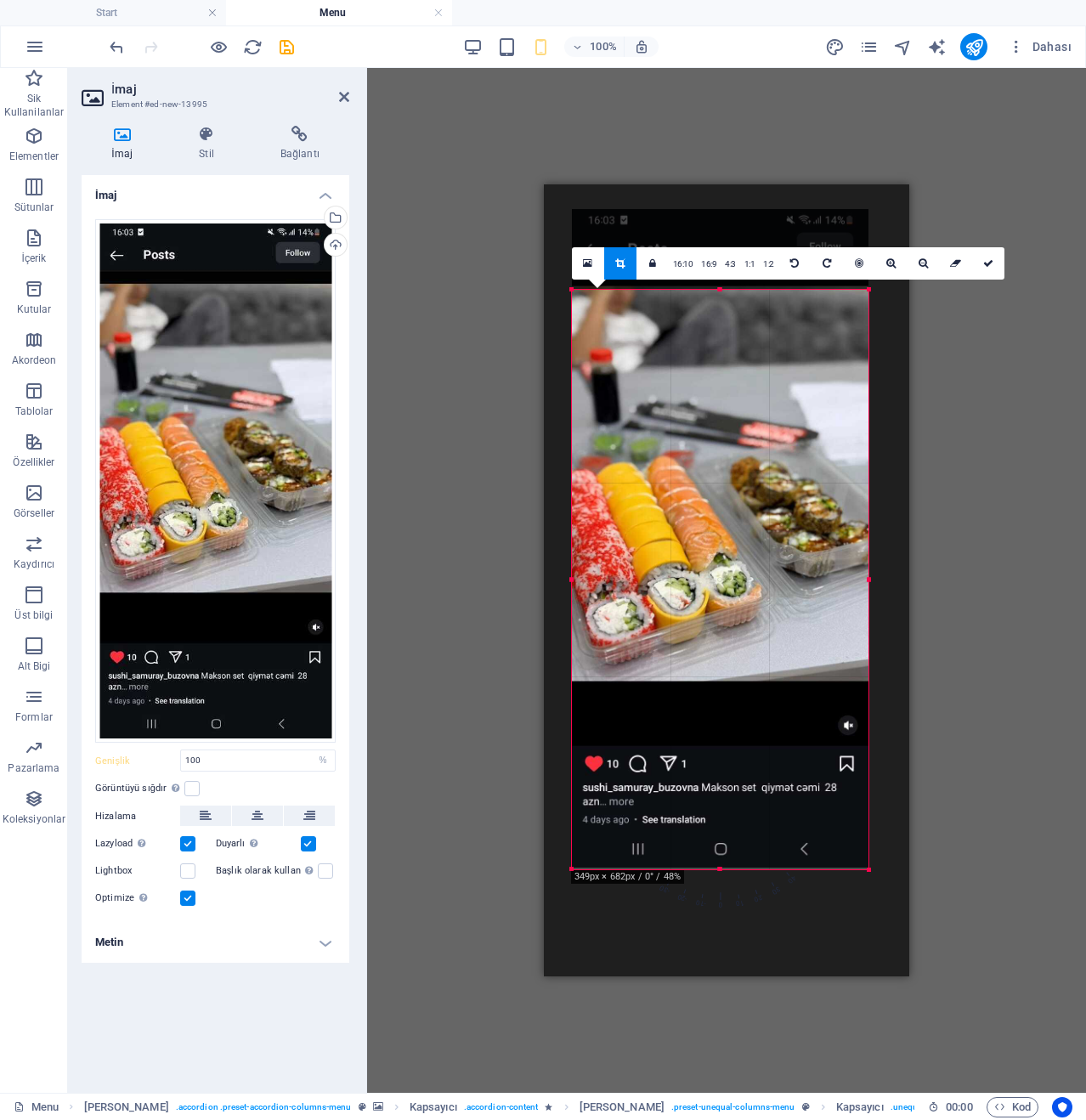
drag, startPoint x: 716, startPoint y: 290, endPoint x: 711, endPoint y: 370, distance: 80.2
click at [711, 370] on div "180 170 160 150 140 130 120 110 100 90 80 70 60 50 40 30 20 10 0 -10 -20 -30 -4…" at bounding box center [720, 579] width 297 height 579
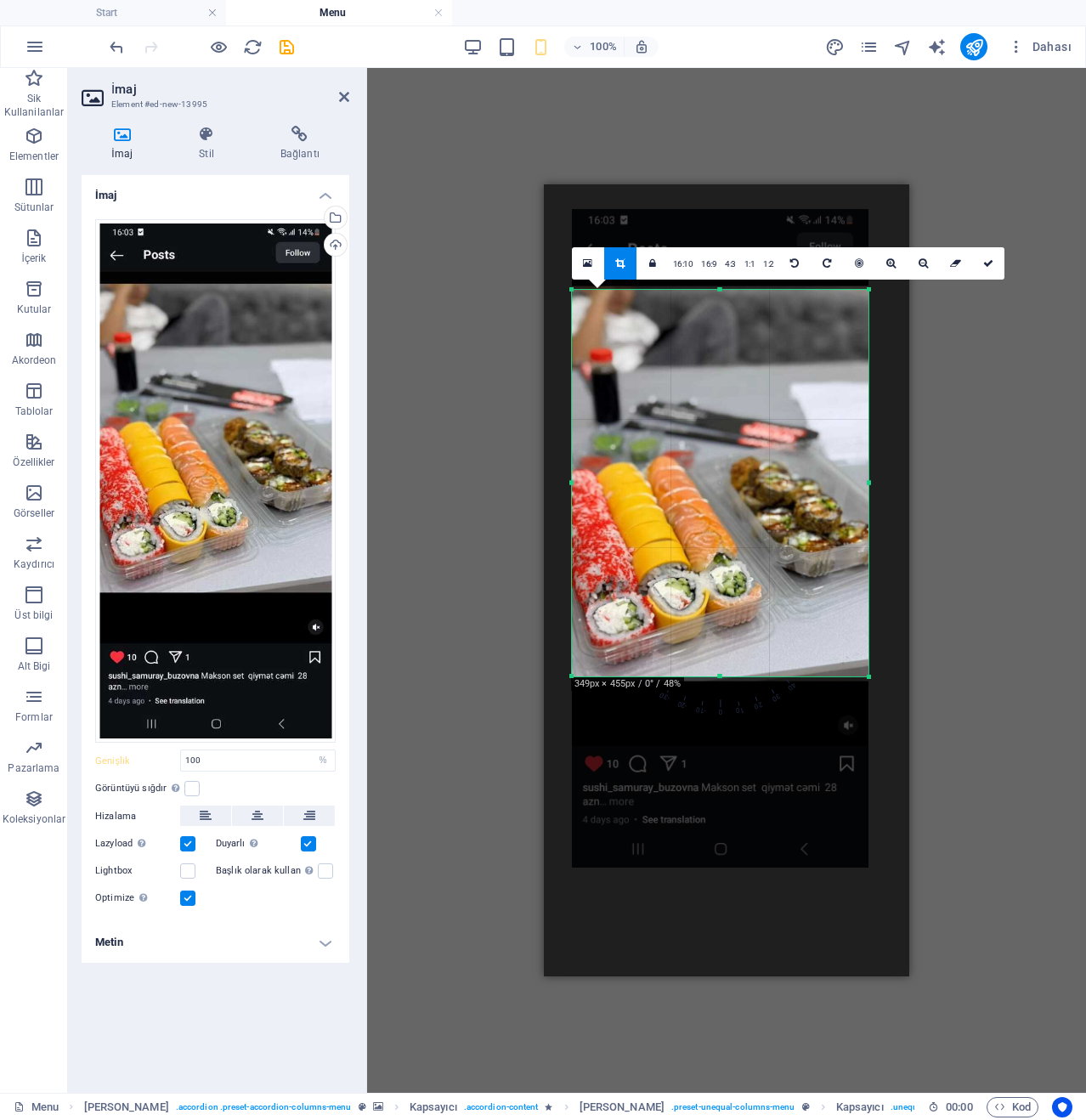
drag, startPoint x: 717, startPoint y: 867, endPoint x: 782, endPoint y: 676, distance: 201.8
click at [782, 676] on div at bounding box center [720, 676] width 297 height 6
click at [617, 271] on link at bounding box center [621, 264] width 33 height 33
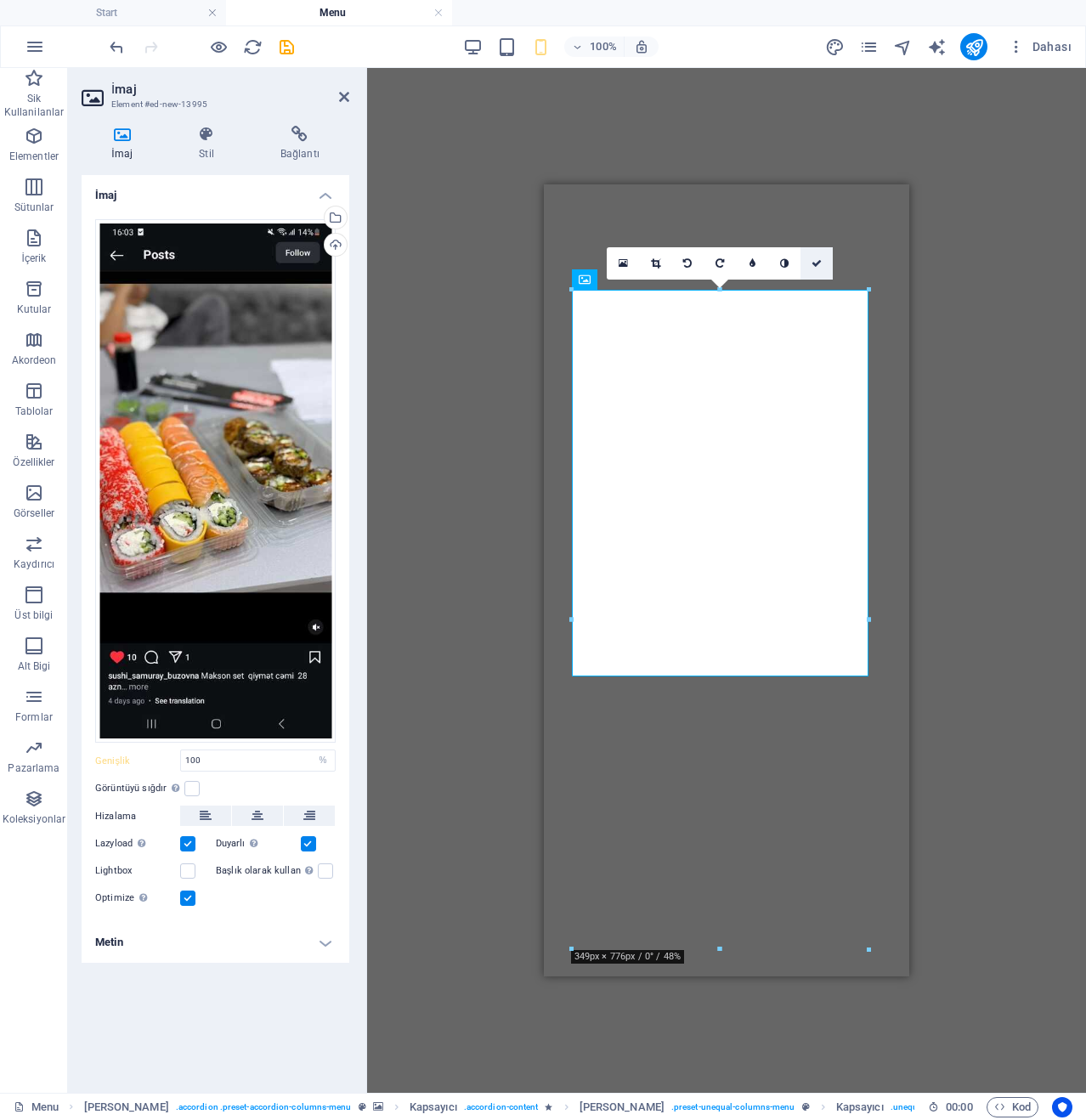
click at [825, 272] on link at bounding box center [817, 264] width 33 height 33
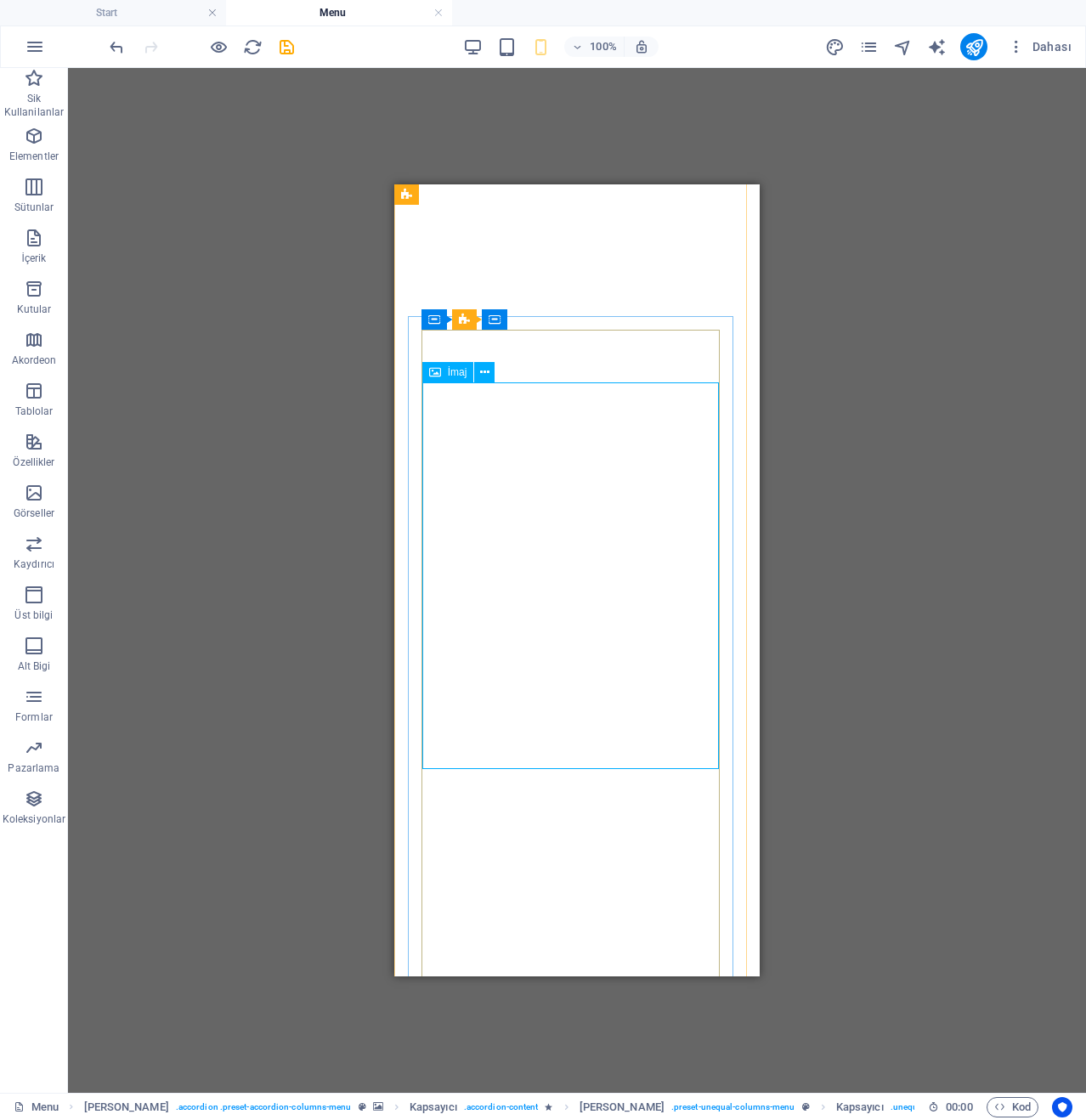
scroll to position [4755, 0]
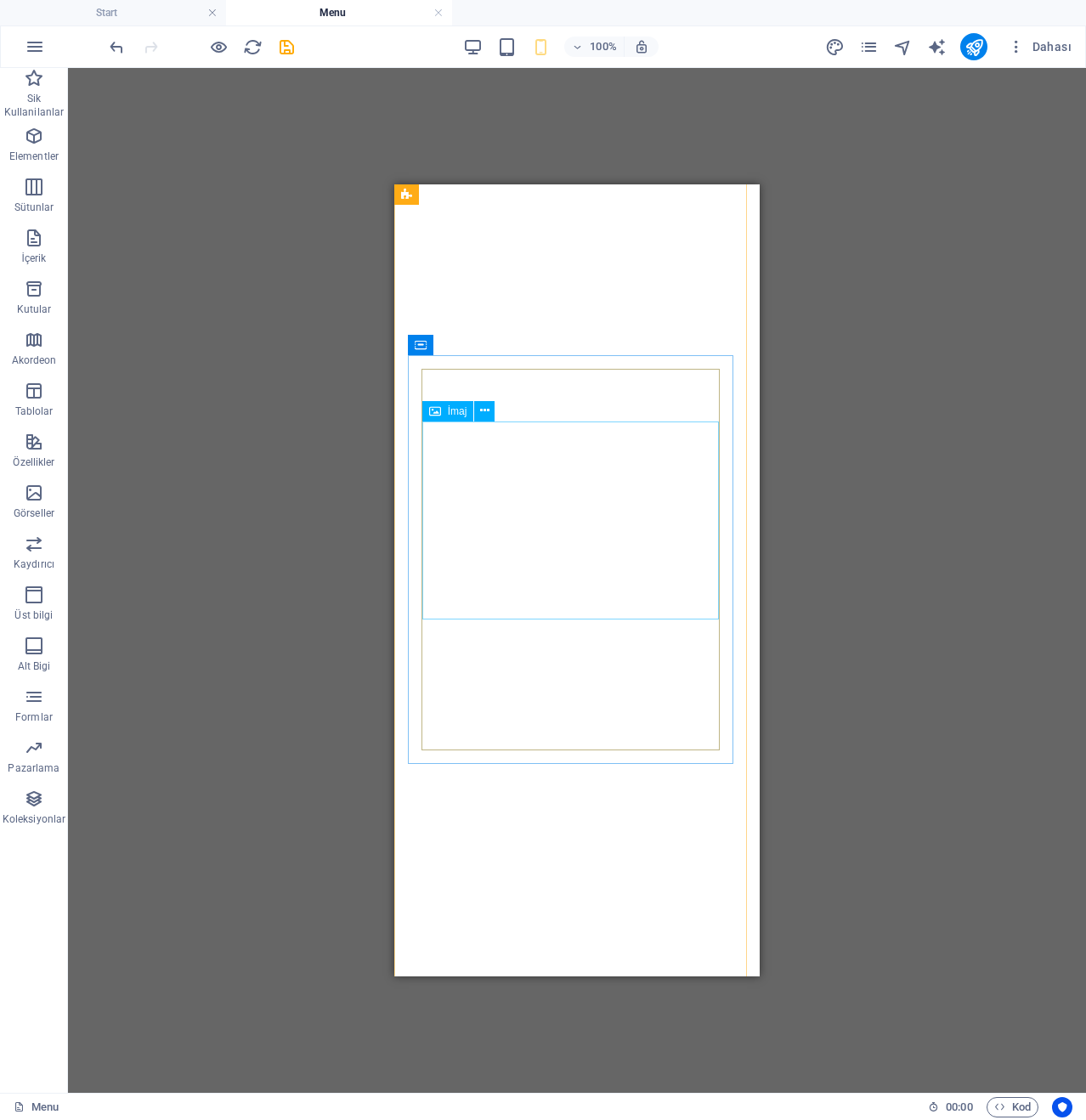
scroll to position [5860, 0]
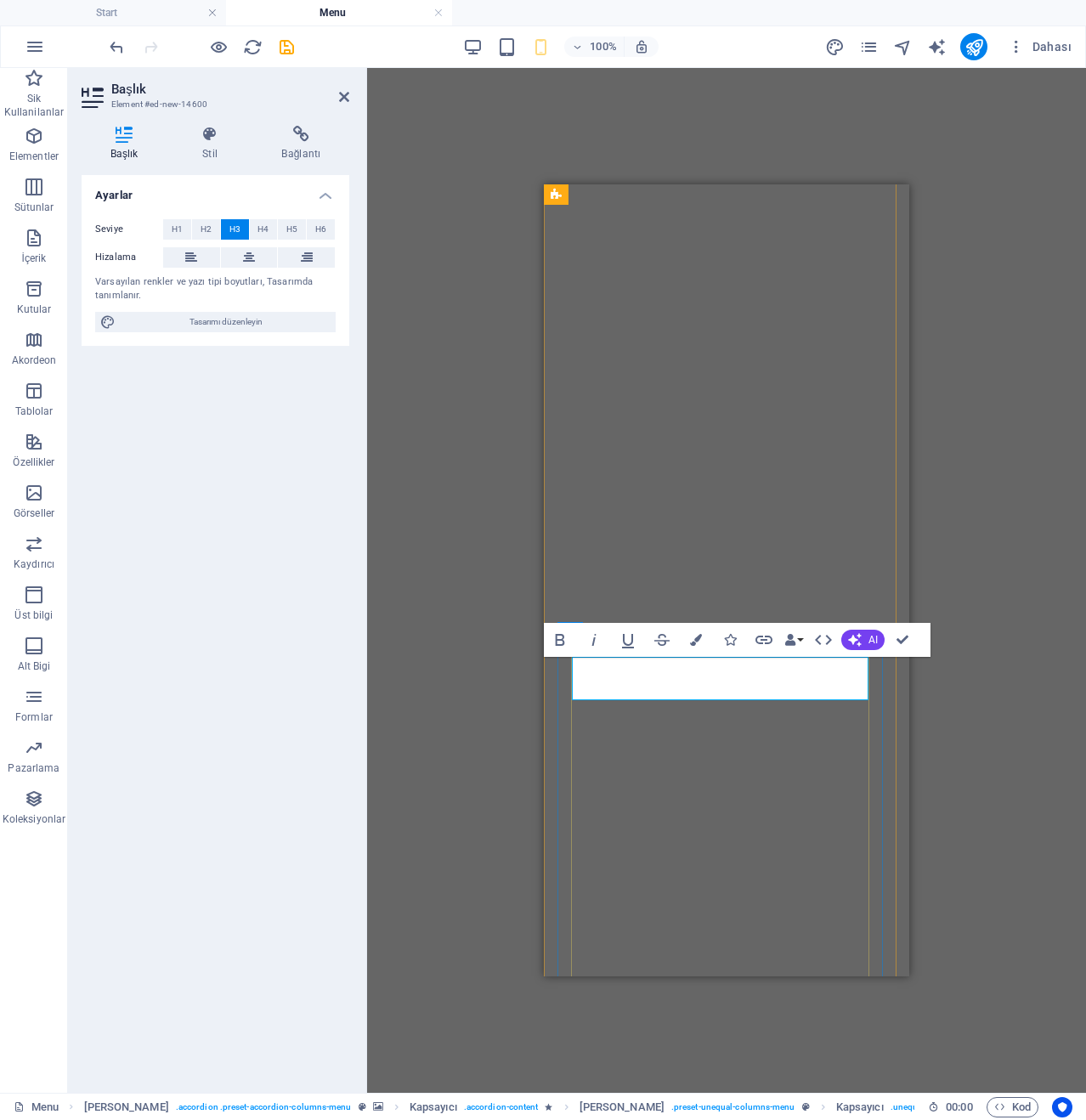
scroll to position [0, 5]
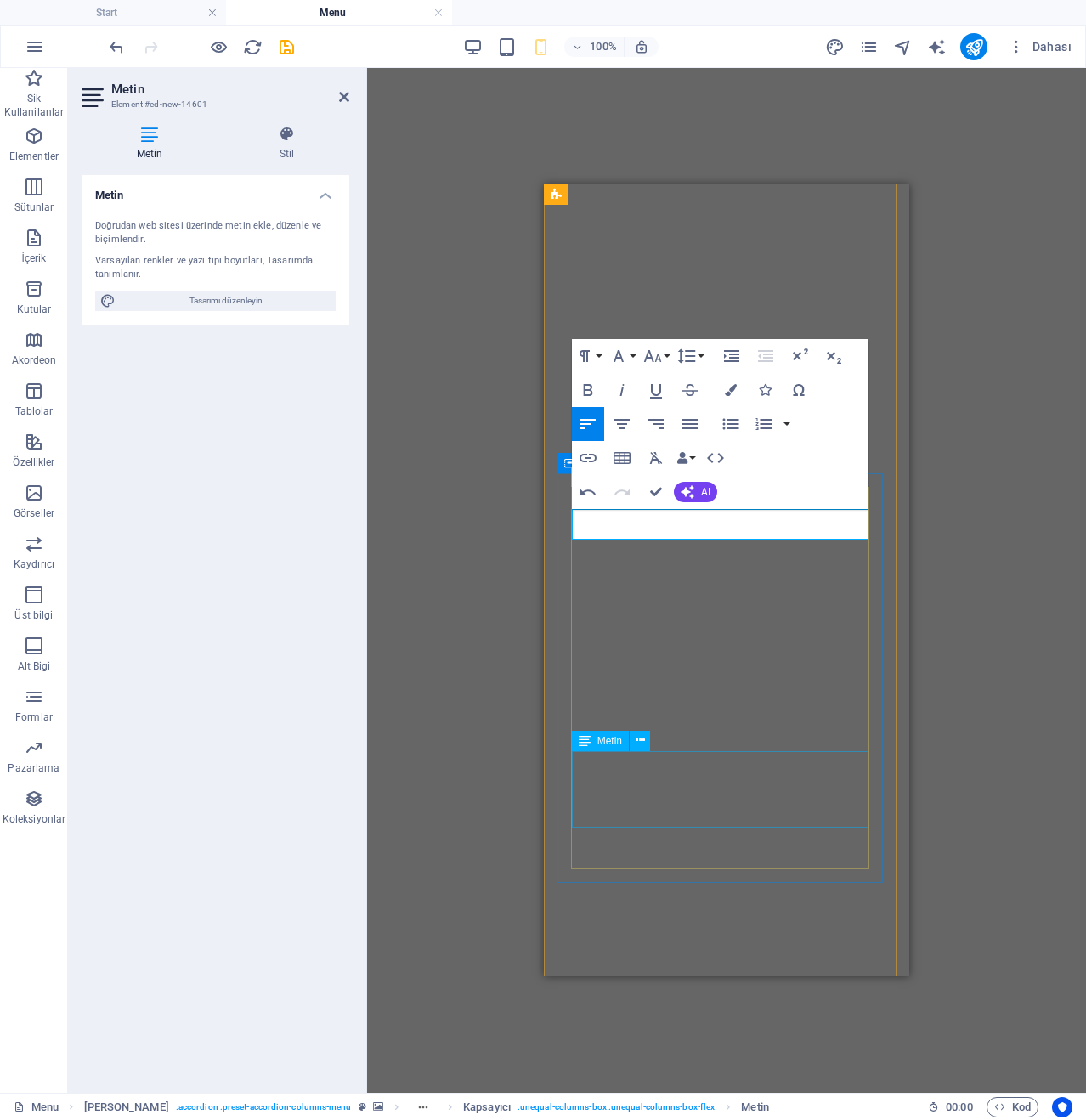
scroll to position [5350, 0]
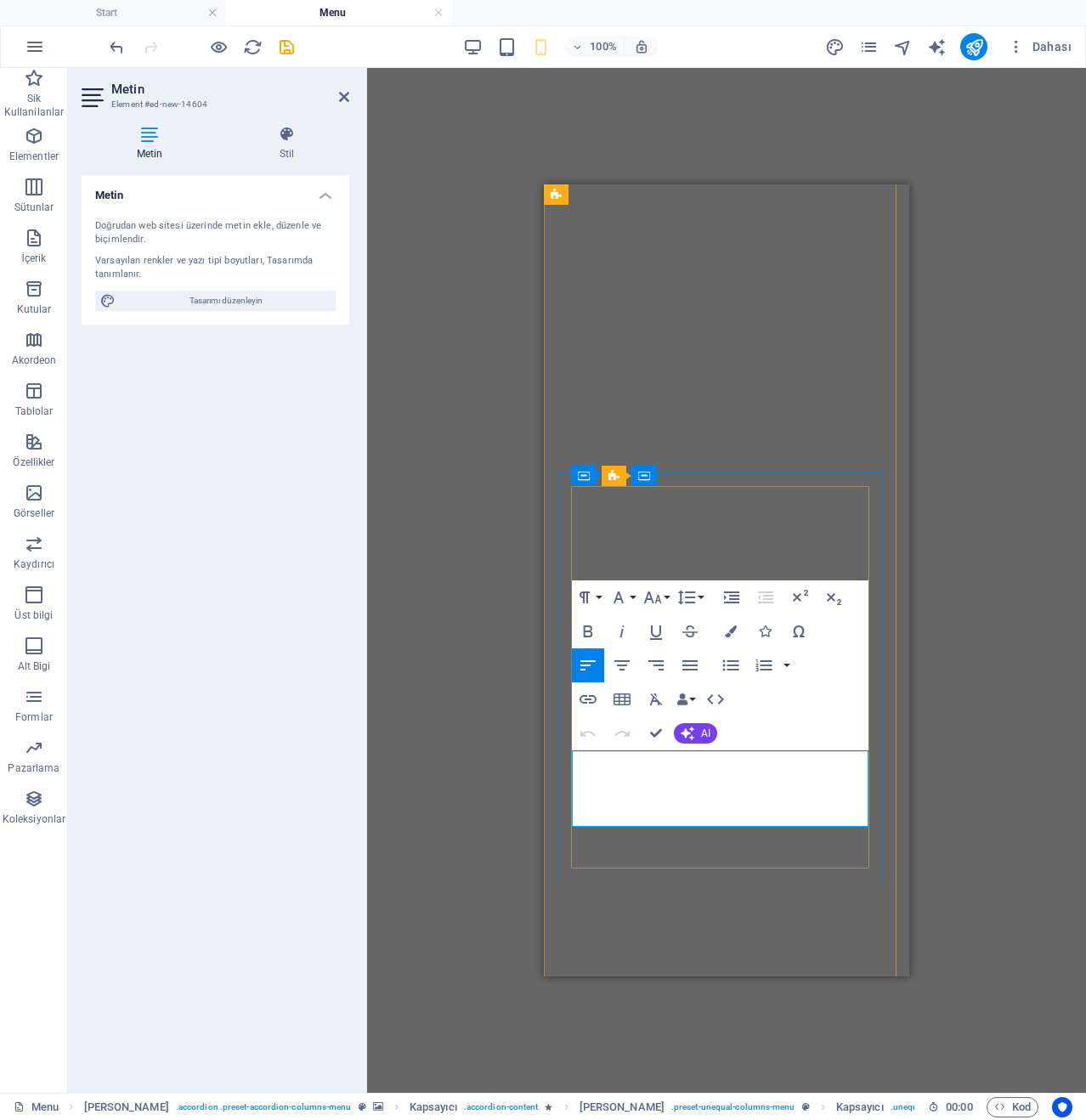
click at [632, 605] on button "Font Family" at bounding box center [623, 597] width 33 height 34
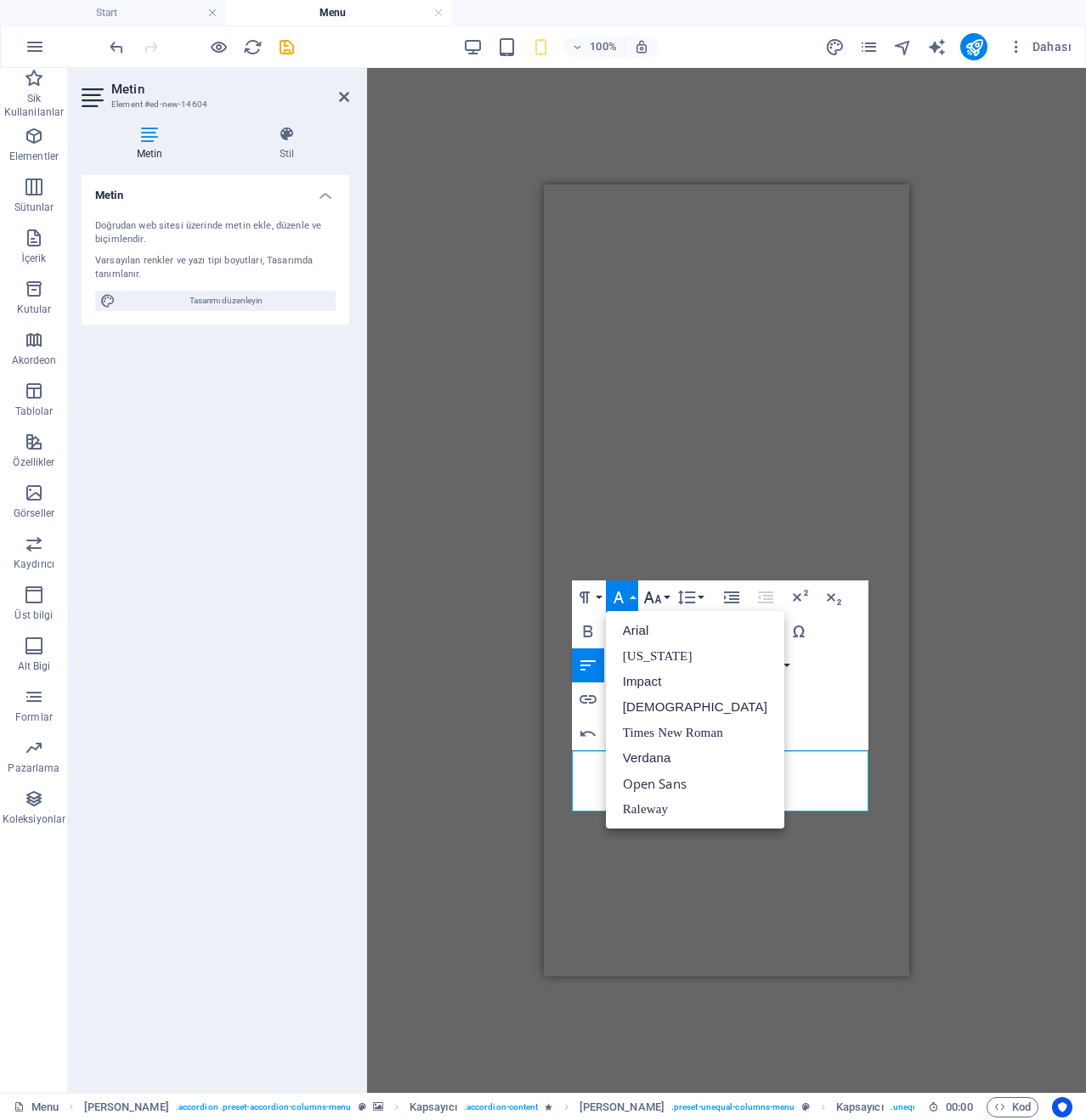
click at [653, 604] on icon "button" at bounding box center [653, 597] width 21 height 21
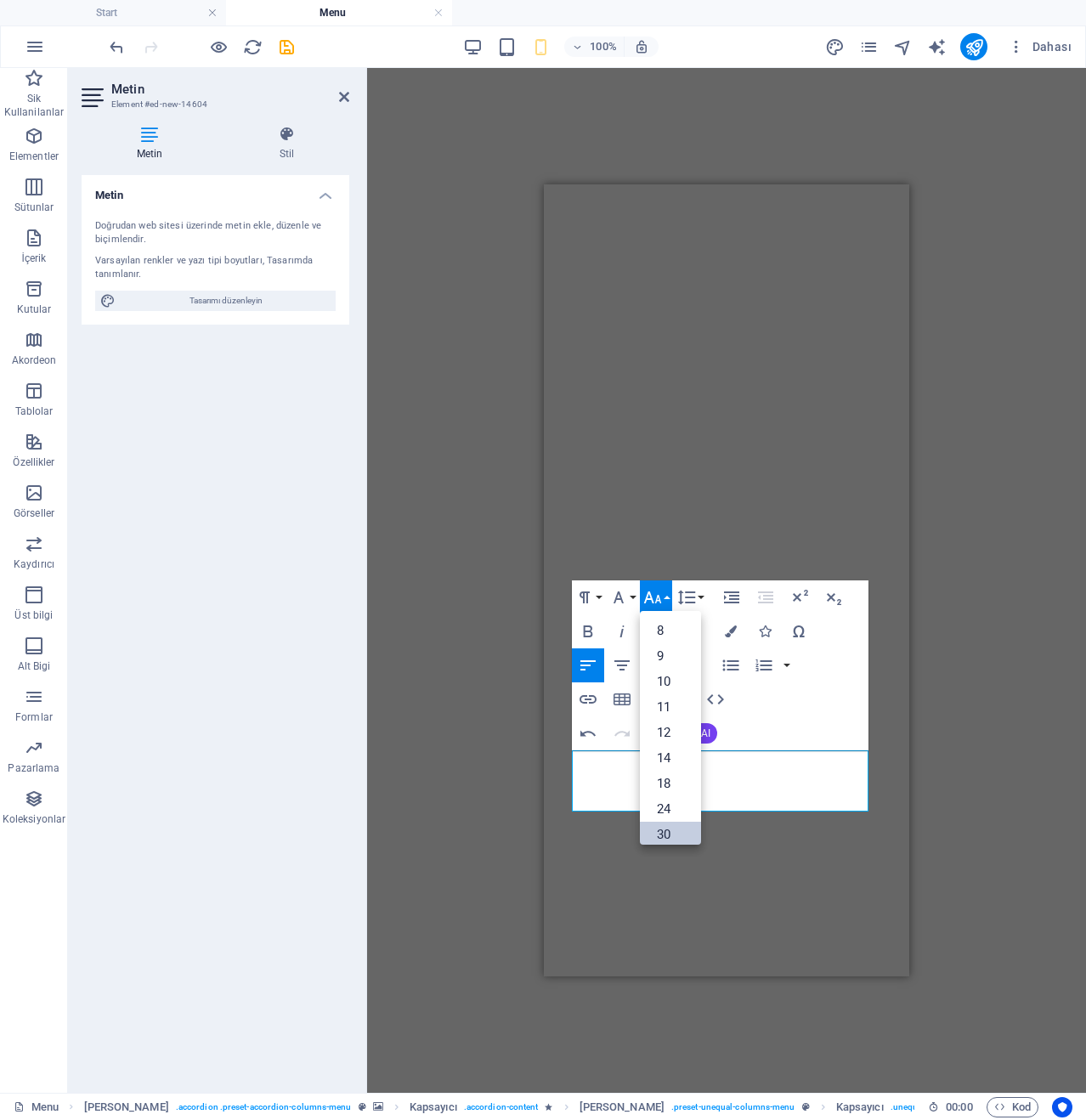
click at [682, 823] on link "30" at bounding box center [670, 835] width 61 height 26
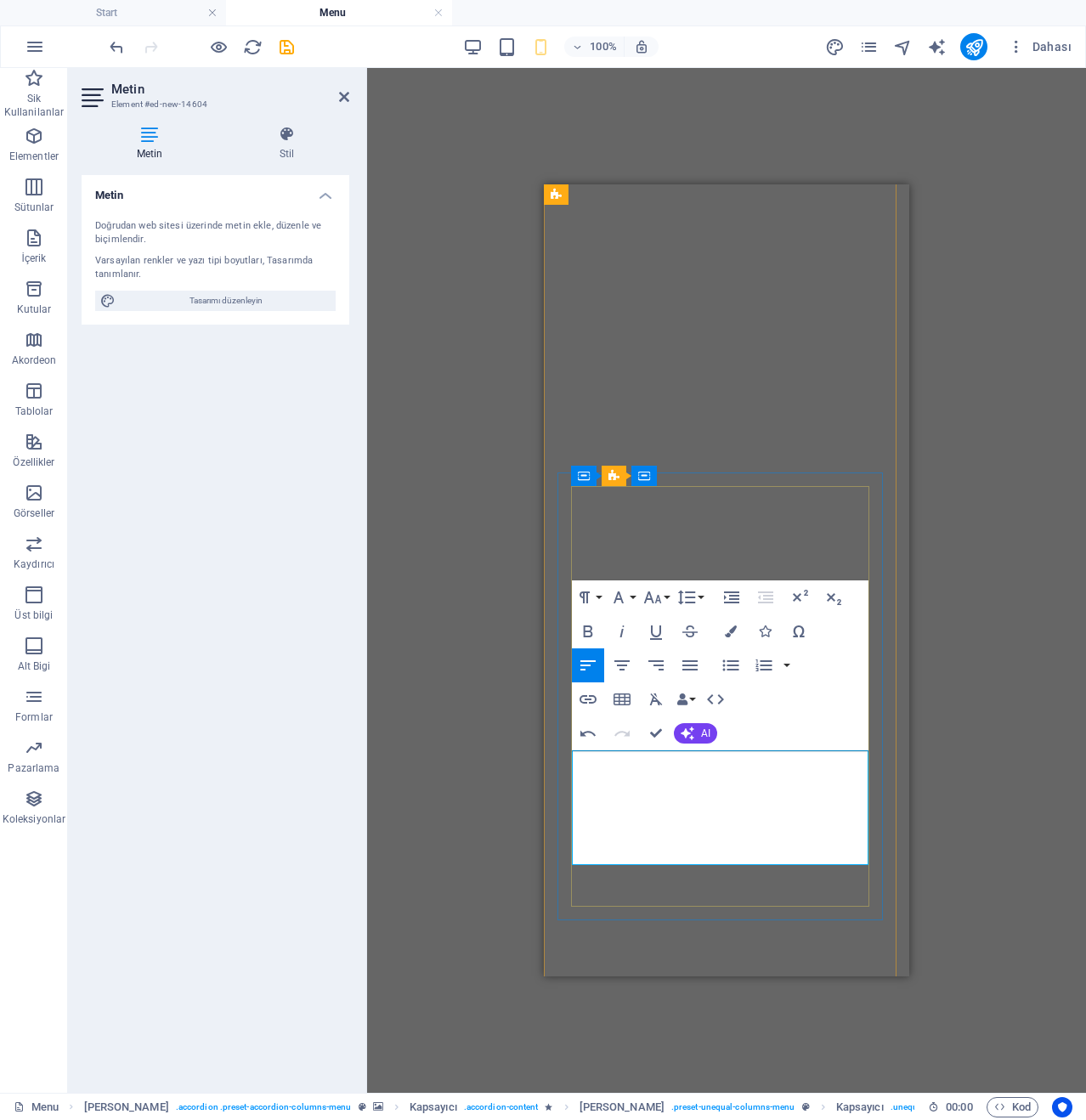
copy span "Hot chicken 10 ədəd"
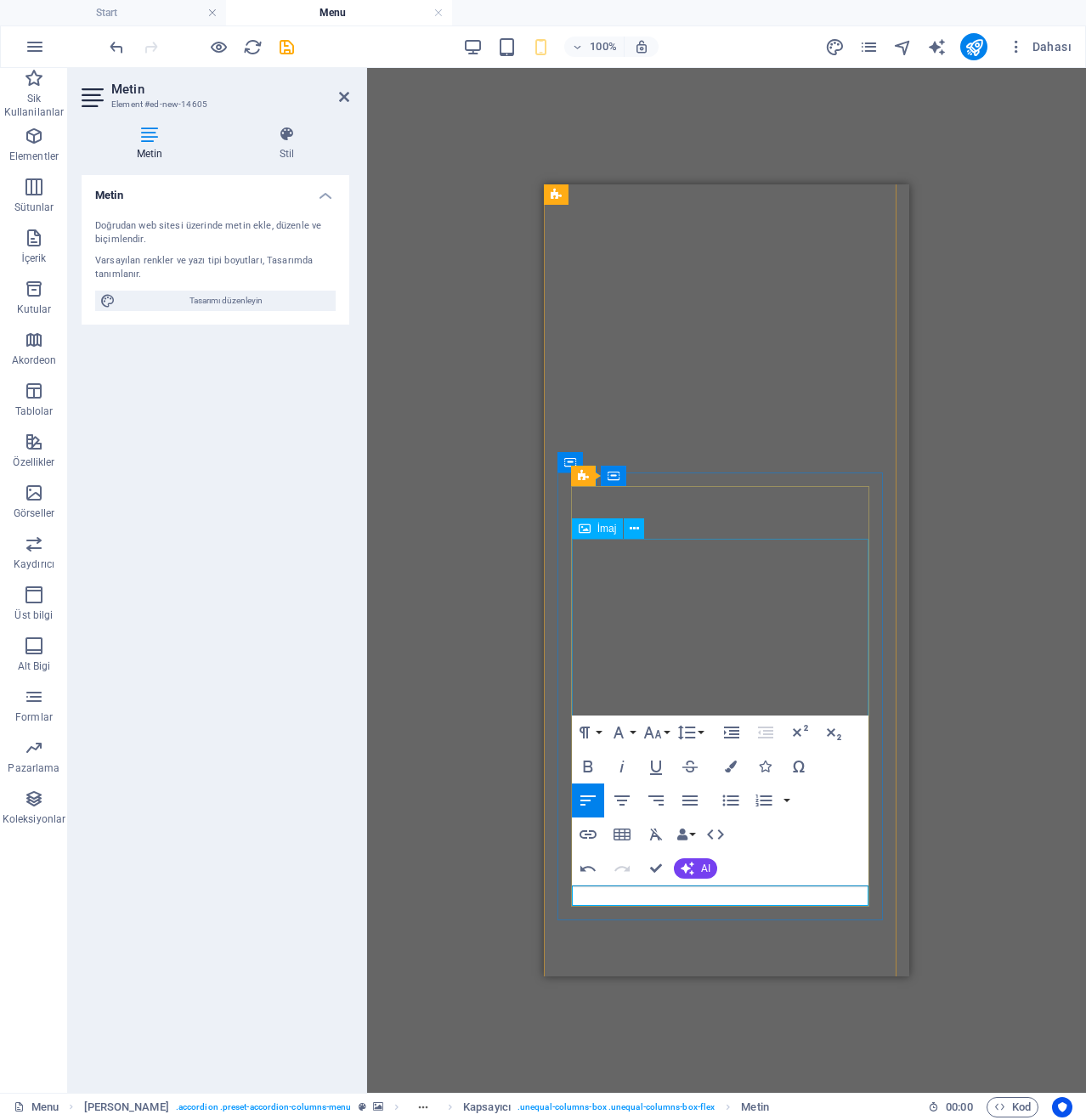
select select "%"
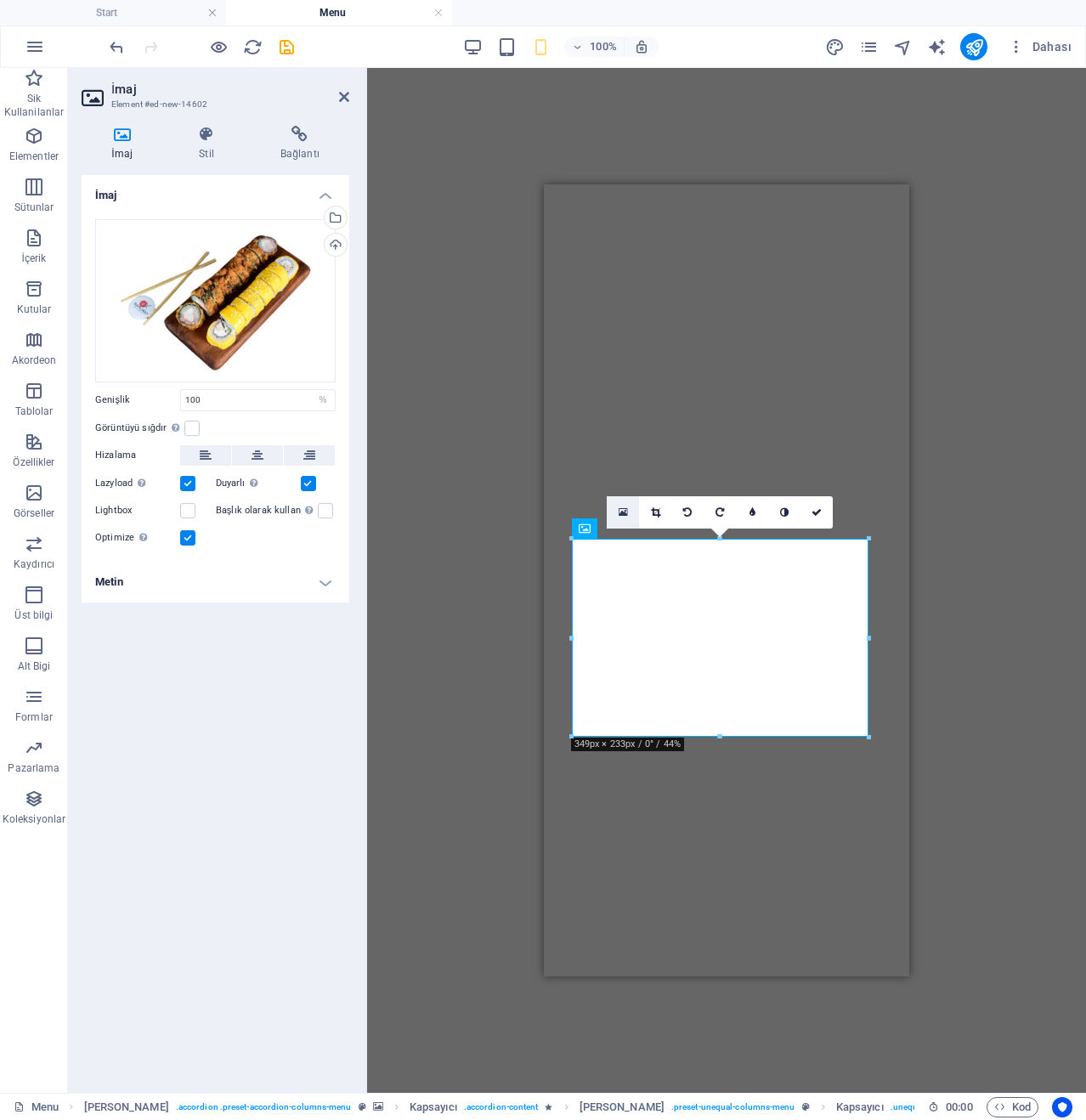
click at [626, 508] on icon at bounding box center [623, 512] width 9 height 12
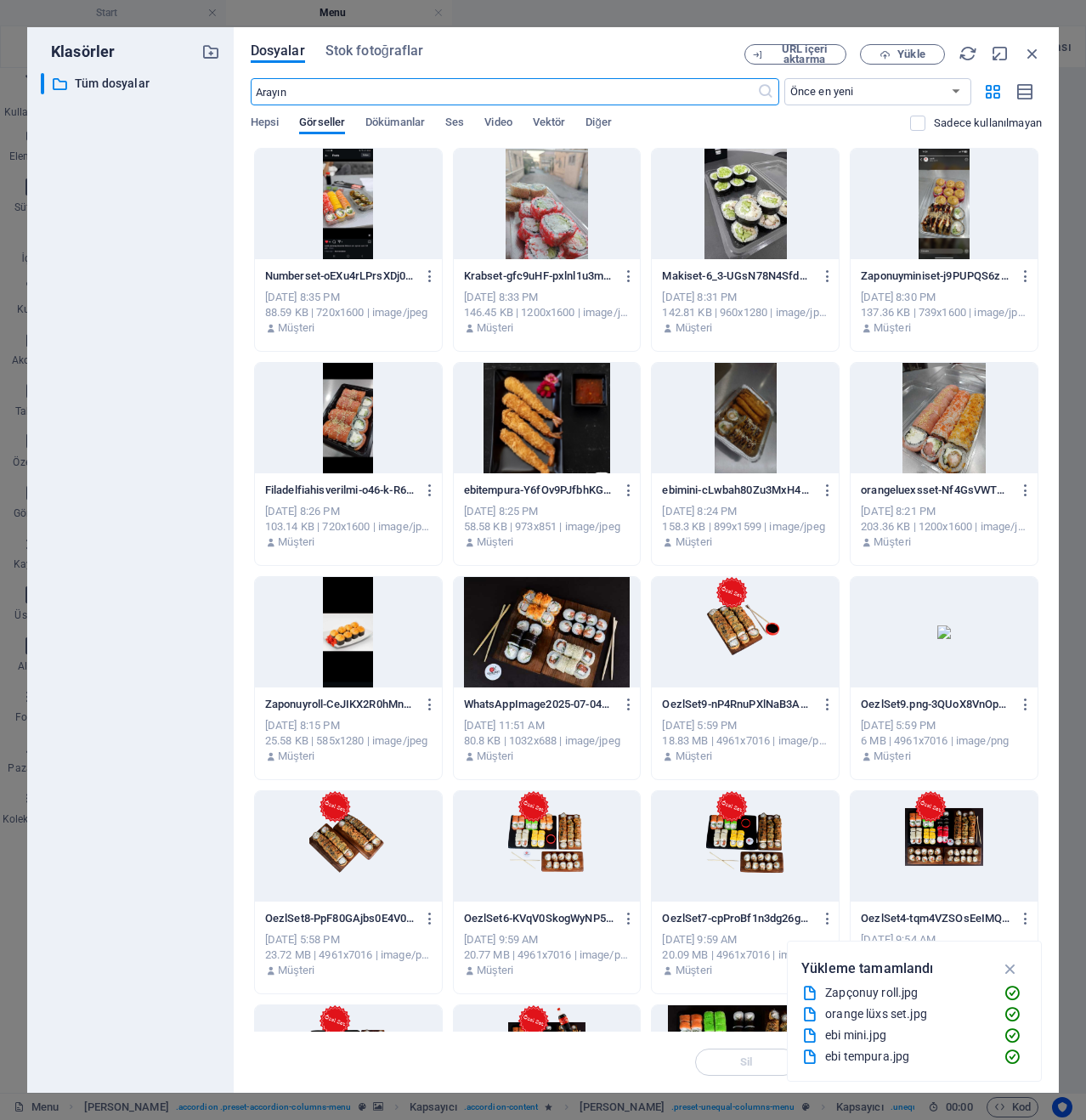
click at [910, 43] on div "Dosyalar Stok fotoğraflar URL içeri aktarma Yükle ​ Önce en yeni Önce en eski A…" at bounding box center [647, 560] width 825 height 1066
click at [899, 59] on span "Yükle" at bounding box center [911, 54] width 28 height 10
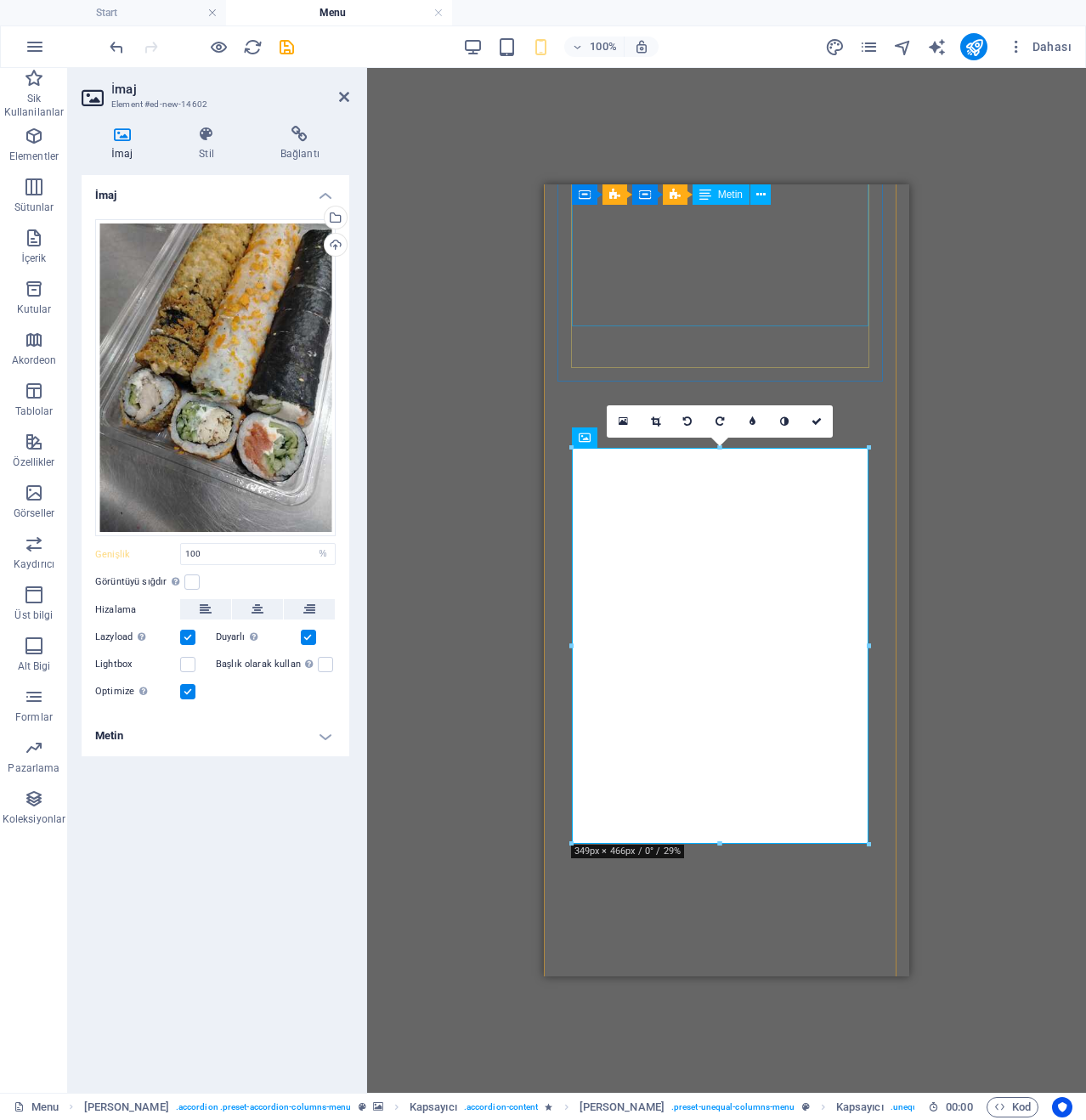
scroll to position [5605, 0]
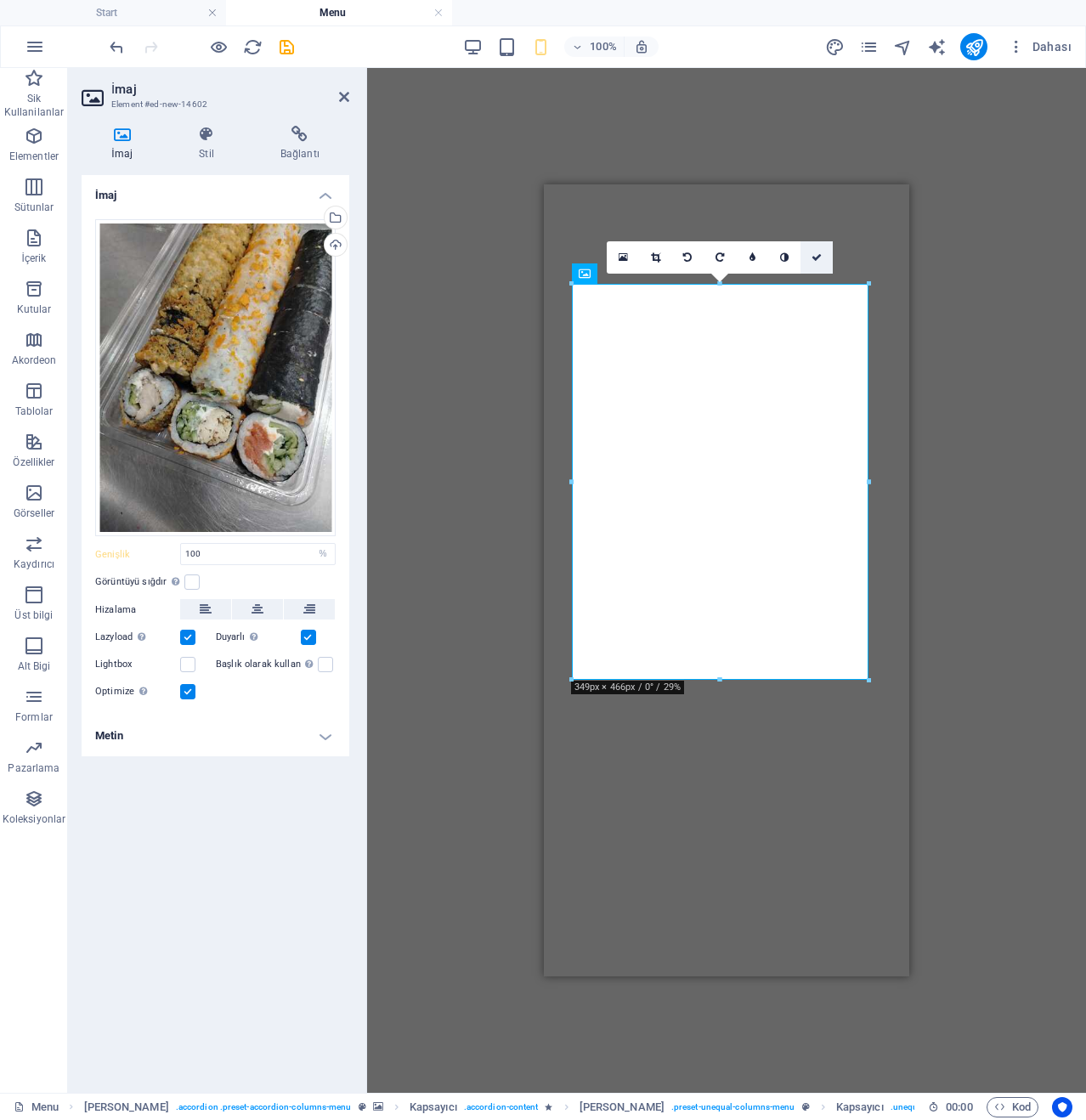
click at [812, 263] on link at bounding box center [817, 258] width 33 height 33
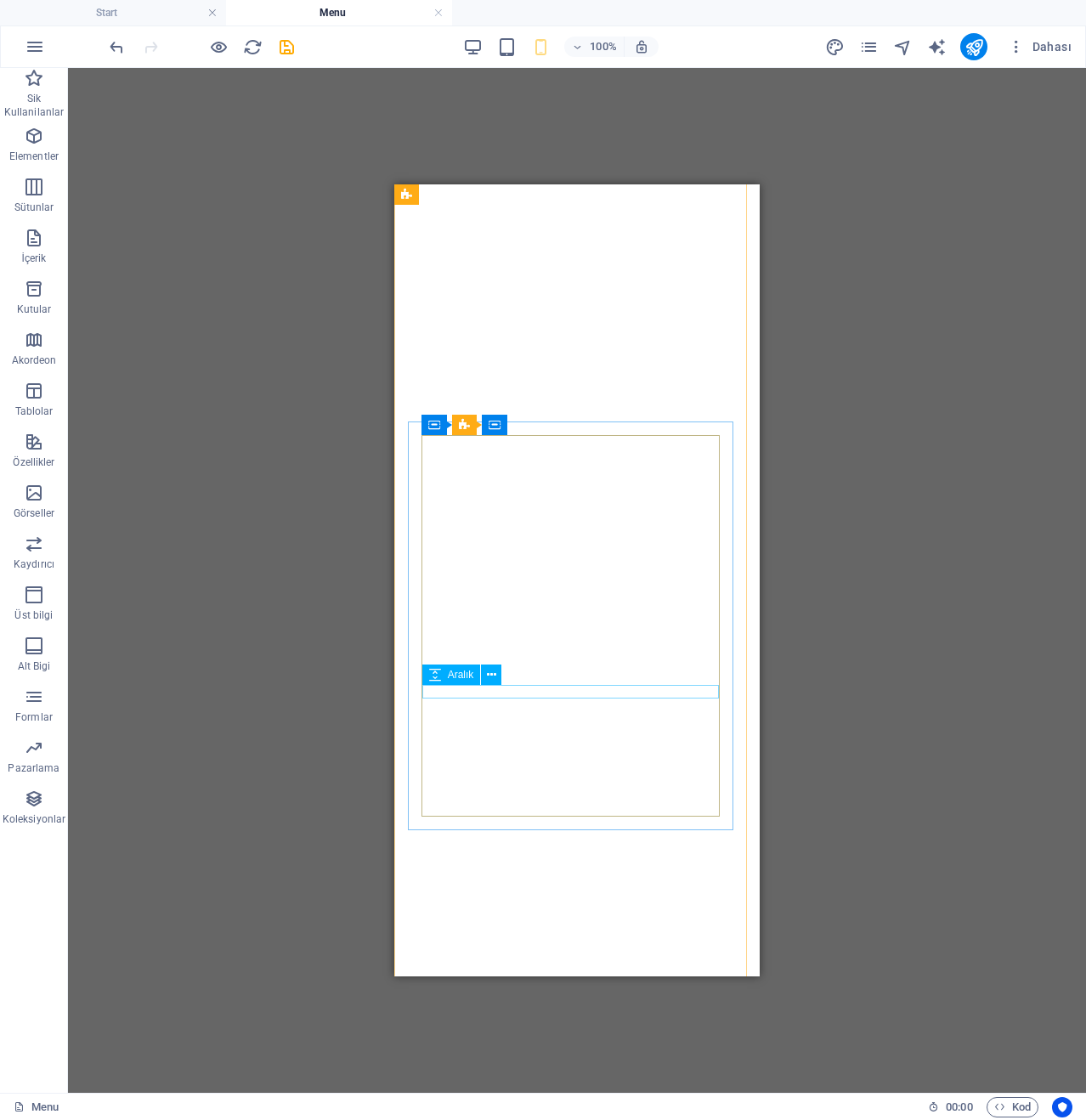
scroll to position [5945, 0]
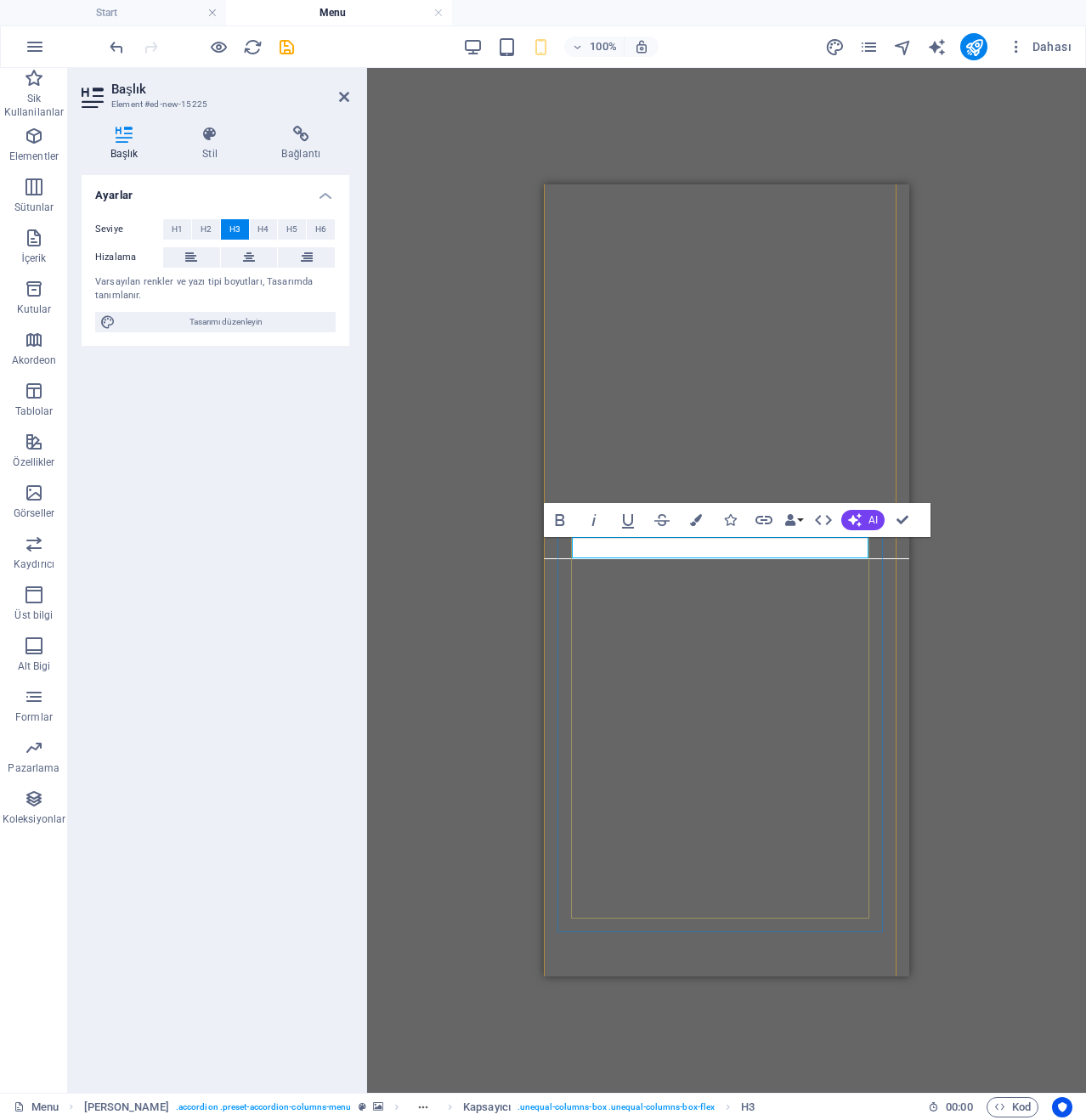
scroll to position [0, 5]
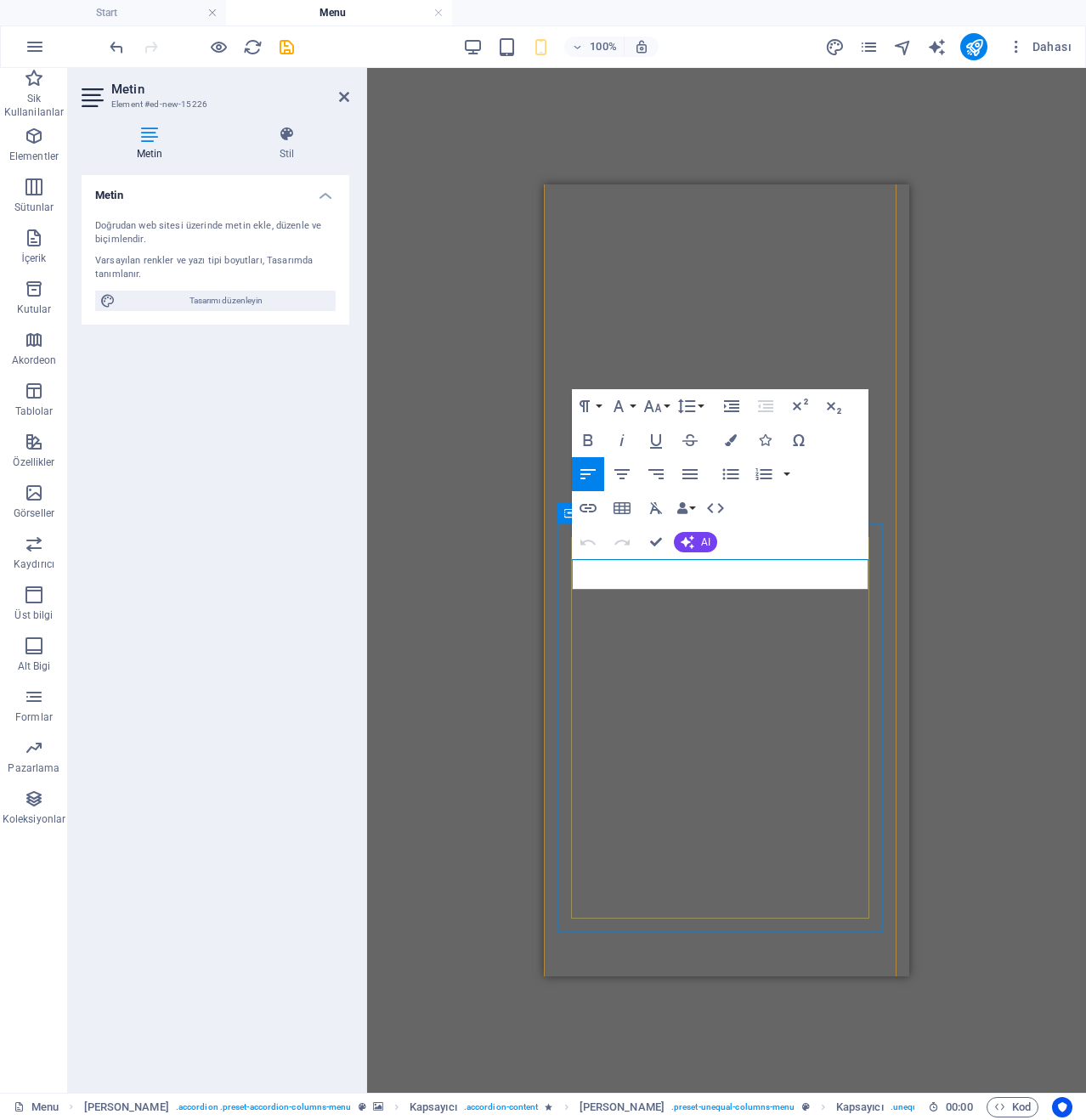
select select "%"
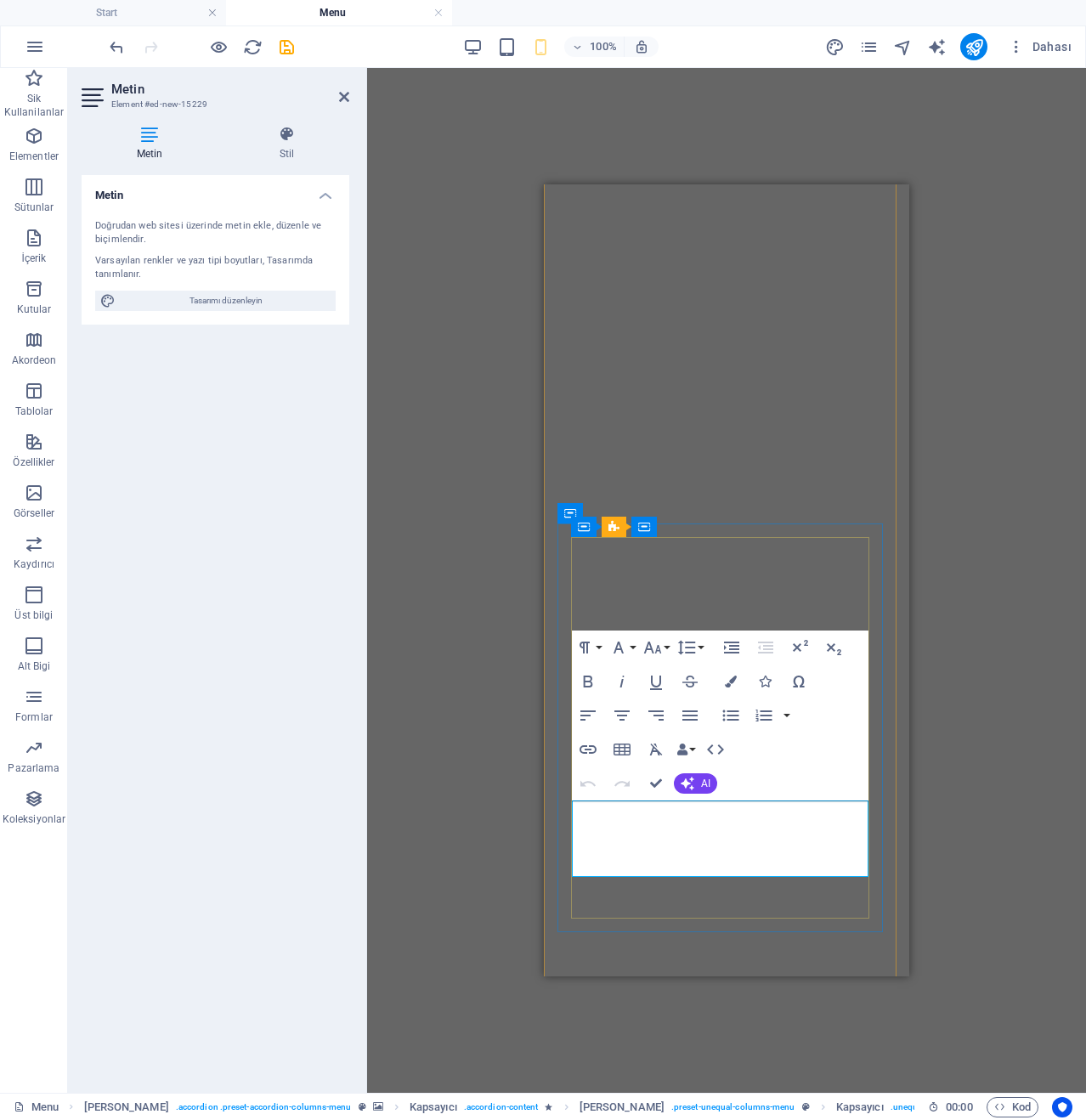
click at [654, 656] on icon "button" at bounding box center [653, 647] width 21 height 21
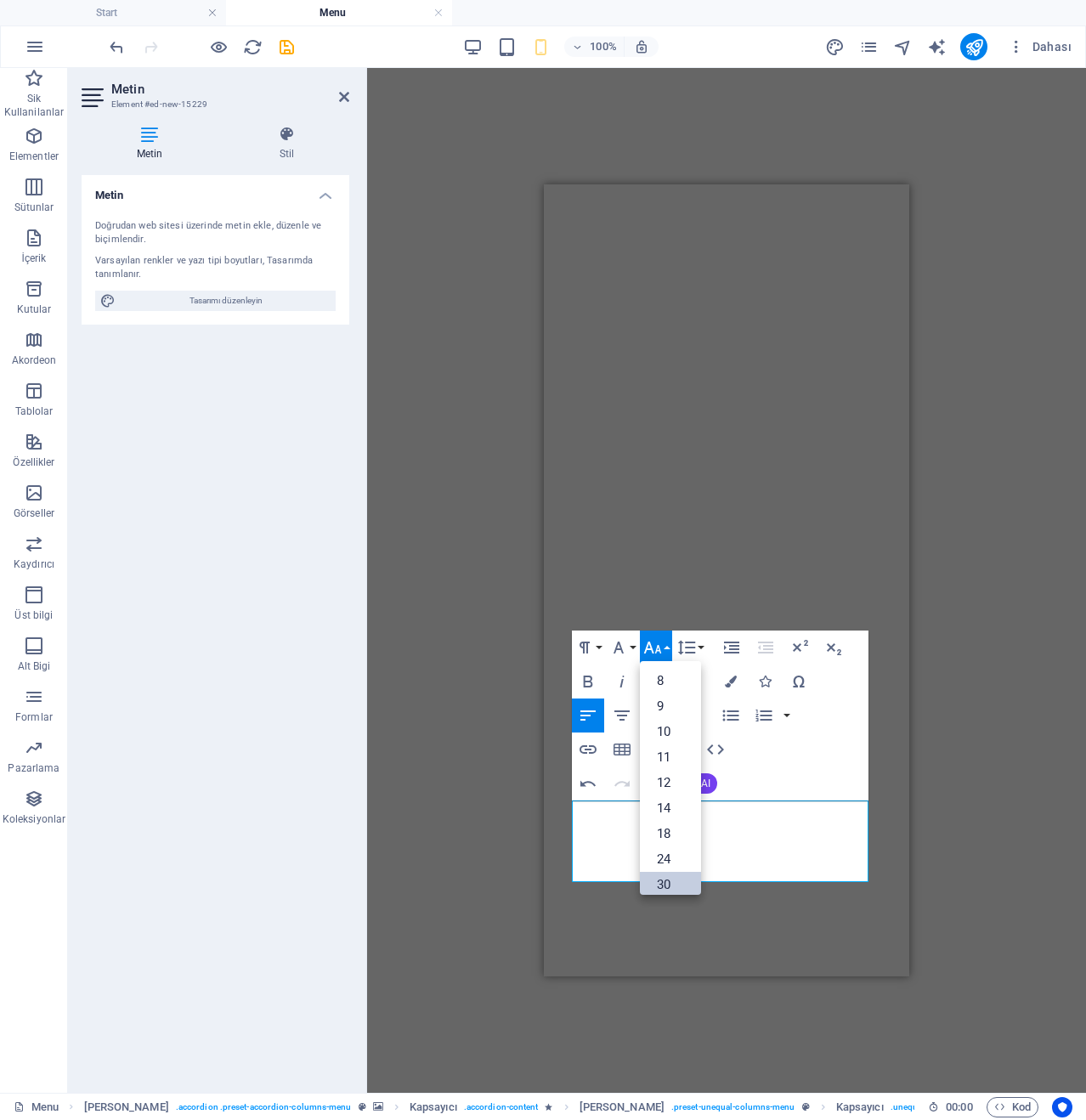
click at [656, 884] on link "30" at bounding box center [670, 884] width 61 height 26
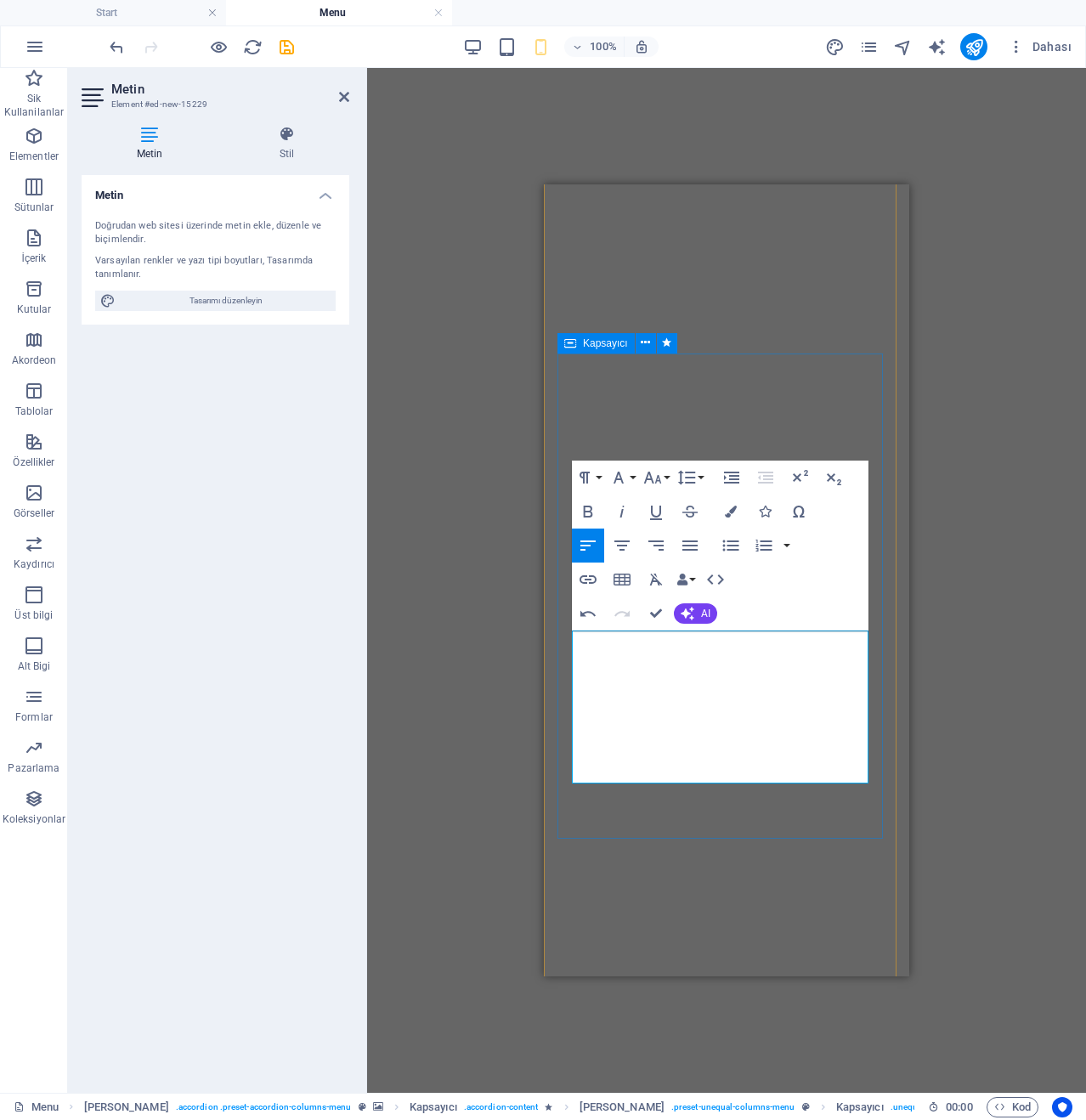
scroll to position [6115, 0]
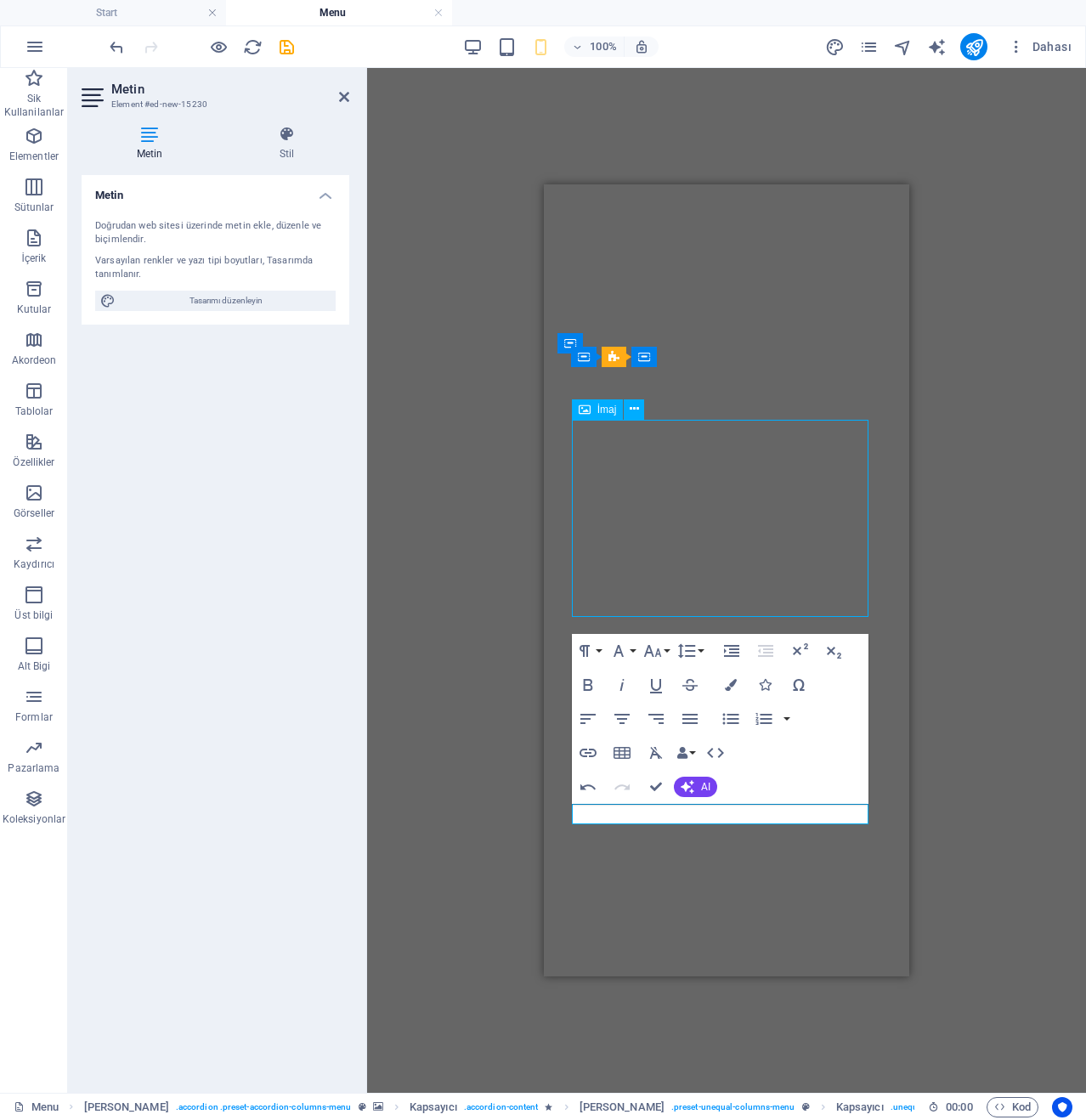
select select "%"
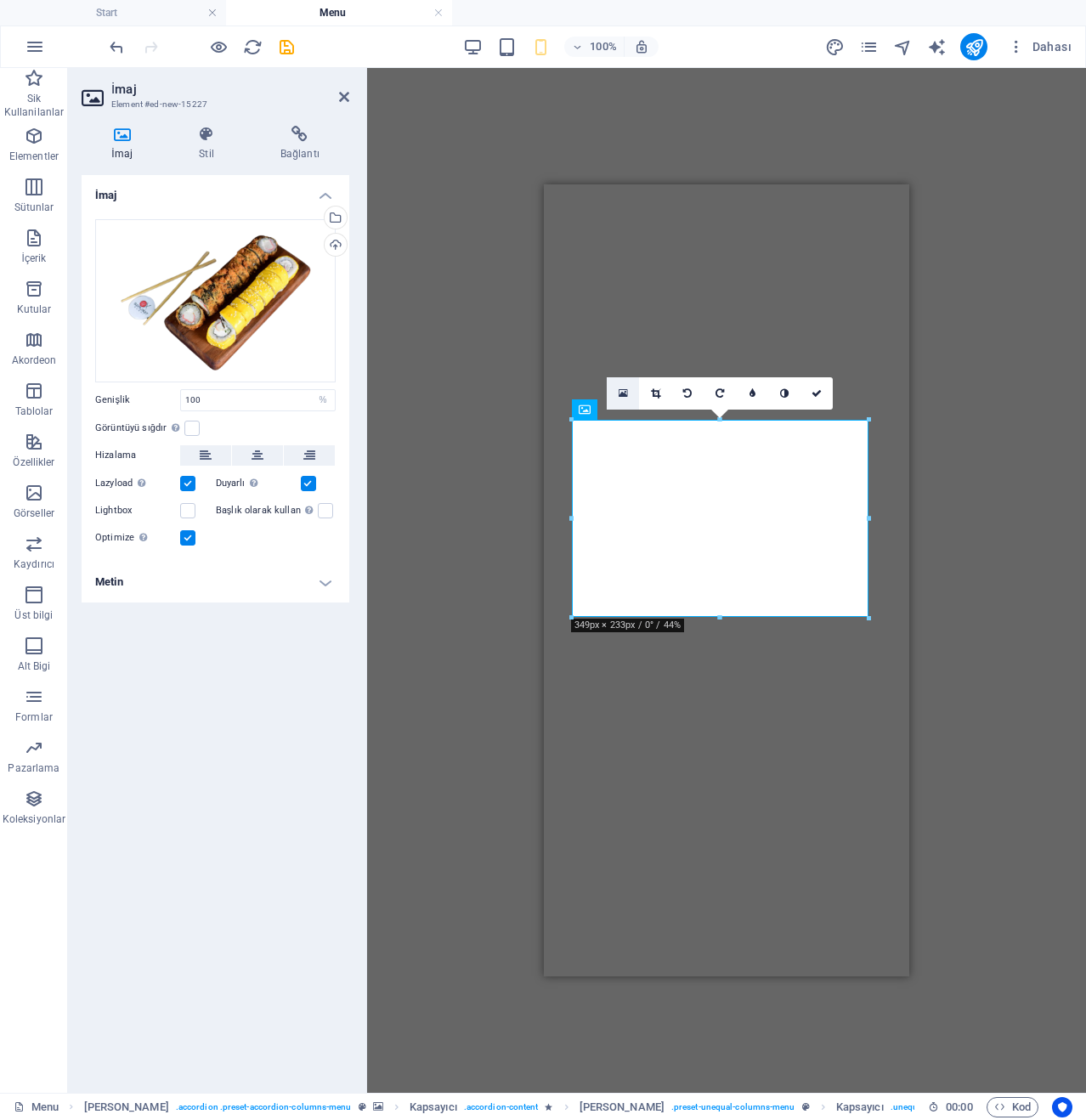
click at [624, 390] on icon at bounding box center [623, 394] width 9 height 12
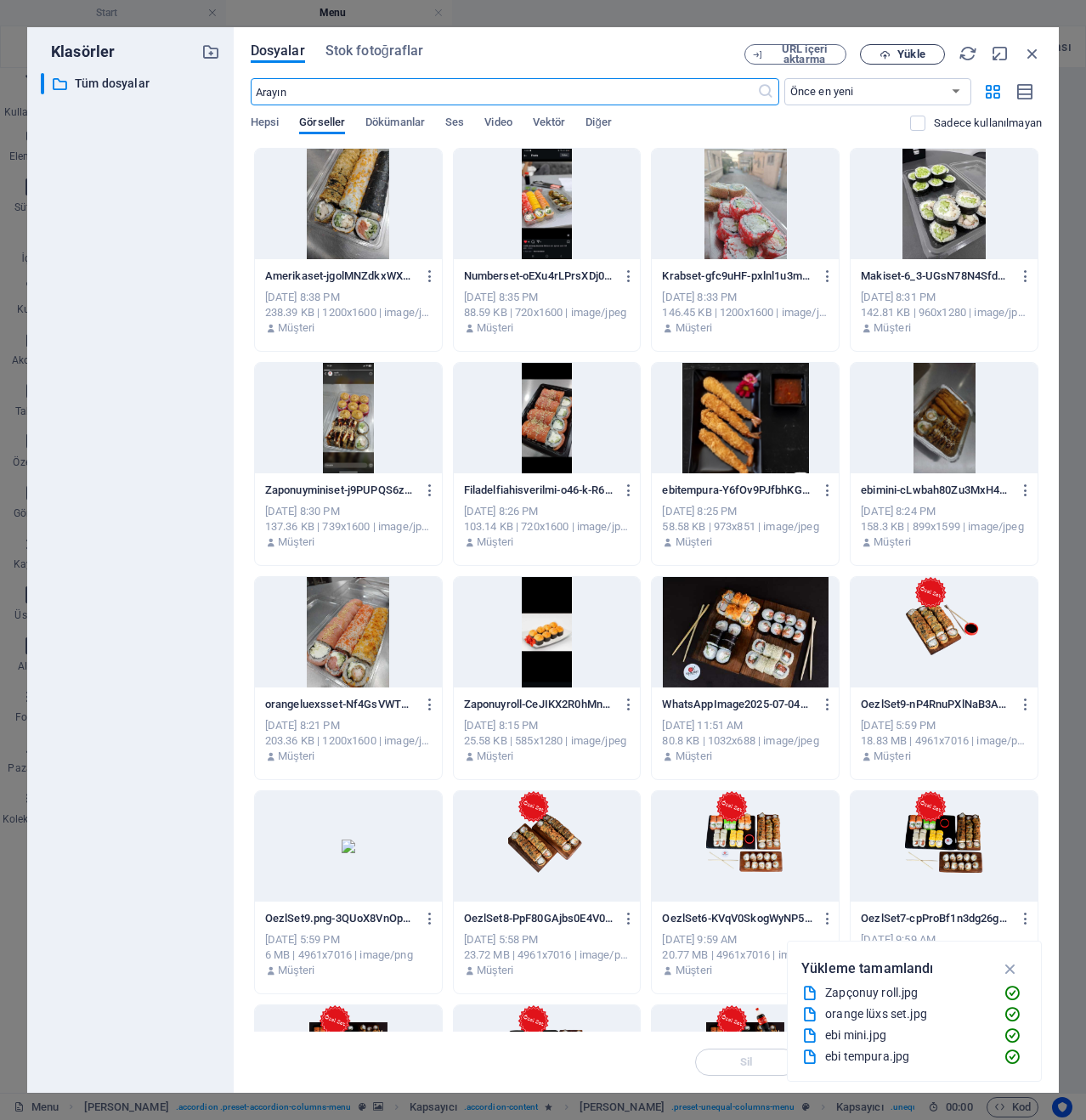
click at [911, 52] on span "Yükle" at bounding box center [911, 54] width 28 height 10
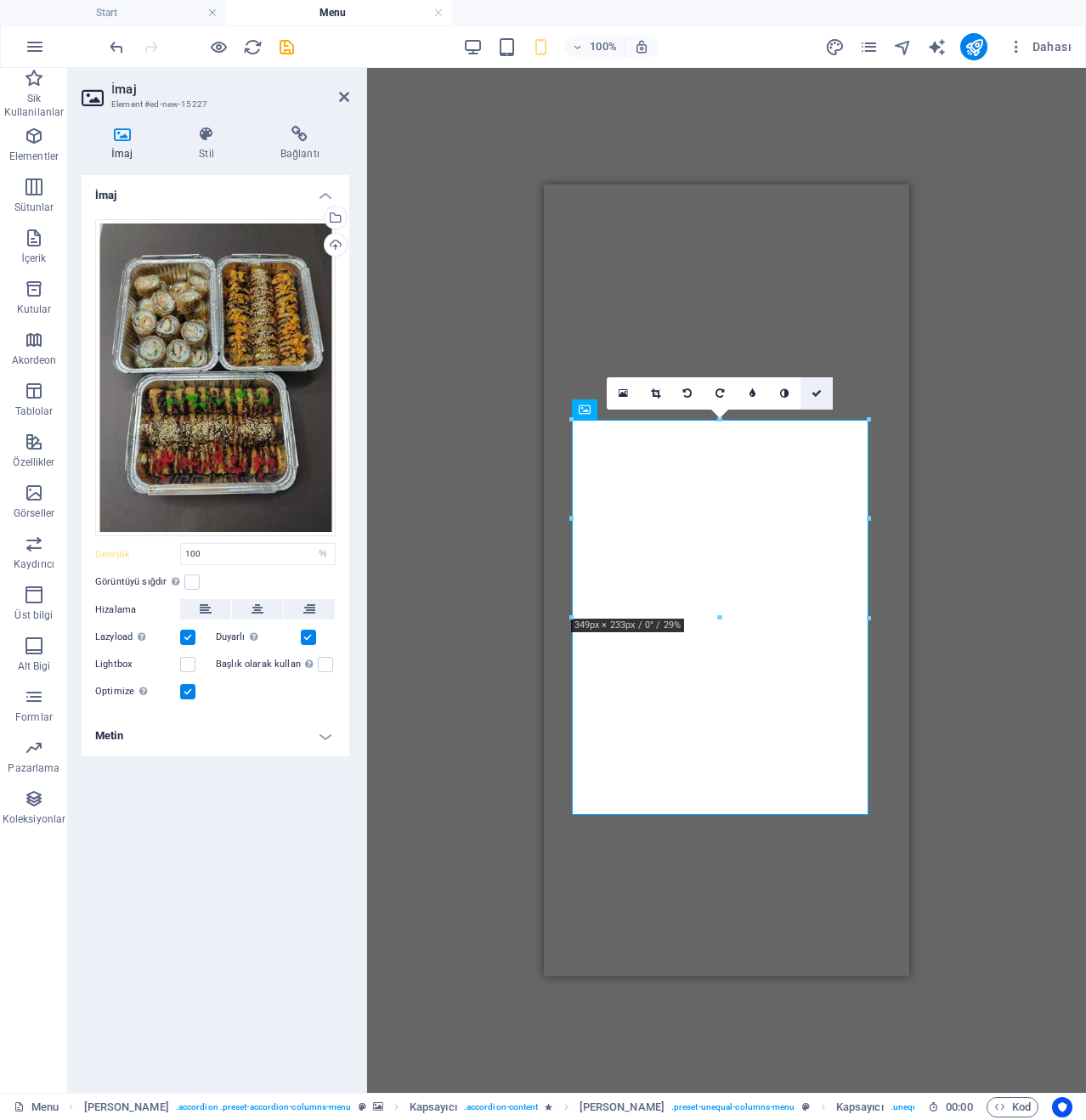
click at [824, 396] on link at bounding box center [817, 394] width 33 height 33
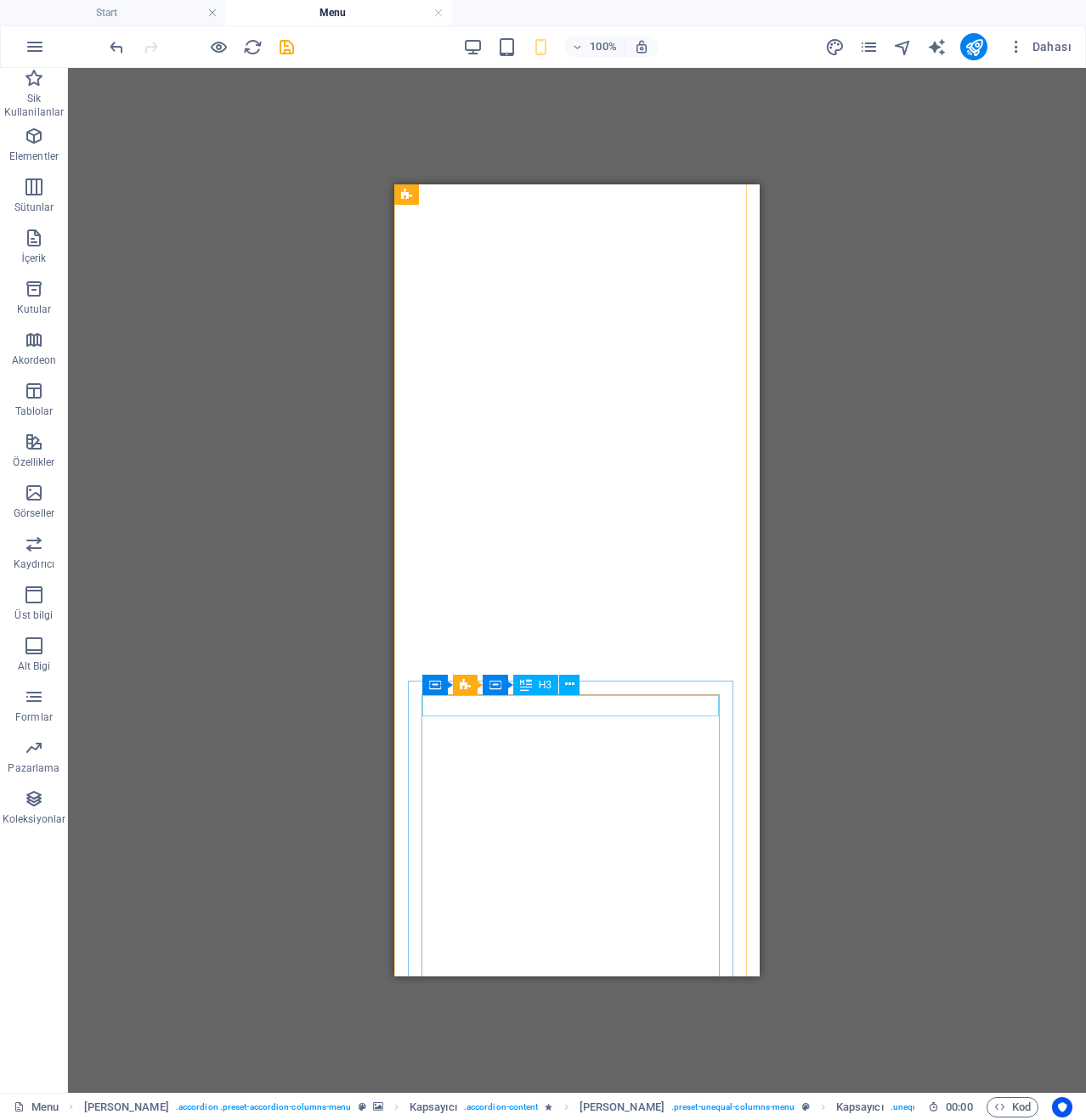
scroll to position [6710, 0]
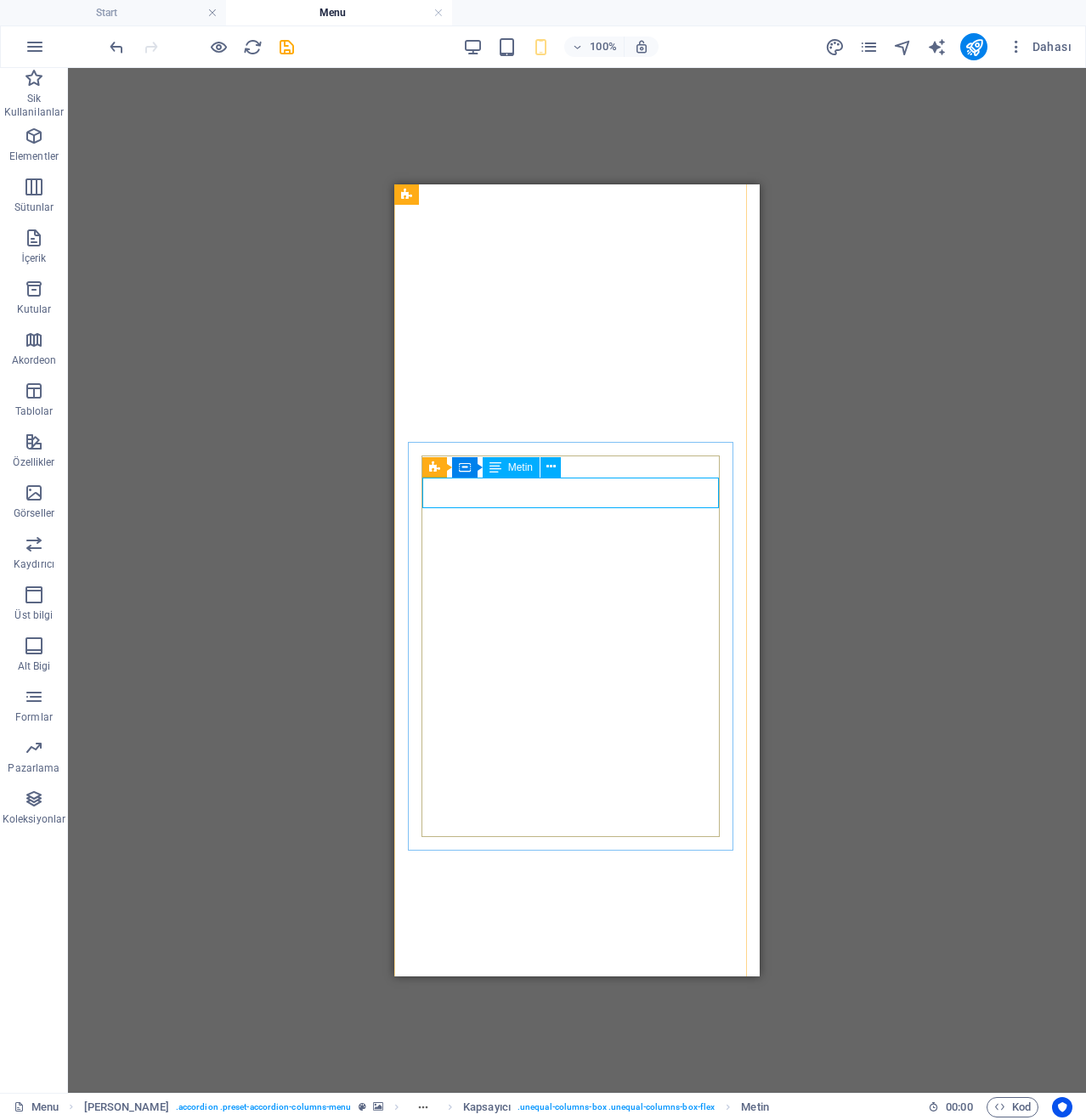
click at [525, 477] on div "Metin" at bounding box center [512, 468] width 57 height 21
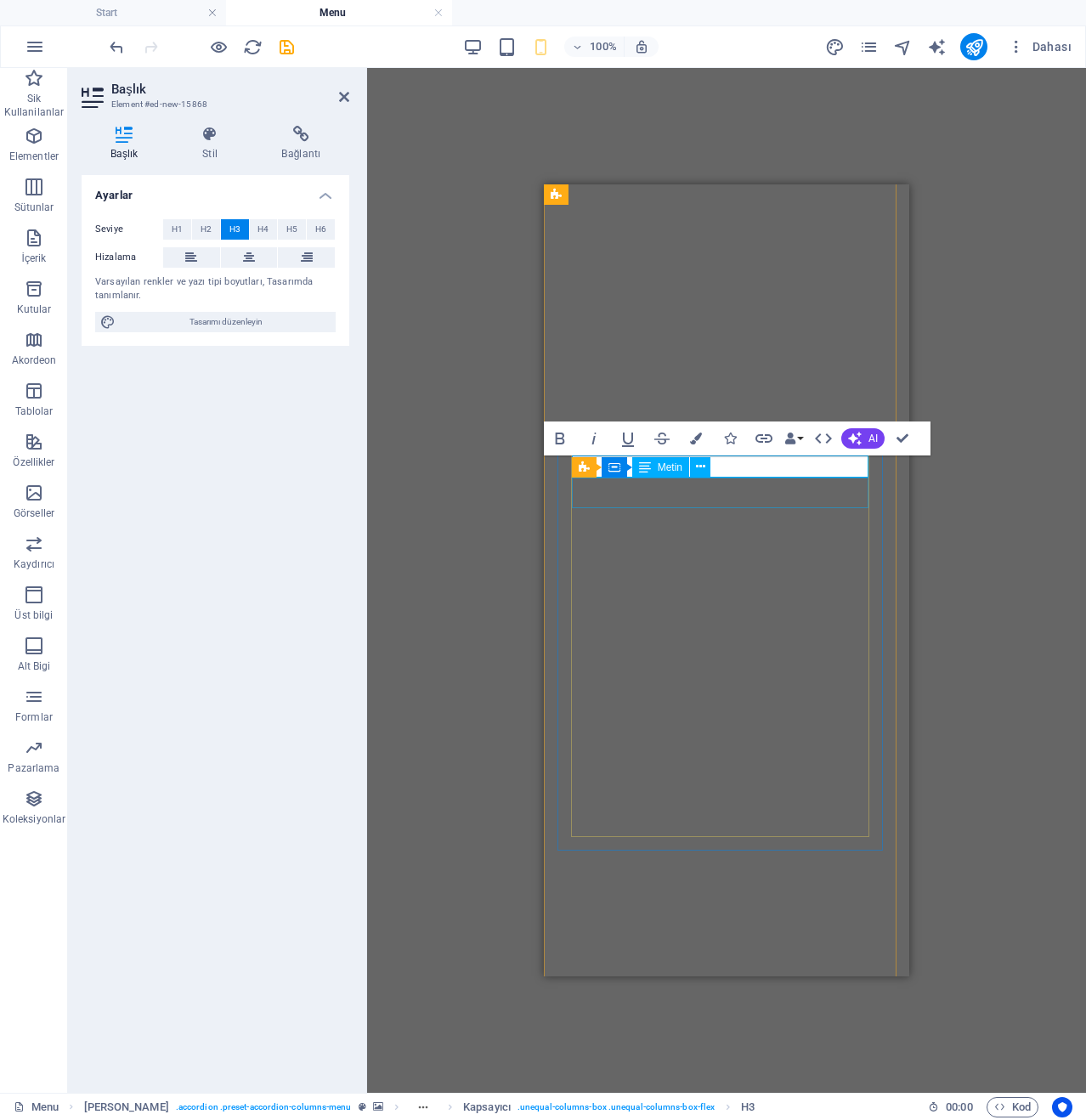
scroll to position [0, 3]
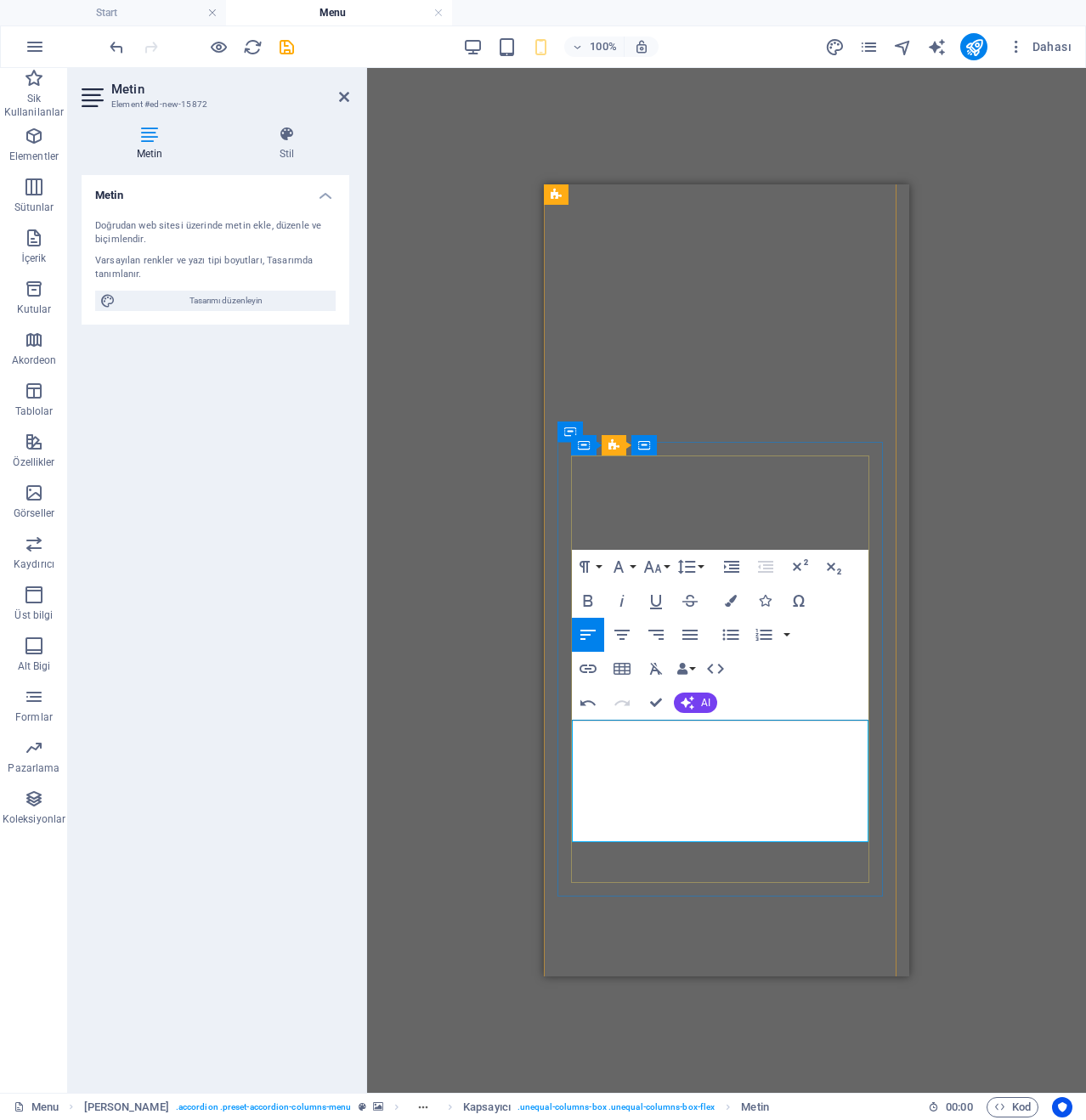
scroll to position [405, 0]
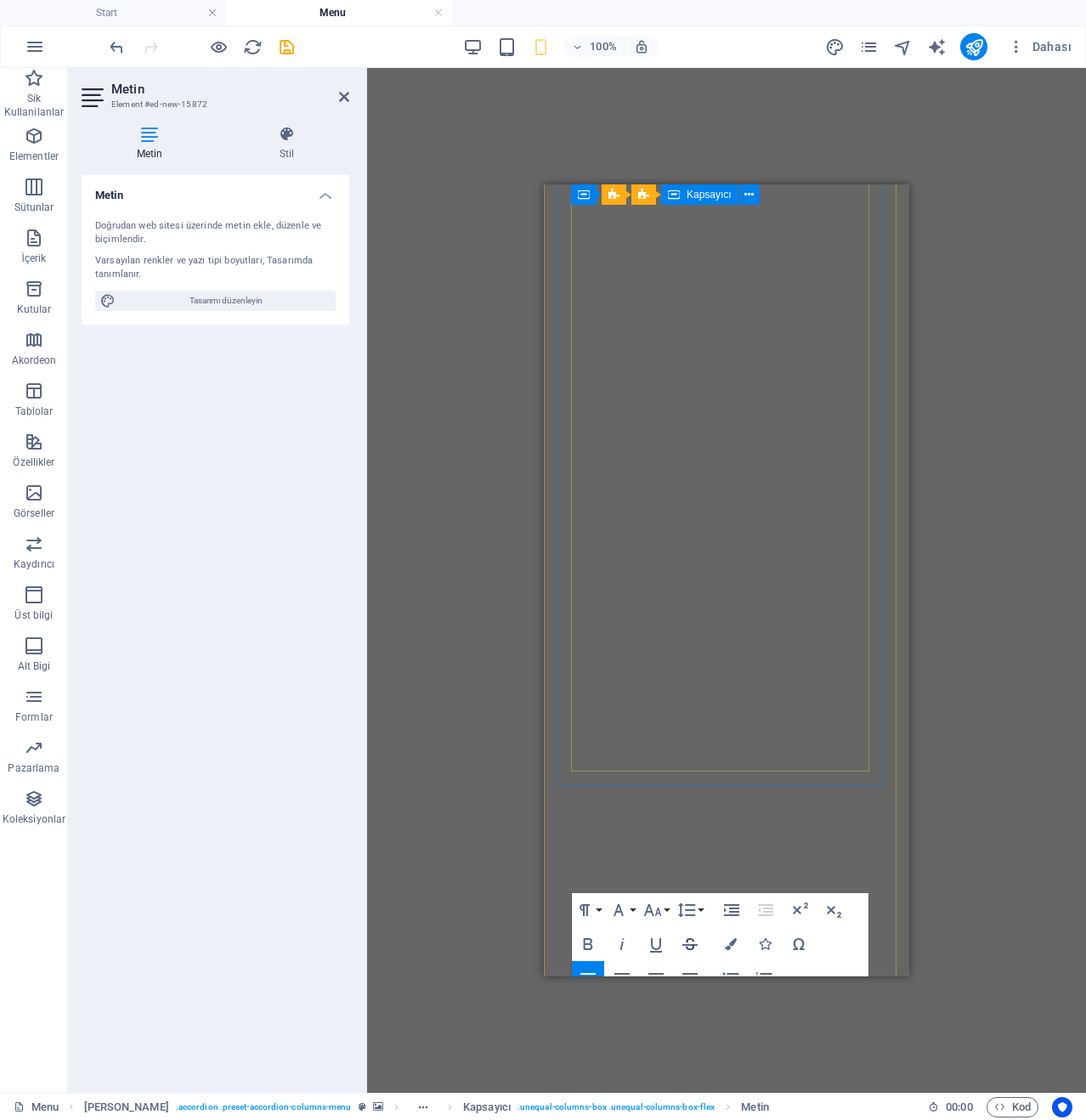
scroll to position [6539, 0]
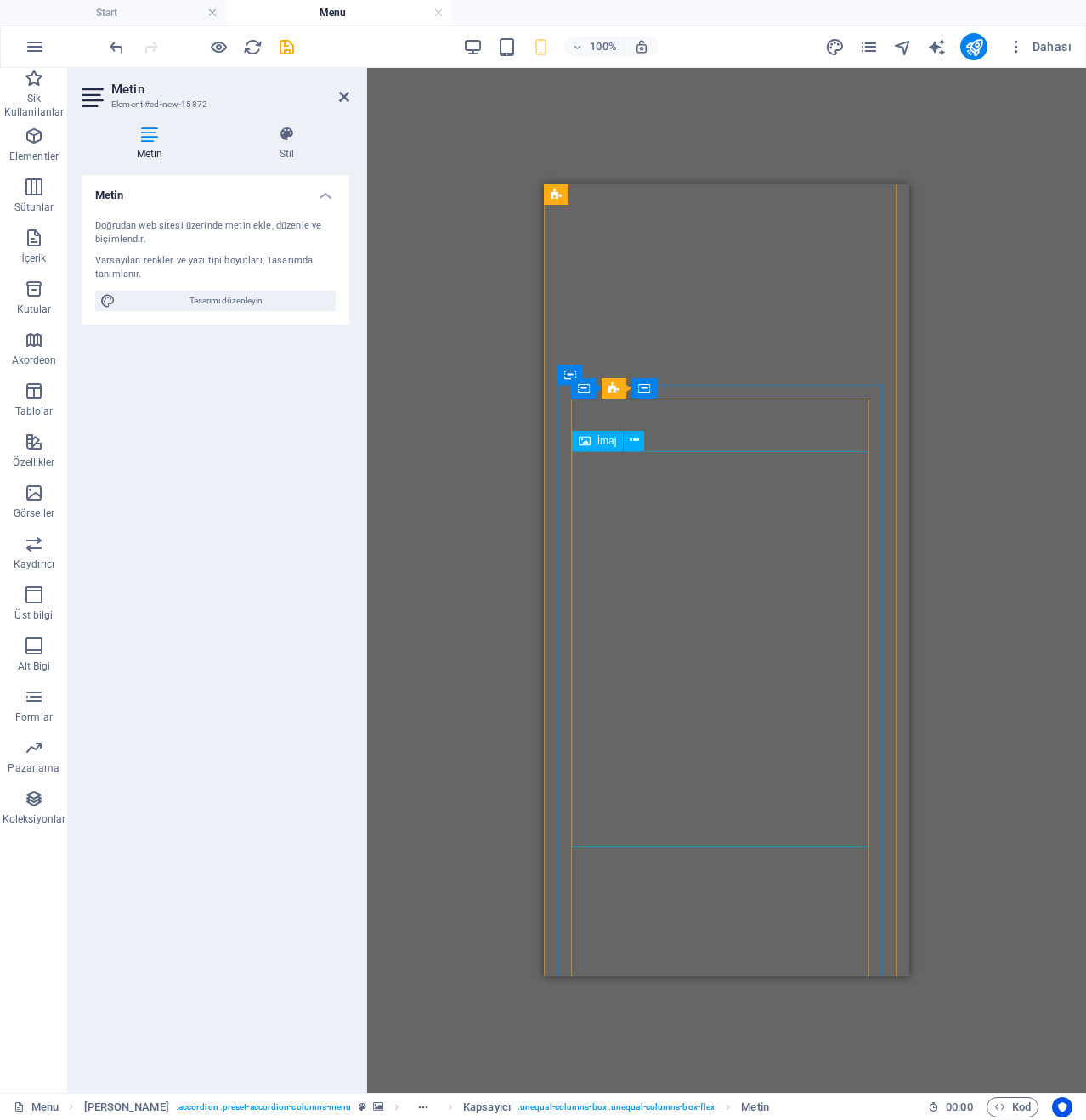
scroll to position [5532, 0]
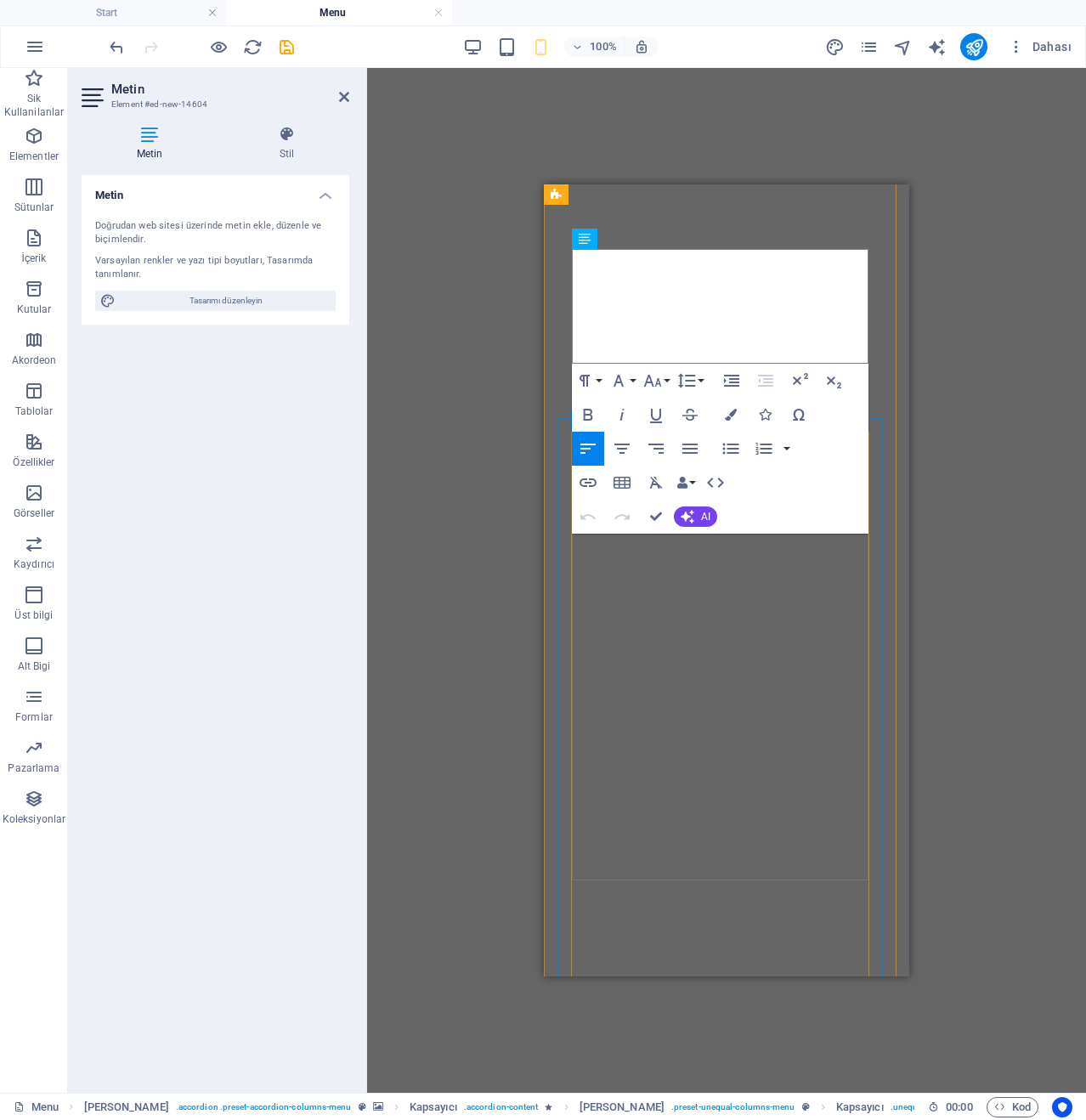
scroll to position [5794, 0]
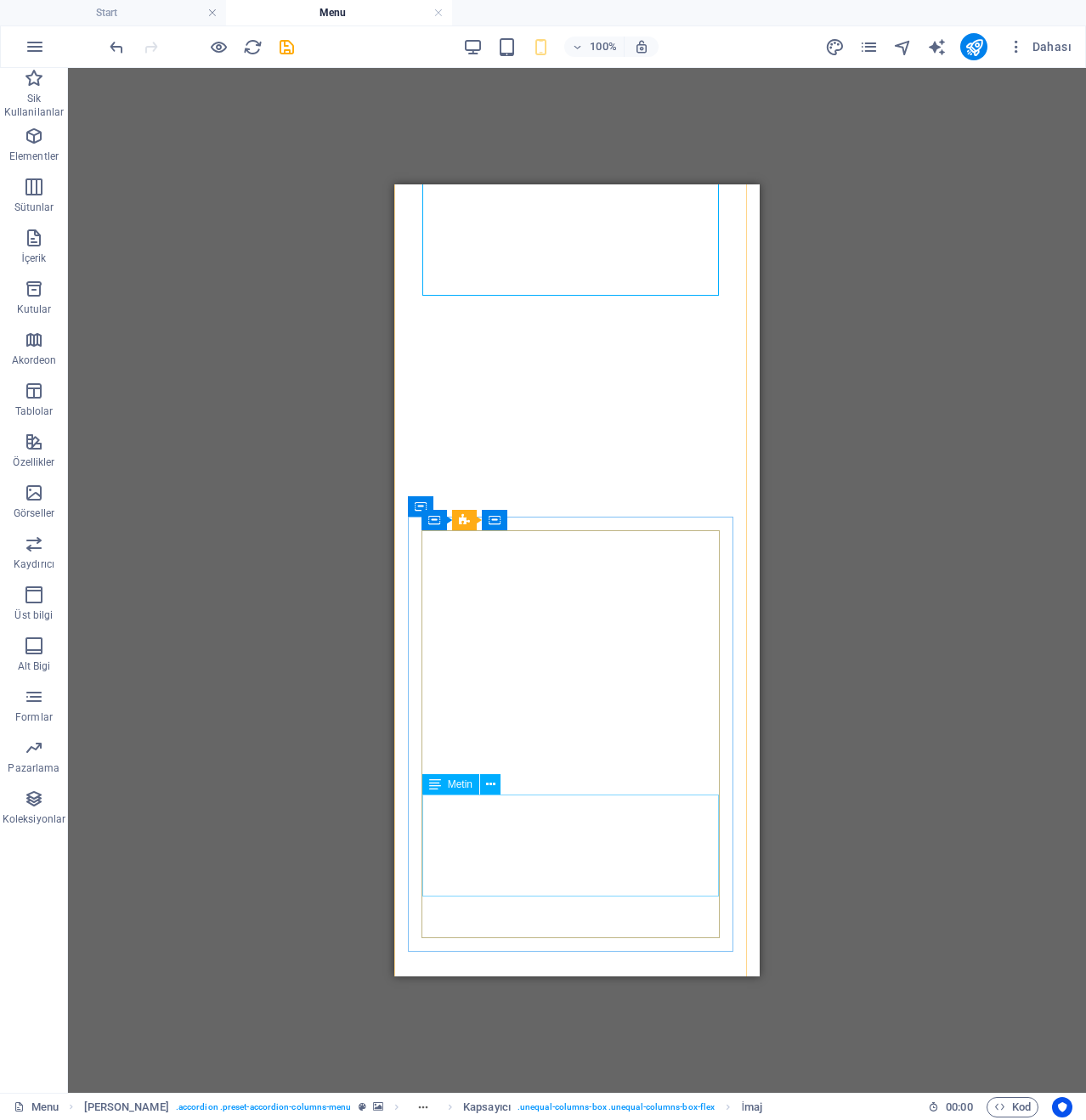
scroll to position [6644, 0]
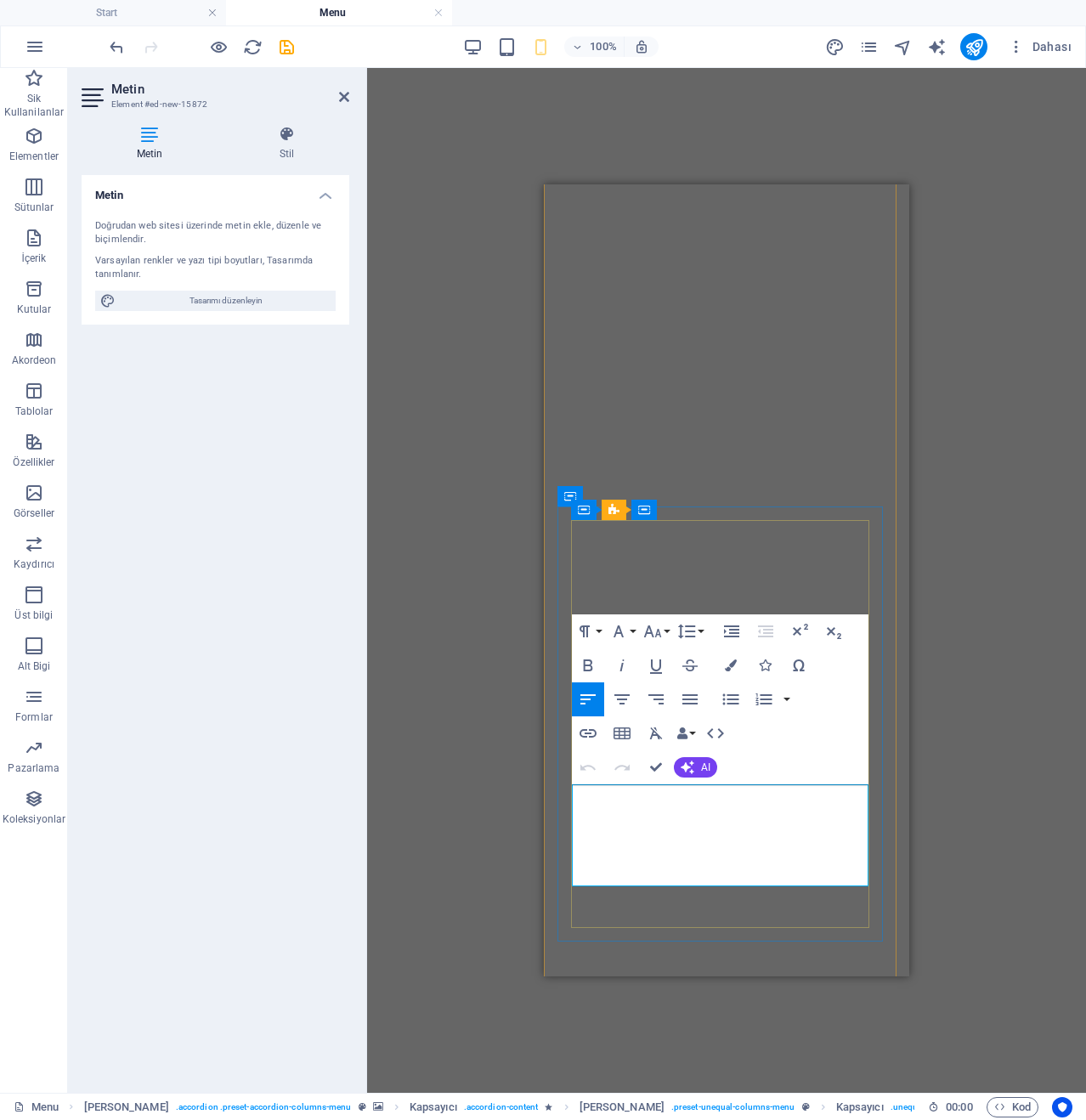
click at [656, 640] on icon "button" at bounding box center [653, 632] width 21 height 21
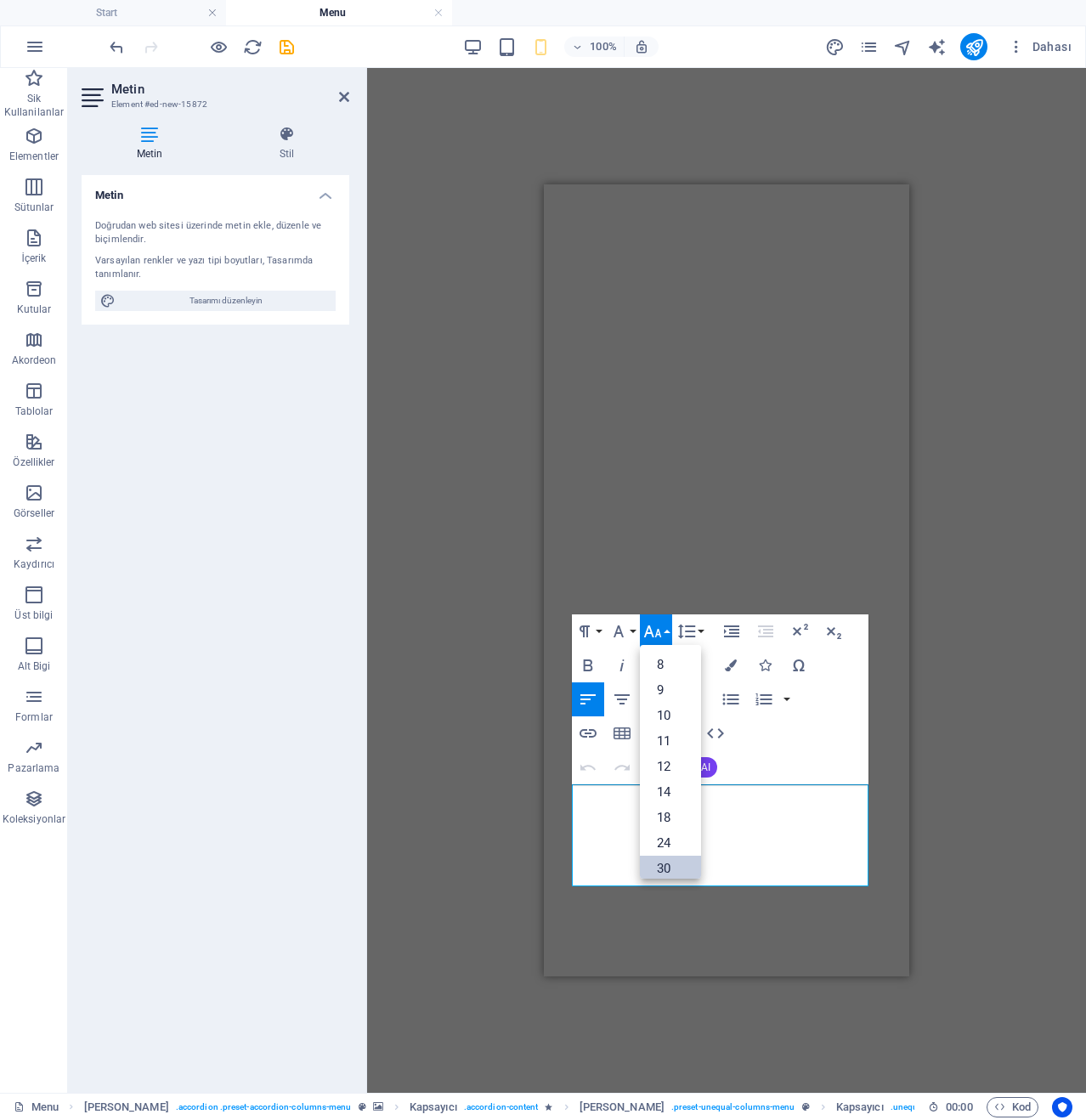
click at [665, 864] on link "30" at bounding box center [670, 869] width 61 height 26
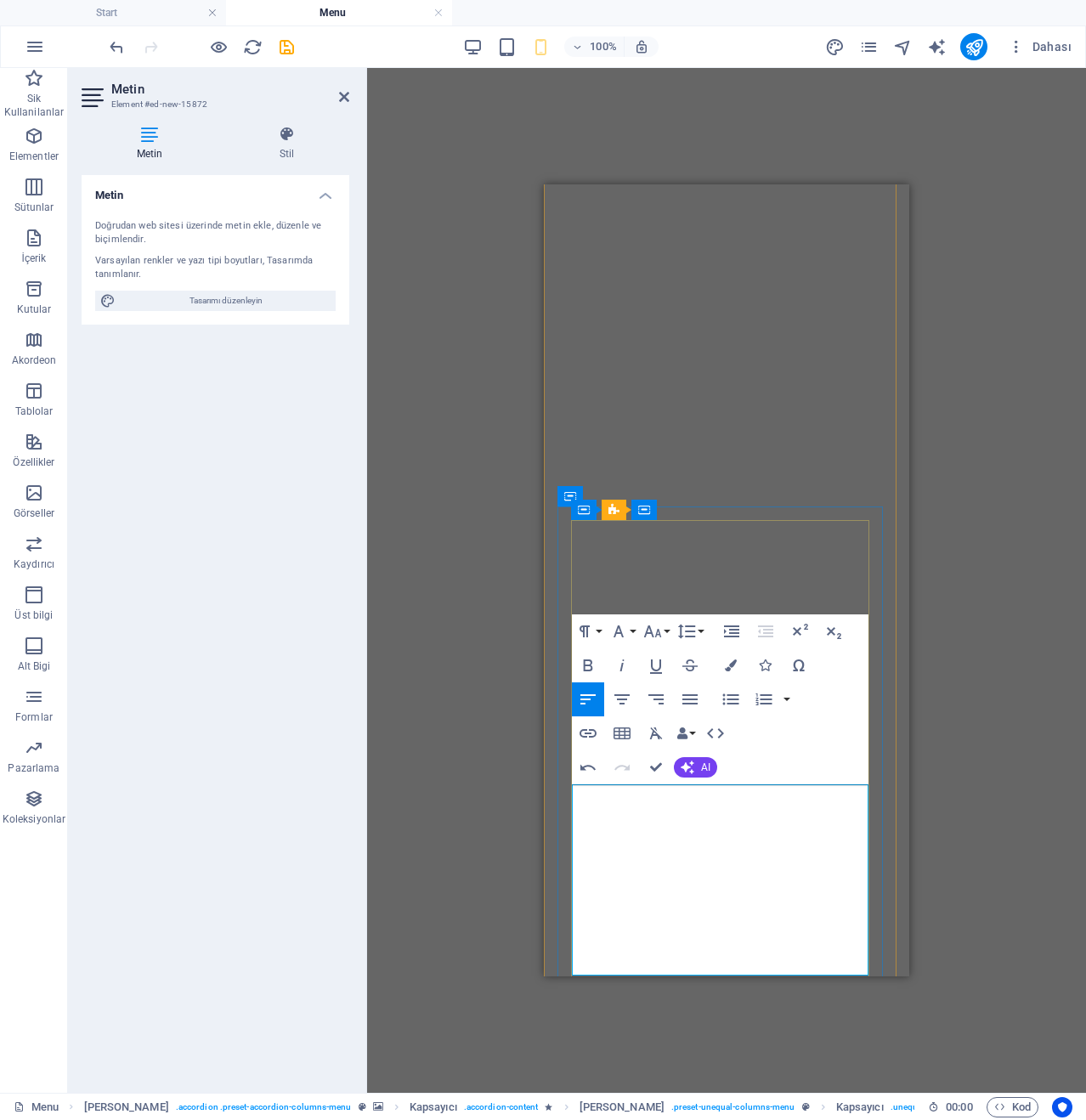
scroll to position [6815, 0]
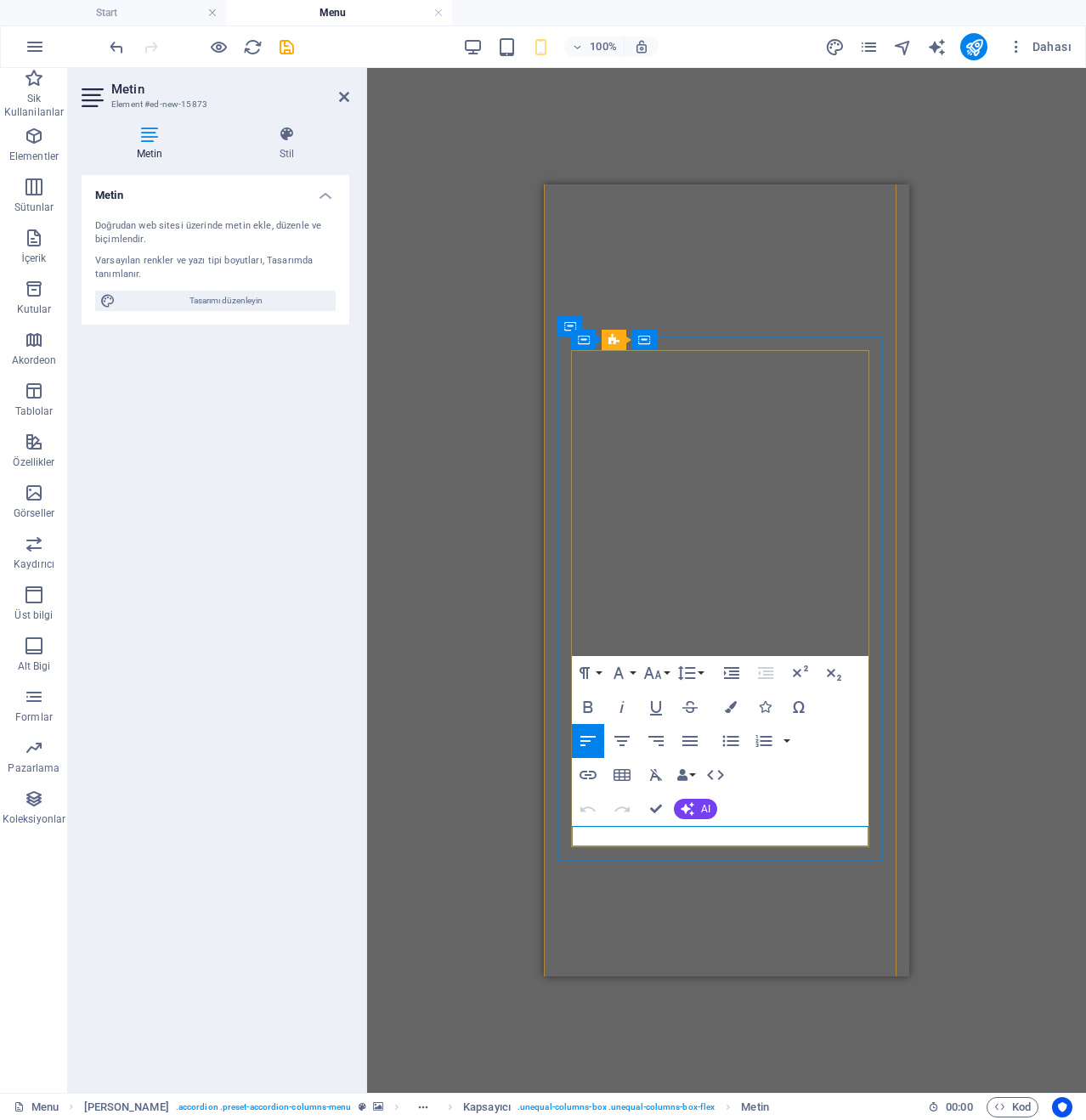
click at [489, 874] on div "H1 Banner Banner Kapsayıcı Referans Kapsayıcı Ön ayar İmaj Kapsayıcı Ön ayar Ka…" at bounding box center [727, 580] width 719 height 1025
click at [696, 657] on button "Line Height" at bounding box center [690, 673] width 33 height 34
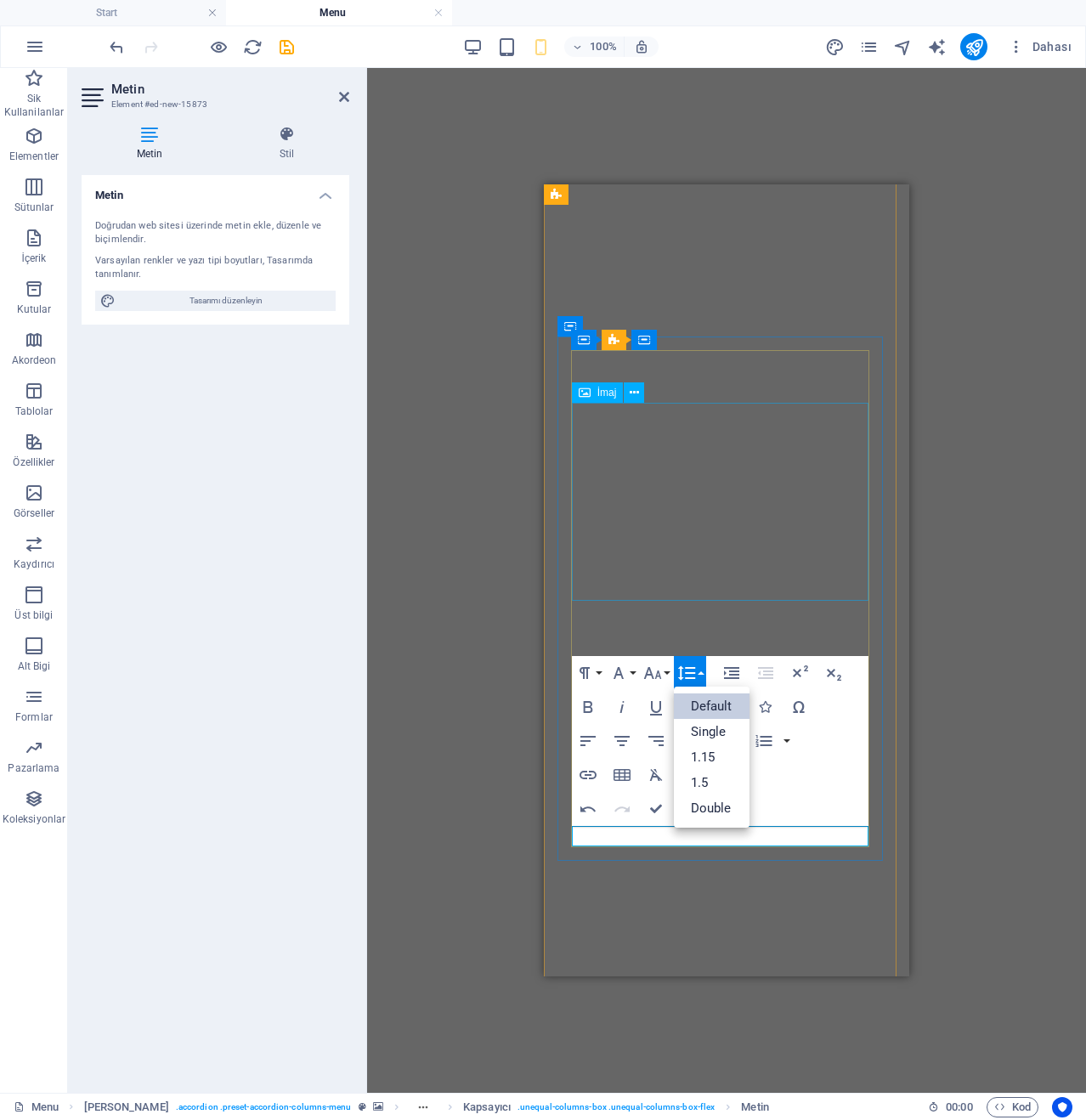
scroll to position [0, 0]
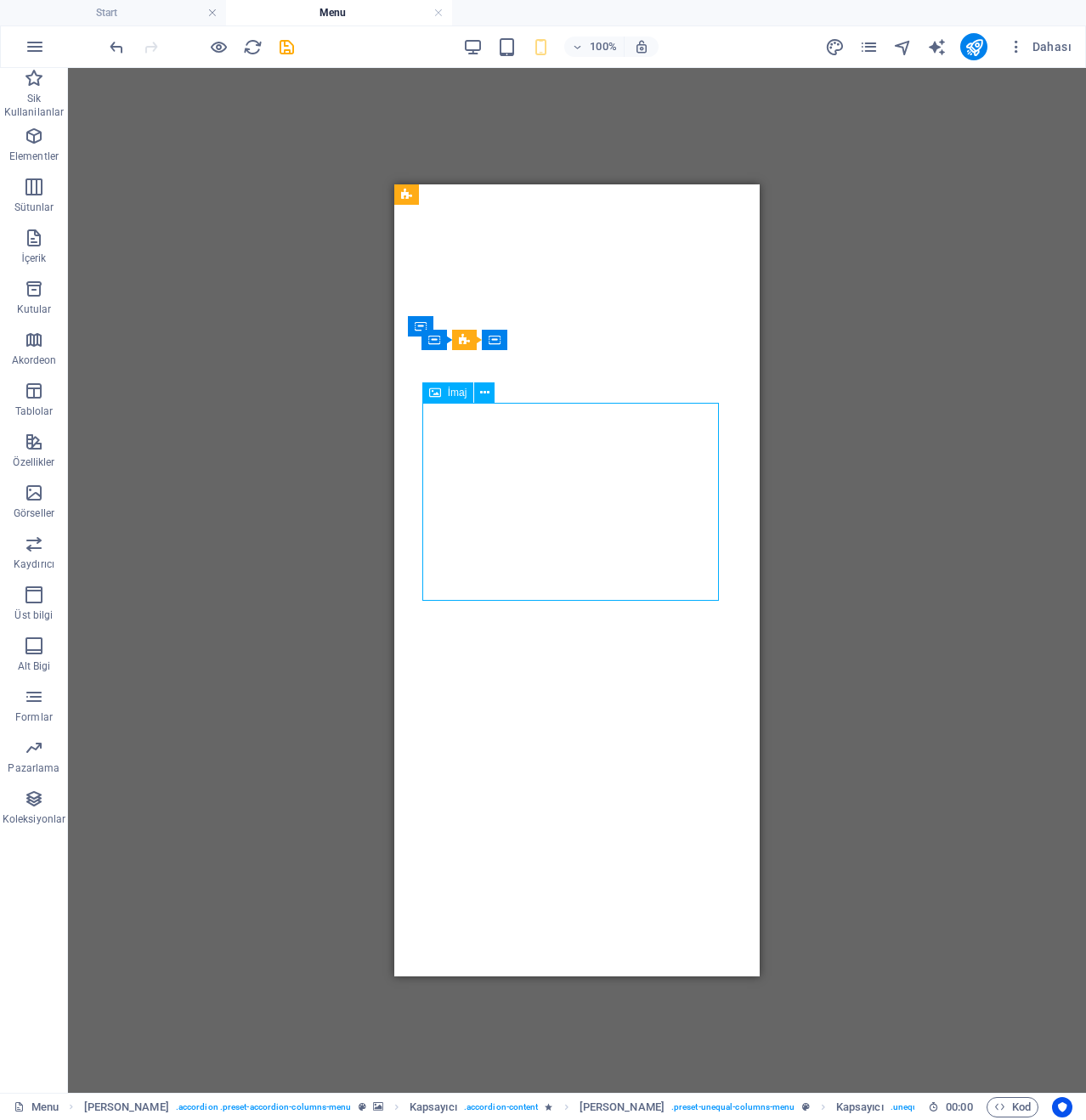
select select "%"
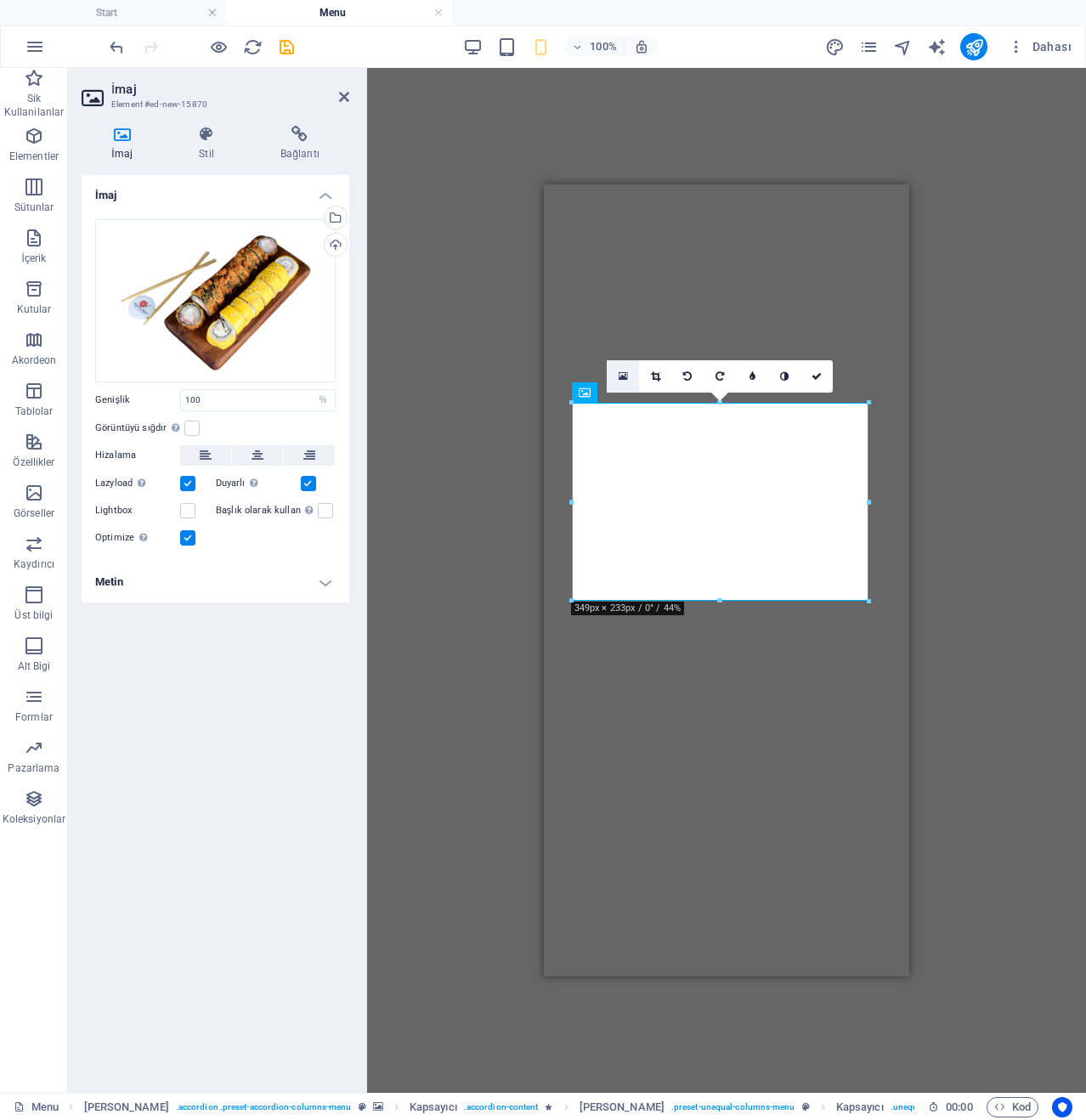
click at [632, 382] on link at bounding box center [623, 376] width 33 height 33
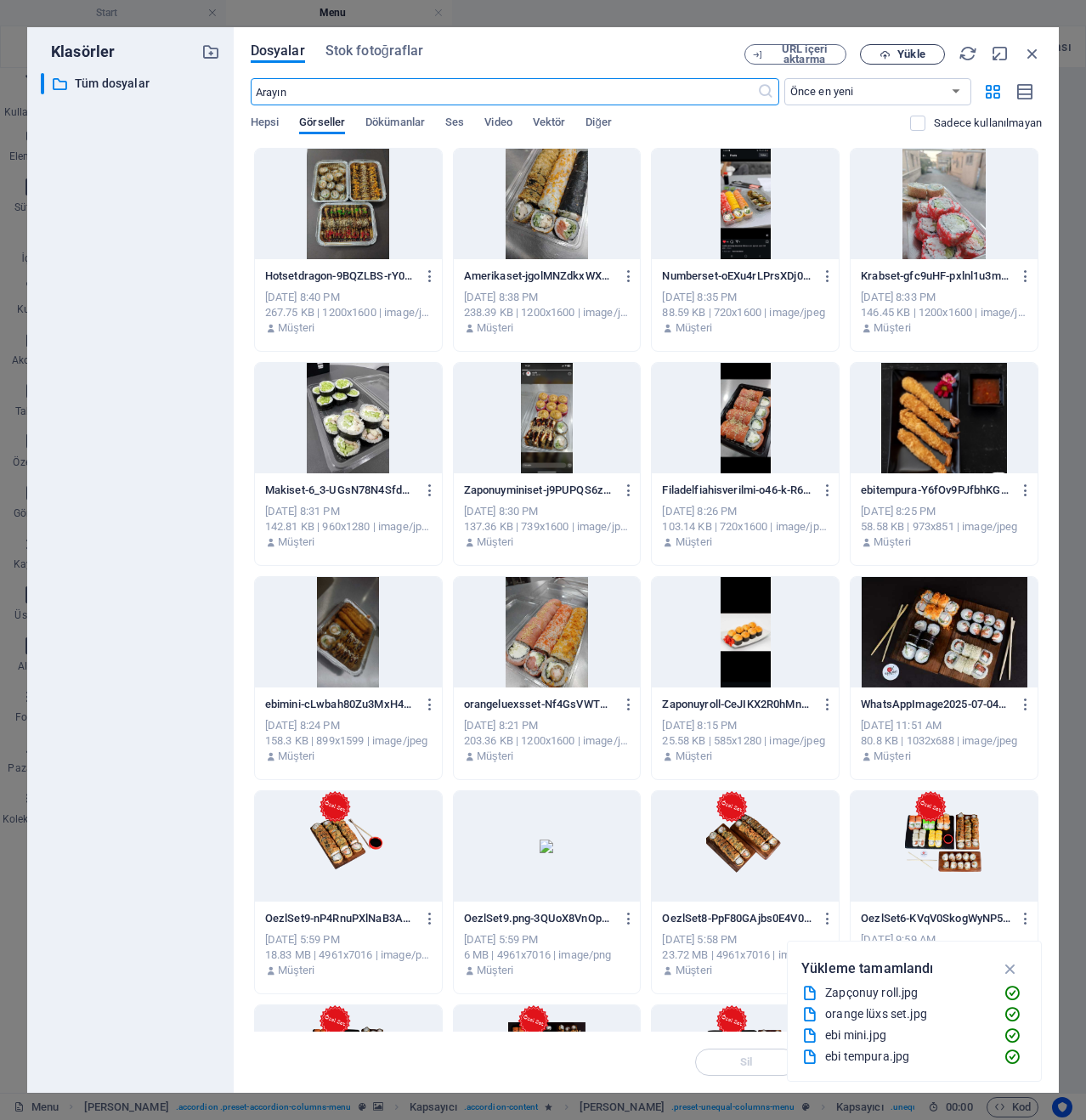
click at [910, 45] on button "Yükle" at bounding box center [902, 54] width 85 height 21
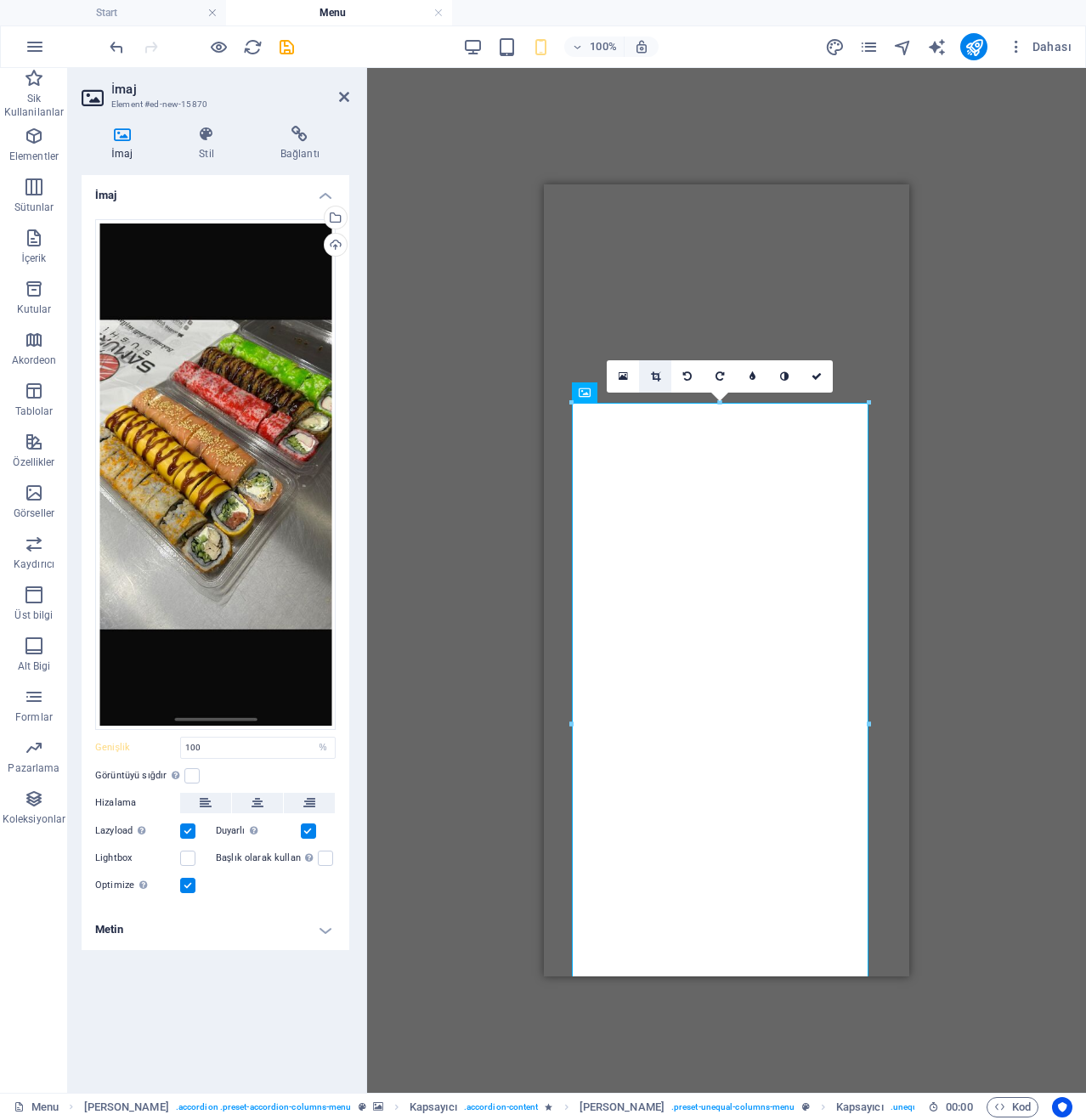
click at [660, 376] on icon at bounding box center [655, 376] width 9 height 10
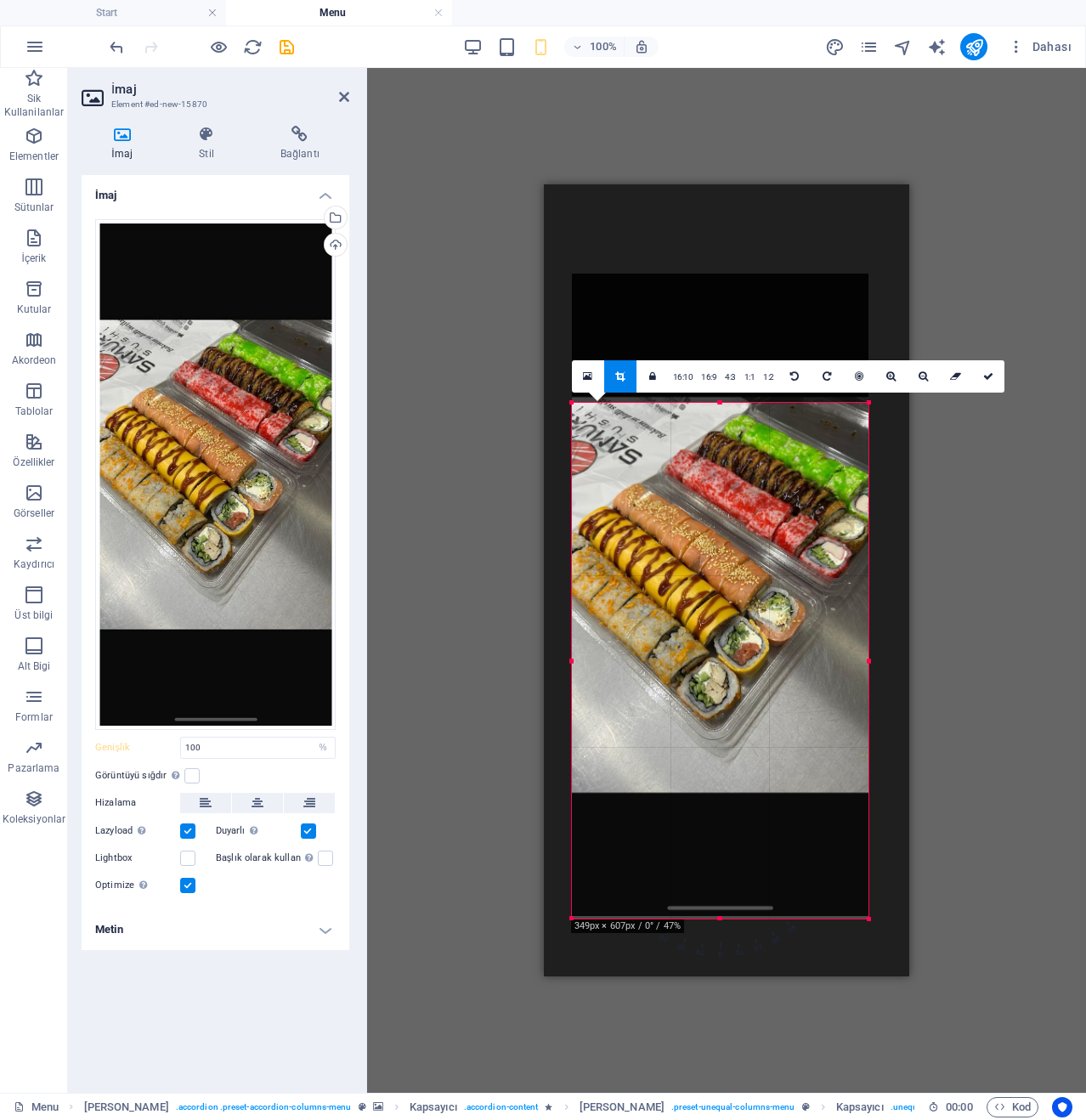
drag, startPoint x: 720, startPoint y: 401, endPoint x: 722, endPoint y: 529, distance: 128.0
click at [722, 529] on div "180 170 160 150 140 130 120 110 100 90 80 70 60 50 40 30 20 10 0 -10 -20 -30 -4…" at bounding box center [720, 661] width 297 height 516
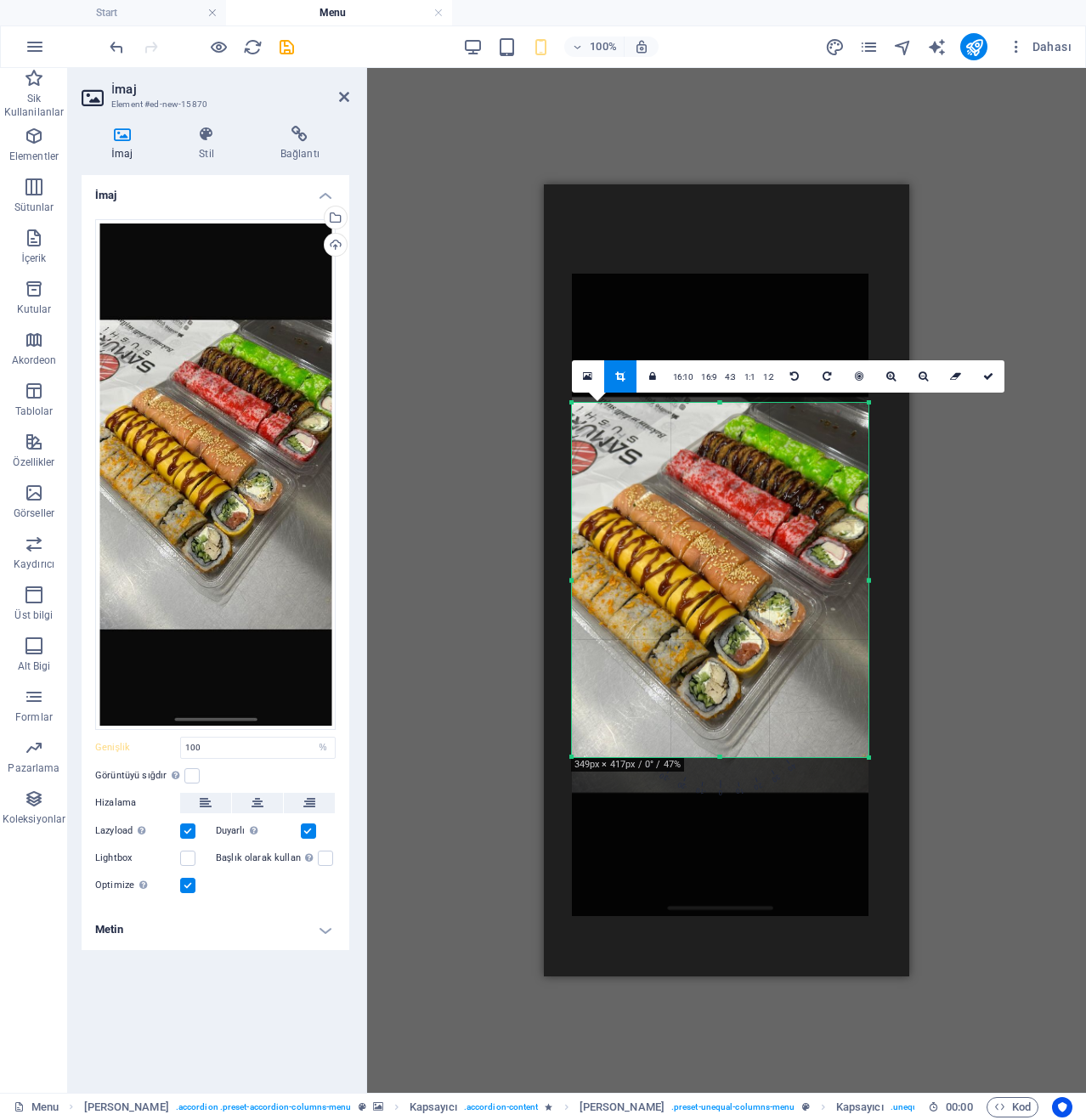
drag, startPoint x: 716, startPoint y: 916, endPoint x: 776, endPoint y: 757, distance: 169.9
click at [776, 757] on div at bounding box center [720, 757] width 297 height 6
click at [983, 385] on link at bounding box center [989, 376] width 33 height 33
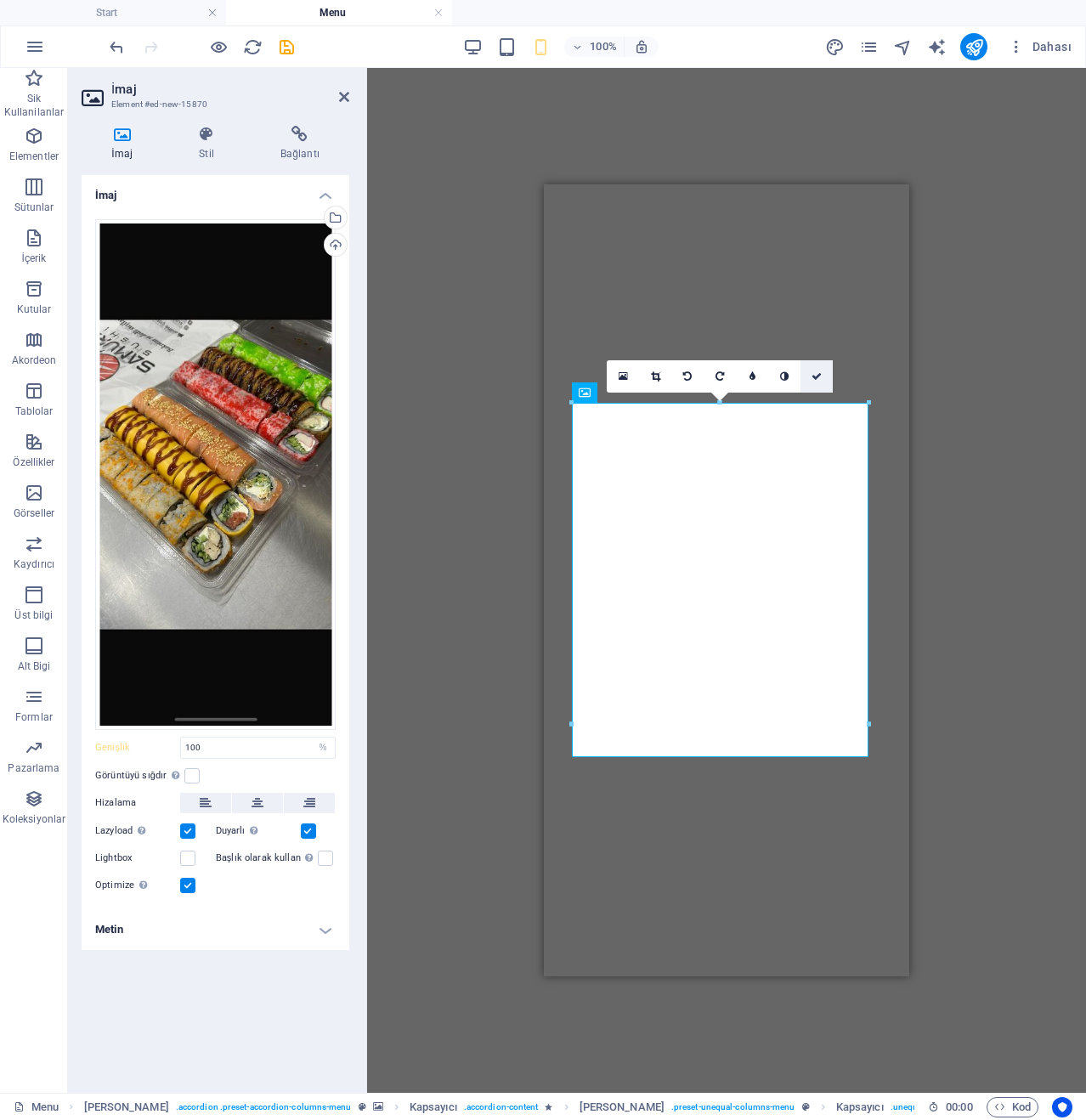
click at [823, 376] on link at bounding box center [817, 376] width 33 height 33
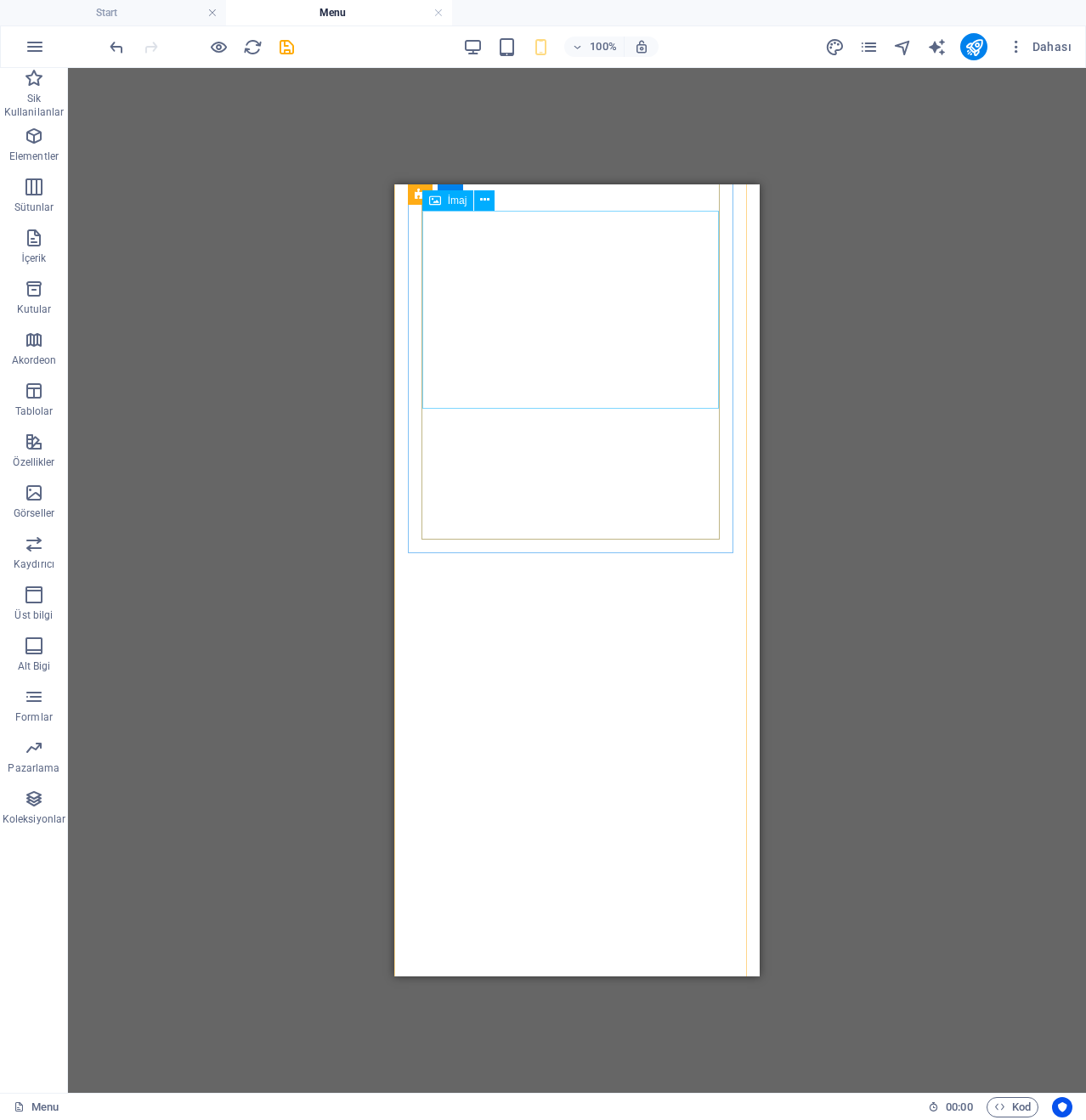
scroll to position [7749, 0]
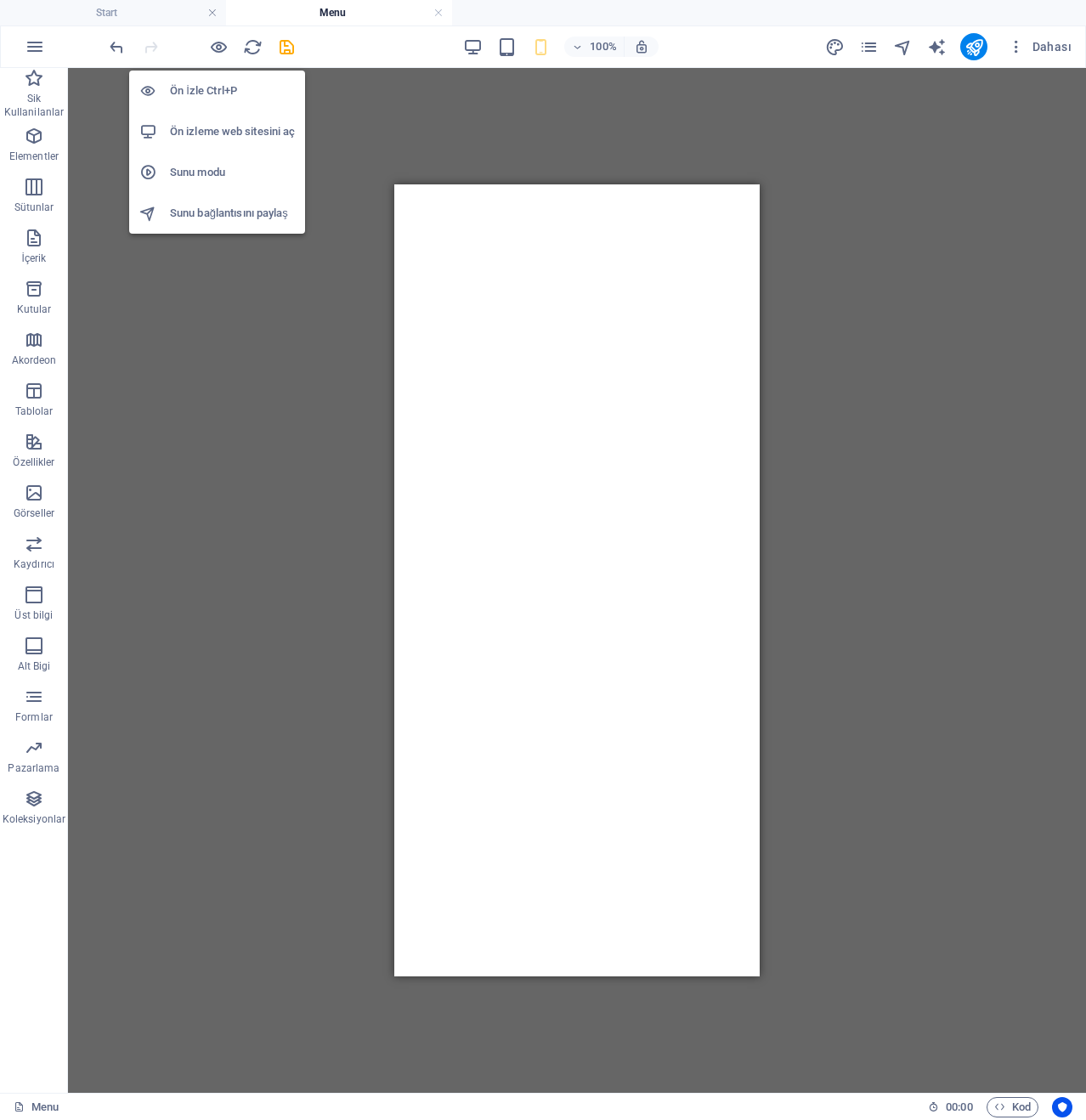
click at [211, 129] on h6 "Ön izleme web sitesini aç" at bounding box center [232, 132] width 125 height 21
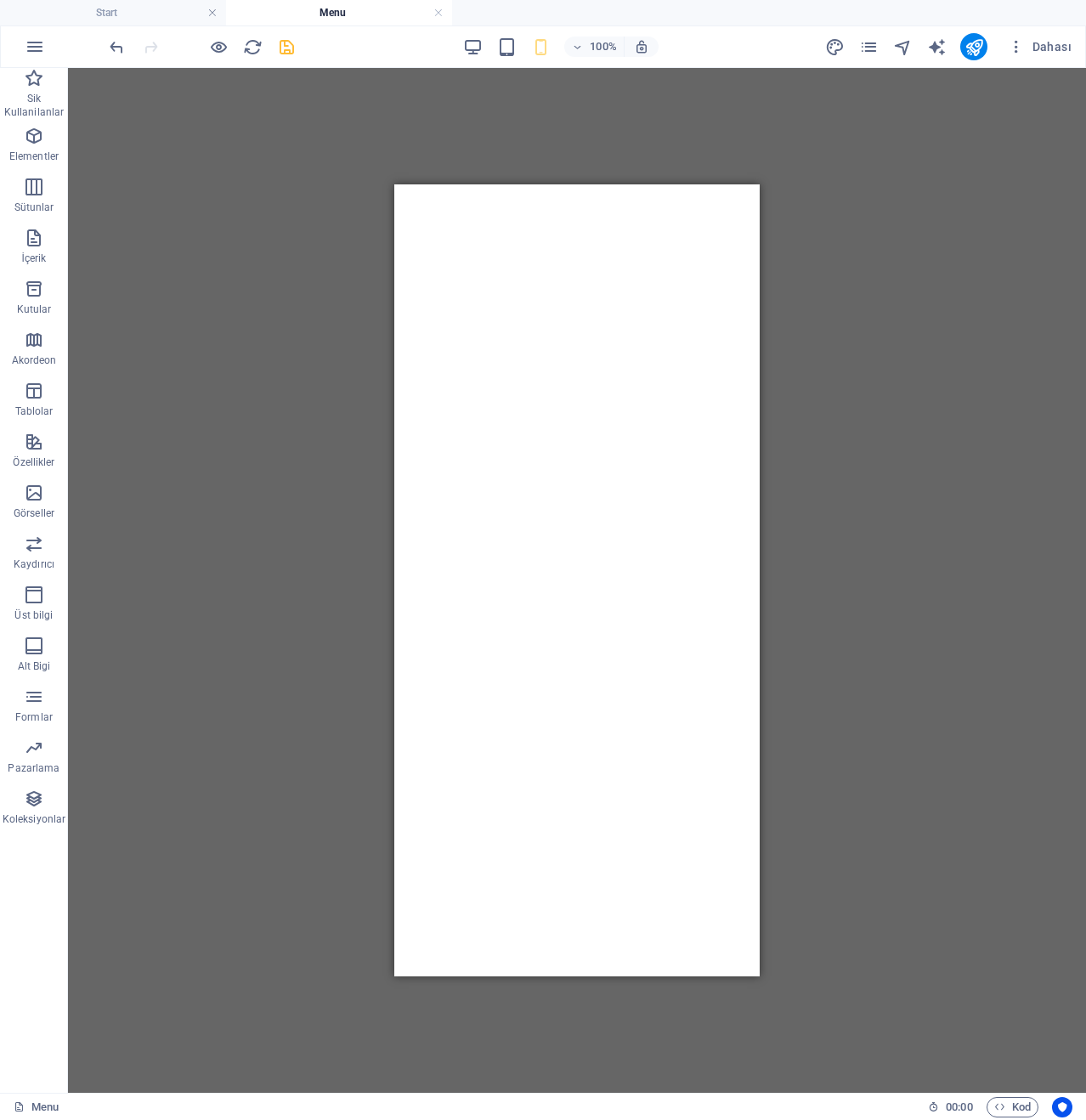
click at [283, 54] on icon "save" at bounding box center [286, 46] width 20 height 20
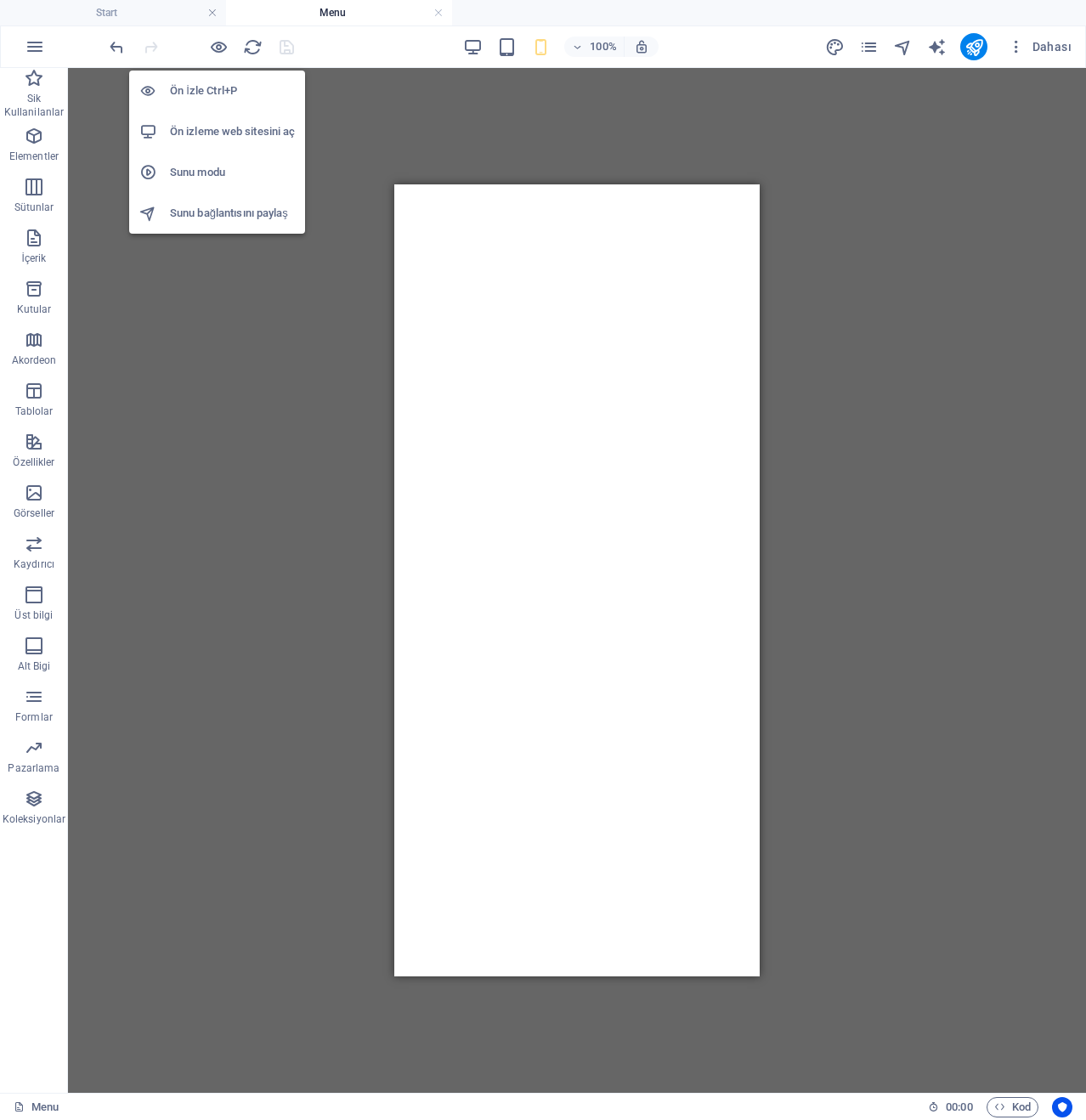
click at [199, 123] on h6 "Ön izleme web sitesini aç" at bounding box center [232, 132] width 125 height 21
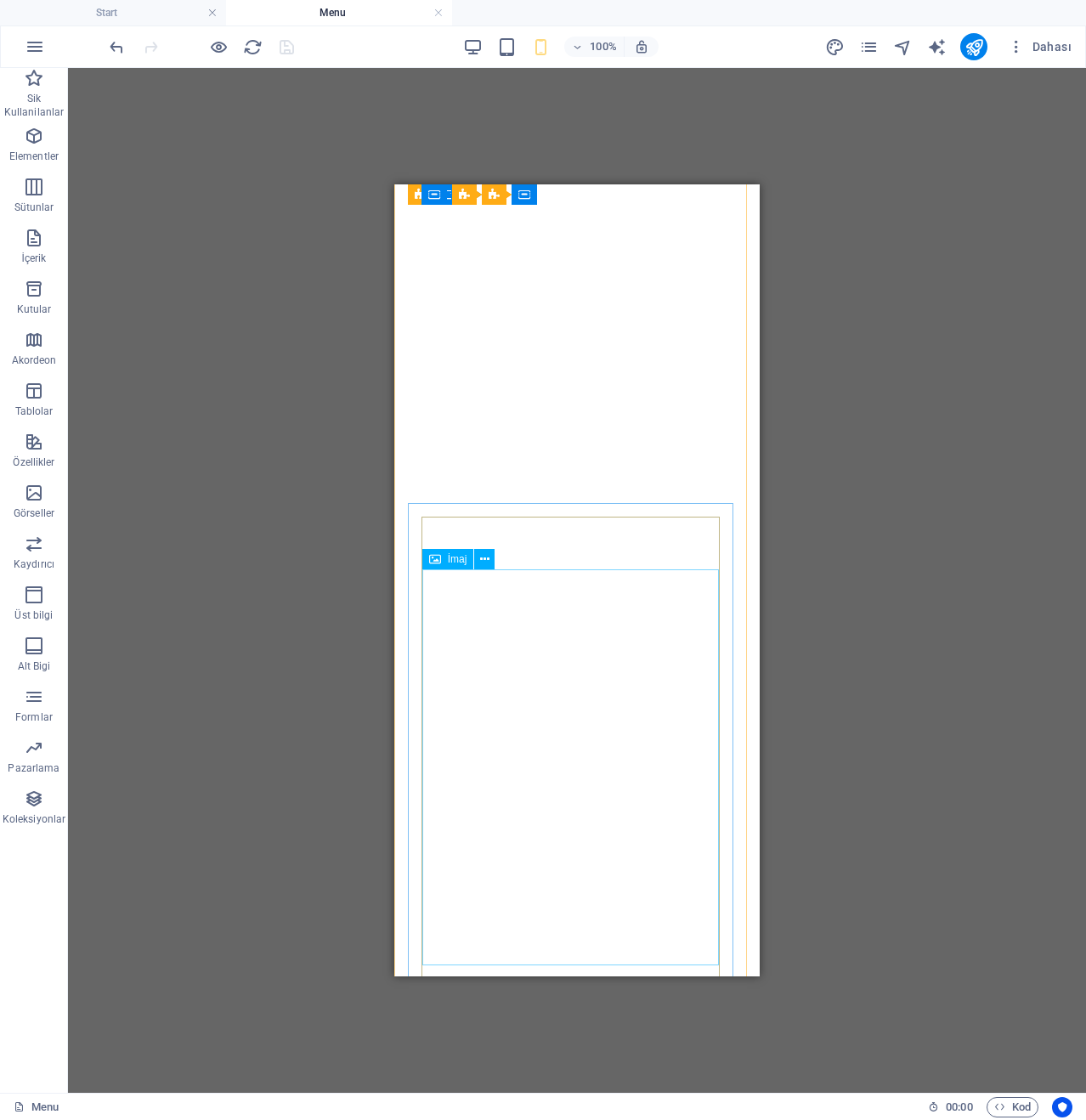
scroll to position [5794, 0]
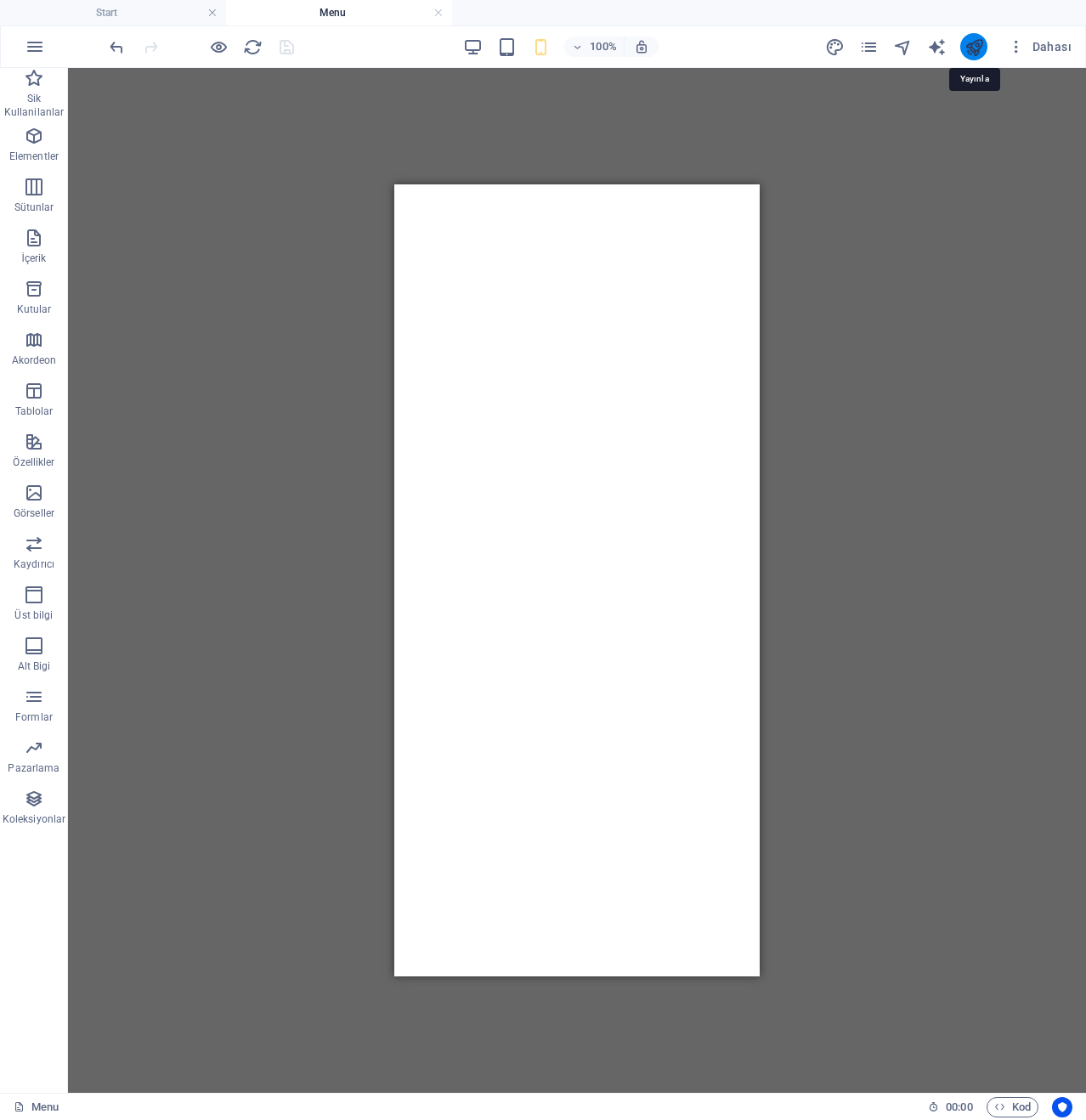
click at [983, 41] on icon "publish" at bounding box center [974, 46] width 20 height 20
